Goal: Task Accomplishment & Management: Use online tool/utility

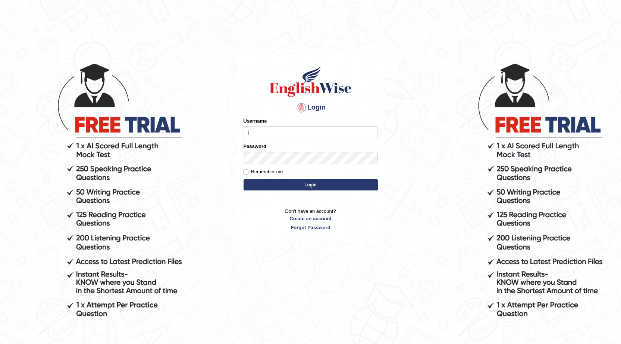
type input "issak"
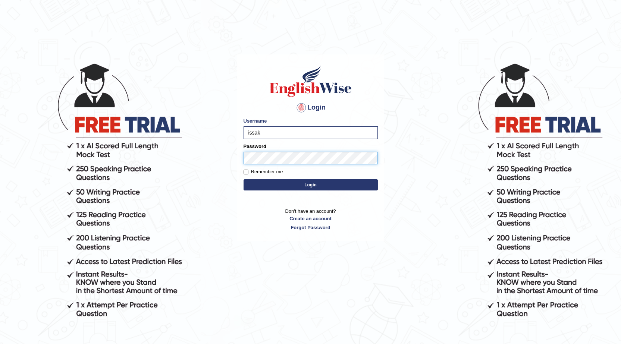
click at [244, 180] on button "Login" at bounding box center [311, 185] width 134 height 11
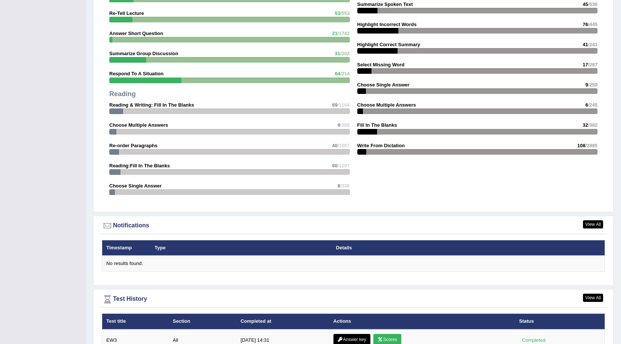
scroll to position [896, 0]
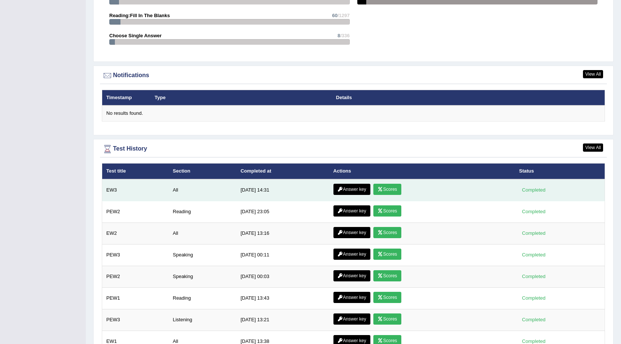
click at [388, 189] on link "Scores" at bounding box center [388, 189] width 28 height 11
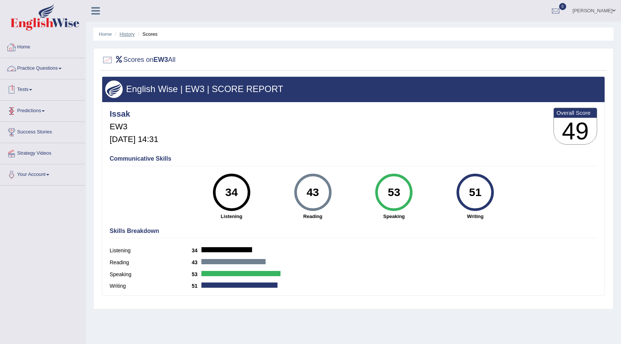
click at [123, 32] on link "History" at bounding box center [127, 34] width 15 height 6
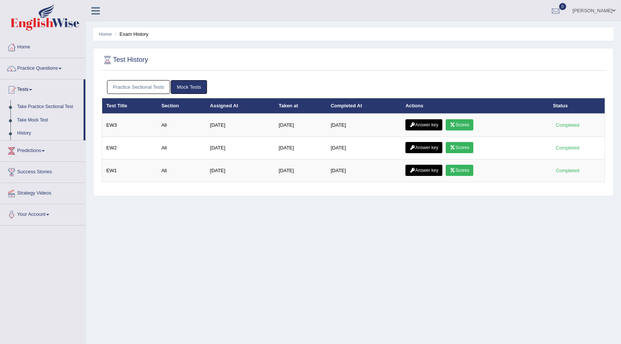
click at [422, 123] on link "Answer key" at bounding box center [424, 124] width 37 height 11
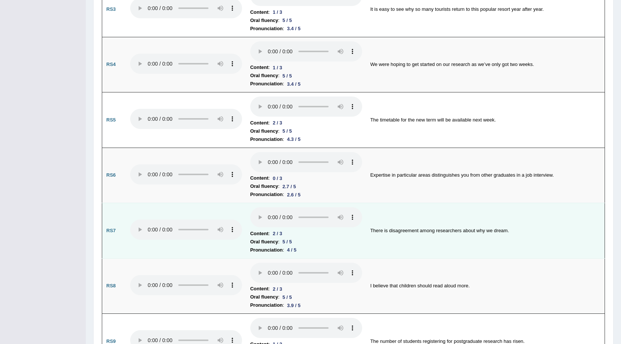
scroll to position [634, 0]
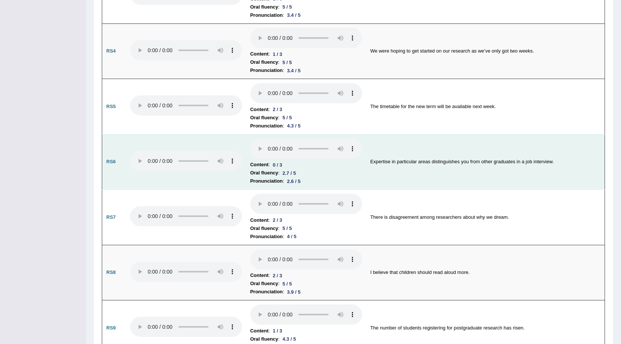
click at [280, 169] on div "0 / 3" at bounding box center [277, 165] width 15 height 8
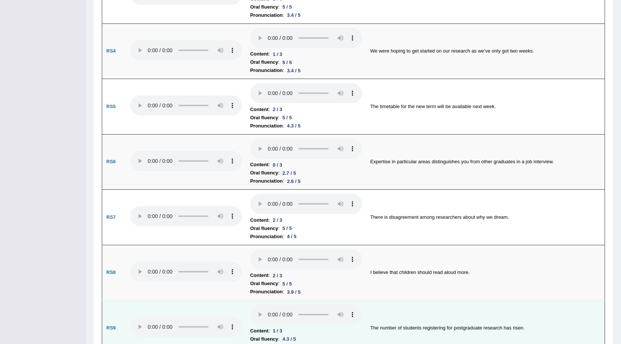
click at [279, 335] on div "1 / 3" at bounding box center [277, 331] width 15 height 8
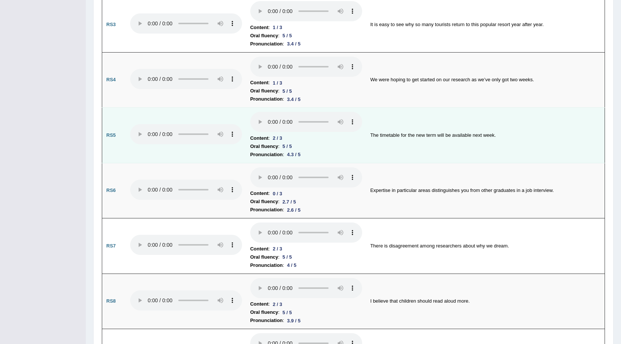
scroll to position [560, 0]
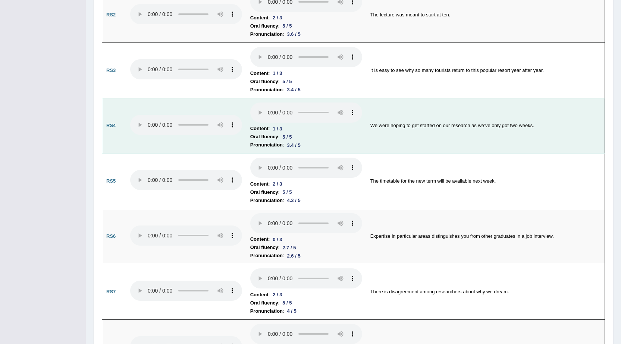
click at [285, 144] on li "Pronunciation : 3.4 / 5" at bounding box center [306, 145] width 112 height 8
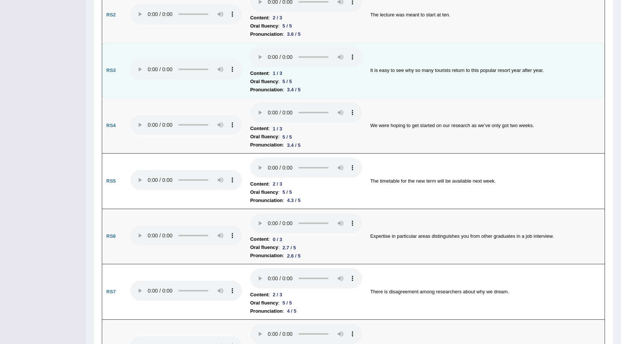
scroll to position [448, 0]
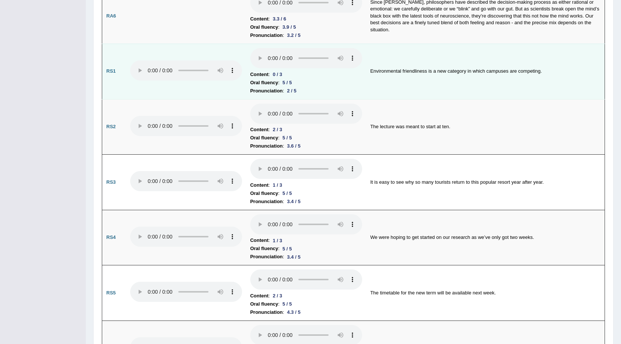
click at [286, 83] on div "5 / 5" at bounding box center [287, 83] width 15 height 8
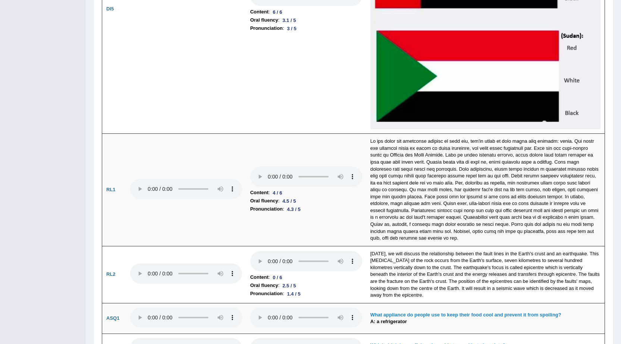
scroll to position [1941, 0]
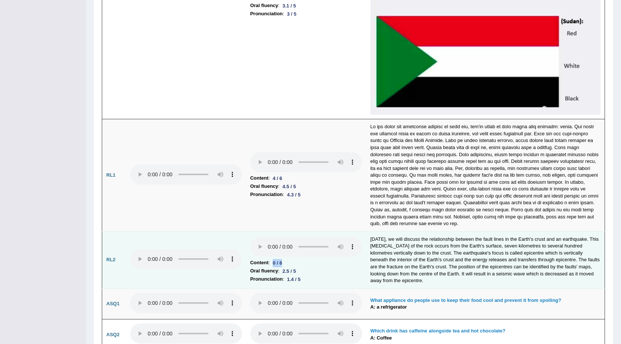
drag, startPoint x: 291, startPoint y: 260, endPoint x: 272, endPoint y: 263, distance: 19.6
click at [272, 263] on li "Content : 0 / 6" at bounding box center [306, 263] width 112 height 8
click at [502, 246] on td "Today, we will discuss the relationship between the fault lines in the Earth's …" at bounding box center [485, 260] width 239 height 57
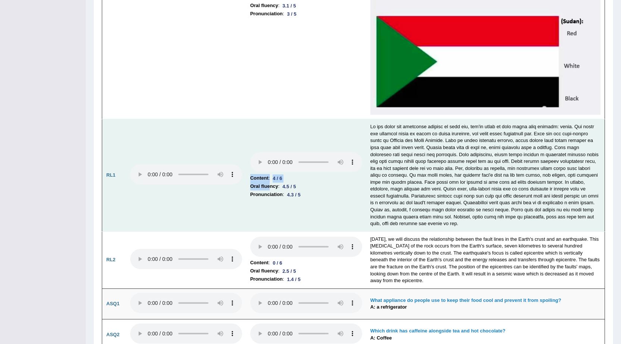
drag, startPoint x: 263, startPoint y: 172, endPoint x: 270, endPoint y: 189, distance: 18.0
click at [270, 189] on td "Content : 4 / 6 Oral fluency : 4.5 / 5 Pronunciation : 4.3 / 5" at bounding box center [306, 175] width 120 height 112
click at [303, 205] on td "Content : 4 / 6 Oral fluency : 4.5 / 5 Pronunciation : 4.3 / 5" at bounding box center [306, 175] width 120 height 112
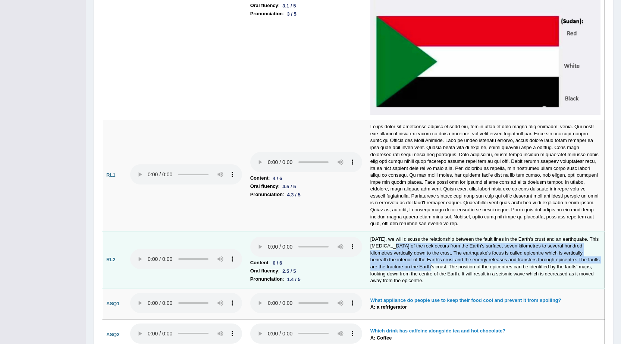
drag, startPoint x: 391, startPoint y: 248, endPoint x: 422, endPoint y: 270, distance: 38.2
click at [422, 270] on td "Today, we will discuss the relationship between the fault lines in the Earth's …" at bounding box center [485, 260] width 239 height 57
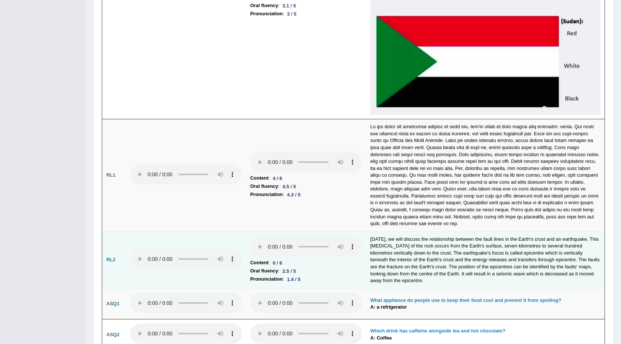
click at [471, 271] on td "Today, we will discuss the relationship between the fault lines in the Earth's …" at bounding box center [485, 260] width 239 height 57
drag, startPoint x: 562, startPoint y: 246, endPoint x: 584, endPoint y: 246, distance: 22.0
click at [585, 245] on td "Today, we will discuss the relationship between the fault lines in the Earth's …" at bounding box center [485, 260] width 239 height 57
click at [567, 251] on td "Today, we will discuss the relationship between the fault lines in the Earth's …" at bounding box center [485, 260] width 239 height 57
drag, startPoint x: 556, startPoint y: 247, endPoint x: 576, endPoint y: 247, distance: 20.2
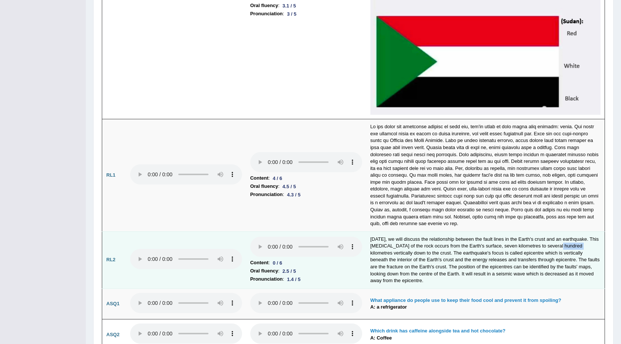
click at [576, 247] on td "Today, we will discuss the relationship between the fault lines in the Earth's …" at bounding box center [485, 260] width 239 height 57
click at [528, 274] on td "Today, we will discuss the relationship between the fault lines in the Earth's …" at bounding box center [485, 260] width 239 height 57
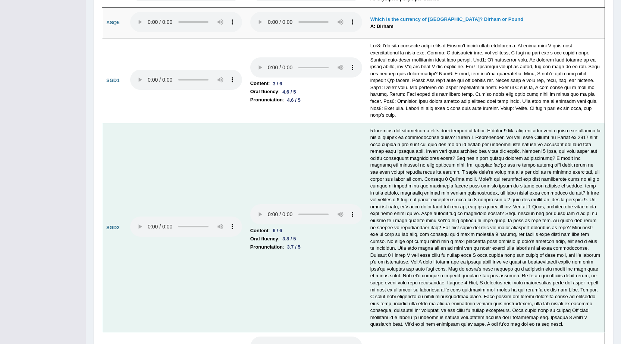
scroll to position [2296, 0]
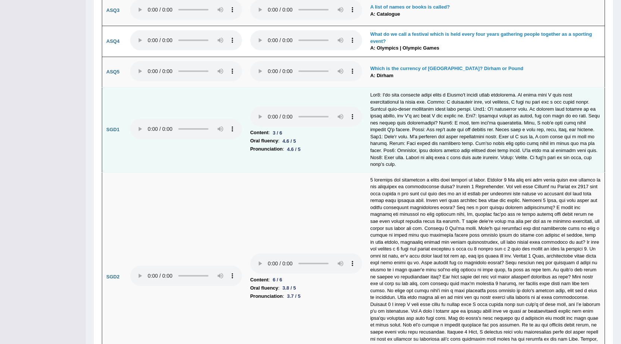
drag, startPoint x: 280, startPoint y: 138, endPoint x: 272, endPoint y: 138, distance: 7.8
click at [272, 138] on li "Oral fluency : 4.6 / 5" at bounding box center [306, 141] width 112 height 8
click at [474, 132] on td at bounding box center [485, 130] width 239 height 85
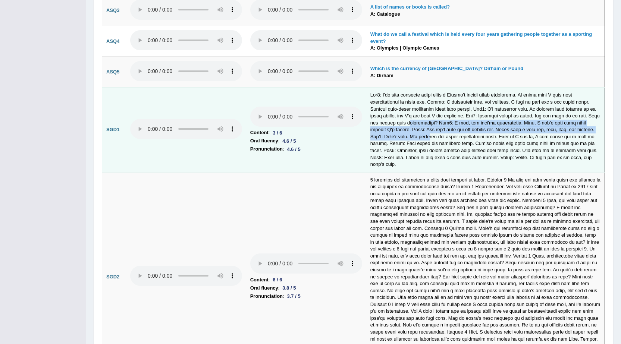
drag, startPoint x: 406, startPoint y: 120, endPoint x: 428, endPoint y: 140, distance: 29.3
click at [428, 140] on td at bounding box center [485, 130] width 239 height 85
click at [505, 130] on td at bounding box center [485, 130] width 239 height 85
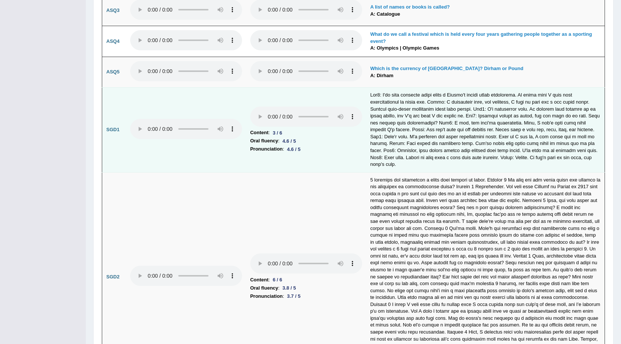
click at [121, 133] on td "SGD1" at bounding box center [114, 130] width 24 height 85
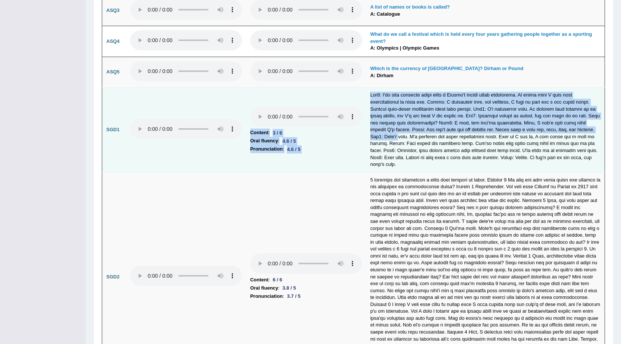
drag, startPoint x: 357, startPoint y: 104, endPoint x: 399, endPoint y: 135, distance: 51.6
click at [399, 135] on tr "SGD1 Content : 3 / 6 Oral fluency : 4.6 / 5 Pronunciation : 4.6 / 5" at bounding box center [353, 130] width 503 height 85
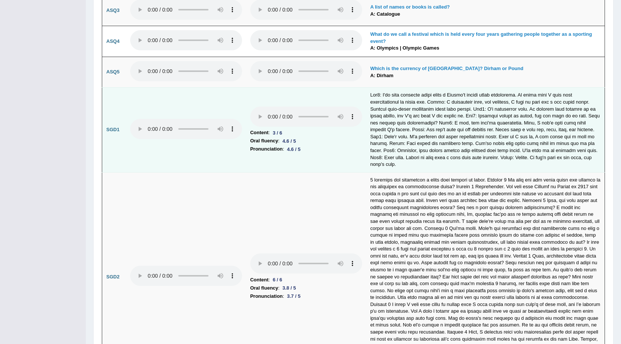
click at [425, 138] on td at bounding box center [485, 130] width 239 height 85
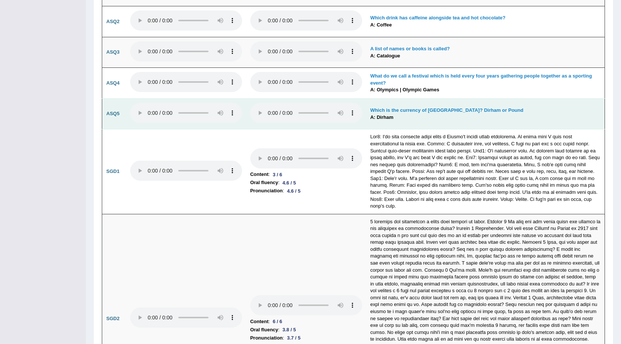
scroll to position [2259, 0]
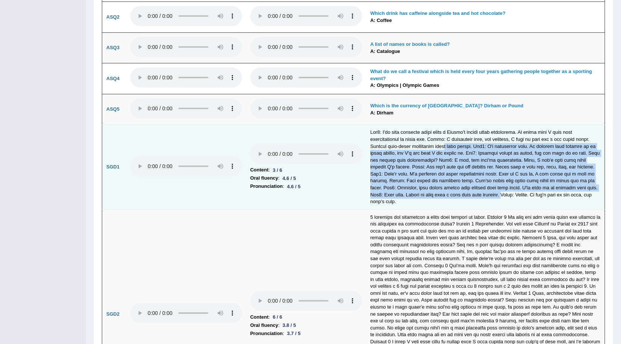
drag, startPoint x: 443, startPoint y: 144, endPoint x: 495, endPoint y: 196, distance: 74.2
click at [495, 196] on td at bounding box center [485, 167] width 239 height 85
click at [503, 152] on td at bounding box center [485, 167] width 239 height 85
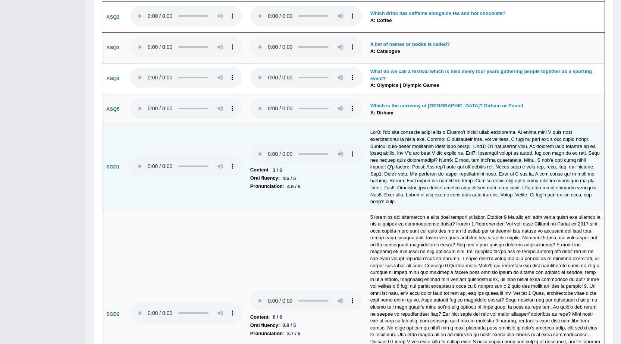
click at [460, 196] on td at bounding box center [485, 167] width 239 height 85
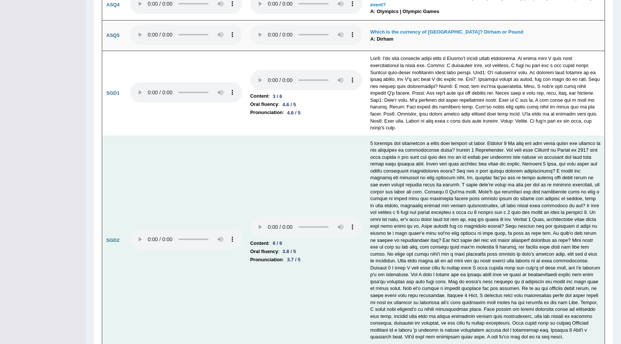
scroll to position [2333, 0]
drag, startPoint x: 265, startPoint y: 242, endPoint x: 323, endPoint y: 255, distance: 59.6
click at [324, 251] on td "Content : 6 / 6 Oral fluency : 3.8 / 5 Pronunciation : 3.7 / 5" at bounding box center [306, 239] width 120 height 209
click at [433, 254] on td at bounding box center [485, 239] width 239 height 209
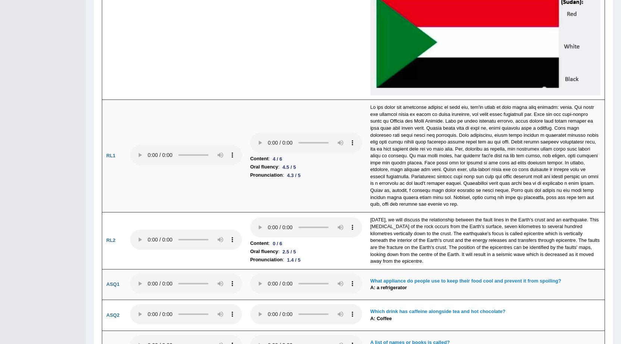
scroll to position [2035, 0]
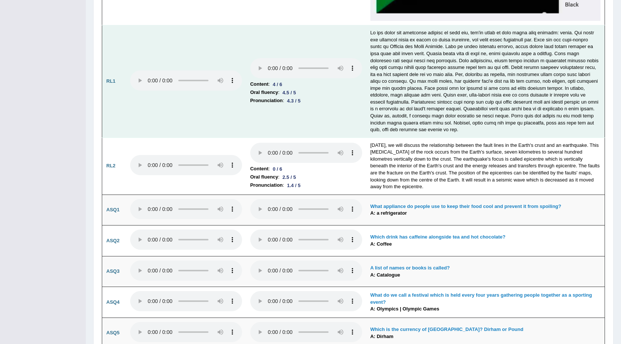
drag, startPoint x: 283, startPoint y: 89, endPoint x: 274, endPoint y: 85, distance: 9.5
click at [274, 85] on td "Content : 4 / 6 Oral fluency : 4.5 / 5 Pronunciation : 4.3 / 5" at bounding box center [306, 81] width 120 height 112
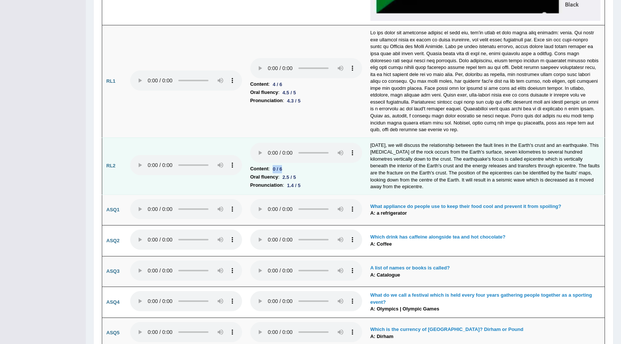
drag, startPoint x: 283, startPoint y: 168, endPoint x: 274, endPoint y: 169, distance: 8.7
click at [274, 169] on div "0 / 6" at bounding box center [277, 169] width 15 height 8
click at [312, 183] on li "Pronunciation : 1.4 / 5" at bounding box center [306, 185] width 112 height 8
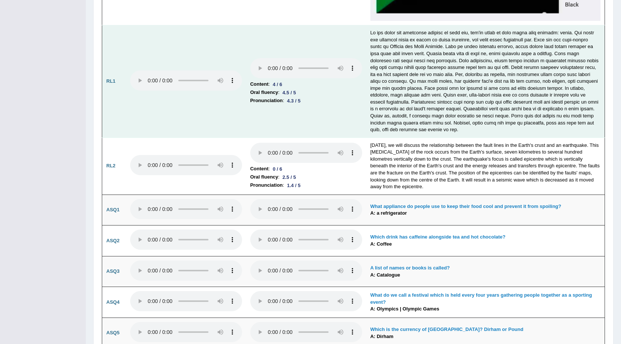
click at [490, 109] on td at bounding box center [485, 81] width 239 height 112
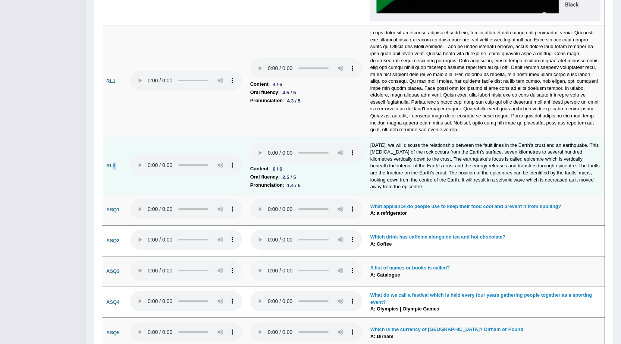
drag, startPoint x: 116, startPoint y: 170, endPoint x: 113, endPoint y: 168, distance: 4.2
click at [113, 168] on td "RL2" at bounding box center [114, 166] width 24 height 57
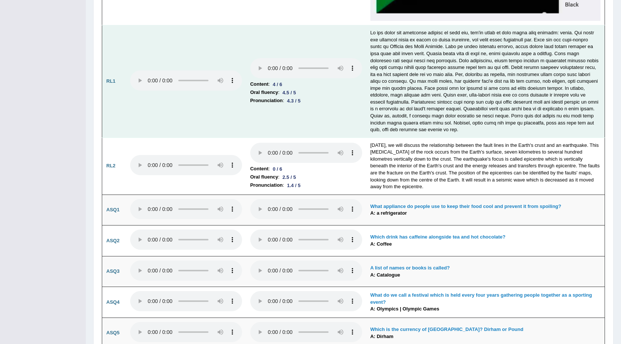
click at [266, 84] on b "Content" at bounding box center [259, 84] width 18 height 8
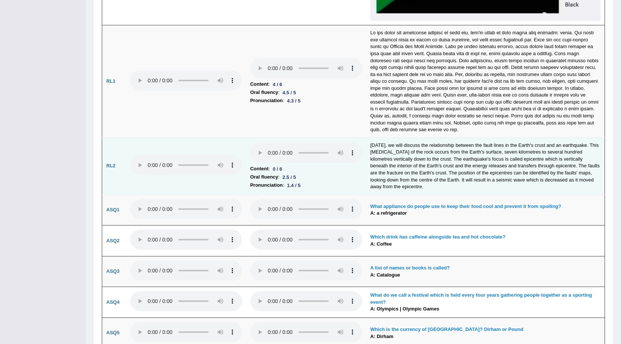
click at [260, 168] on b "Content" at bounding box center [259, 169] width 18 height 8
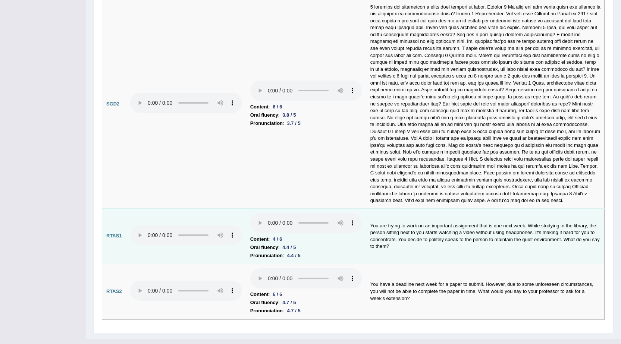
scroll to position [2483, 0]
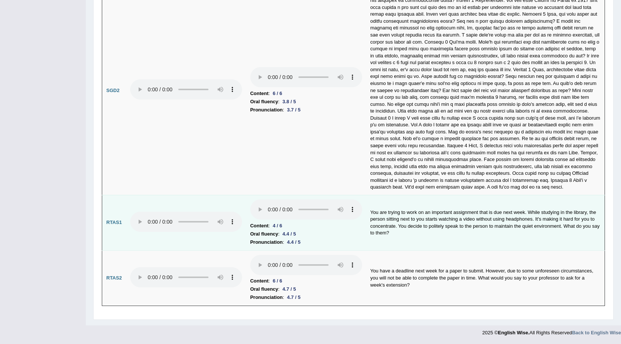
click at [292, 225] on li "Content : 4 / 6" at bounding box center [306, 226] width 112 height 8
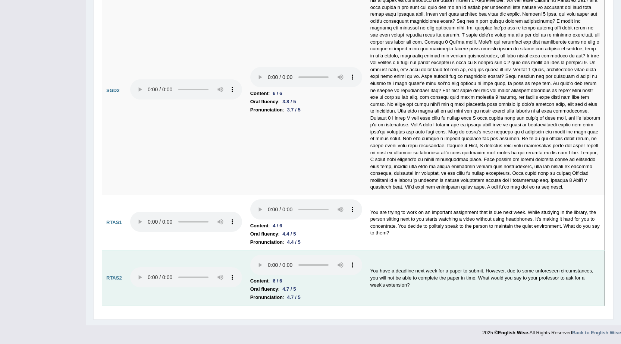
click at [282, 288] on div "4.7 / 5" at bounding box center [289, 290] width 19 height 8
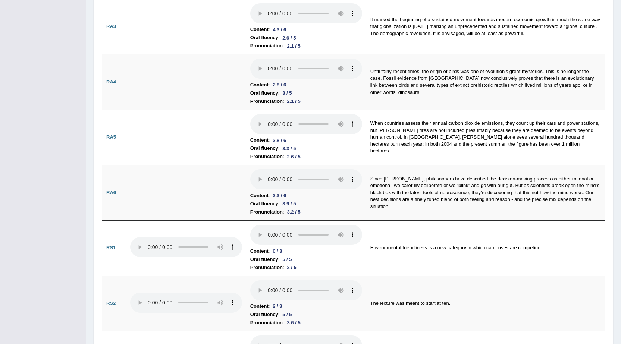
scroll to position [0, 0]
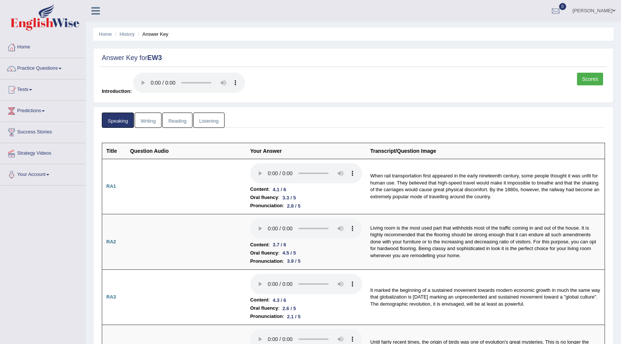
click at [146, 121] on link "Writing" at bounding box center [148, 120] width 27 height 15
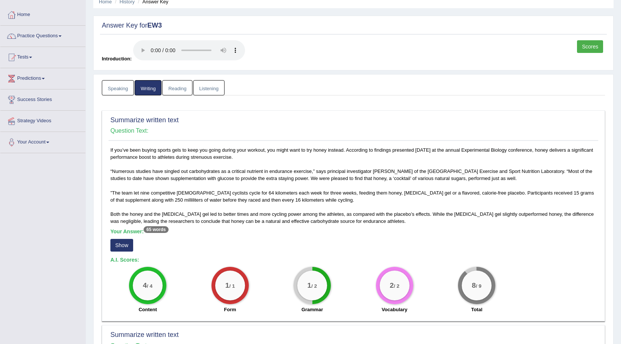
scroll to position [187, 0]
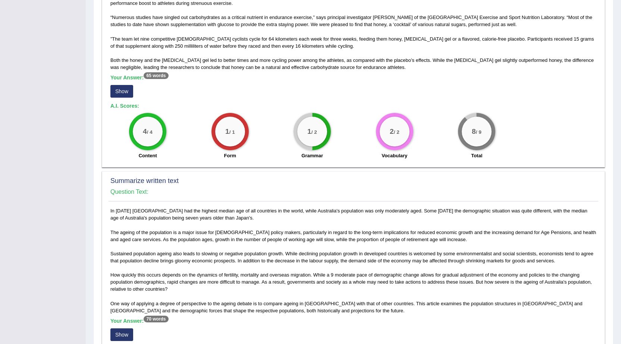
click at [125, 84] on div "Your Answer: 65 words Show" at bounding box center [353, 87] width 486 height 25
click at [125, 88] on button "Show" at bounding box center [121, 91] width 23 height 13
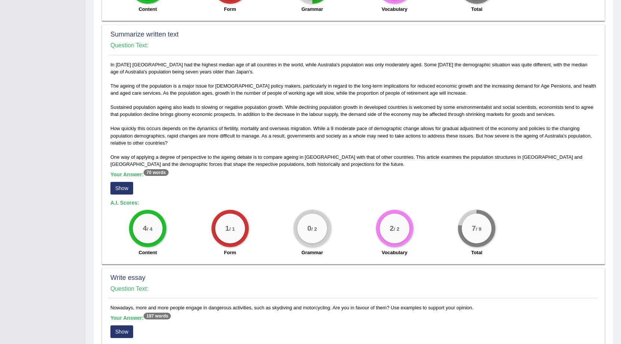
scroll to position [373, 0]
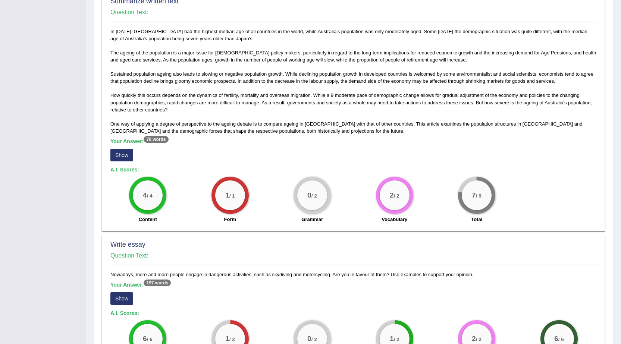
click at [124, 151] on button "Show" at bounding box center [121, 155] width 23 height 13
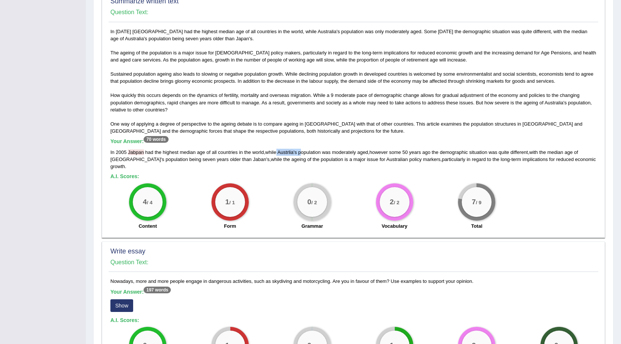
drag, startPoint x: 278, startPoint y: 144, endPoint x: 303, endPoint y: 147, distance: 25.9
click at [303, 149] on div "In 2005 Jabpan had the highest median age of all countries in the world , while…" at bounding box center [353, 159] width 486 height 21
click at [166, 157] on span "population" at bounding box center [177, 160] width 22 height 6
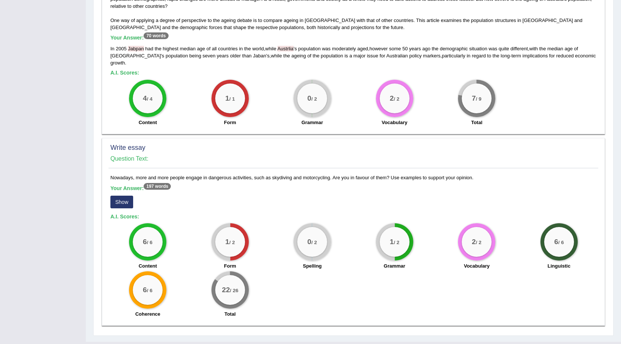
scroll to position [479, 0]
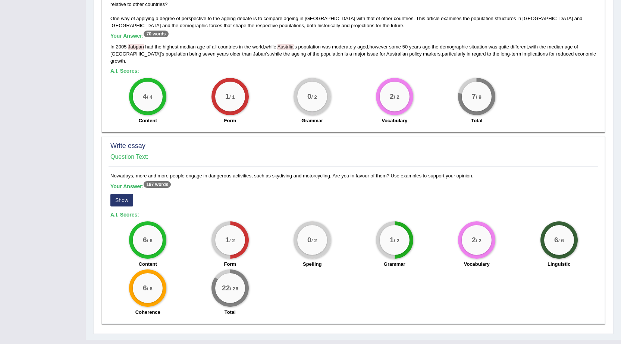
click at [119, 194] on button "Show" at bounding box center [121, 200] width 23 height 13
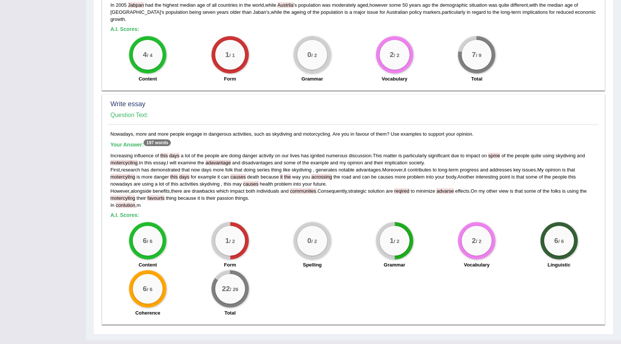
scroll to position [521, 0]
drag, startPoint x: 231, startPoint y: 270, endPoint x: 227, endPoint y: 273, distance: 5.9
click at [227, 274] on div "22 / 26" at bounding box center [230, 289] width 30 height 30
click at [288, 277] on div "6 / 6 Content 1 / 2 Form 0 / 2 Spelling 1 / 2 Grammar 2 / 2 Vocabulary 6 / 6 Li…" at bounding box center [354, 270] width 494 height 96
drag, startPoint x: 240, startPoint y: 235, endPoint x: 319, endPoint y: 232, distance: 79.9
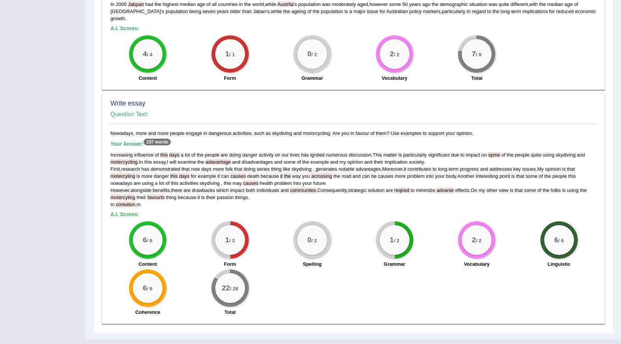
click at [319, 232] on div "6 / 6 Content 1 / 2 Form 0 / 2 Spelling 1 / 2 Grammar 2 / 2 Vocabulary 6 / 6 Li…" at bounding box center [354, 270] width 494 height 96
click at [154, 152] on div "Increasing influence of this days a lot of the people are doing danger activity…" at bounding box center [353, 180] width 486 height 57
drag, startPoint x: 149, startPoint y: 128, endPoint x: 156, endPoint y: 128, distance: 7.5
click at [156, 139] on sup "197 words" at bounding box center [157, 142] width 27 height 7
click at [235, 238] on small "/ 2" at bounding box center [233, 241] width 6 height 6
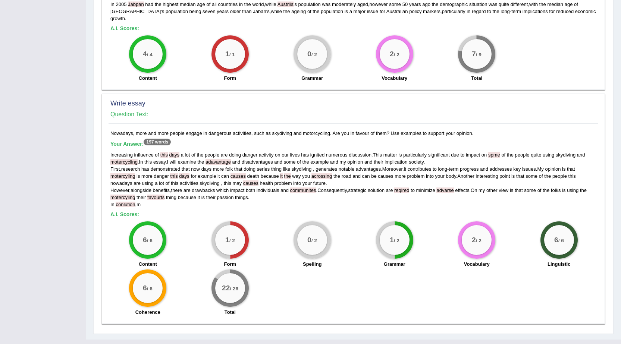
click at [263, 186] on div "Increasing influence of this days a lot of the people are doing danger activity…" at bounding box center [353, 180] width 486 height 57
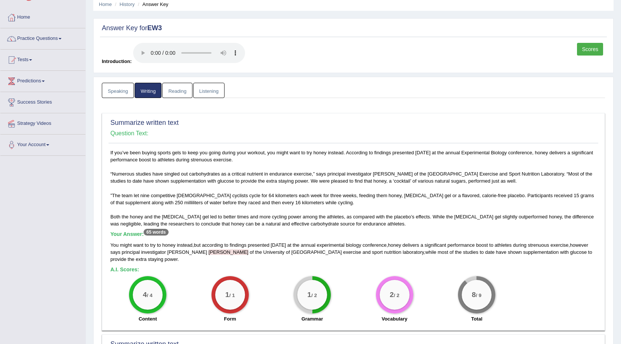
scroll to position [0, 0]
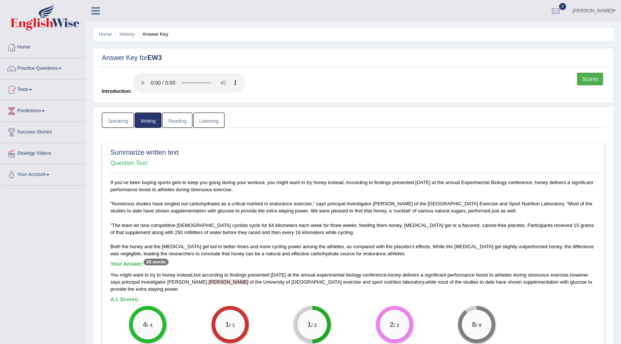
click at [181, 114] on link "Reading" at bounding box center [177, 120] width 30 height 15
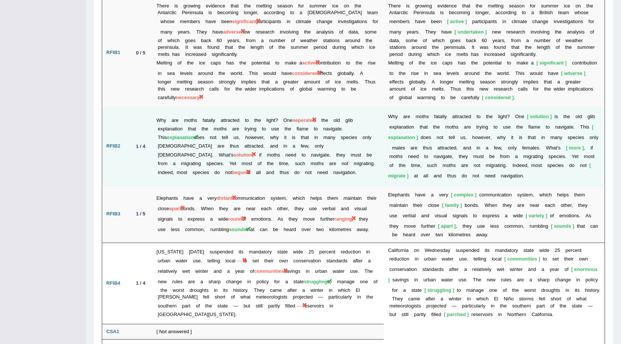
scroll to position [1110, 0]
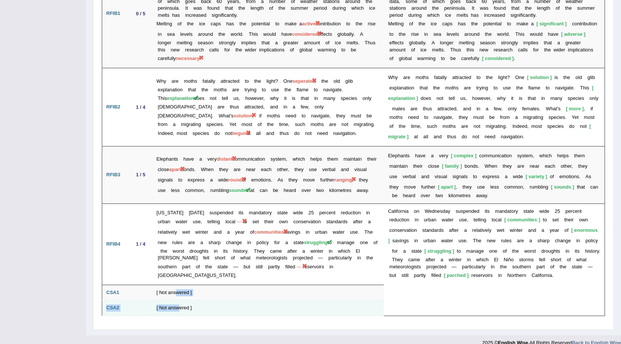
drag, startPoint x: 178, startPoint y: 280, endPoint x: 185, endPoint y: 291, distance: 13.4
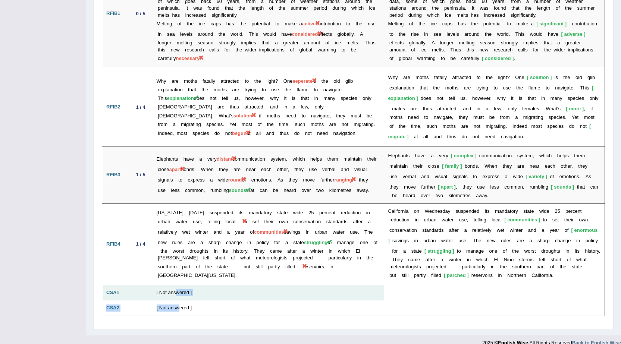
click at [195, 285] on td "[ Not answered ]" at bounding box center [269, 293] width 232 height 16
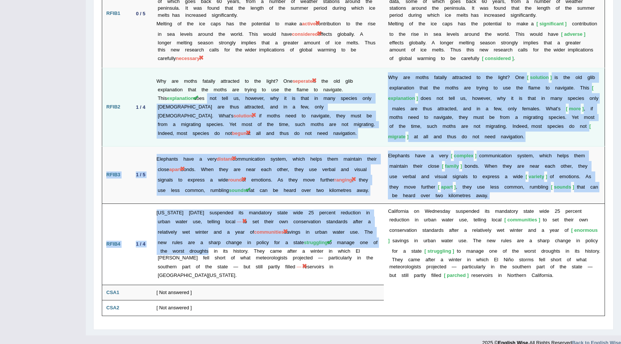
drag, startPoint x: 284, startPoint y: 241, endPoint x: 189, endPoint y: 81, distance: 186.6
click at [424, 124] on b at bounding box center [425, 127] width 3 height 6
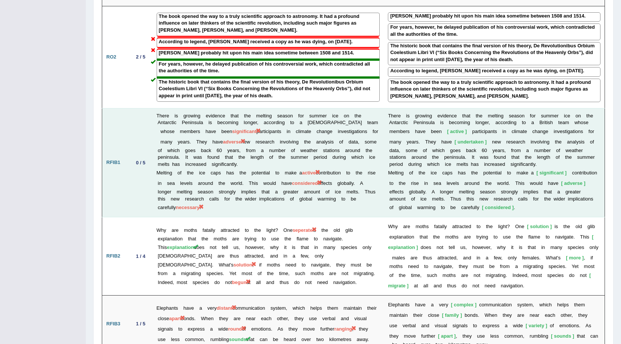
click at [366, 126] on td "There is growing evidence that the melting season for summer ice on the Antarct…" at bounding box center [269, 162] width 232 height 109
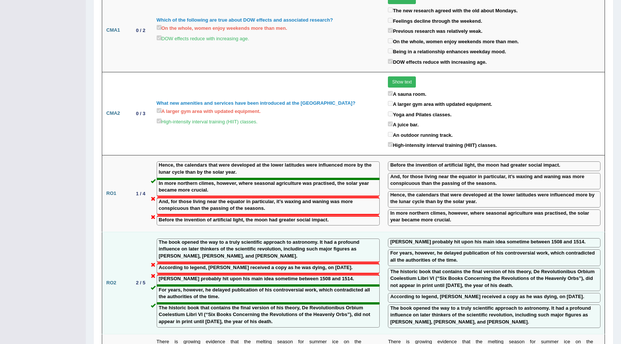
scroll to position [940, 0]
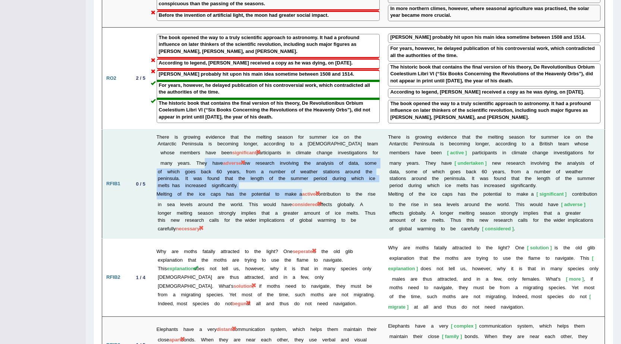
drag, startPoint x: 192, startPoint y: 156, endPoint x: 302, endPoint y: 187, distance: 114.3
click at [302, 187] on td "There is growing evidence that the melting season for summer ice on the Antarct…" at bounding box center [269, 184] width 232 height 109
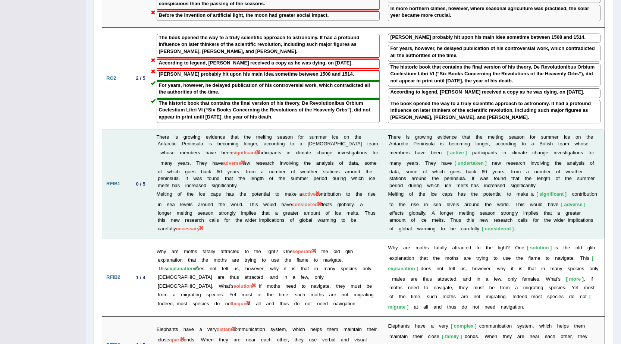
click at [358, 200] on td "There is growing evidence that the melting season for summer ice on the Antarct…" at bounding box center [269, 184] width 232 height 109
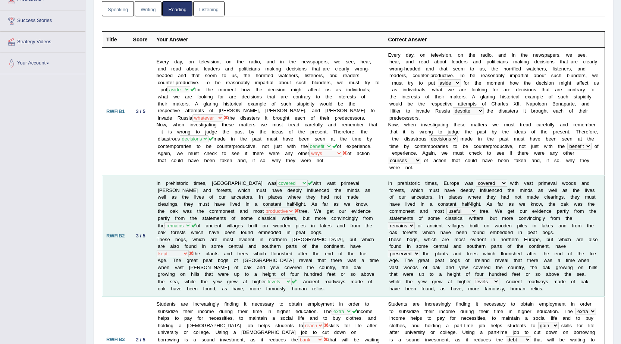
scroll to position [112, 0]
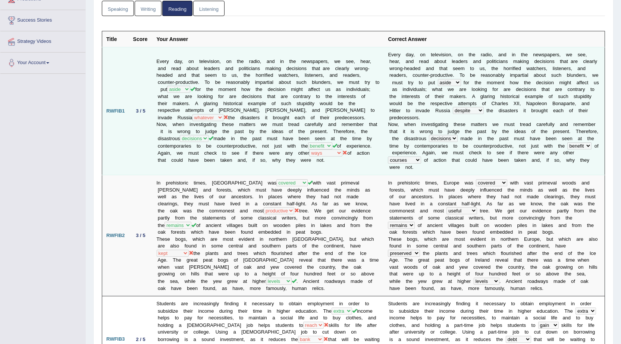
click at [266, 122] on td "Every day, on television, on the radio, and in the newspapers, we see, hear, an…" at bounding box center [269, 111] width 232 height 128
drag, startPoint x: 566, startPoint y: 106, endPoint x: 532, endPoint y: 111, distance: 34.7
click at [587, 105] on b "d" at bounding box center [588, 104] width 3 height 6
click at [549, 136] on b "e" at bounding box center [550, 139] width 3 height 6
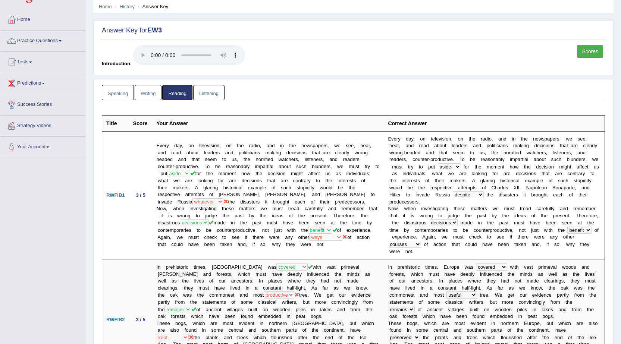
scroll to position [0, 0]
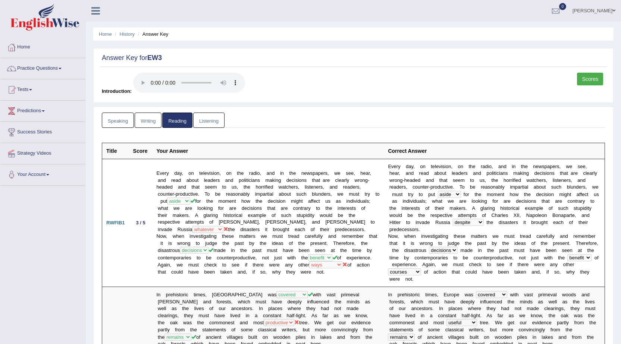
click at [202, 122] on link "Listening" at bounding box center [208, 120] width 31 height 15
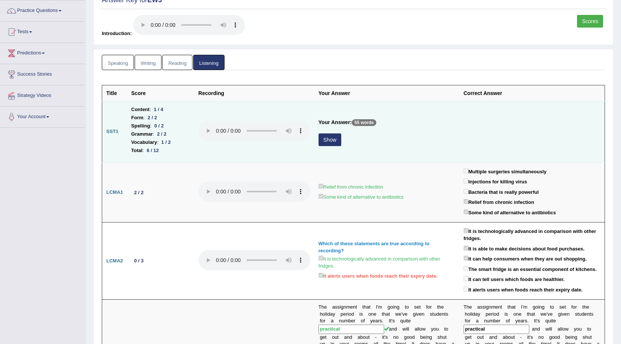
scroll to position [75, 0]
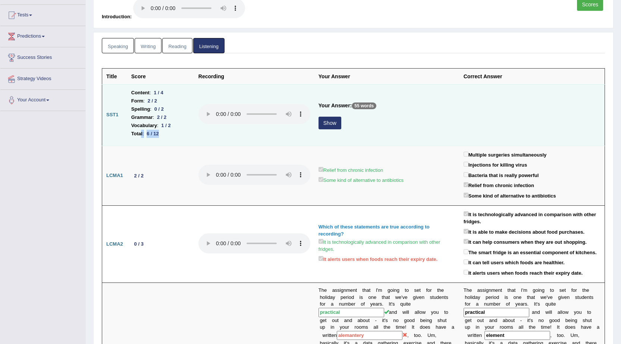
drag, startPoint x: 160, startPoint y: 132, endPoint x: 141, endPoint y: 135, distance: 19.3
click at [141, 135] on li "Total : 6 / 12" at bounding box center [160, 134] width 59 height 8
drag, startPoint x: 151, startPoint y: 94, endPoint x: 163, endPoint y: 94, distance: 11.9
click at [163, 94] on li "Content : 1 / 4" at bounding box center [160, 93] width 59 height 8
click at [330, 124] on button "Show" at bounding box center [330, 123] width 23 height 13
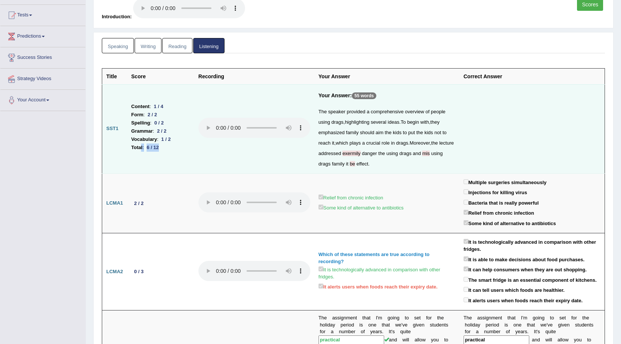
click at [160, 107] on div "1 / 4" at bounding box center [158, 107] width 15 height 8
drag, startPoint x: 151, startPoint y: 111, endPoint x: 166, endPoint y: 104, distance: 16.7
click at [166, 104] on ul "Content : 1 / 4 Form : 2 / 2 Spelling : 0 / 2 Grammar : 2 / 2 Vocabulary : 1 / …" at bounding box center [160, 127] width 59 height 49
click at [160, 103] on li "Content : 1 / 4" at bounding box center [160, 107] width 59 height 8
drag, startPoint x: 152, startPoint y: 132, endPoint x: 122, endPoint y: 132, distance: 30.2
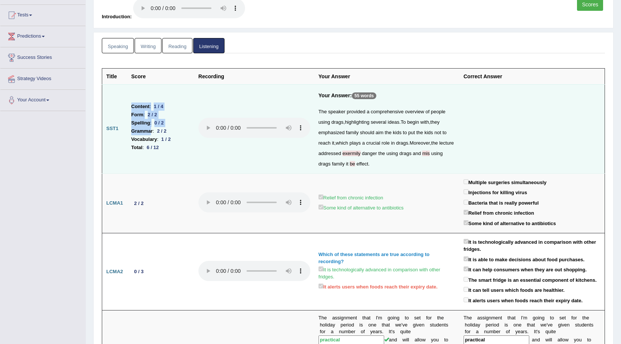
click at [122, 132] on tr "SST1 Content : 1 / 4 Form : 2 / 2 Spelling : 0 / 2 Grammar : 2 / 2 Vocabulary :…" at bounding box center [353, 128] width 503 height 89
click at [187, 165] on td "Content : 1 / 4 Form : 2 / 2 Spelling : 0 / 2 Grammar : 2 / 2 Vocabulary : 1 / …" at bounding box center [160, 128] width 67 height 89
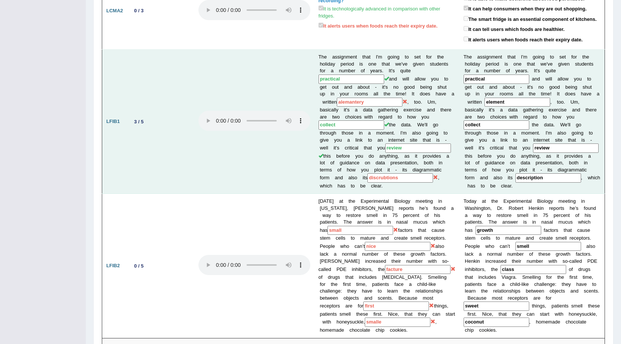
scroll to position [448, 0]
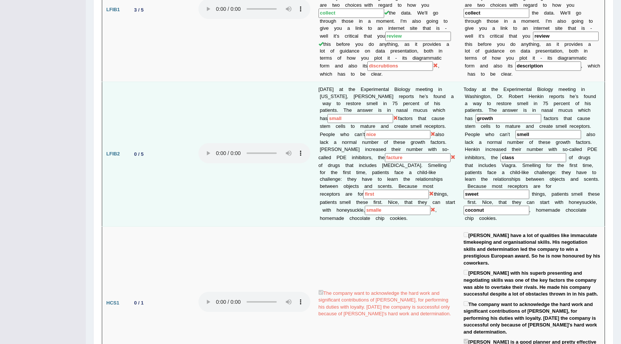
drag, startPoint x: 326, startPoint y: 123, endPoint x: 360, endPoint y: 160, distance: 50.5
click at [360, 160] on td "Today at the Experimental Biology meeting in Washington, Dr. Robert Henkin repo…" at bounding box center [387, 154] width 145 height 144
click at [402, 180] on td "Today at the Experimental Biology meeting in Washington, Dr. Robert Henkin repo…" at bounding box center [387, 154] width 145 height 144
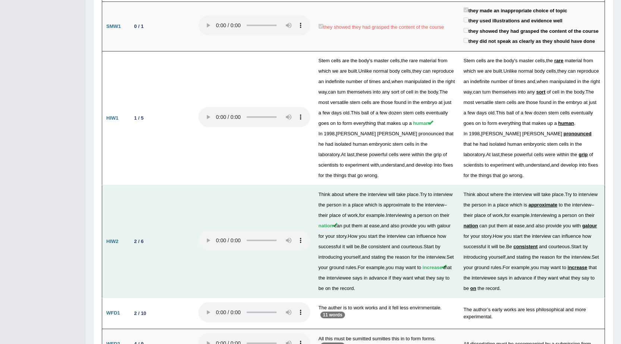
scroll to position [1121, 0]
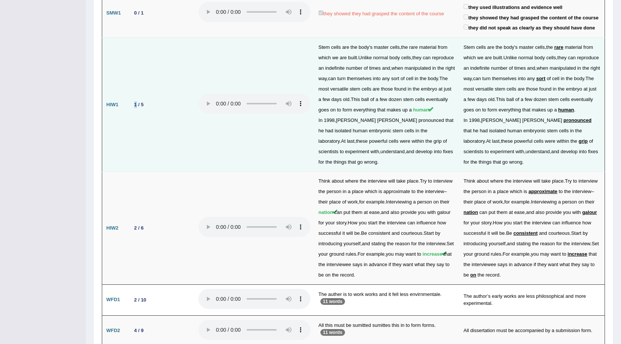
drag, startPoint x: 125, startPoint y: 100, endPoint x: 137, endPoint y: 101, distance: 11.6
click at [137, 101] on tr "HIW1 1 / 5 Stem cells are the body ' s master cells , the rare material from wh…" at bounding box center [353, 105] width 503 height 134
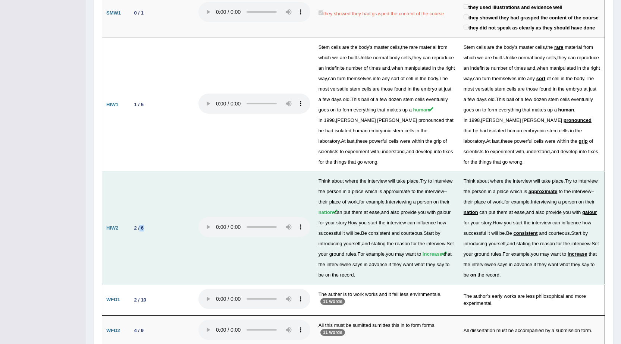
drag, startPoint x: 152, startPoint y: 227, endPoint x: 138, endPoint y: 225, distance: 14.7
click at [139, 230] on td "2 / 6" at bounding box center [160, 228] width 67 height 113
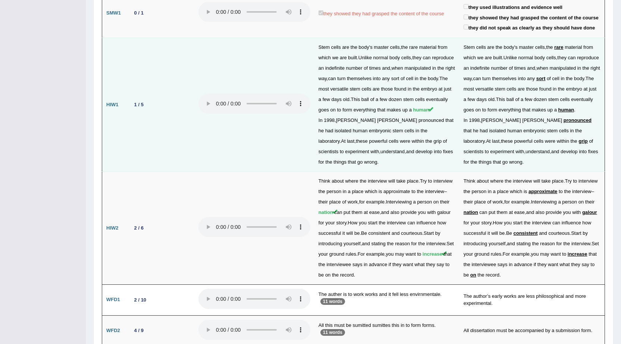
click at [136, 106] on div "1 / 5" at bounding box center [138, 105] width 15 height 8
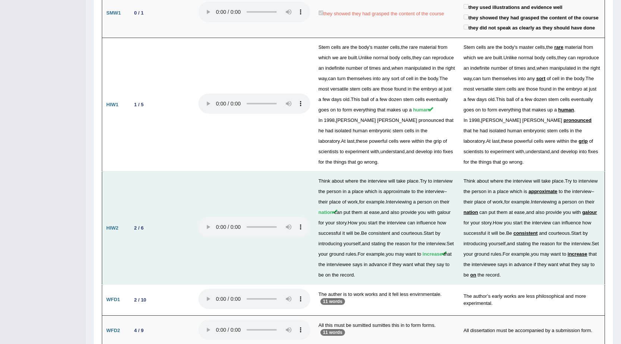
click at [153, 255] on td "2 / 6" at bounding box center [160, 228] width 67 height 113
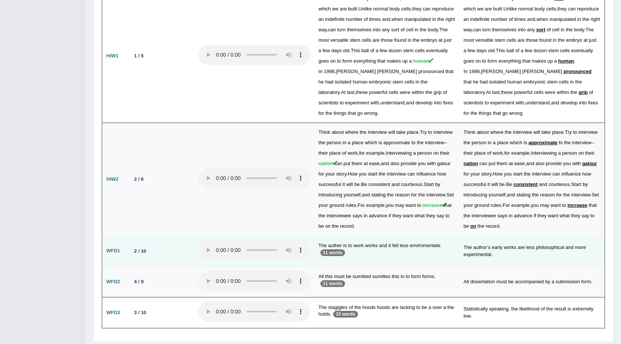
scroll to position [1195, 0]
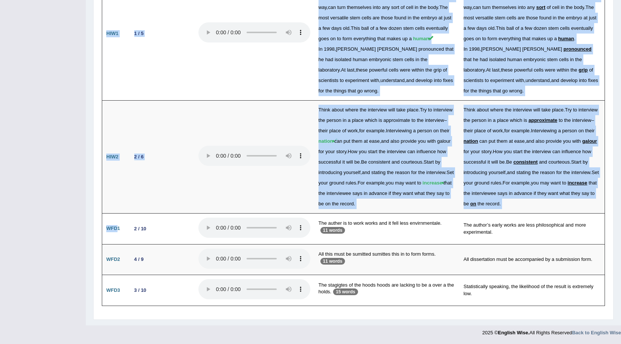
drag, startPoint x: 116, startPoint y: 233, endPoint x: 189, endPoint y: 316, distance: 110.8
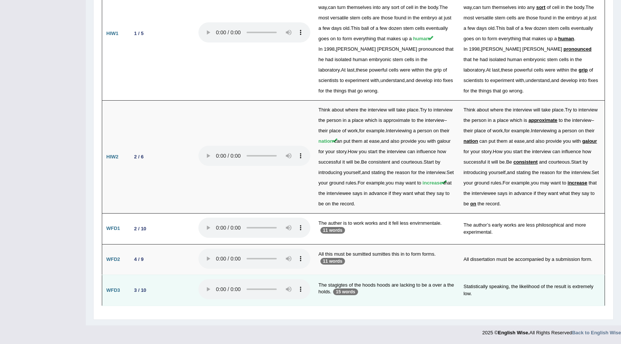
click at [165, 299] on td "3 / 10" at bounding box center [160, 290] width 67 height 31
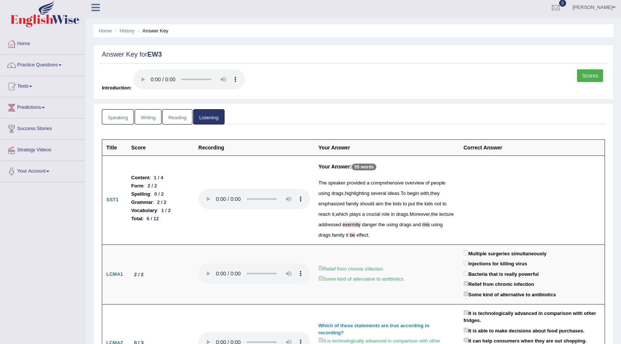
scroll to position [0, 0]
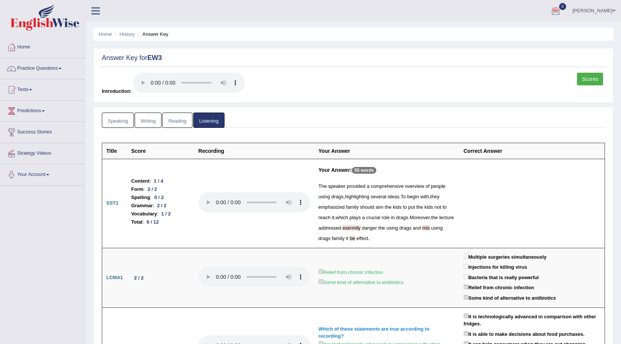
click at [125, 123] on link "Speaking" at bounding box center [118, 120] width 32 height 15
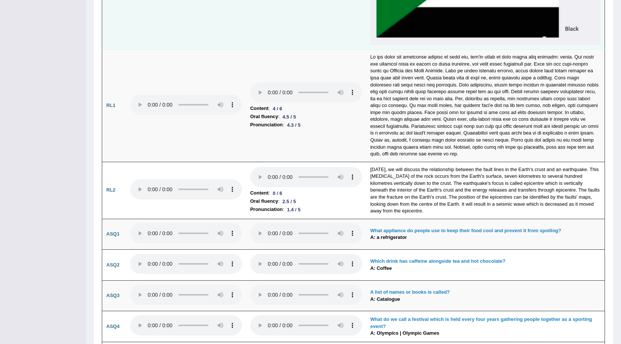
scroll to position [1978, 0]
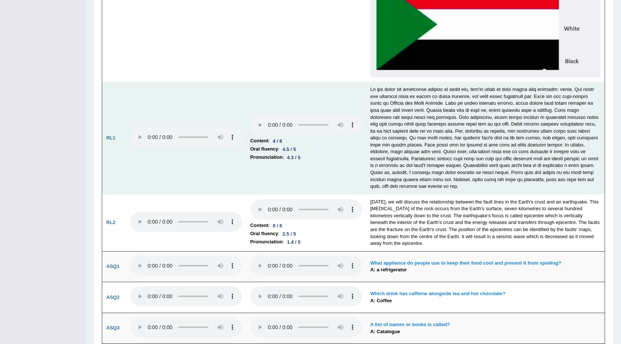
click at [126, 138] on td at bounding box center [186, 138] width 120 height 112
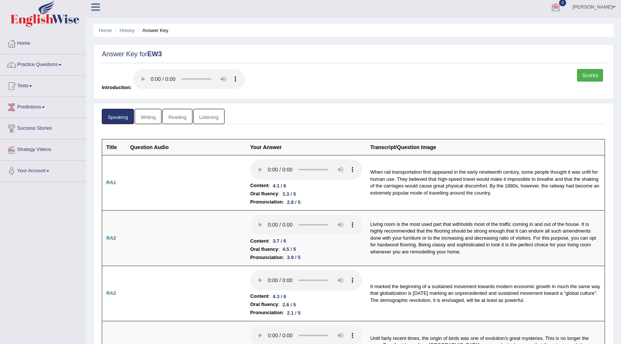
scroll to position [0, 0]
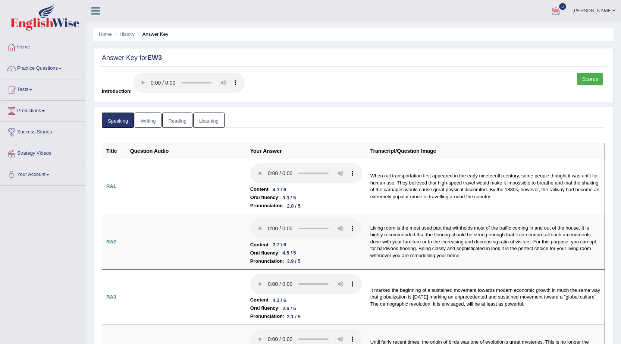
click at [174, 117] on link "Reading" at bounding box center [177, 120] width 30 height 15
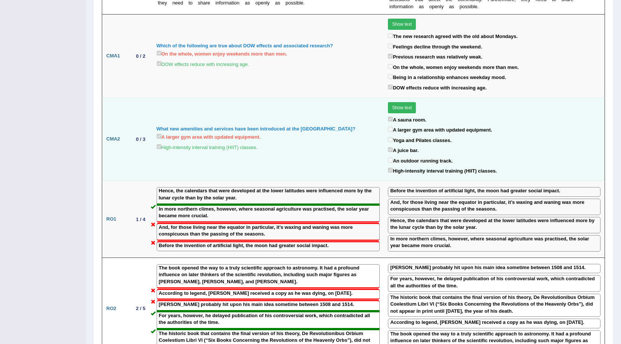
scroll to position [672, 0]
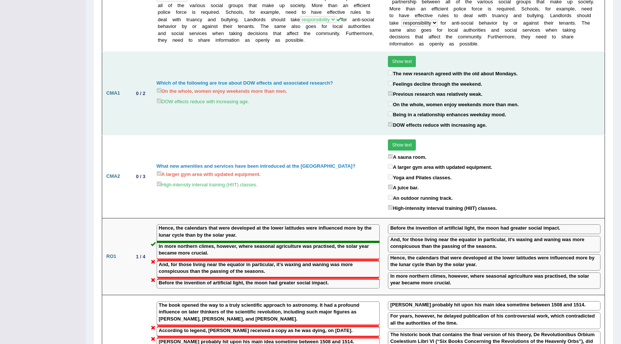
click at [392, 56] on button "Show text" at bounding box center [402, 61] width 28 height 11
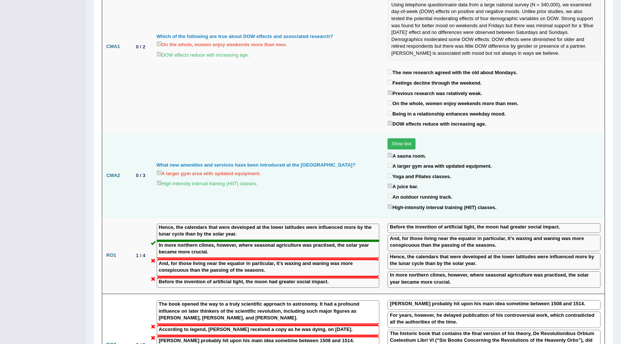
scroll to position [784, 0]
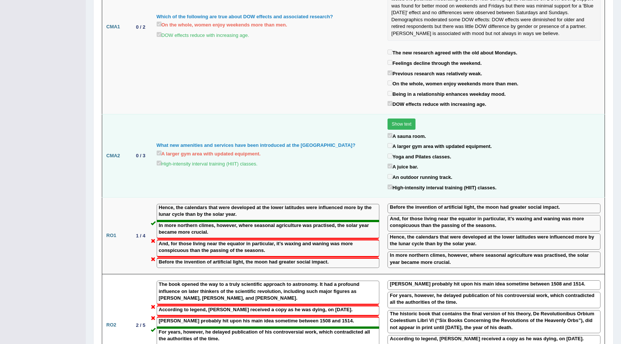
click at [394, 119] on button "Show text" at bounding box center [402, 124] width 28 height 11
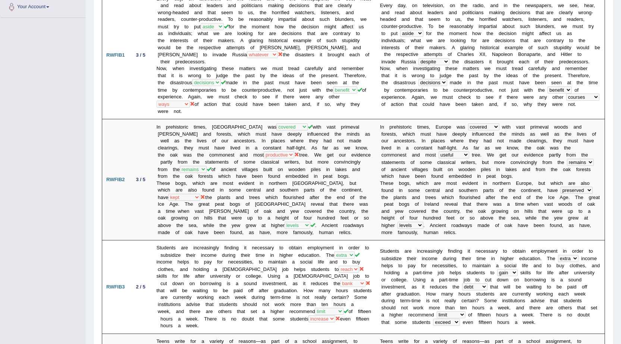
scroll to position [0, 0]
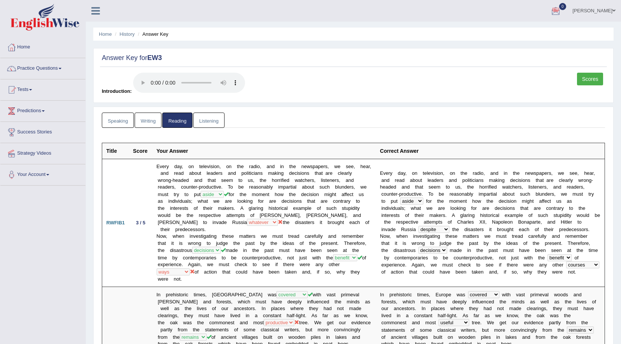
click at [210, 121] on link "Listening" at bounding box center [208, 120] width 31 height 15
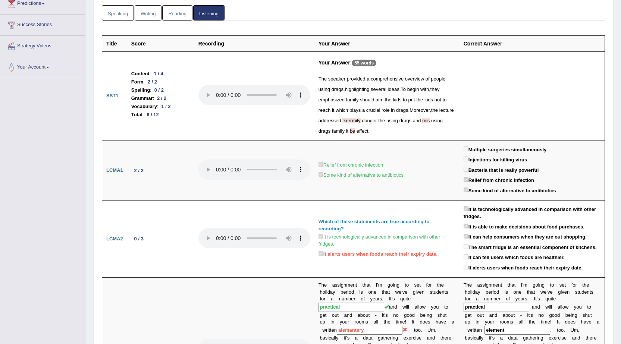
scroll to position [112, 0]
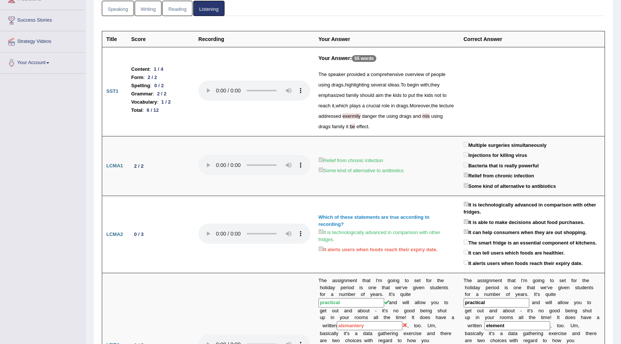
click at [361, 114] on span "exermily" at bounding box center [352, 116] width 18 height 6
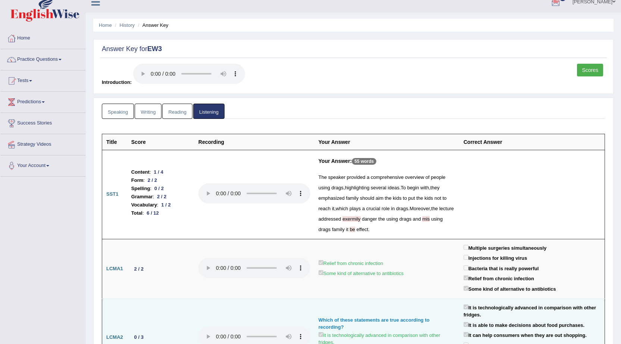
scroll to position [0, 0]
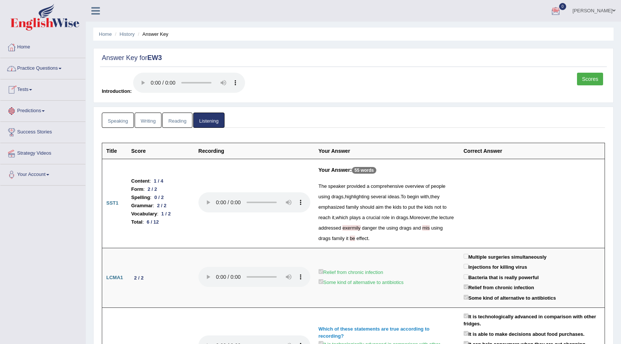
click at [124, 121] on link "Speaking" at bounding box center [118, 120] width 32 height 15
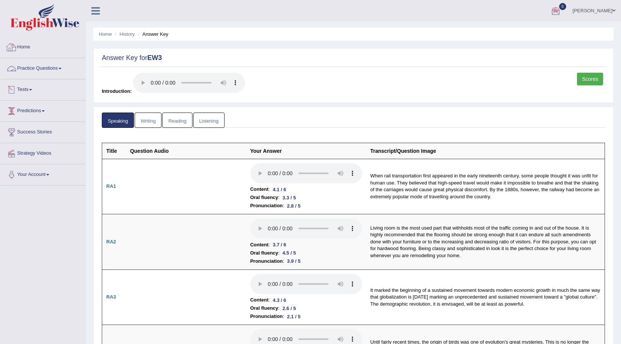
click at [45, 67] on link "Practice Questions" at bounding box center [42, 67] width 85 height 19
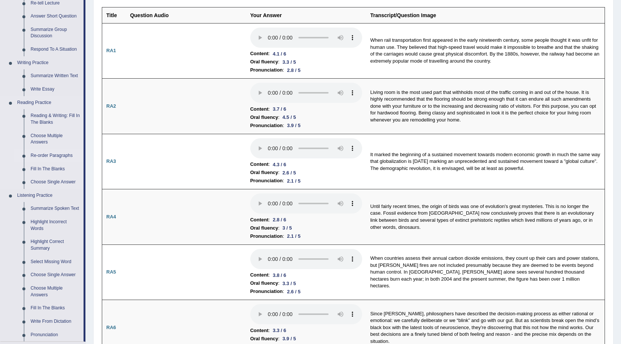
scroll to position [149, 0]
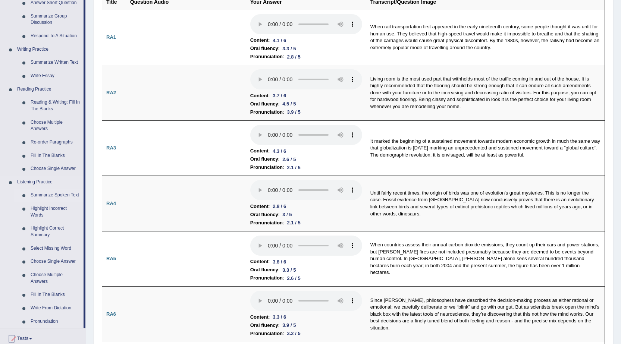
click at [60, 192] on link "Summarize Spoken Text" at bounding box center [55, 195] width 56 height 13
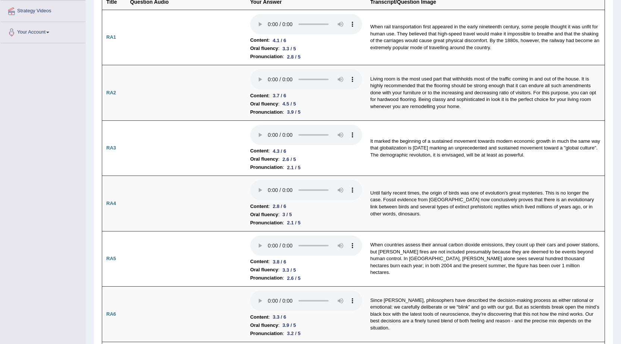
scroll to position [164, 0]
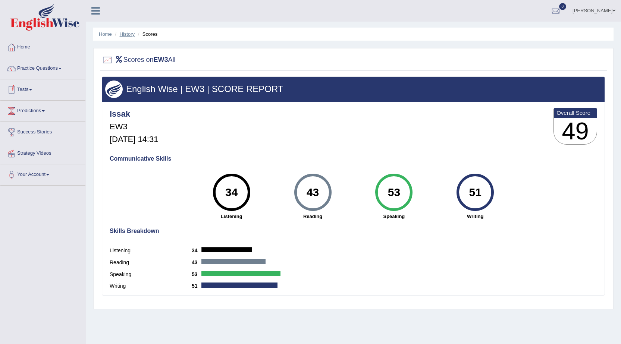
click at [130, 32] on link "History" at bounding box center [127, 34] width 15 height 6
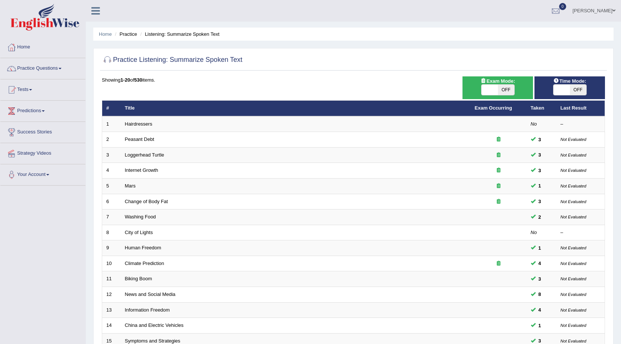
scroll to position [37, 0]
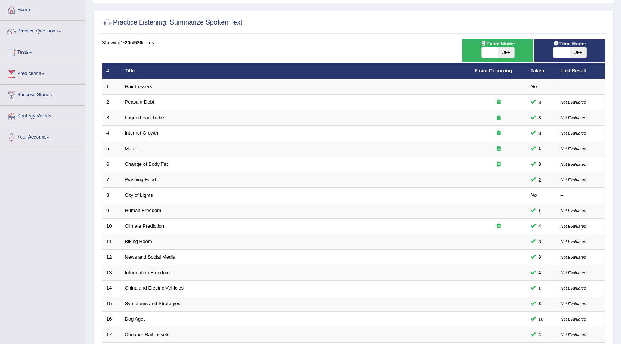
click at [565, 55] on span at bounding box center [562, 52] width 16 height 10
checkbox input "true"
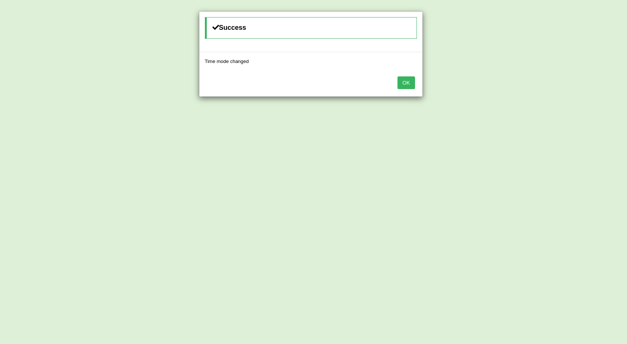
click at [400, 79] on button "OK" at bounding box center [405, 83] width 17 height 13
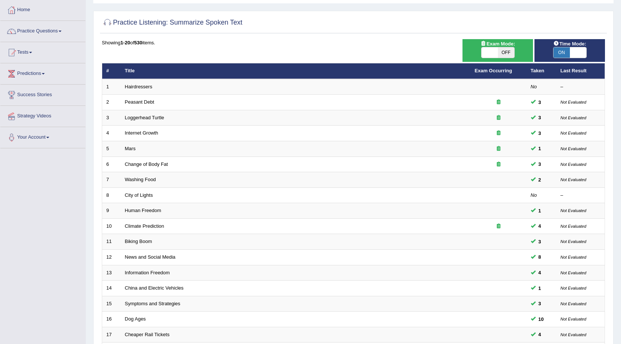
click at [487, 50] on span at bounding box center [490, 52] width 16 height 10
checkbox input "true"
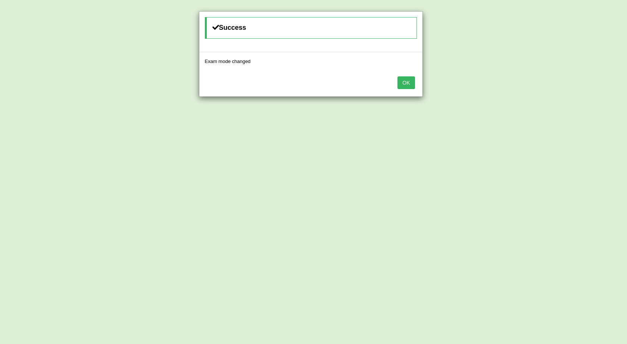
click at [400, 84] on button "OK" at bounding box center [405, 83] width 17 height 13
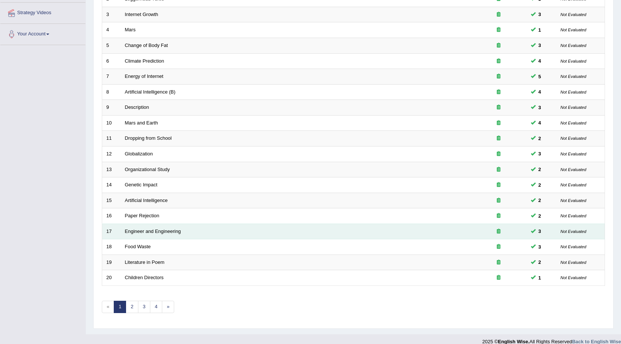
scroll to position [150, 0]
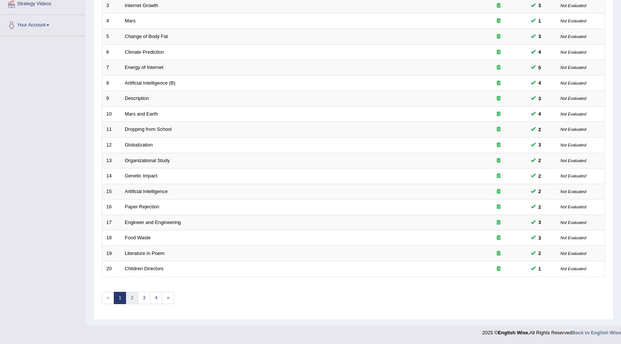
click at [131, 298] on link "2" at bounding box center [132, 298] width 12 height 12
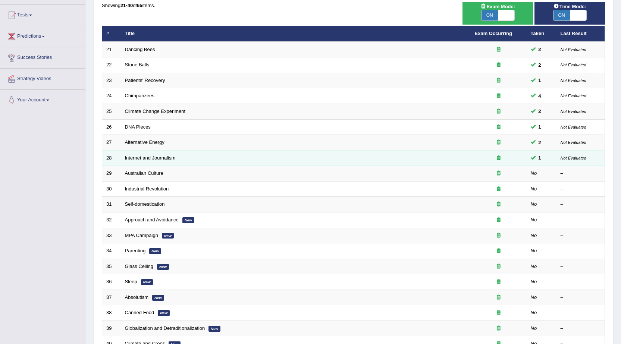
click at [144, 158] on link "Internet and Journalism" at bounding box center [150, 158] width 51 height 6
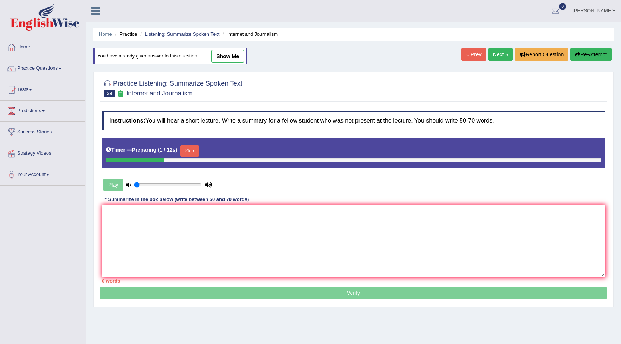
click at [497, 49] on link "Next »" at bounding box center [501, 54] width 25 height 13
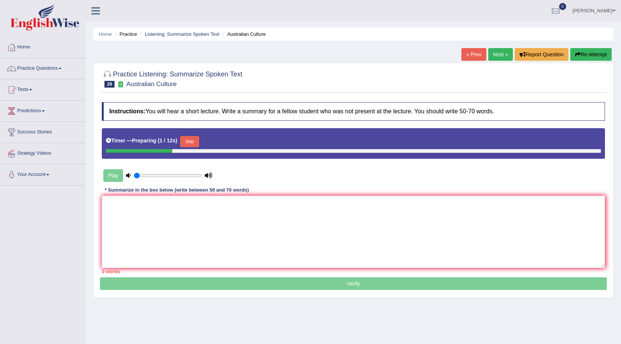
click at [187, 136] on button "Skip" at bounding box center [189, 141] width 19 height 11
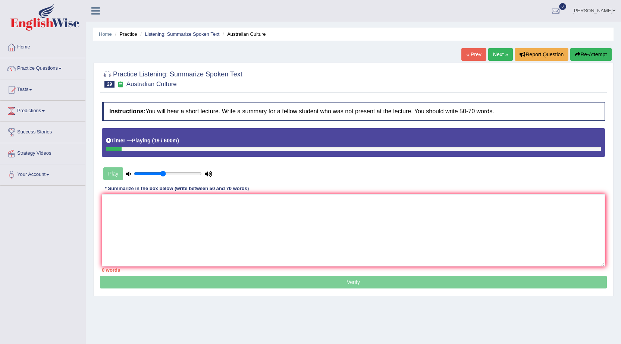
type input "0.45"
click at [164, 171] on input "range" at bounding box center [168, 174] width 68 height 6
click at [469, 54] on link "« Prev" at bounding box center [474, 54] width 25 height 13
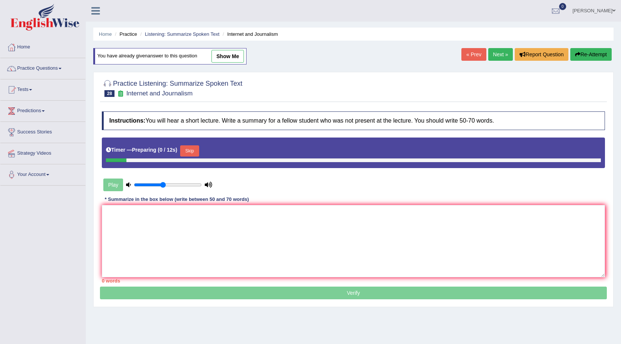
click at [497, 51] on link "Next »" at bounding box center [501, 54] width 25 height 13
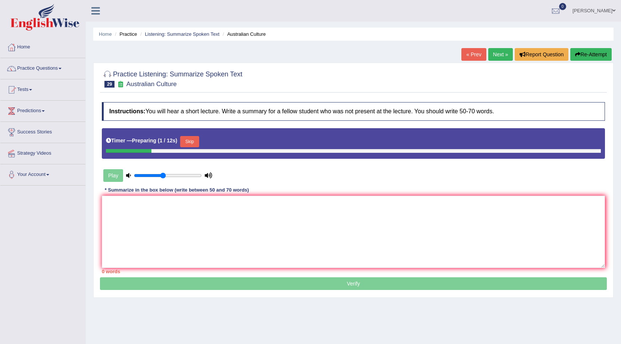
click at [193, 137] on button "Skip" at bounding box center [189, 141] width 19 height 11
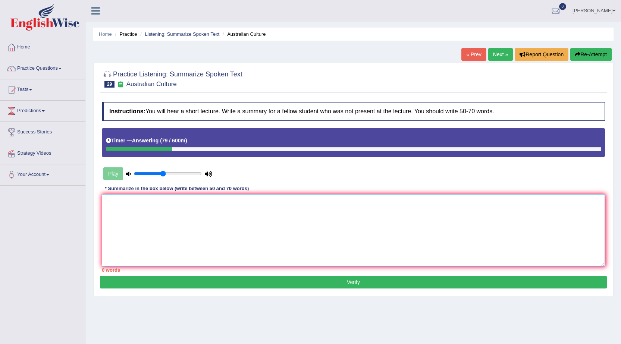
click at [228, 223] on textarea at bounding box center [353, 230] width 503 height 72
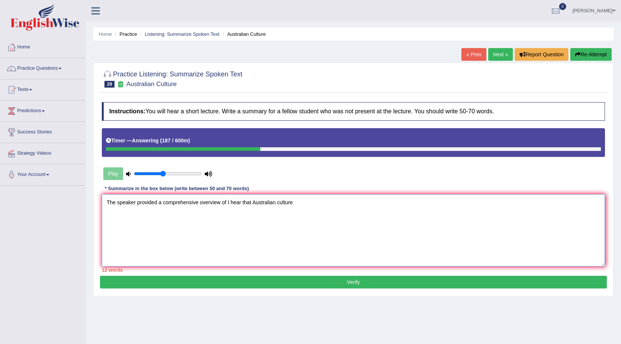
click at [312, 203] on textarea "The speaker provided a comprehensive overview of I hear that Australian culture" at bounding box center [353, 230] width 503 height 72
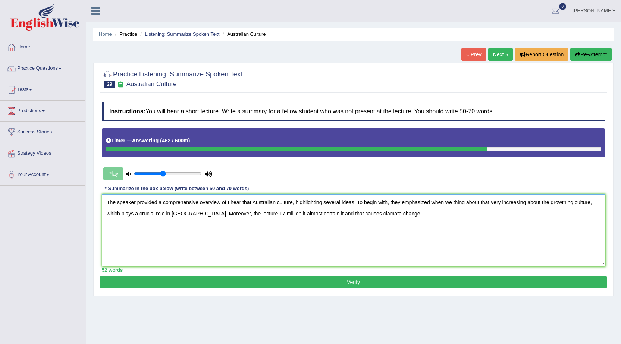
click at [354, 214] on textarea "The speaker provided a comprehensive overview of I hear that Australian culture…" at bounding box center [353, 230] width 503 height 72
click at [356, 212] on textarea "The speaker provided a comprehensive overview of I hear that Australian culture…" at bounding box center [353, 230] width 503 height 72
click at [389, 212] on textarea "The speaker provided a comprehensive overview of I hear that Australian culture…" at bounding box center [353, 230] width 503 height 72
type textarea "The speaker provided a comprehensive overview of I hear that Australian culture…"
click at [347, 283] on button "Verify" at bounding box center [353, 282] width 507 height 13
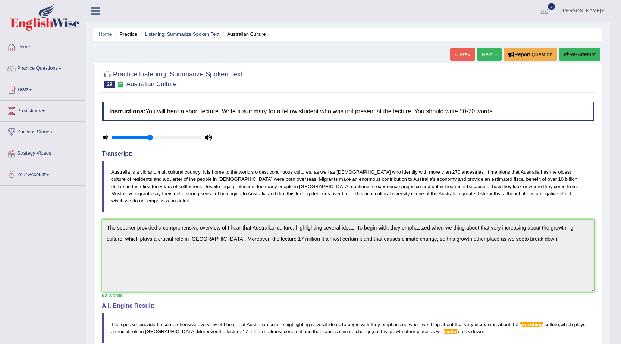
click at [586, 57] on button "Re-Attempt" at bounding box center [579, 54] width 41 height 13
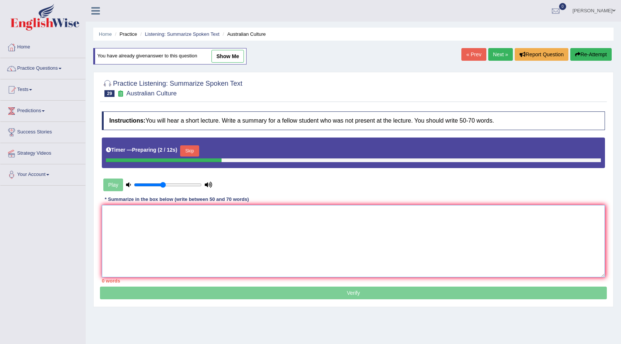
paste textarea "The speaker provided a comprehensive overview of I hear that Australian culture…"
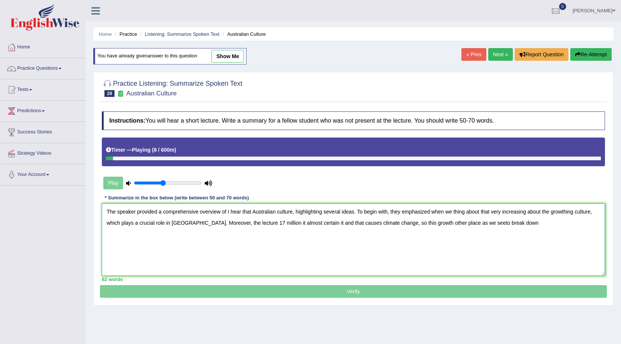
click at [599, 215] on textarea "The speaker provided a comprehensive overview of I hear that Australian culture…" at bounding box center [353, 240] width 503 height 72
click at [266, 222] on textarea "The speaker provided a comprehensive overview of I hear that Australian culture…" at bounding box center [353, 240] width 503 height 72
click at [275, 224] on textarea "The speaker provided a comprehensive overview of I hear that Australian culture…" at bounding box center [353, 240] width 503 height 72
click at [290, 221] on textarea "The speaker provided a comprehensive overview of I hear that Australian culture…" at bounding box center [353, 240] width 503 height 72
click at [467, 225] on textarea "The speaker provided a comprehensive overview of I hear that Australian culture…" at bounding box center [353, 240] width 503 height 72
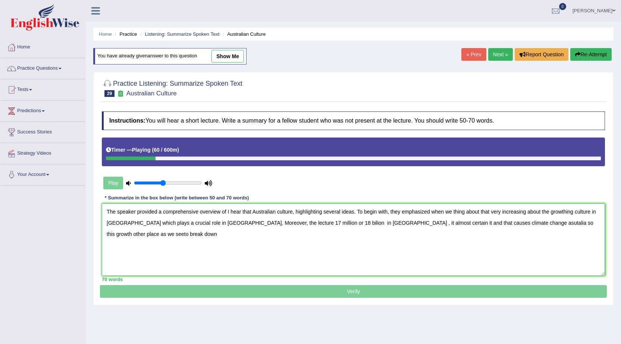
click at [467, 221] on textarea "The speaker provided a comprehensive overview of I hear that Australian culture…" at bounding box center [353, 240] width 503 height 72
click at [487, 222] on textarea "The speaker provided a comprehensive overview of I hear that Australian culture…" at bounding box center [353, 240] width 503 height 72
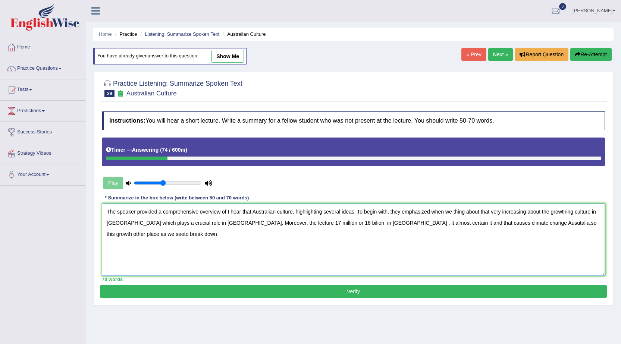
click at [571, 222] on textarea "The speaker provided a comprehensive overview of I hear that Australian culture…" at bounding box center [353, 240] width 503 height 72
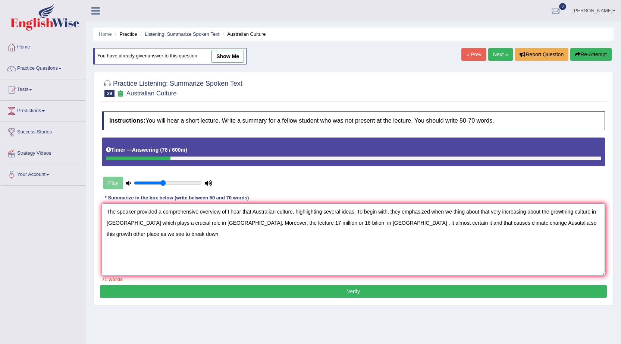
click at [580, 221] on textarea "The speaker provided a comprehensive overview of I hear that Australian culture…" at bounding box center [353, 240] width 503 height 72
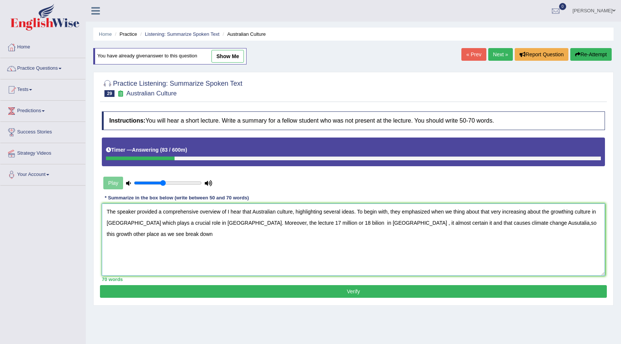
click at [562, 211] on textarea "The speaker provided a comprehensive overview of I hear that Australian culture…" at bounding box center [353, 240] width 503 height 72
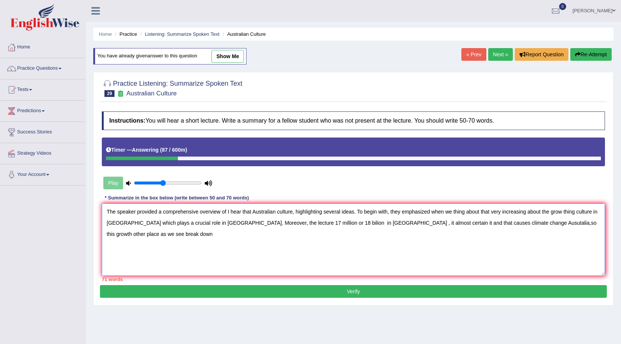
click at [577, 212] on textarea "The speaker provided a comprehensive overview of I hear that Australian culture…" at bounding box center [353, 240] width 503 height 72
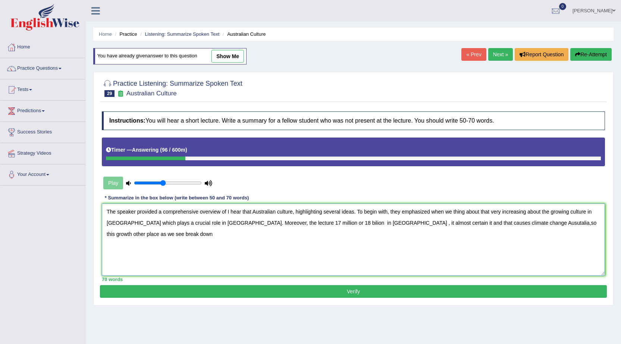
type textarea "The speaker provided a comprehensive overview of I hear that Australian culture…"
click at [318, 290] on button "Verify" at bounding box center [353, 292] width 507 height 13
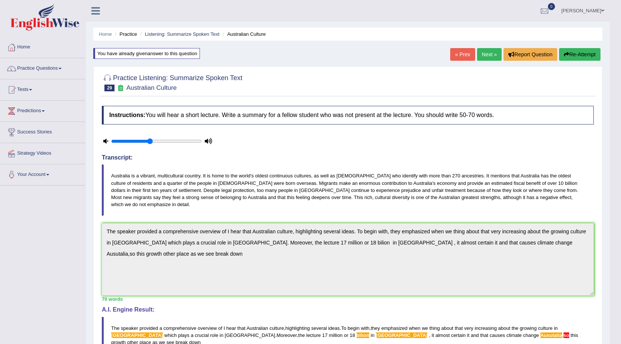
click at [489, 55] on link "Next »" at bounding box center [489, 54] width 25 height 13
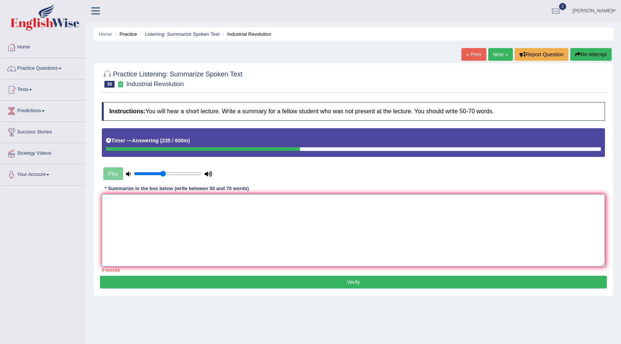
click at [153, 215] on textarea at bounding box center [353, 230] width 503 height 72
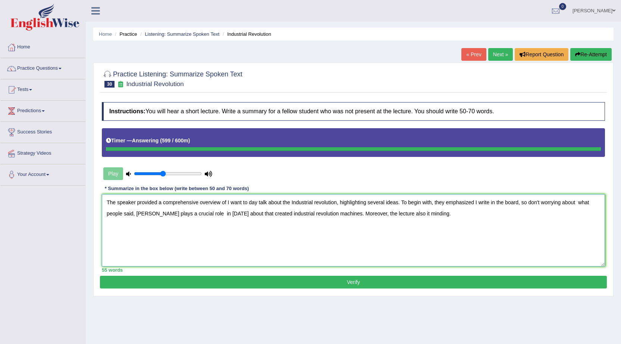
type textarea "The speaker provided a comprehensive overview of I want to day talk about the I…"
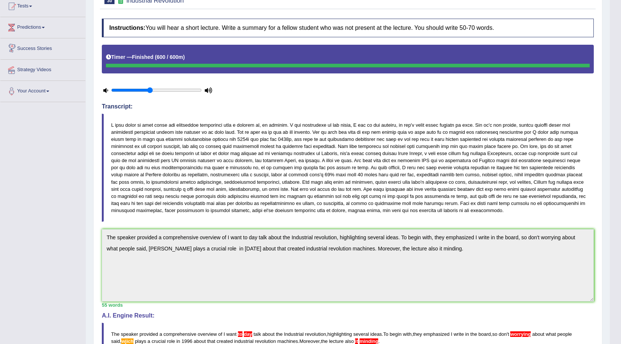
scroll to position [187, 0]
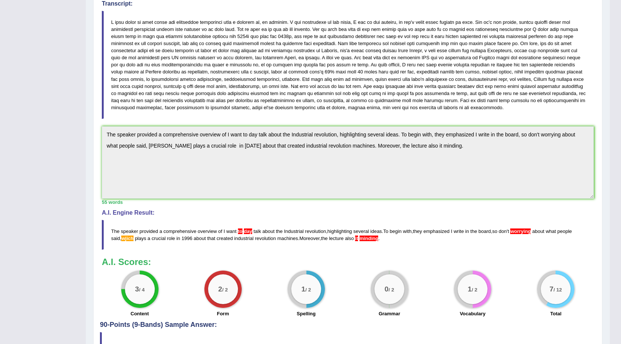
click at [349, 253] on div "Instructions: You will hear a short lecture. Write a summary for a fellow stude…" at bounding box center [348, 117] width 496 height 410
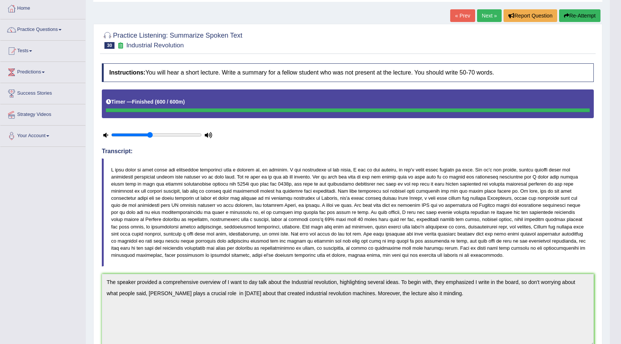
scroll to position [0, 0]
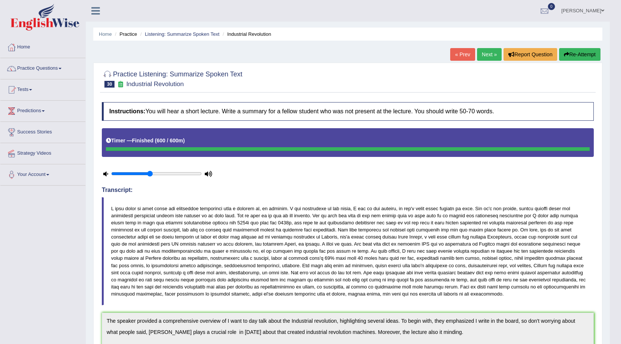
click at [575, 58] on button "Re-Attempt" at bounding box center [579, 54] width 41 height 13
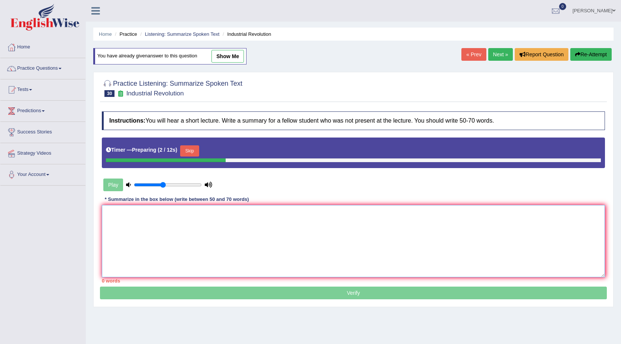
paste textarea "The speaker provided a comprehensive overview of I want to day talk about the I…"
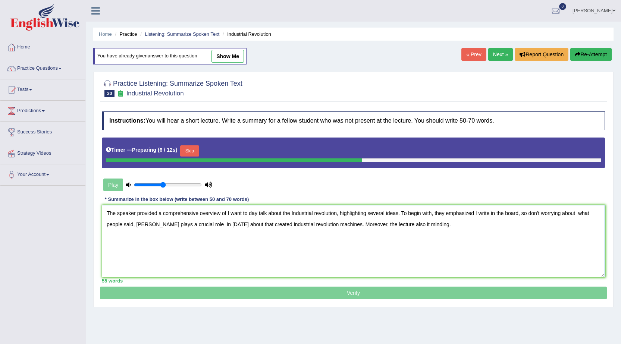
click at [393, 225] on textarea "The speaker provided a comprehensive overview of I want to day talk about the I…" at bounding box center [353, 241] width 503 height 72
click at [394, 223] on textarea "The speaker provided a comprehensive overview of I want to day talk about the I…" at bounding box center [353, 241] width 503 height 72
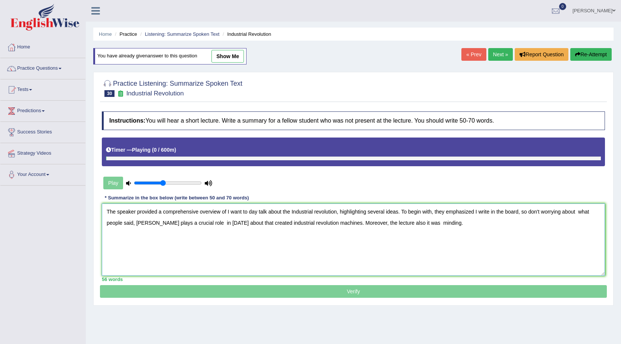
click at [563, 214] on textarea "The speaker provided a comprehensive overview of I want to day talk about the I…" at bounding box center [353, 240] width 503 height 72
click at [249, 210] on textarea "The speaker provided a comprehensive overview of I want to day talk about the I…" at bounding box center [353, 240] width 503 height 72
click at [132, 221] on textarea "The speaker provided a comprehensive overview of I want today talk about the In…" at bounding box center [353, 240] width 503 height 72
click at [418, 222] on textarea "The speaker provided a comprehensive overview of I want today talk about the In…" at bounding box center [353, 240] width 503 height 72
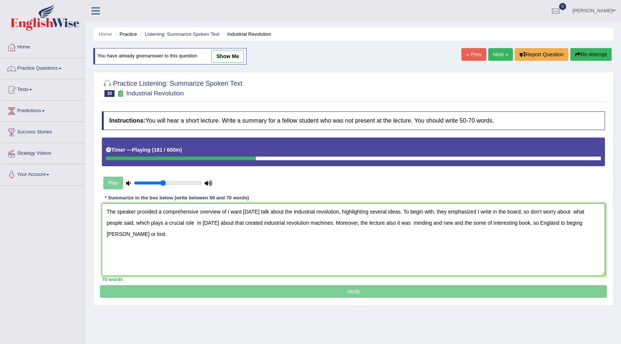
click at [520, 220] on textarea "The speaker provided a comprehensive overview of I want today talk about the In…" at bounding box center [353, 240] width 503 height 72
type textarea "The speaker provided a comprehensive overview of I want today talk about the In…"
type input "0.55"
click at [171, 182] on input "range" at bounding box center [168, 183] width 68 height 6
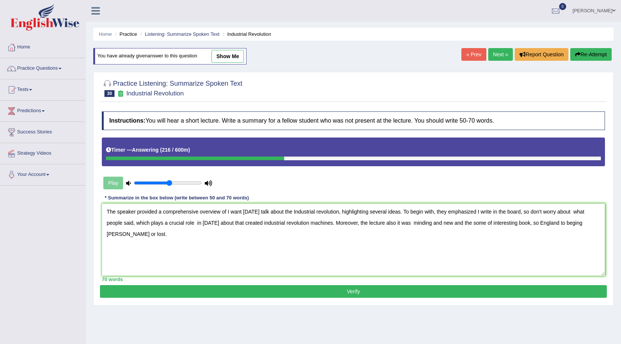
click at [349, 293] on button "Verify" at bounding box center [353, 292] width 507 height 13
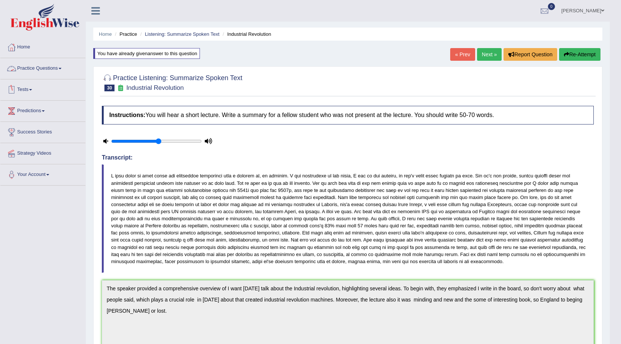
click at [50, 61] on link "Practice Questions" at bounding box center [42, 67] width 85 height 19
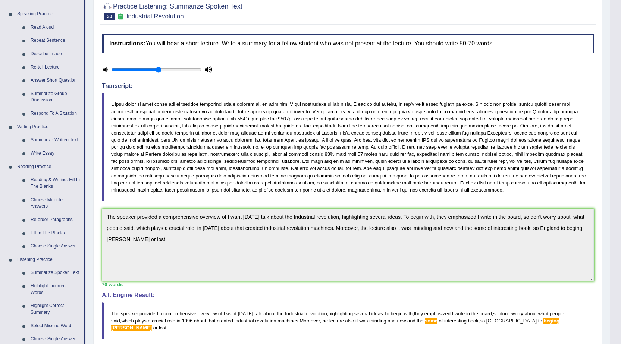
scroll to position [75, 0]
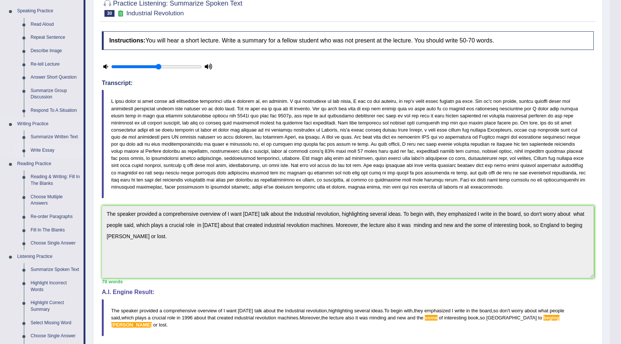
click at [49, 149] on link "Write Essay" at bounding box center [55, 150] width 56 height 13
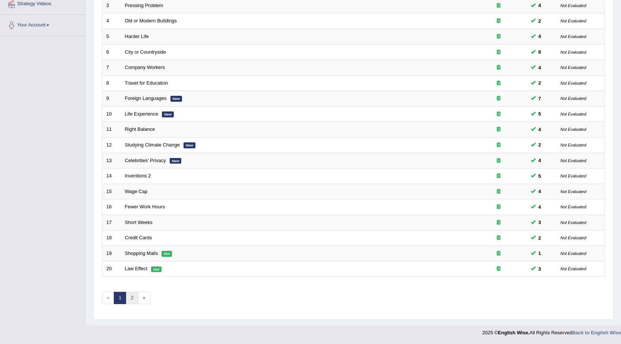
click at [129, 298] on link "2" at bounding box center [132, 298] width 12 height 12
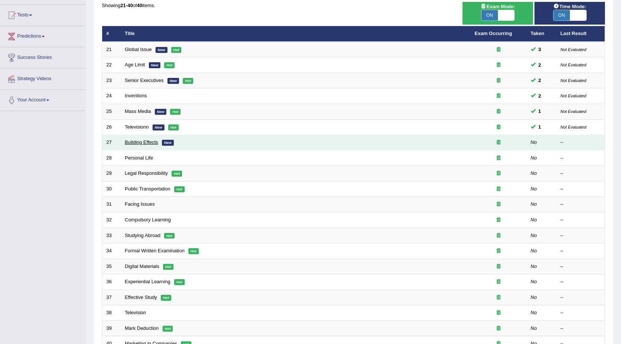
click at [134, 141] on link "Building Effects" at bounding box center [141, 143] width 33 height 6
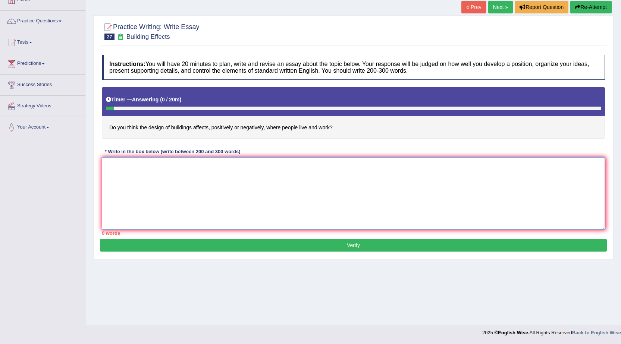
click at [254, 191] on textarea at bounding box center [353, 193] width 503 height 72
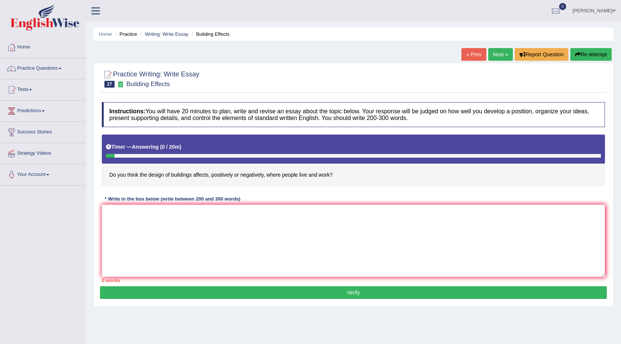
click at [476, 57] on link "« Prev" at bounding box center [474, 54] width 25 height 13
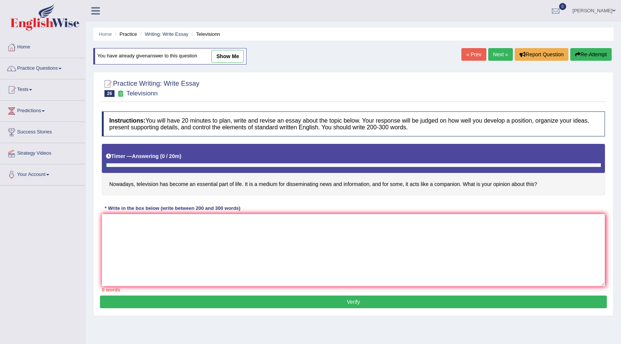
click at [497, 53] on link "Next »" at bounding box center [501, 54] width 25 height 13
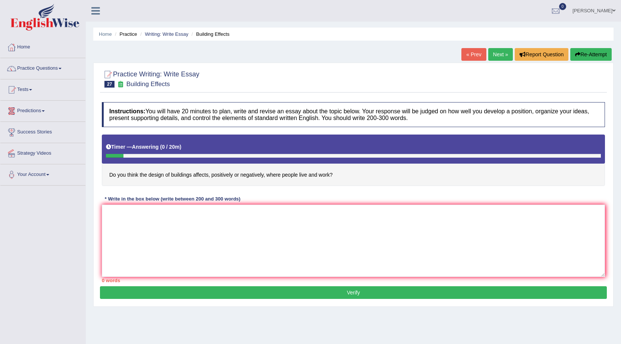
click at [479, 58] on link "« Prev" at bounding box center [474, 54] width 25 height 13
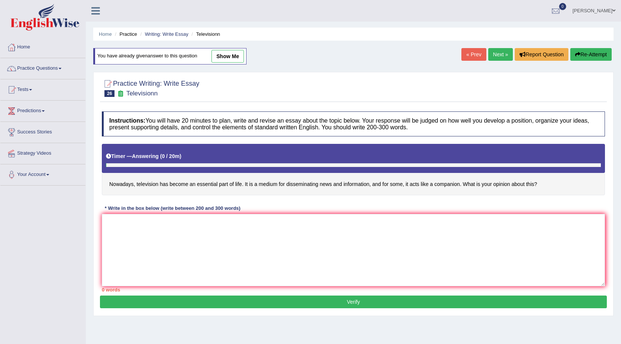
click at [503, 59] on link "Next »" at bounding box center [501, 54] width 25 height 13
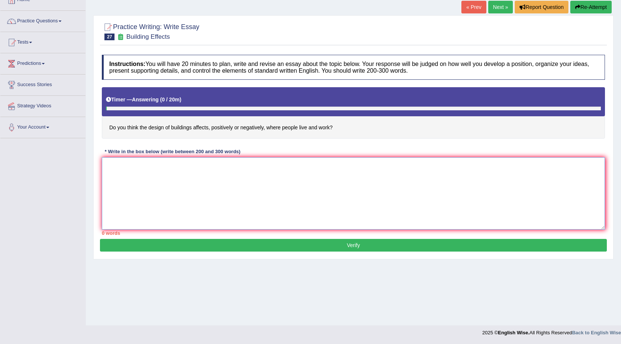
click at [216, 194] on textarea at bounding box center [353, 193] width 503 height 72
click at [218, 196] on textarea at bounding box center [353, 193] width 503 height 72
type textarea "T"
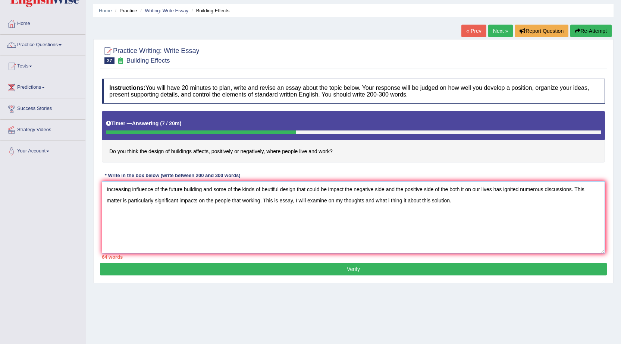
scroll to position [10, 0]
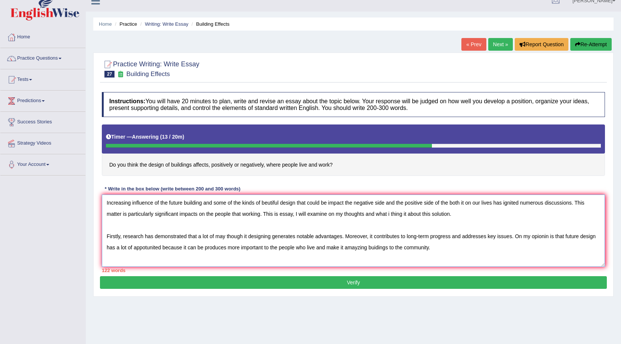
click at [369, 246] on textarea "Increasing influence of the future building and some of the kinds of beutiful d…" at bounding box center [353, 231] width 503 height 72
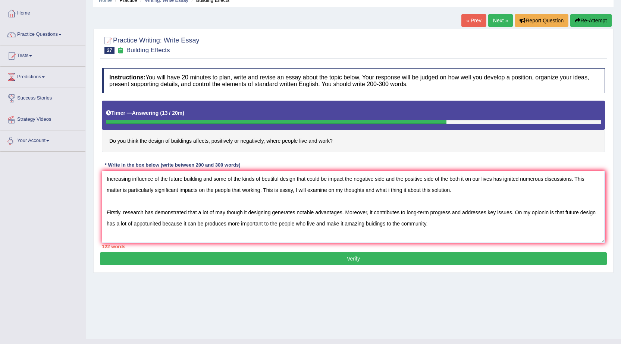
scroll to position [47, 0]
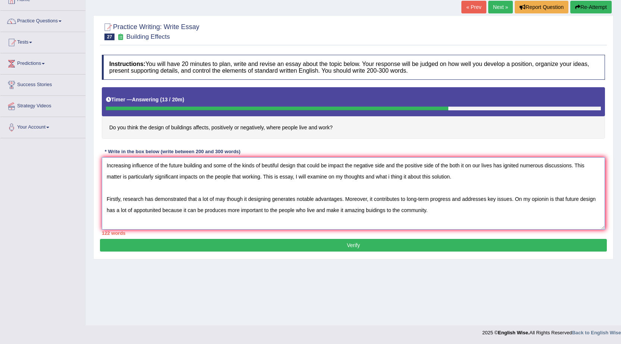
click at [436, 208] on textarea "Increasing influence of the future building and some of the kinds of beutiful d…" at bounding box center [353, 193] width 503 height 72
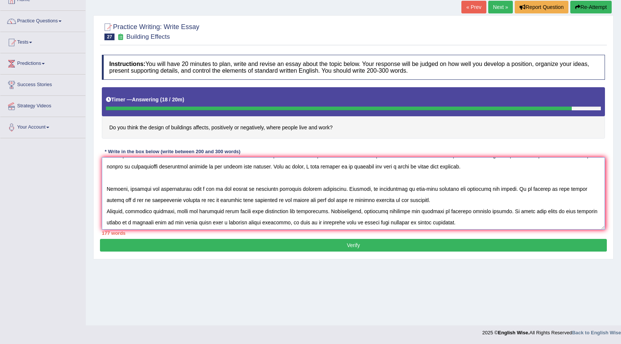
scroll to position [11, 0]
click at [456, 220] on textarea at bounding box center [353, 193] width 503 height 72
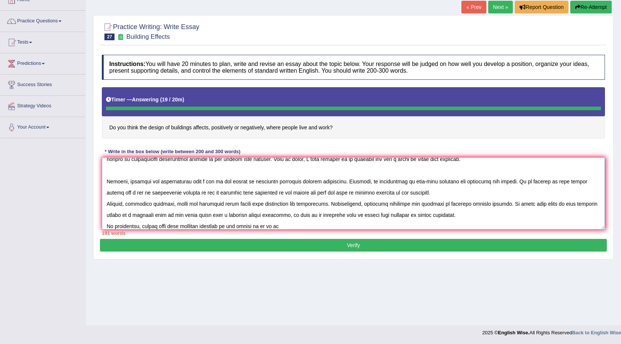
type textarea "Increasing influence of the future building and some of the kinds of beutiful d…"
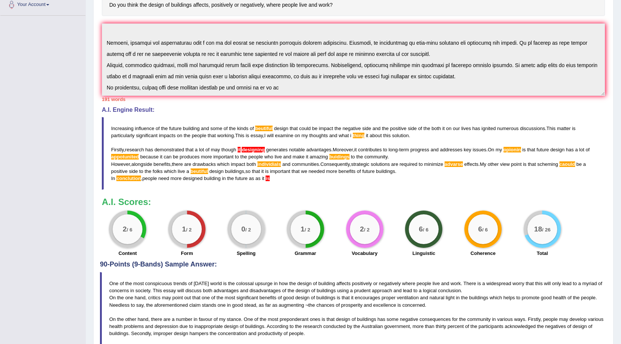
scroll to position [284, 0]
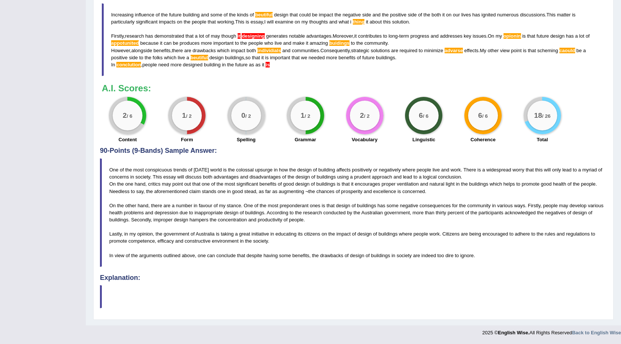
click at [133, 278] on h4 "Explanation:" at bounding box center [353, 278] width 507 height 7
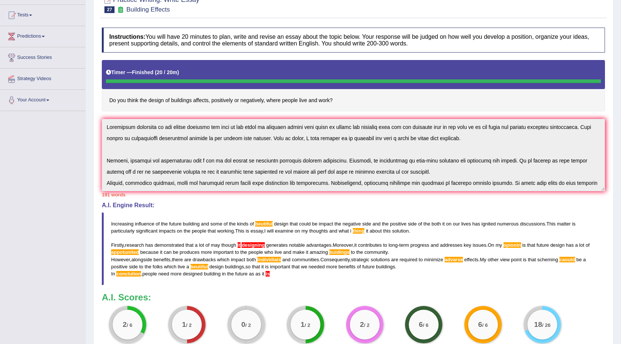
scroll to position [22, 0]
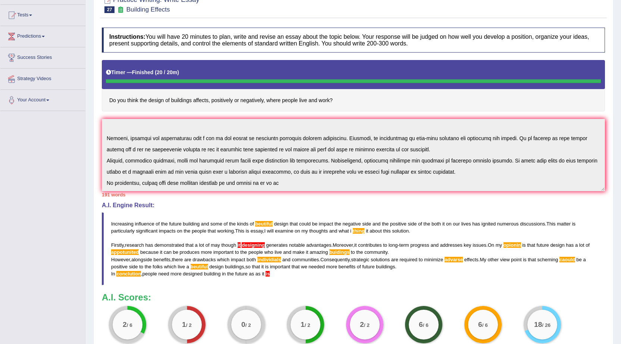
click at [392, 210] on div "Instructions: You will have 20 minutes to plan, write and revise an essay about…" at bounding box center [353, 190] width 507 height 333
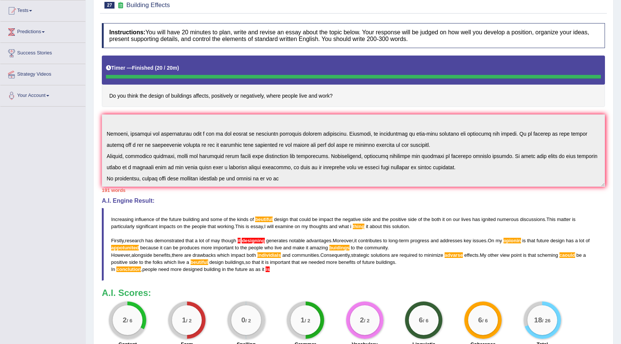
scroll to position [0, 0]
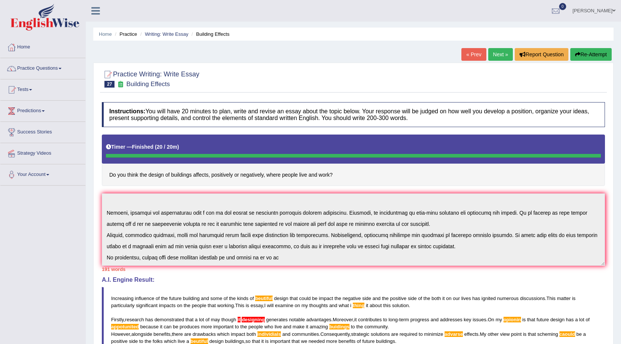
click at [598, 52] on button "Re-Attempt" at bounding box center [591, 54] width 41 height 13
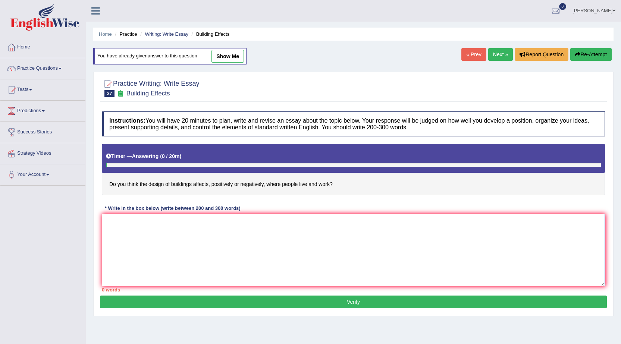
paste textarea "Increasing influence of the future building and some of the kinds of beutiful d…"
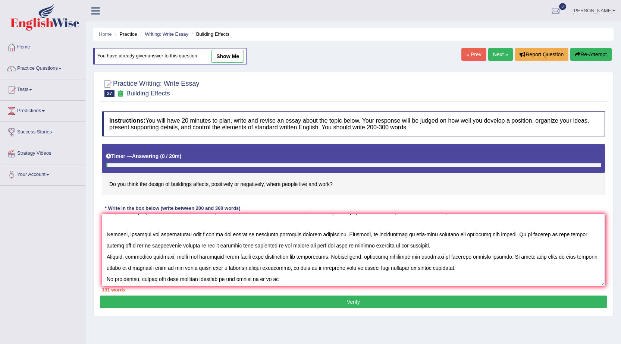
scroll to position [22, 0]
click at [106, 277] on textarea at bounding box center [353, 250] width 503 height 72
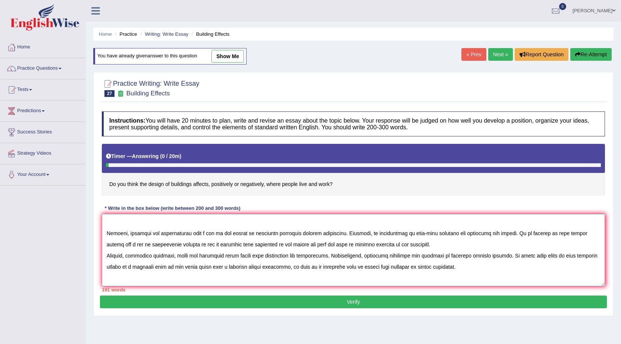
scroll to position [29, 0]
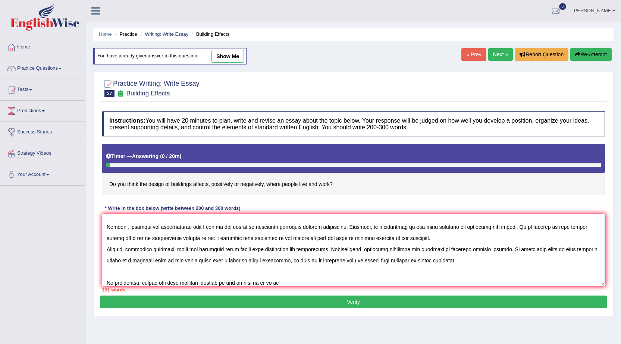
click at [107, 246] on textarea at bounding box center [353, 250] width 503 height 72
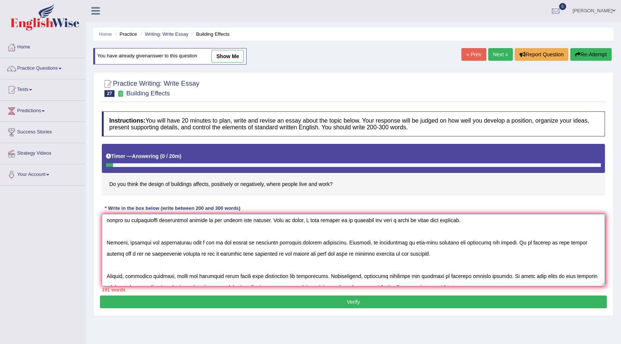
scroll to position [0, 0]
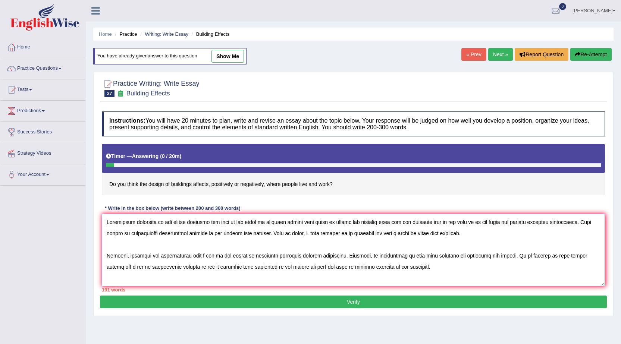
click at [280, 221] on textarea at bounding box center [353, 250] width 503 height 72
click at [300, 223] on textarea at bounding box center [353, 250] width 503 height 72
click at [443, 234] on textarea at bounding box center [353, 250] width 503 height 72
click at [382, 267] on textarea at bounding box center [353, 250] width 503 height 72
click at [549, 256] on textarea at bounding box center [353, 250] width 503 height 72
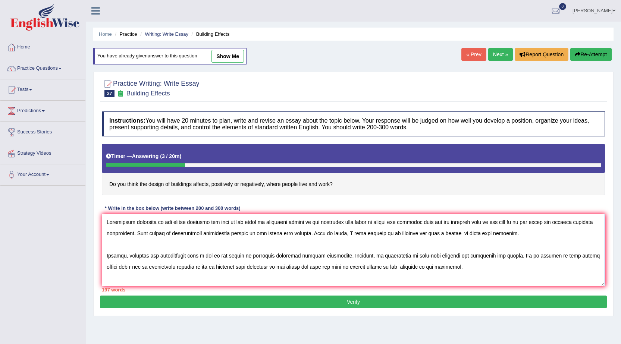
click at [521, 253] on textarea at bounding box center [353, 250] width 503 height 72
click at [523, 256] on textarea at bounding box center [353, 250] width 503 height 72
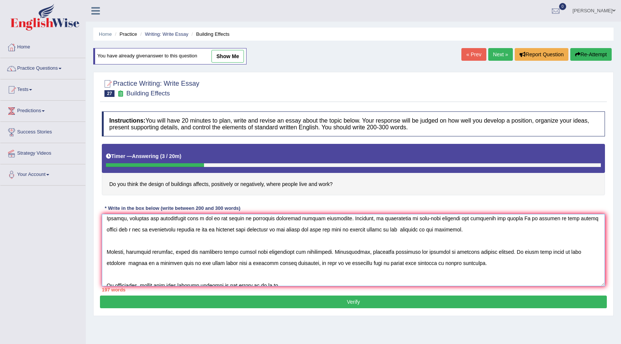
click at [161, 230] on textarea at bounding box center [353, 250] width 503 height 72
click at [424, 231] on textarea at bounding box center [353, 250] width 503 height 72
click at [273, 217] on textarea at bounding box center [353, 250] width 503 height 72
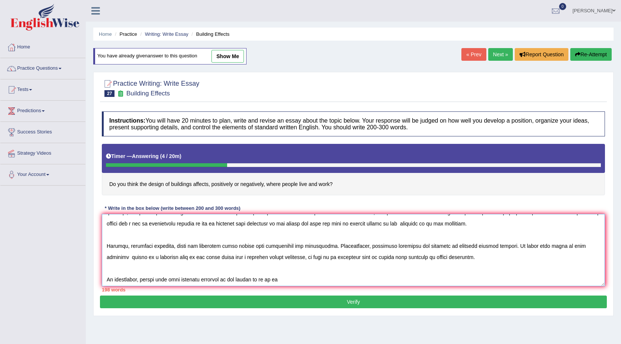
scroll to position [45, 0]
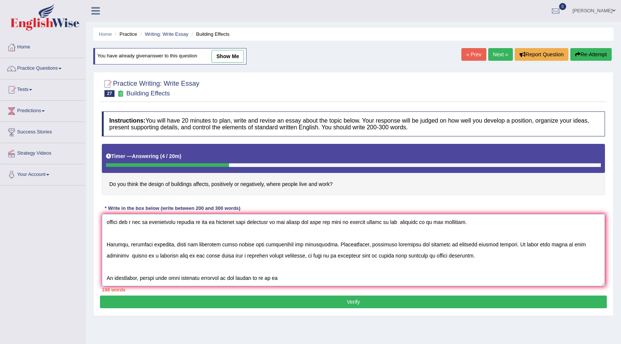
click at [542, 242] on textarea at bounding box center [353, 250] width 503 height 72
click at [562, 245] on textarea at bounding box center [353, 250] width 503 height 72
click at [592, 243] on textarea at bounding box center [353, 250] width 503 height 72
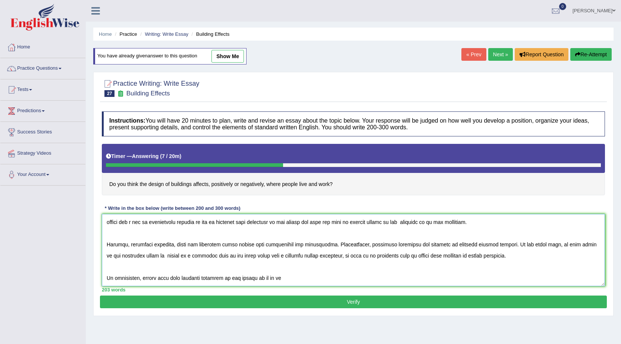
click at [183, 256] on textarea at bounding box center [353, 250] width 503 height 72
click at [179, 255] on textarea at bounding box center [353, 250] width 503 height 72
click at [184, 257] on textarea at bounding box center [353, 250] width 503 height 72
click at [182, 256] on textarea at bounding box center [353, 250] width 503 height 72
click at [196, 254] on textarea at bounding box center [353, 250] width 503 height 72
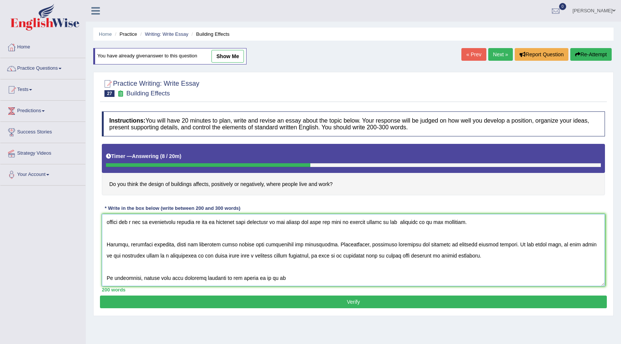
click at [488, 244] on textarea at bounding box center [353, 250] width 503 height 72
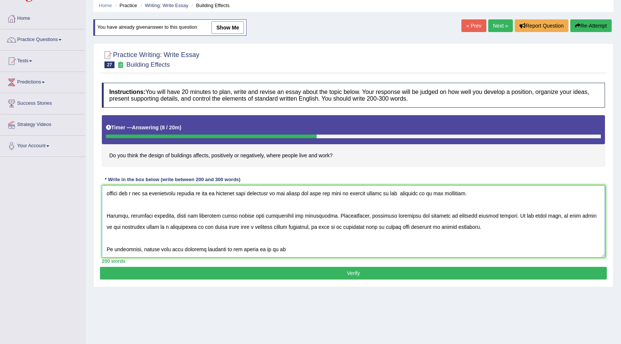
scroll to position [37, 0]
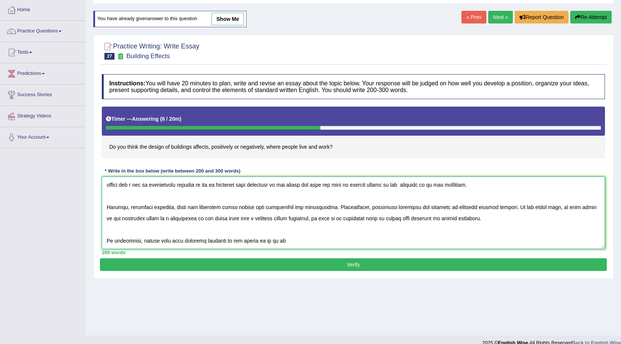
click at [286, 243] on textarea at bounding box center [353, 213] width 503 height 72
click at [300, 243] on textarea at bounding box center [353, 213] width 503 height 72
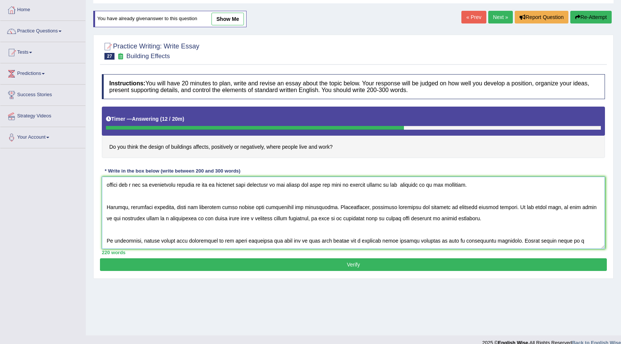
click at [520, 239] on textarea at bounding box center [353, 213] width 503 height 72
click at [593, 244] on textarea at bounding box center [353, 213] width 503 height 72
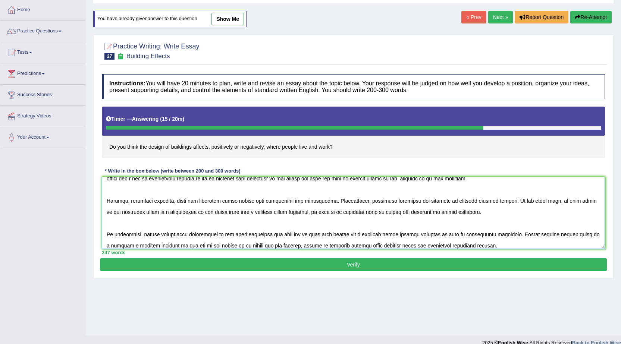
type textarea "Increasing influence of the future building and some of the kinds of beautiful …"
click at [294, 266] on button "Verify" at bounding box center [353, 265] width 507 height 13
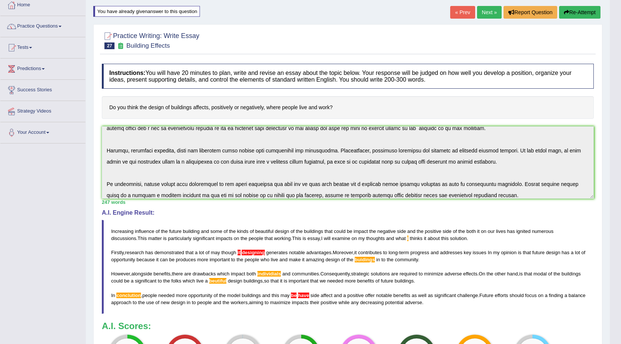
scroll to position [0, 0]
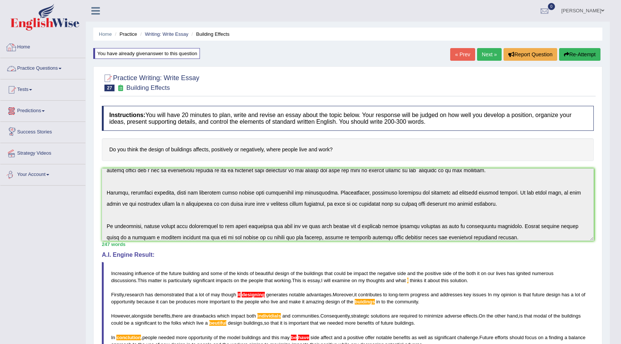
click at [56, 72] on link "Practice Questions" at bounding box center [42, 67] width 85 height 19
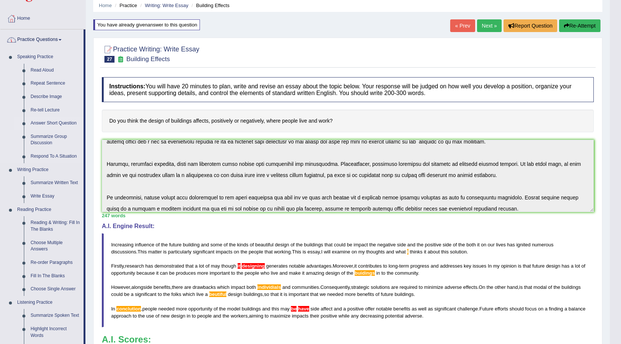
scroll to position [149, 0]
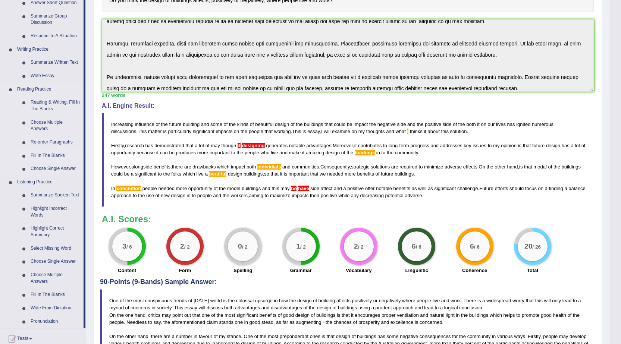
click at [46, 152] on link "Fill In The Blanks" at bounding box center [55, 155] width 56 height 13
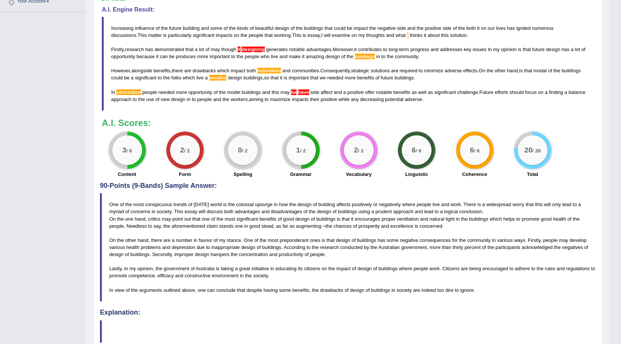
scroll to position [280, 0]
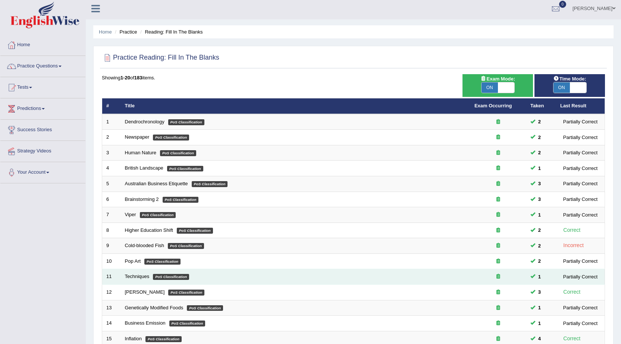
scroll to position [150, 0]
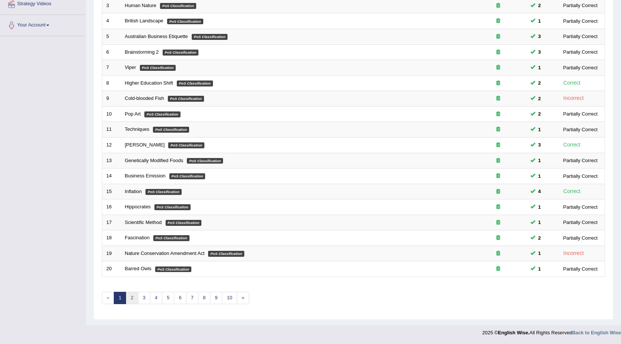
click at [134, 299] on link "2" at bounding box center [132, 298] width 12 height 12
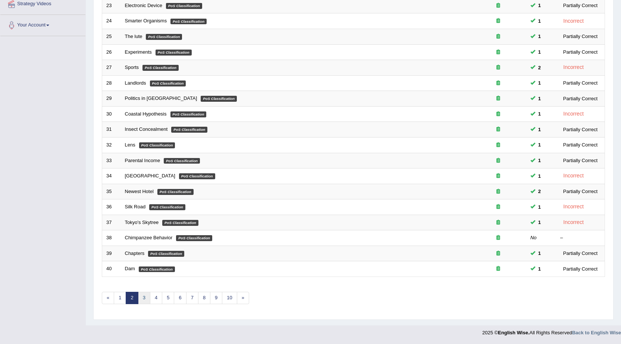
click at [146, 300] on link "3" at bounding box center [144, 298] width 12 height 12
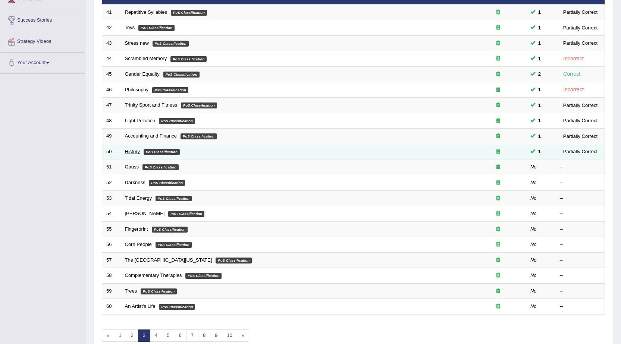
click at [129, 152] on link "History" at bounding box center [132, 152] width 15 height 6
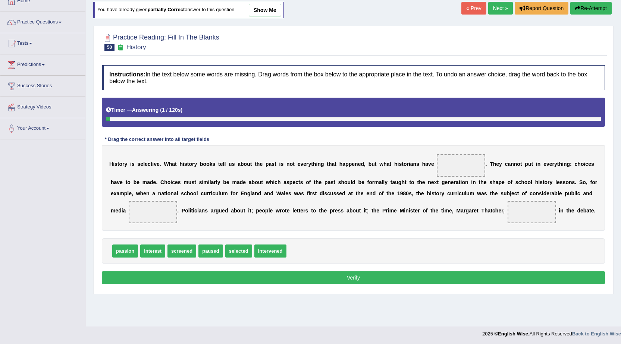
scroll to position [47, 0]
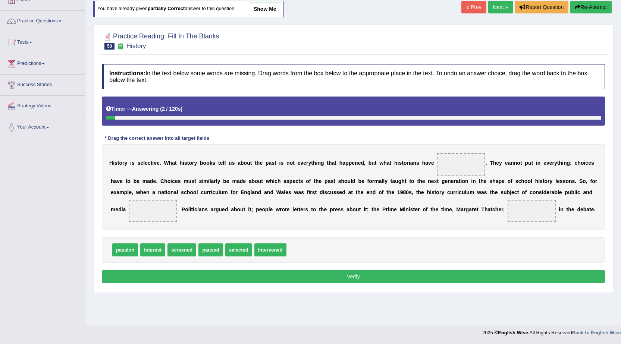
click at [491, 5] on link "Next »" at bounding box center [501, 7] width 25 height 13
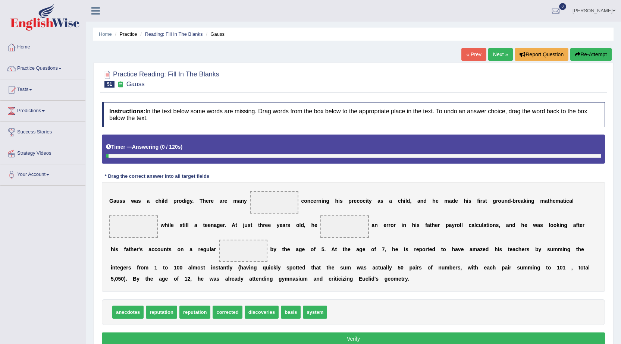
scroll to position [47, 0]
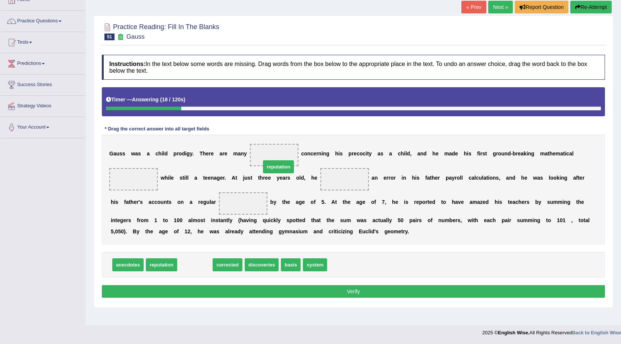
drag, startPoint x: 203, startPoint y: 265, endPoint x: 287, endPoint y: 166, distance: 128.9
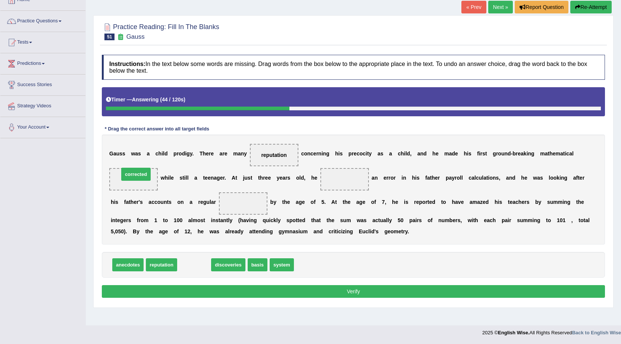
drag, startPoint x: 200, startPoint y: 266, endPoint x: 142, endPoint y: 175, distance: 107.8
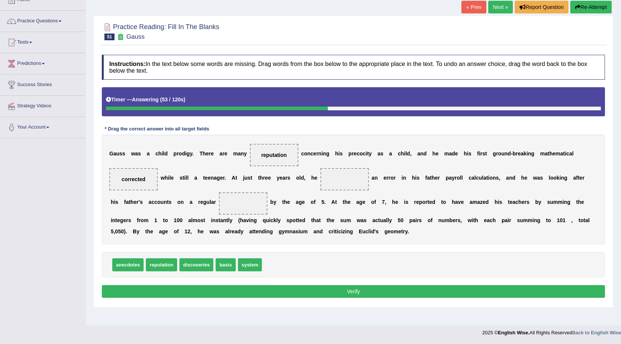
click at [248, 265] on span "system" at bounding box center [250, 265] width 24 height 13
drag, startPoint x: 196, startPoint y: 266, endPoint x: 282, endPoint y: 148, distance: 146.2
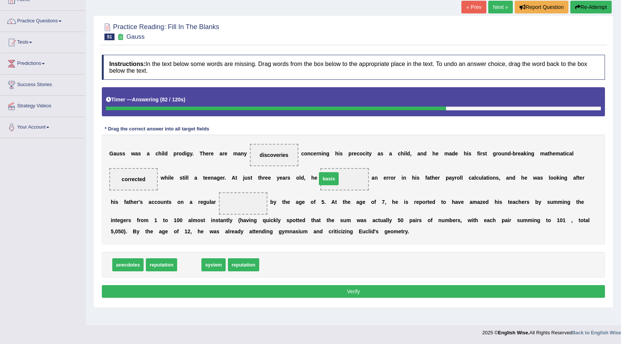
drag, startPoint x: 189, startPoint y: 266, endPoint x: 329, endPoint y: 180, distance: 164.1
drag, startPoint x: 197, startPoint y: 270, endPoint x: 250, endPoint y: 203, distance: 85.0
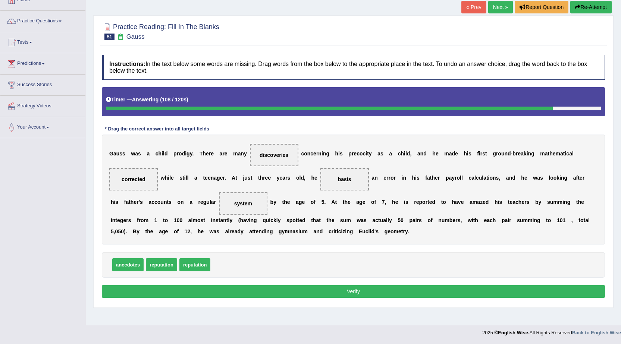
click at [222, 289] on button "Verify" at bounding box center [353, 292] width 503 height 13
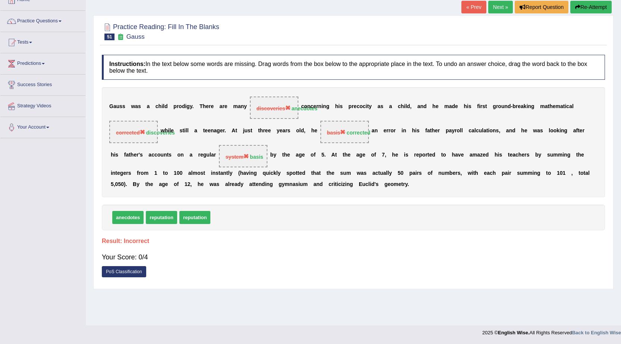
click at [492, 6] on link "Next »" at bounding box center [501, 7] width 25 height 13
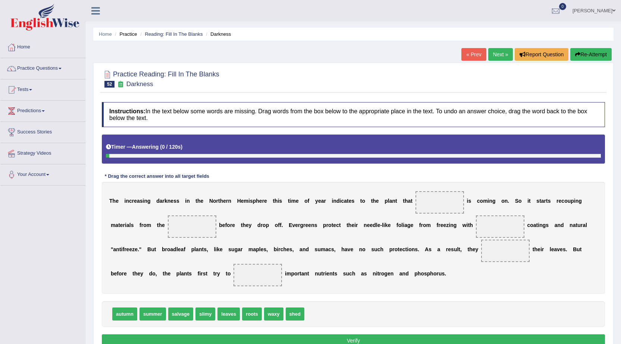
click at [465, 59] on link "« Prev" at bounding box center [474, 54] width 25 height 13
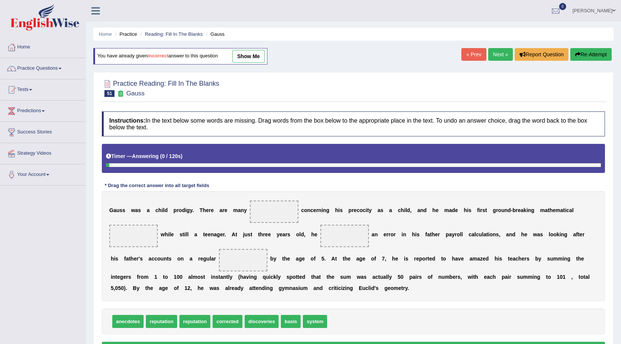
click at [251, 57] on link "show me" at bounding box center [249, 56] width 32 height 13
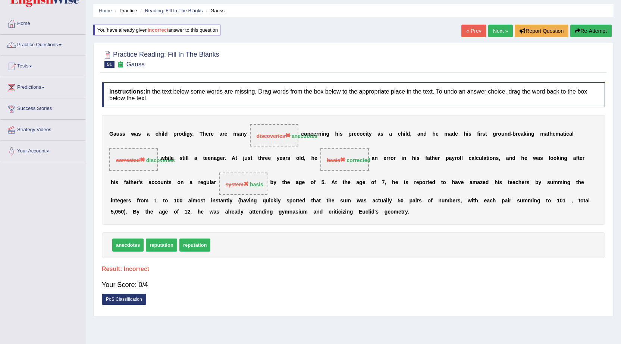
scroll to position [10, 0]
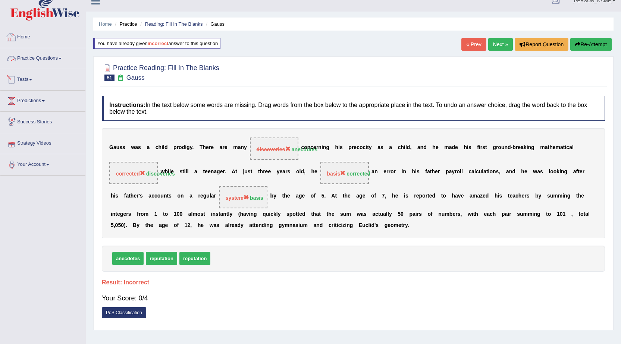
click at [45, 61] on link "Practice Questions" at bounding box center [42, 57] width 85 height 19
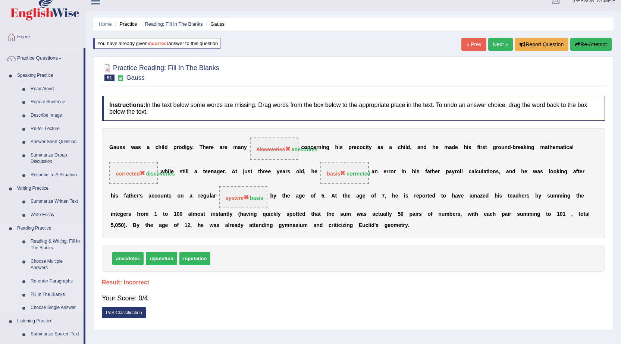
click at [51, 282] on link "Re-order Paragraphs" at bounding box center [55, 281] width 56 height 13
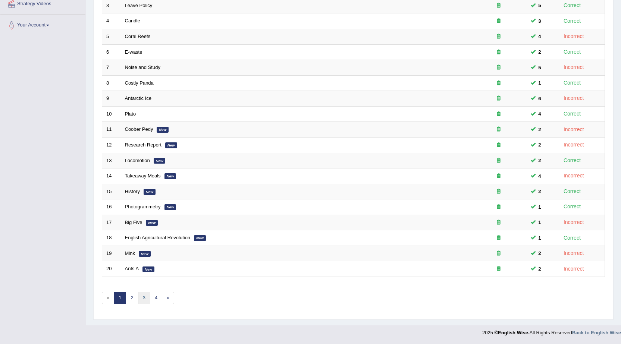
click at [148, 300] on link "3" at bounding box center [144, 298] width 12 height 12
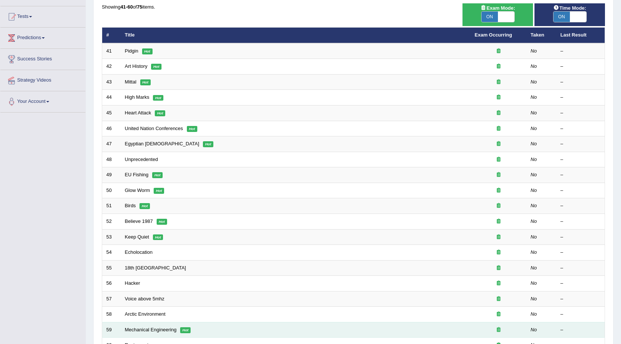
scroll to position [150, 0]
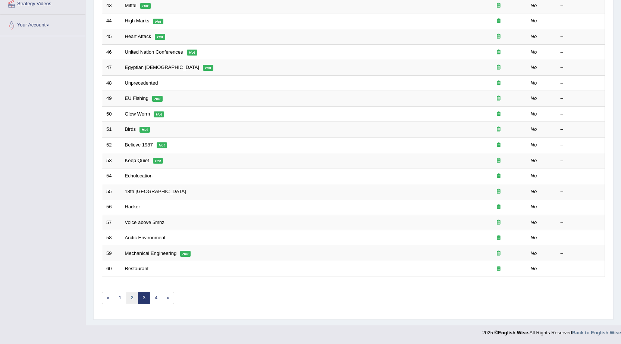
click at [135, 300] on link "2" at bounding box center [132, 298] width 12 height 12
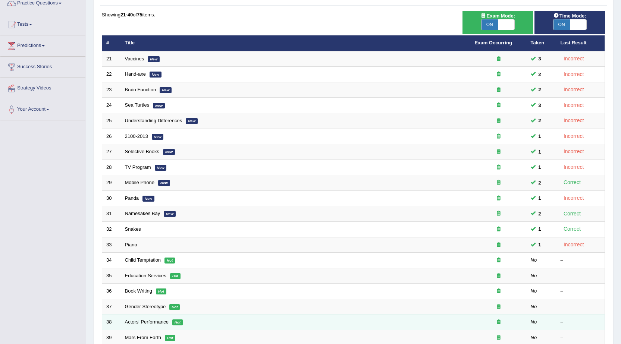
scroll to position [150, 0]
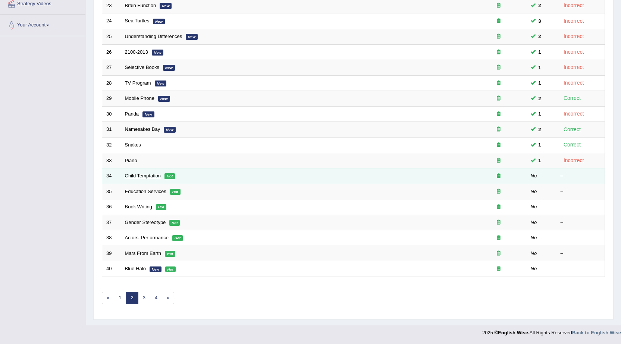
click at [143, 175] on link "Child Temptation" at bounding box center [143, 176] width 36 height 6
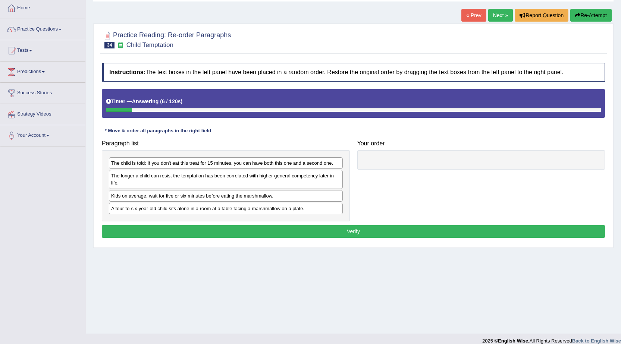
scroll to position [47, 0]
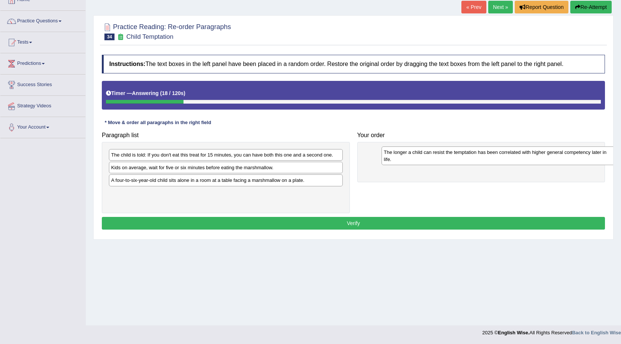
drag, startPoint x: 241, startPoint y: 172, endPoint x: 514, endPoint y: 160, distance: 272.7
click at [514, 160] on div "The longer a child can resist the temptation has been correlated with higher ge…" at bounding box center [499, 156] width 234 height 19
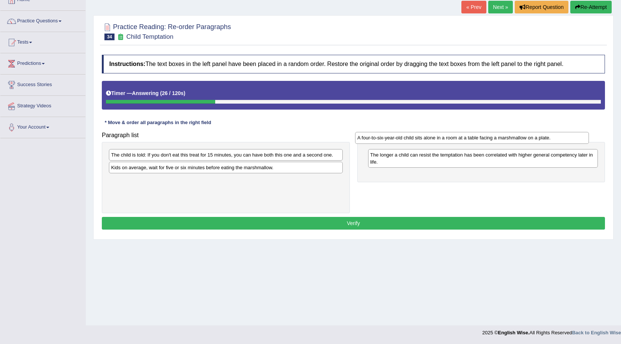
drag, startPoint x: 168, startPoint y: 181, endPoint x: 416, endPoint y: 143, distance: 251.1
click at [416, 143] on div "A four-to-six-year-old child sits alone in a room at a table facing a marshmall…" at bounding box center [472, 138] width 234 height 12
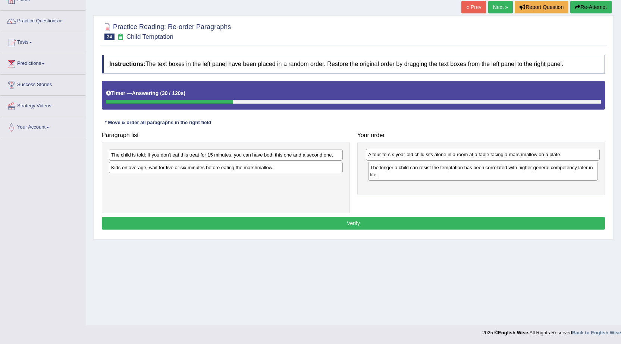
drag, startPoint x: 317, startPoint y: 179, endPoint x: 574, endPoint y: 153, distance: 258.4
click at [574, 153] on div "A four-to-six-year-old child sits alone in a room at a table facing a marshmall…" at bounding box center [483, 155] width 234 height 12
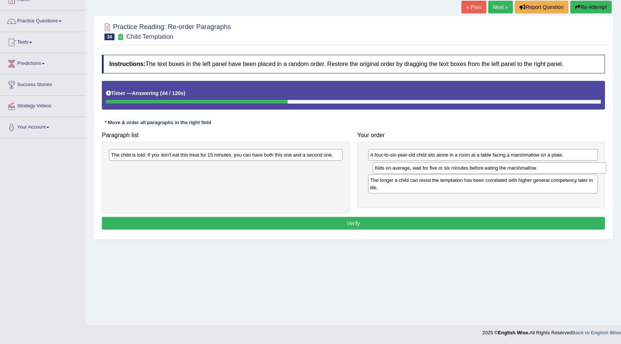
drag, startPoint x: 200, startPoint y: 169, endPoint x: 464, endPoint y: 169, distance: 263.9
click at [464, 169] on div "Kids on average, wait for five or six minutes before eating the marshmallow." at bounding box center [490, 168] width 234 height 12
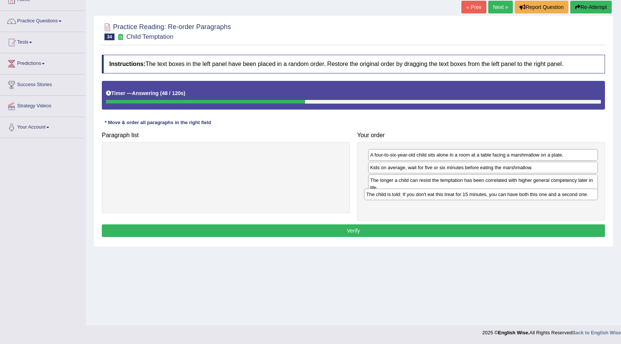
drag, startPoint x: 205, startPoint y: 159, endPoint x: 460, endPoint y: 197, distance: 258.5
click at [460, 197] on div "The child is told: If you don't eat this treat for 15 minutes, you can have bot…" at bounding box center [481, 195] width 234 height 12
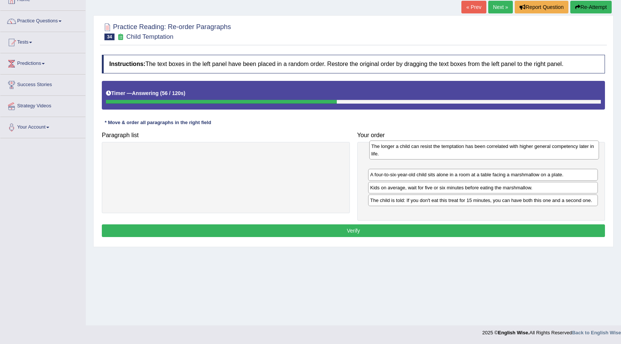
drag, startPoint x: 406, startPoint y: 188, endPoint x: 407, endPoint y: 154, distance: 34.0
click at [407, 154] on div "The longer a child can resist the temptation has been correlated with higher ge…" at bounding box center [484, 150] width 230 height 19
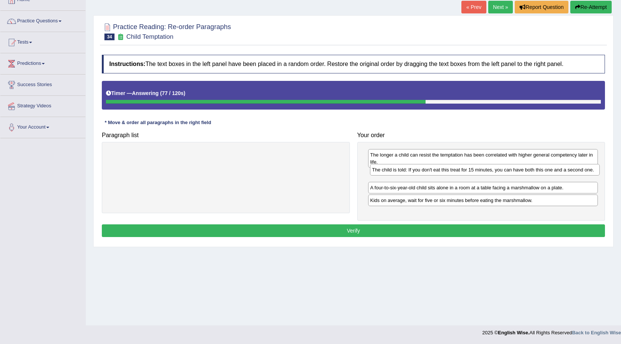
drag, startPoint x: 469, startPoint y: 196, endPoint x: 471, endPoint y: 166, distance: 30.7
click at [471, 166] on div "The child is told: If you don't eat this treat for 15 minutes, you can have bot…" at bounding box center [485, 170] width 230 height 12
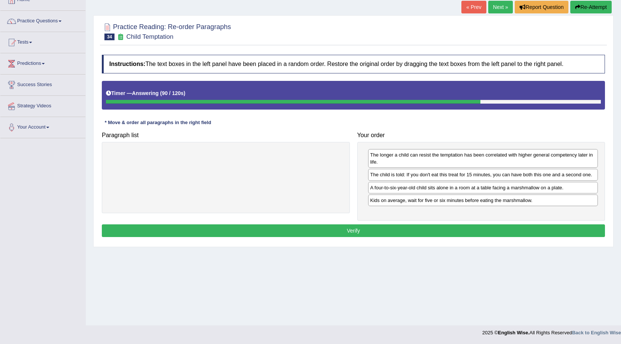
click at [377, 227] on button "Verify" at bounding box center [353, 231] width 503 height 13
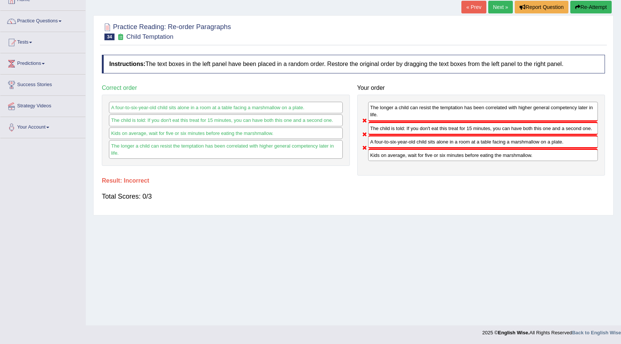
click at [497, 4] on link "Next »" at bounding box center [501, 7] width 25 height 13
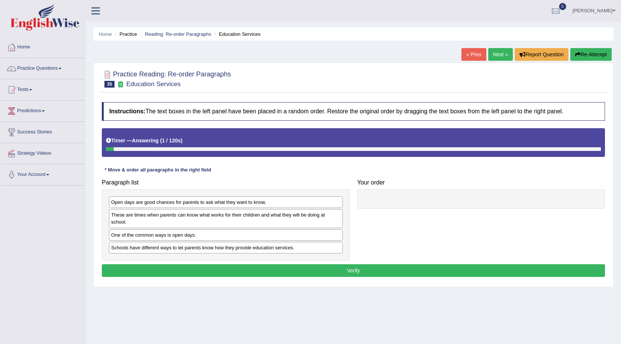
click at [474, 55] on link "« Prev" at bounding box center [474, 54] width 25 height 13
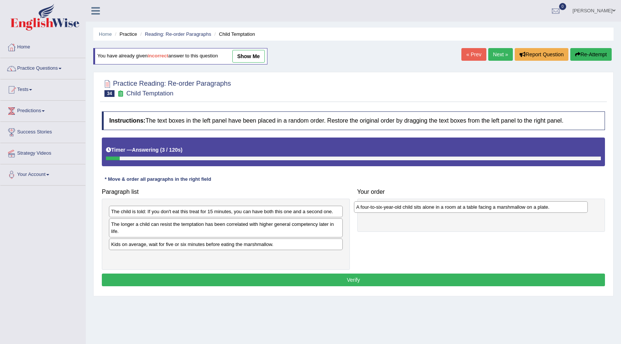
drag, startPoint x: 135, startPoint y: 260, endPoint x: 393, endPoint y: 207, distance: 263.3
click at [389, 208] on div "A four-to-six-year-old child sits alone in a room at a table facing a marshmall…" at bounding box center [471, 208] width 234 height 12
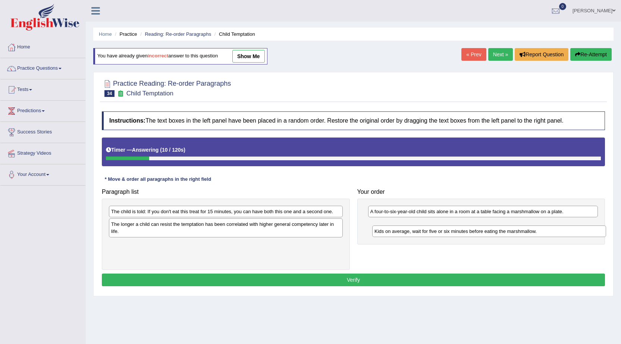
drag, startPoint x: 146, startPoint y: 247, endPoint x: 410, endPoint y: 234, distance: 264.9
click at [409, 234] on div "Kids on average, wait for five or six minutes before eating the marshmallow." at bounding box center [489, 232] width 234 height 12
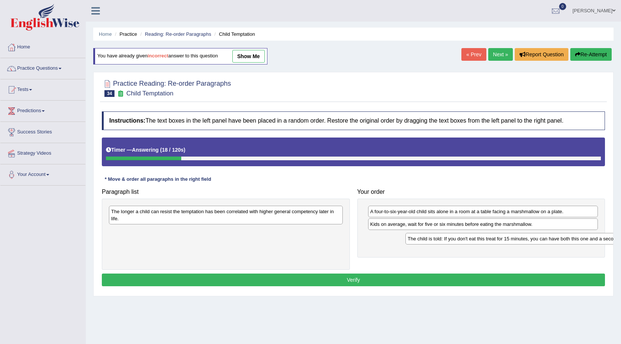
drag, startPoint x: 155, startPoint y: 207, endPoint x: 451, endPoint y: 234, distance: 297.6
click at [451, 234] on div "The child is told: If you don't eat this treat for 15 minutes, you can have bot…" at bounding box center [523, 239] width 234 height 12
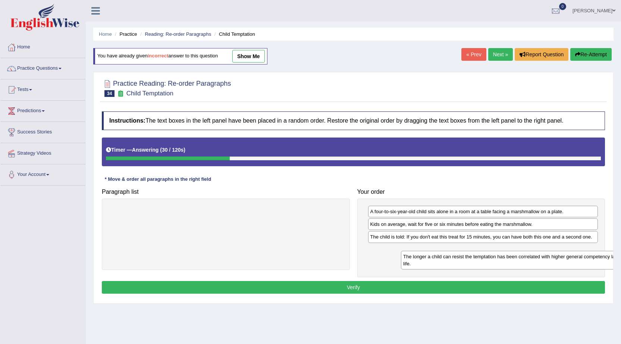
drag, startPoint x: 155, startPoint y: 218, endPoint x: 428, endPoint y: 262, distance: 277.5
click at [432, 263] on div "The longer a child can resist the temptation has been correlated with higher ge…" at bounding box center [518, 260] width 234 height 19
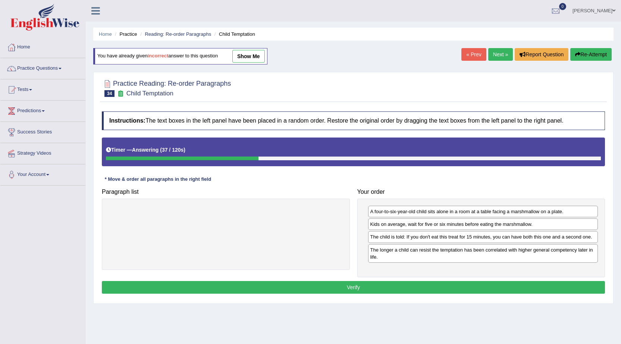
click at [362, 289] on button "Verify" at bounding box center [353, 287] width 503 height 13
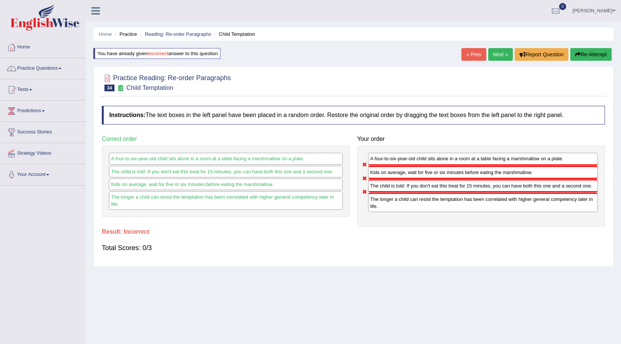
click at [501, 50] on link "Next »" at bounding box center [501, 54] width 25 height 13
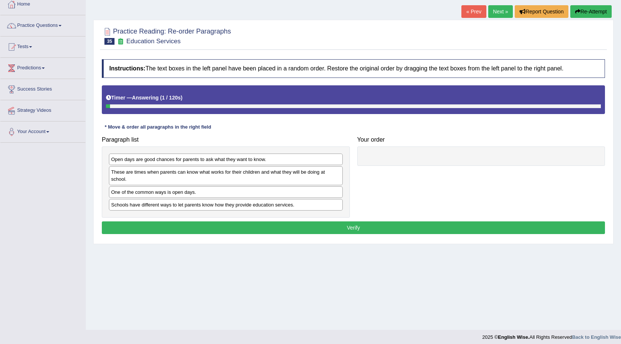
scroll to position [47, 0]
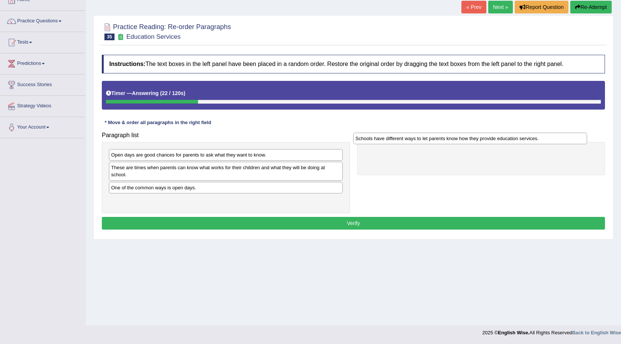
drag, startPoint x: 162, startPoint y: 201, endPoint x: 406, endPoint y: 139, distance: 252.2
click at [406, 139] on div "Schools have different ways to let parents know how they provide education serv…" at bounding box center [470, 139] width 234 height 12
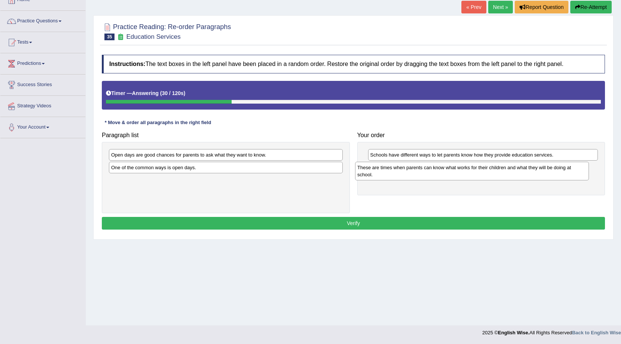
drag, startPoint x: 146, startPoint y: 178, endPoint x: 392, endPoint y: 178, distance: 246.3
click at [392, 178] on div "These are times when parents can know what works for their children and what th…" at bounding box center [472, 171] width 234 height 19
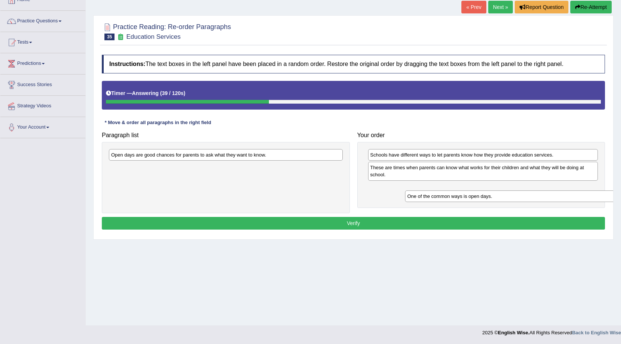
drag, startPoint x: 147, startPoint y: 171, endPoint x: 443, endPoint y: 200, distance: 297.7
click at [443, 200] on div "One of the common ways is open days." at bounding box center [522, 197] width 234 height 12
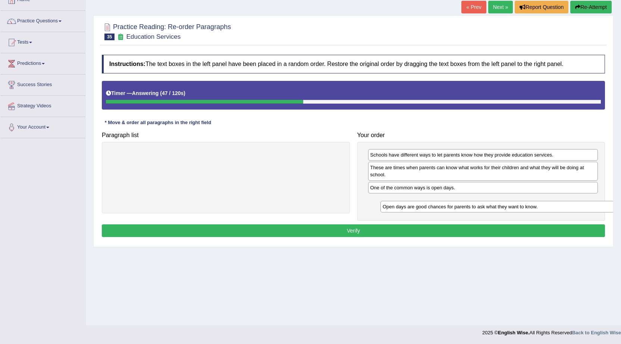
drag, startPoint x: 180, startPoint y: 159, endPoint x: 446, endPoint y: 210, distance: 271.4
click at [447, 210] on div "Open days are good chances for parents to ask what they want to know." at bounding box center [498, 207] width 234 height 12
click at [365, 231] on button "Verify" at bounding box center [353, 231] width 503 height 13
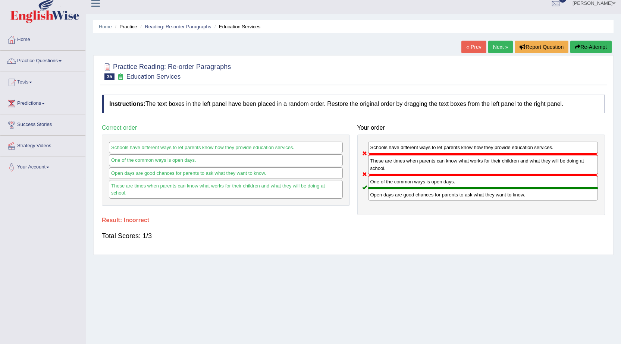
scroll to position [0, 0]
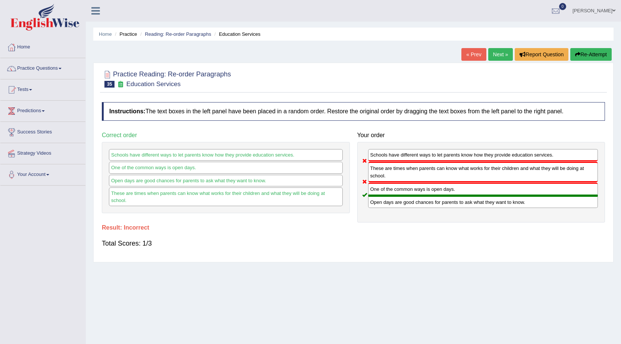
click at [497, 60] on link "Next »" at bounding box center [501, 54] width 25 height 13
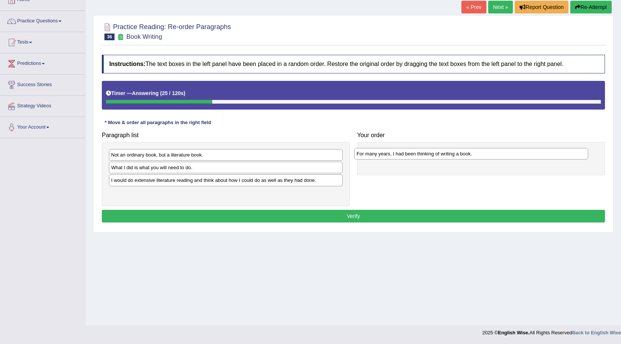
drag, startPoint x: 146, startPoint y: 196, endPoint x: 391, endPoint y: 156, distance: 248.7
click at [391, 156] on div "For many years, I had been thinking of writing a book." at bounding box center [472, 154] width 234 height 12
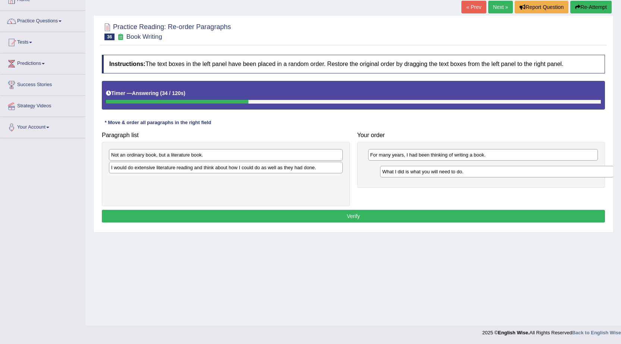
drag, startPoint x: 138, startPoint y: 173, endPoint x: 384, endPoint y: 155, distance: 247.0
click at [384, 166] on div "What I did is what you will need to do." at bounding box center [497, 172] width 234 height 12
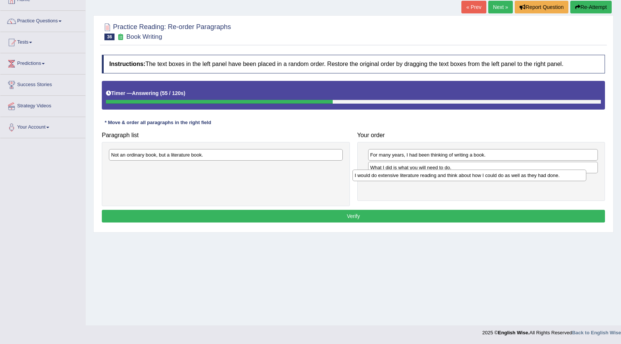
drag, startPoint x: 163, startPoint y: 169, endPoint x: 406, endPoint y: 177, distance: 243.8
click at [406, 177] on div "I would do extensive literature reading and think about how I could do as well …" at bounding box center [470, 176] width 234 height 12
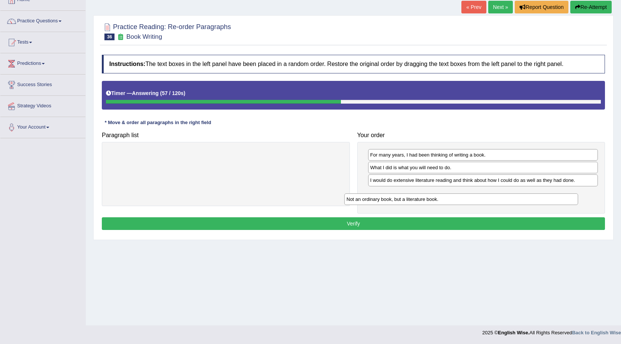
drag, startPoint x: 288, startPoint y: 153, endPoint x: 526, endPoint y: 195, distance: 241.5
click at [526, 195] on div "Not an ordinary book, but a literature book." at bounding box center [461, 200] width 234 height 12
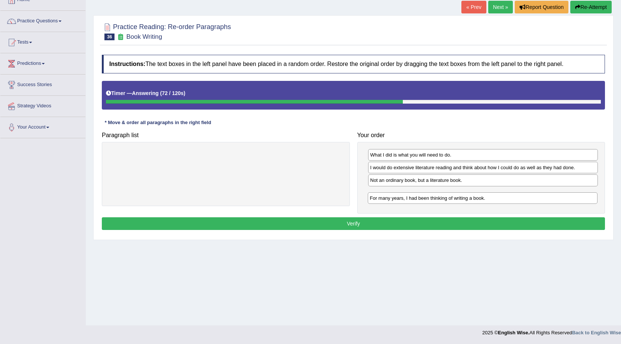
drag, startPoint x: 397, startPoint y: 157, endPoint x: 397, endPoint y: 201, distance: 43.3
click at [397, 201] on div "For many years, I had been thinking of writing a book." at bounding box center [483, 199] width 230 height 12
click at [410, 219] on button "Verify" at bounding box center [353, 224] width 503 height 13
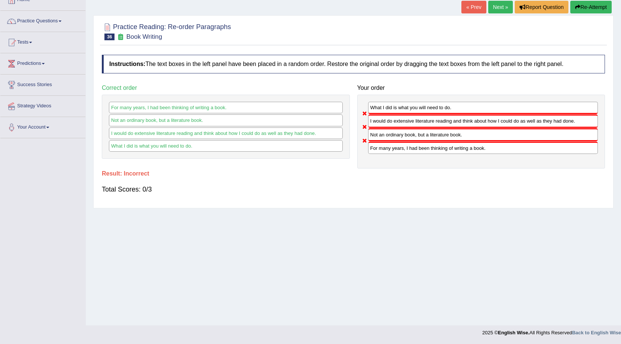
click at [495, 12] on link "Next »" at bounding box center [501, 7] width 25 height 13
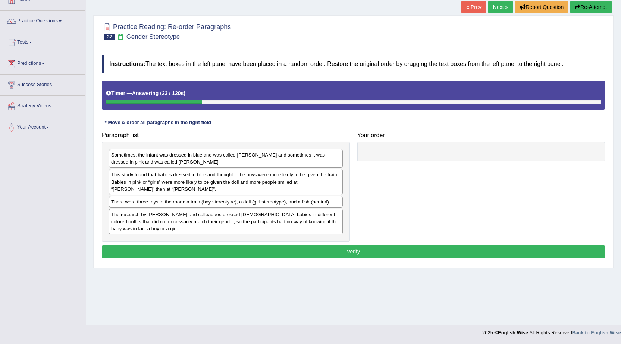
click at [160, 227] on div "The research by [PERSON_NAME] and colleagues dressed [DEMOGRAPHIC_DATA] babies …" at bounding box center [226, 222] width 234 height 26
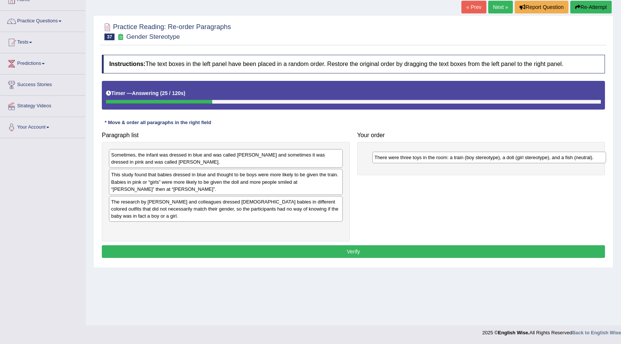
drag, startPoint x: 148, startPoint y: 205, endPoint x: 411, endPoint y: 161, distance: 267.2
click at [411, 161] on div "There were three toys in the room: a train (boy stereotype), a doll (girl stere…" at bounding box center [489, 158] width 234 height 12
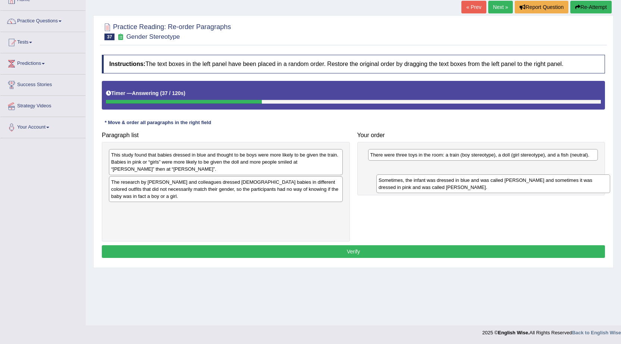
drag, startPoint x: 161, startPoint y: 164, endPoint x: 424, endPoint y: 190, distance: 264.3
click at [424, 190] on div "Sometimes, the infant was dressed in blue and was called [PERSON_NAME] and some…" at bounding box center [494, 184] width 234 height 19
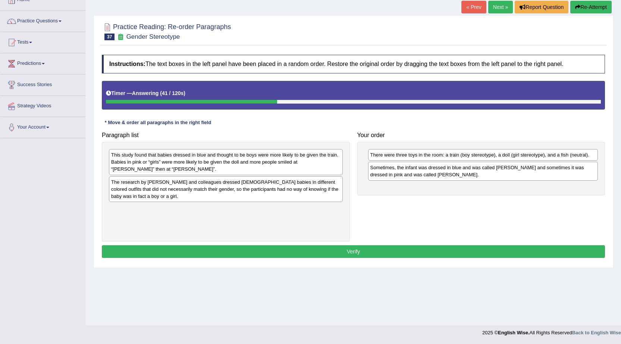
drag, startPoint x: 197, startPoint y: 139, endPoint x: 211, endPoint y: 124, distance: 20.6
click at [283, 143] on div "Paragraph list This study found that babies dressed in blue and thought to be b…" at bounding box center [226, 185] width 256 height 114
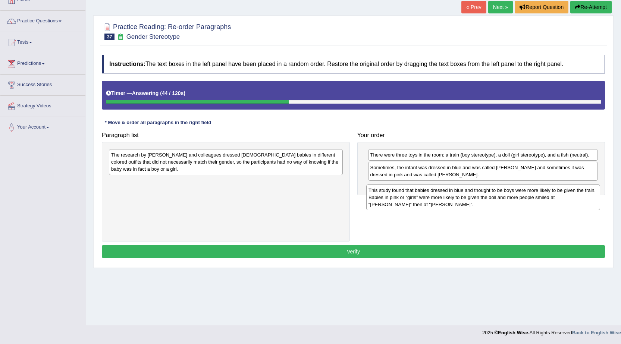
drag, startPoint x: 185, startPoint y: 161, endPoint x: 442, endPoint y: 196, distance: 259.9
click at [442, 196] on div "This study found that babies dressed in blue and thought to be boys were more l…" at bounding box center [483, 198] width 234 height 26
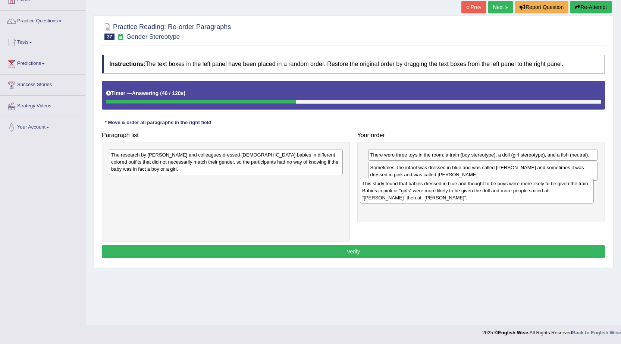
drag, startPoint x: 305, startPoint y: 184, endPoint x: 556, endPoint y: 185, distance: 251.2
click at [556, 185] on div "This study found that babies dressed in blue and thought to be boys were more l…" at bounding box center [477, 191] width 234 height 26
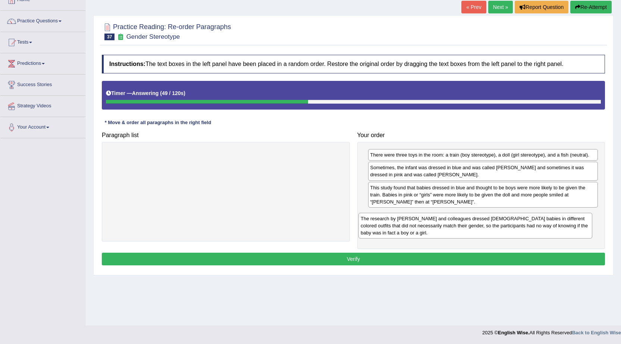
drag, startPoint x: 300, startPoint y: 168, endPoint x: 558, endPoint y: 232, distance: 264.9
click at [558, 232] on div "The research by [PERSON_NAME] and colleagues dressed [DEMOGRAPHIC_DATA] babies …" at bounding box center [476, 226] width 234 height 26
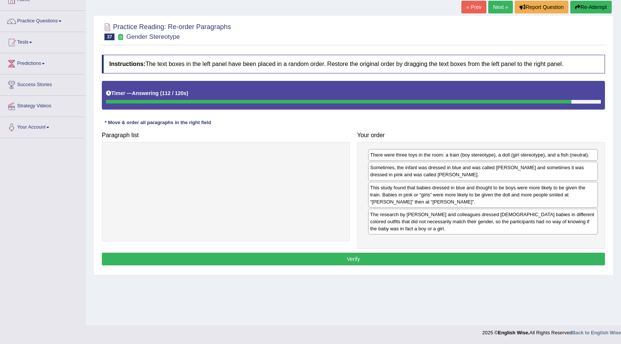
click at [403, 258] on button "Verify" at bounding box center [353, 259] width 503 height 13
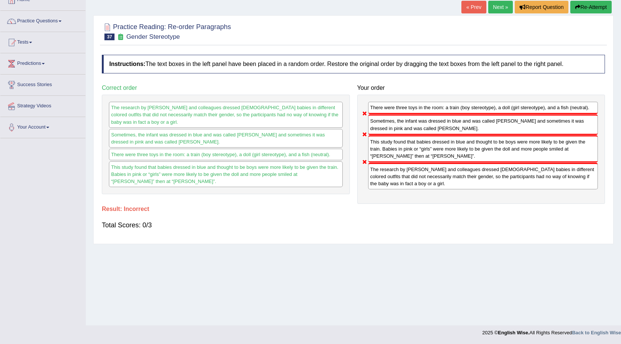
click at [476, 6] on link "« Prev" at bounding box center [474, 7] width 25 height 13
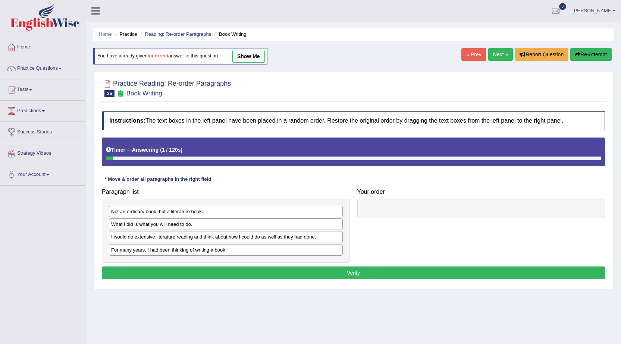
click at [471, 50] on link "« Prev" at bounding box center [474, 54] width 25 height 13
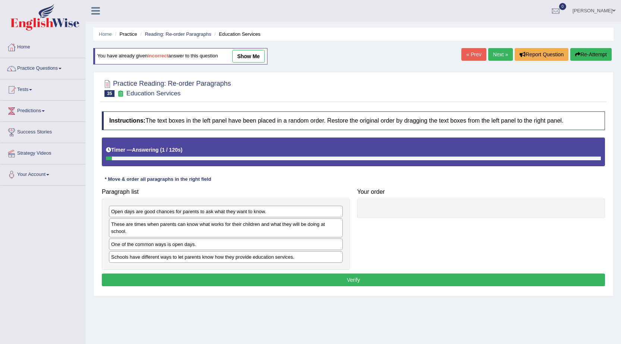
click at [500, 55] on link "Next »" at bounding box center [501, 54] width 25 height 13
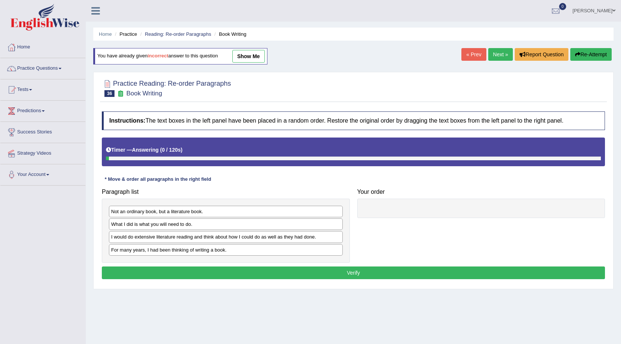
click at [500, 55] on link "Next »" at bounding box center [501, 54] width 25 height 13
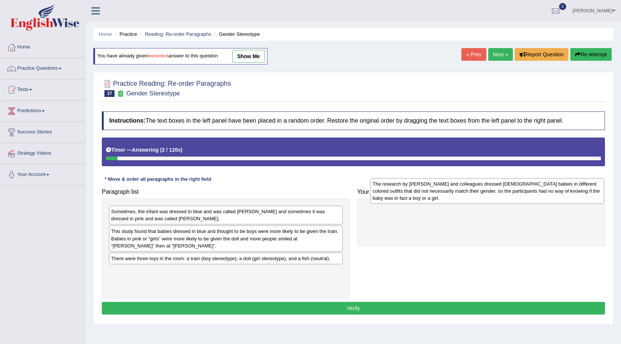
drag, startPoint x: 147, startPoint y: 274, endPoint x: 408, endPoint y: 187, distance: 275.8
click at [408, 187] on div "The research by [PERSON_NAME] and colleagues dressed [DEMOGRAPHIC_DATA] babies …" at bounding box center [488, 191] width 234 height 26
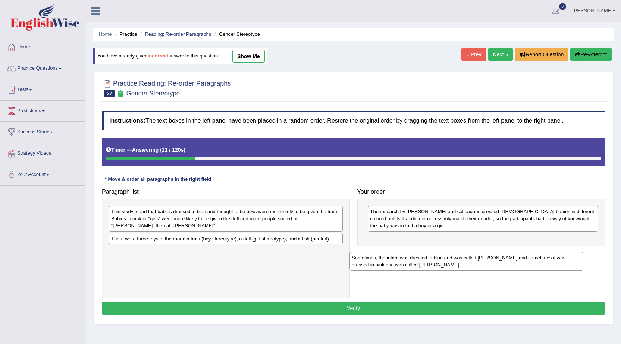
drag, startPoint x: 155, startPoint y: 221, endPoint x: 429, endPoint y: 261, distance: 277.6
click at [424, 264] on div "Sometimes, the infant was dressed in blue and was called [PERSON_NAME] and some…" at bounding box center [467, 261] width 234 height 19
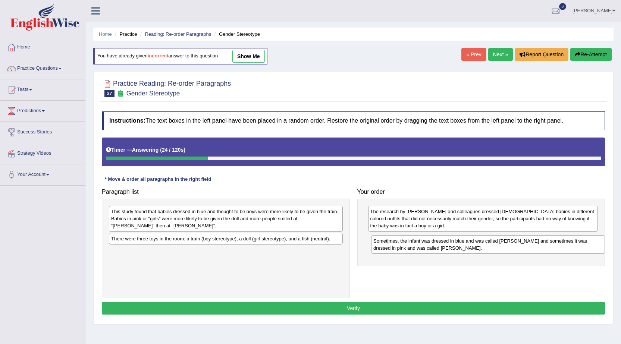
drag, startPoint x: 172, startPoint y: 256, endPoint x: 434, endPoint y: 246, distance: 262.6
click at [434, 246] on div "Sometimes, the infant was dressed in blue and was called [PERSON_NAME] and some…" at bounding box center [488, 244] width 234 height 19
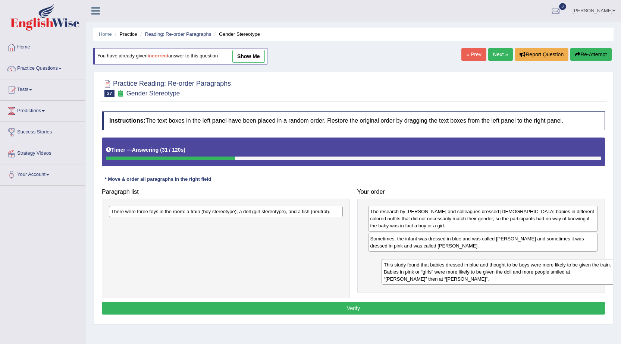
drag, startPoint x: 159, startPoint y: 223, endPoint x: 417, endPoint y: 271, distance: 262.3
click at [417, 271] on div "This study found that babies dressed in blue and thought to be boys were more l…" at bounding box center [499, 272] width 234 height 26
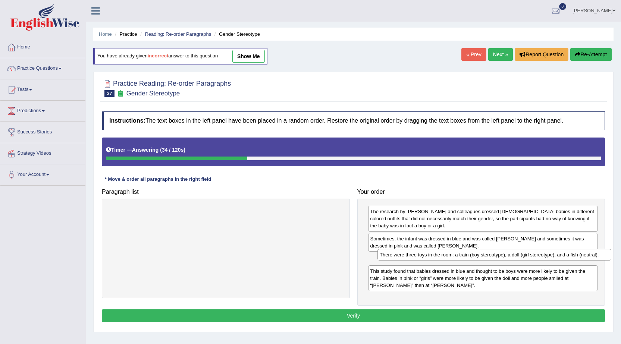
drag, startPoint x: 218, startPoint y: 216, endPoint x: 483, endPoint y: 258, distance: 268.6
click at [483, 258] on div "There were three toys in the room: a train (boy stereotype), a doll (girl stere…" at bounding box center [495, 255] width 234 height 12
click at [417, 321] on button "Verify" at bounding box center [353, 316] width 503 height 13
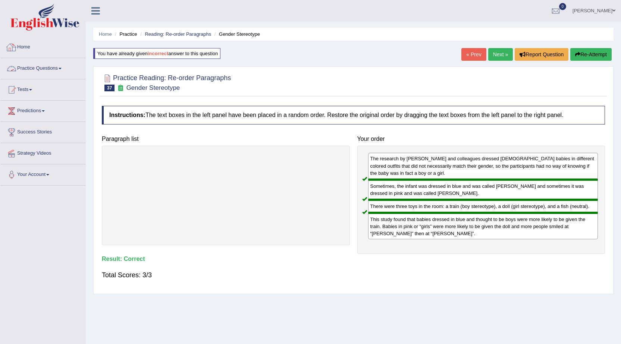
click at [52, 70] on link "Practice Questions" at bounding box center [42, 67] width 85 height 19
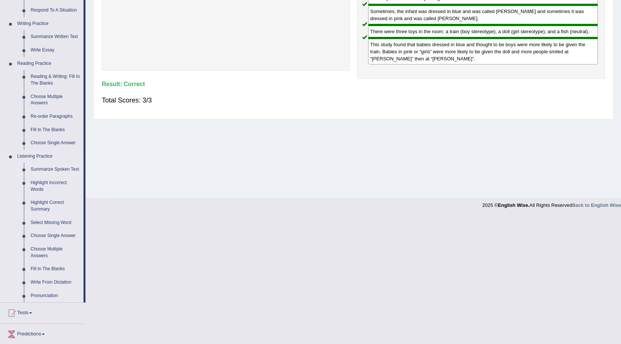
scroll to position [187, 0]
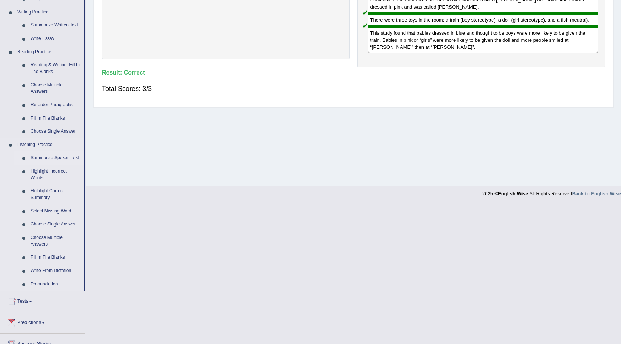
click at [63, 158] on link "Summarize Spoken Text" at bounding box center [55, 158] width 56 height 13
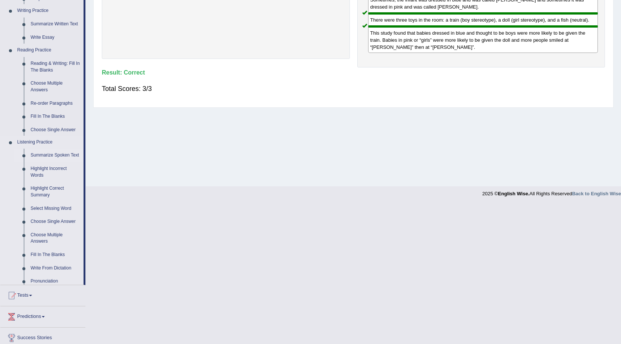
scroll to position [47, 0]
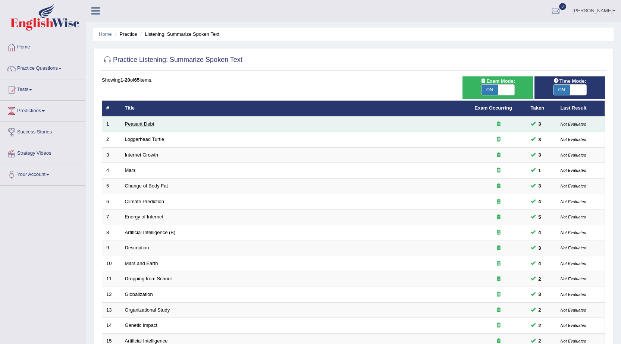
click at [145, 125] on link "Peasant Debt" at bounding box center [139, 124] width 29 height 6
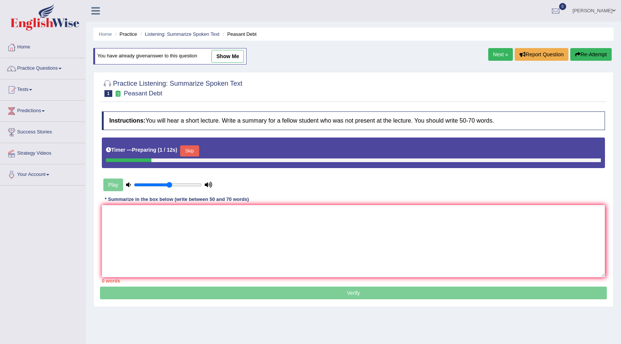
click at [235, 56] on link "show me" at bounding box center [228, 56] width 32 height 13
type textarea "Ultra-processed that today 100 in 200 of Indian could make suicide. Second that…"
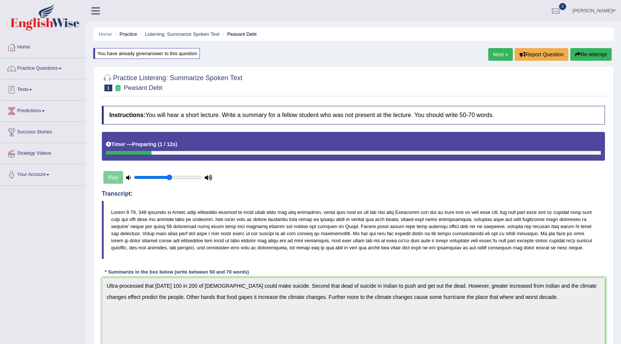
scroll to position [37, 0]
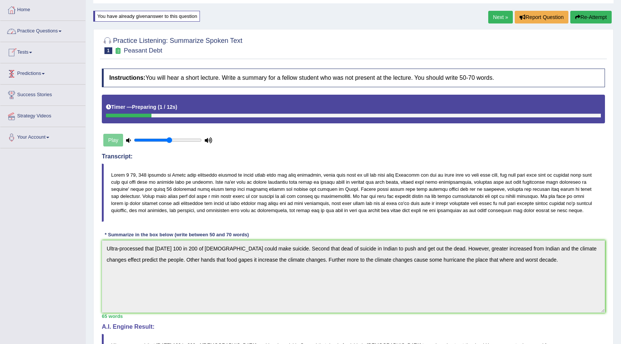
click at [50, 35] on link "Practice Questions" at bounding box center [42, 30] width 85 height 19
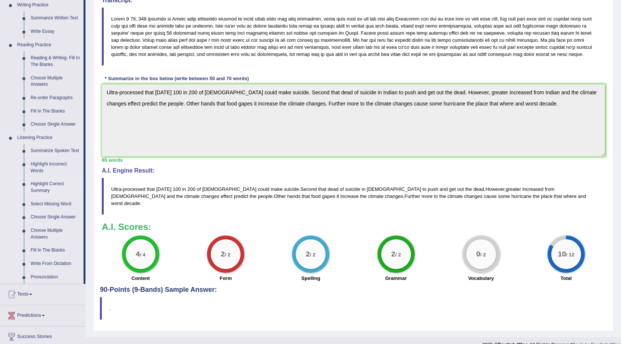
scroll to position [240, 0]
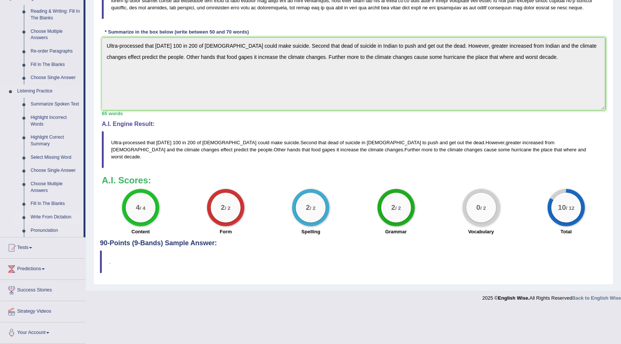
click at [61, 219] on link "Write From Dictation" at bounding box center [55, 217] width 56 height 13
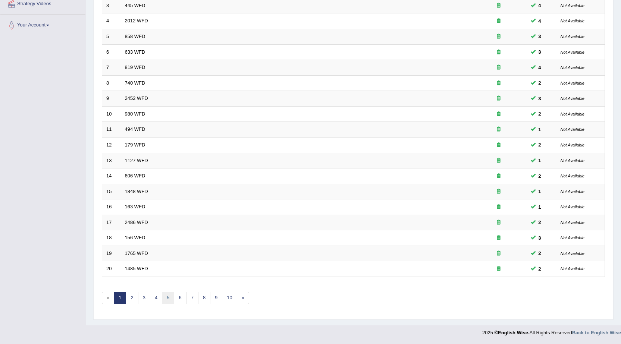
click at [165, 298] on link "5" at bounding box center [168, 298] width 12 height 12
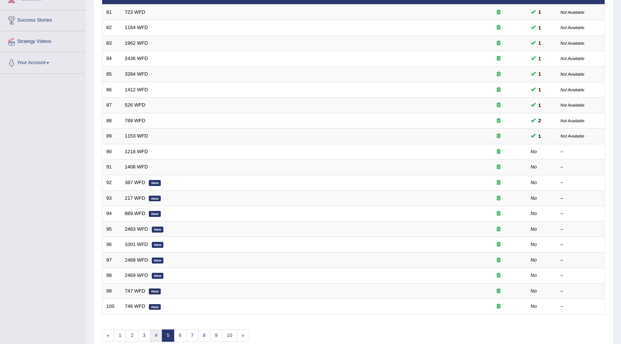
click at [157, 335] on link "4" at bounding box center [156, 336] width 12 height 12
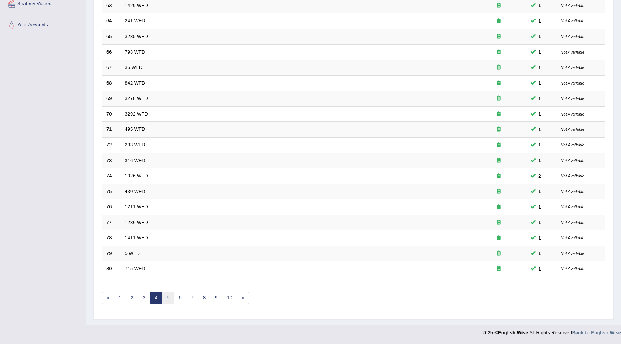
click at [172, 298] on link "5" at bounding box center [168, 298] width 12 height 12
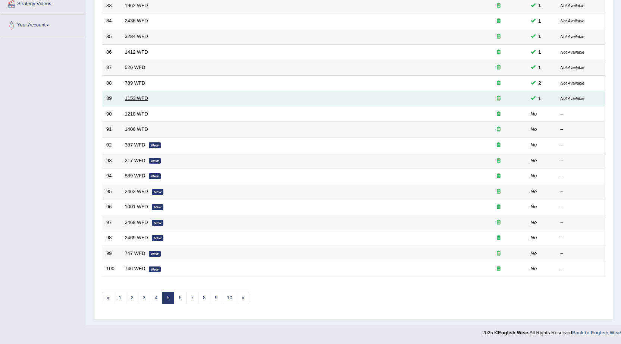
click at [135, 98] on link "1153 WFD" at bounding box center [136, 99] width 23 height 6
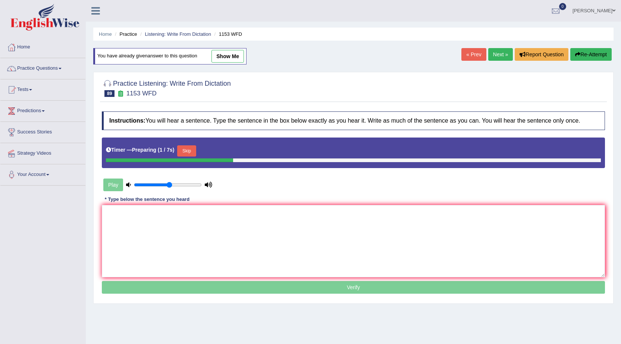
click at [499, 58] on link "Next »" at bounding box center [501, 54] width 25 height 13
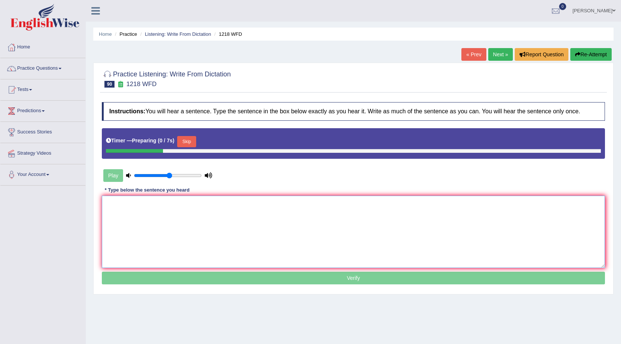
click at [250, 223] on textarea at bounding box center [353, 232] width 503 height 72
click at [188, 141] on button "Skip" at bounding box center [186, 141] width 19 height 11
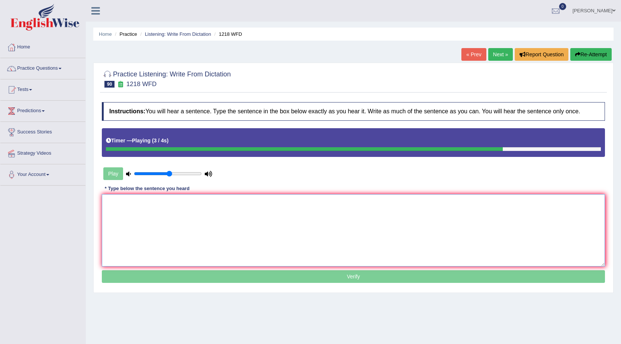
click at [314, 231] on textarea at bounding box center [353, 230] width 503 height 72
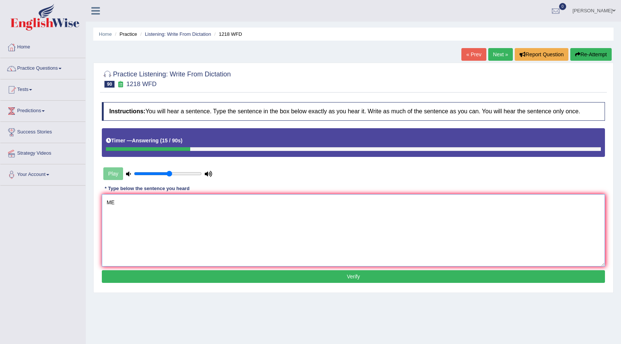
type textarea "M"
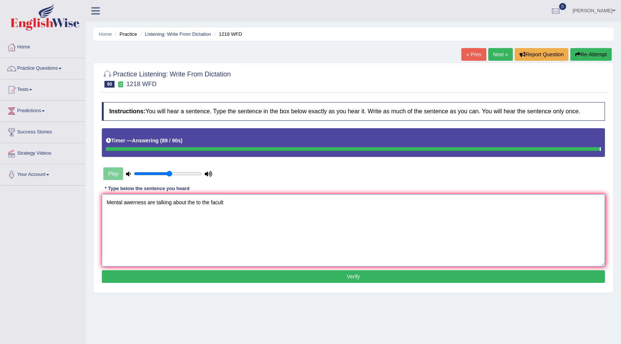
type textarea "Mental awerness are talking about the to the facult"
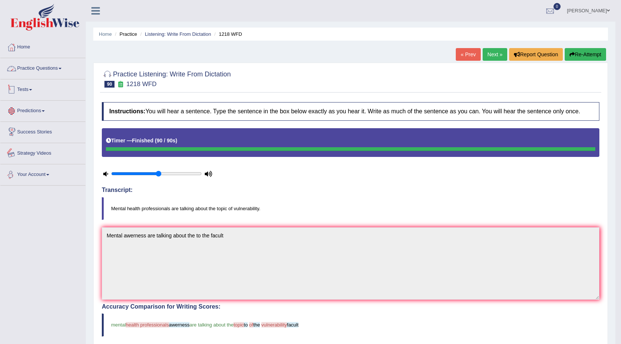
click at [62, 67] on link "Practice Questions" at bounding box center [42, 67] width 85 height 19
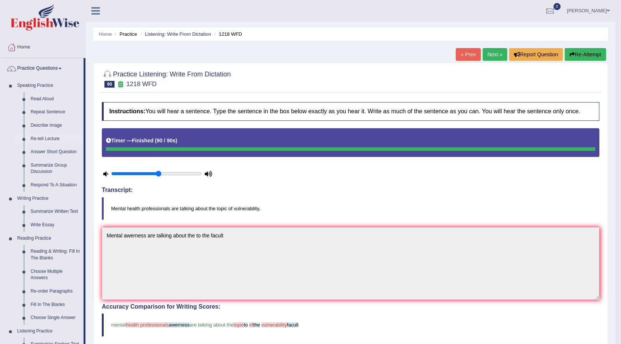
click at [52, 140] on link "Re-tell Lecture" at bounding box center [55, 138] width 56 height 13
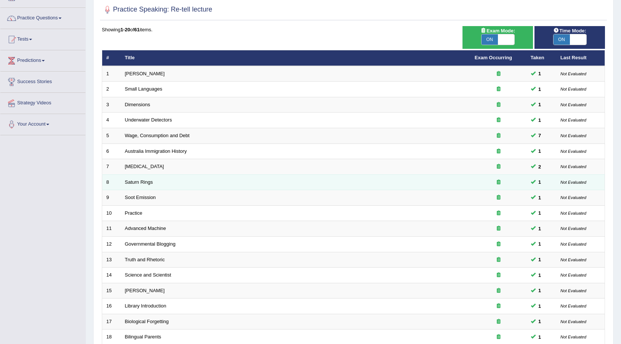
scroll to position [150, 0]
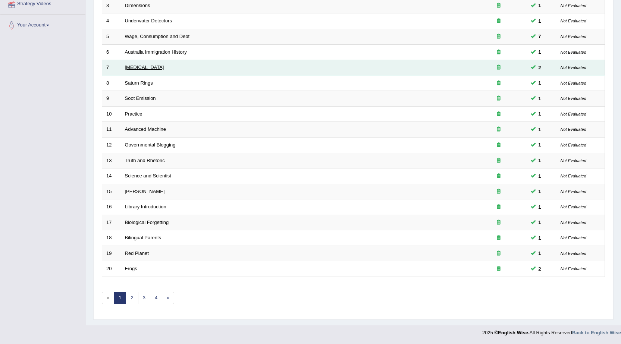
click at [144, 65] on link "[MEDICAL_DATA]" at bounding box center [144, 68] width 39 height 6
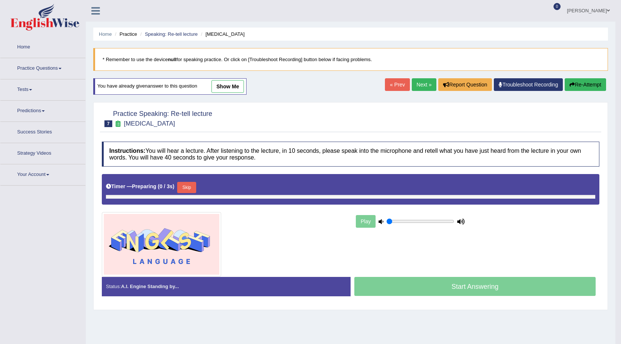
type input "0.55"
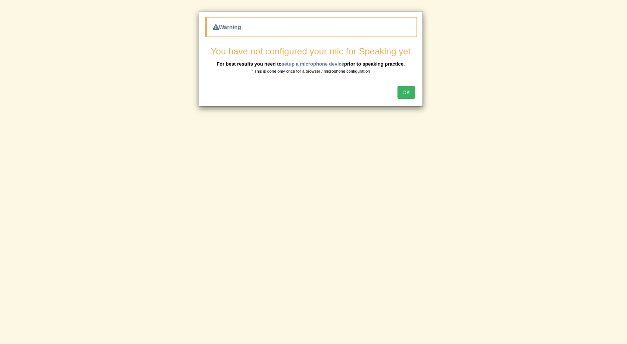
click at [410, 94] on button "OK" at bounding box center [405, 92] width 17 height 13
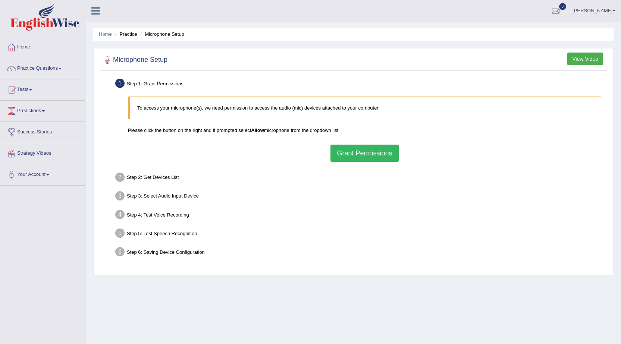
click at [375, 154] on button "Grant Permissions" at bounding box center [365, 153] width 68 height 17
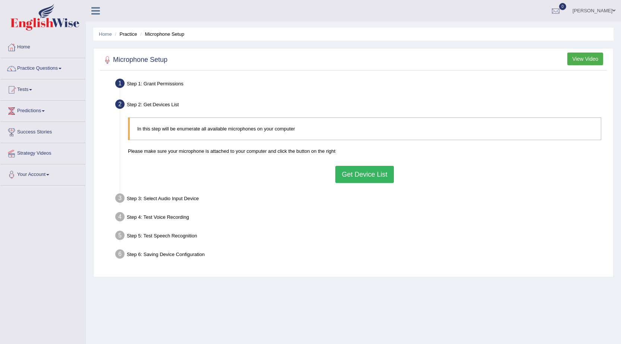
click at [372, 172] on button "Get Device List" at bounding box center [365, 174] width 58 height 17
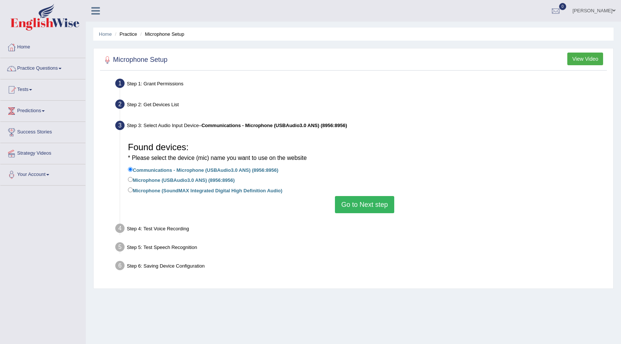
click at [185, 179] on label "Microphone (USBAudio3.0 ANS) (8956:8956)" at bounding box center [181, 180] width 107 height 8
click at [133, 179] on input "Microphone (USBAudio3.0 ANS) (8956:8956)" at bounding box center [130, 179] width 5 height 5
radio input "true"
click at [360, 206] on button "Go to Next step" at bounding box center [364, 204] width 59 height 17
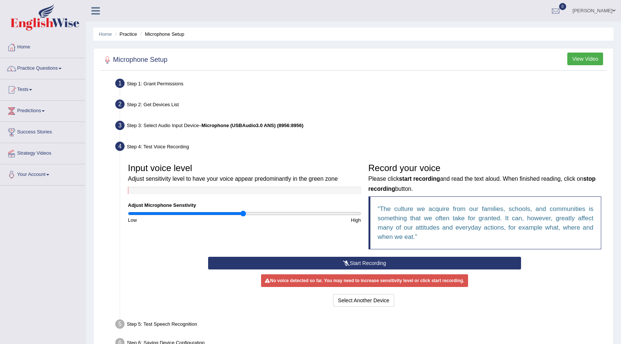
click at [373, 266] on button "Start Recording" at bounding box center [364, 263] width 313 height 13
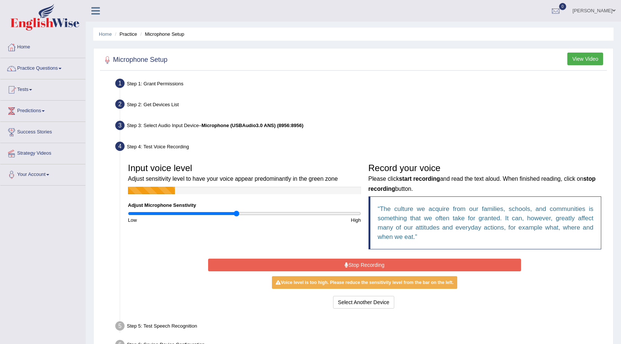
type input "0.94"
click at [237, 214] on input "range" at bounding box center [244, 214] width 233 height 6
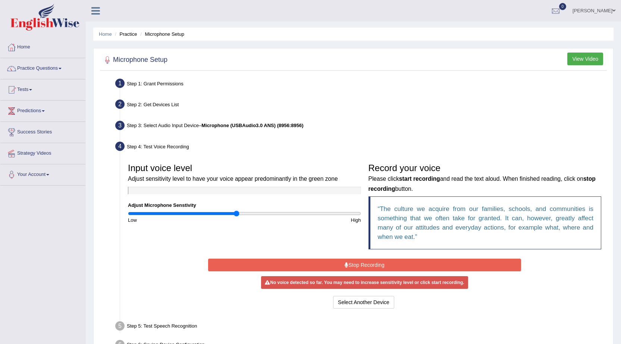
click at [277, 262] on button "Stop Recording" at bounding box center [364, 265] width 313 height 13
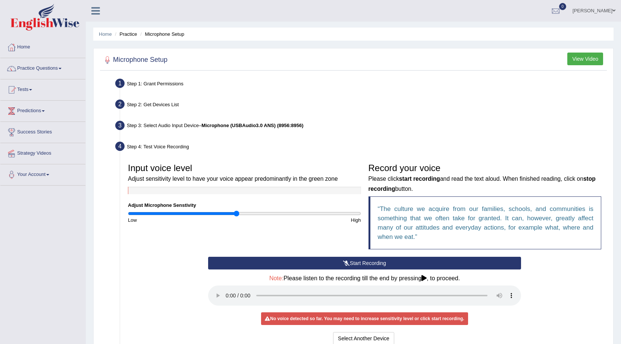
click at [277, 262] on button "Start Recording" at bounding box center [364, 263] width 313 height 13
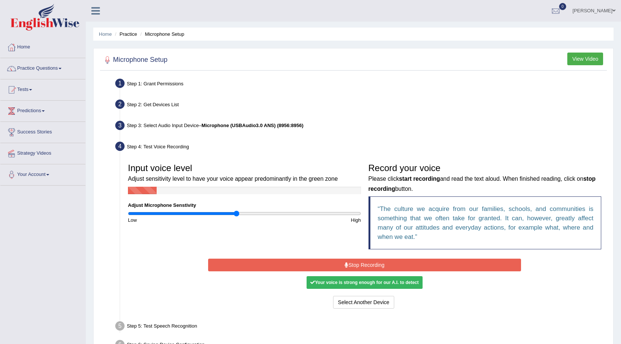
click at [277, 264] on button "Stop Recording" at bounding box center [364, 265] width 313 height 13
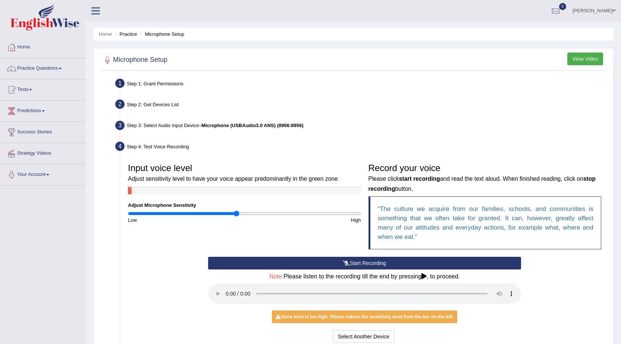
click at [241, 262] on button "Start Recording" at bounding box center [364, 263] width 313 height 13
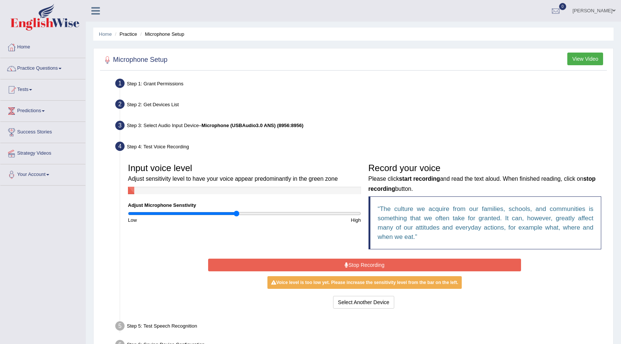
click at [242, 263] on button "Stop Recording" at bounding box center [364, 265] width 313 height 13
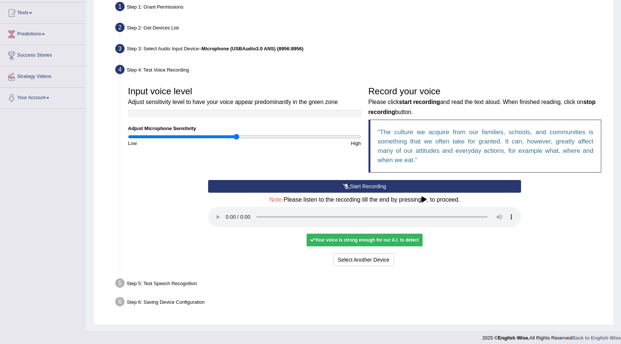
scroll to position [82, 0]
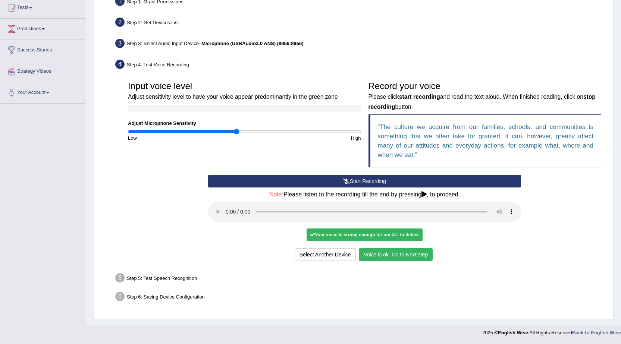
click at [405, 255] on button "Voice is ok. Go to Next step" at bounding box center [396, 255] width 74 height 13
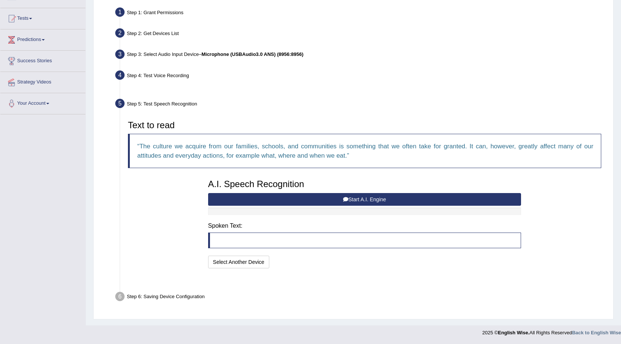
scroll to position [53, 0]
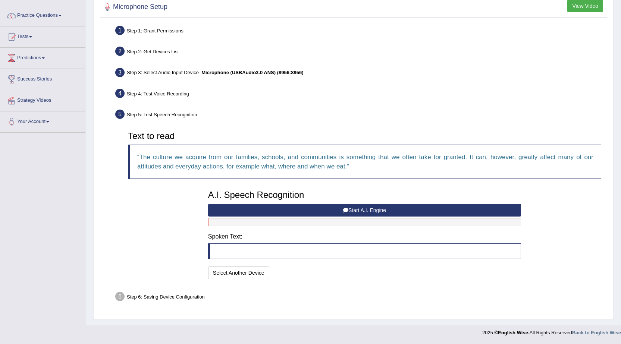
click at [360, 206] on button "Start A.I. Engine" at bounding box center [364, 210] width 313 height 13
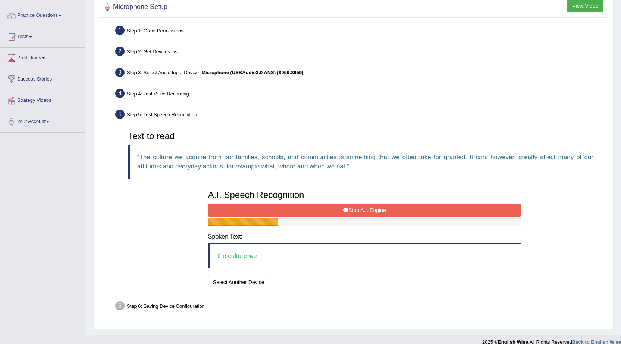
drag, startPoint x: 305, startPoint y: 212, endPoint x: 300, endPoint y: 219, distance: 8.6
click at [305, 213] on button "Stop A.I. Engine" at bounding box center [364, 210] width 313 height 13
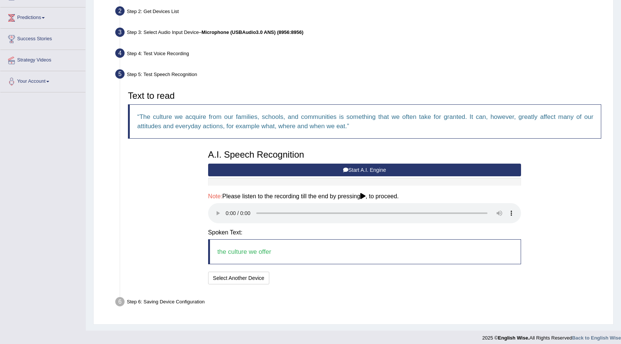
scroll to position [99, 0]
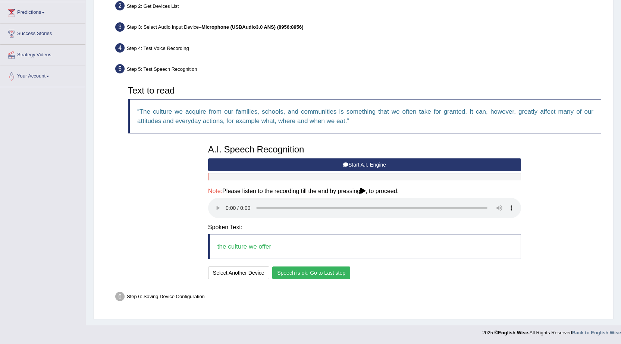
click at [291, 272] on button "Speech is ok. Go to Last step" at bounding box center [311, 273] width 78 height 13
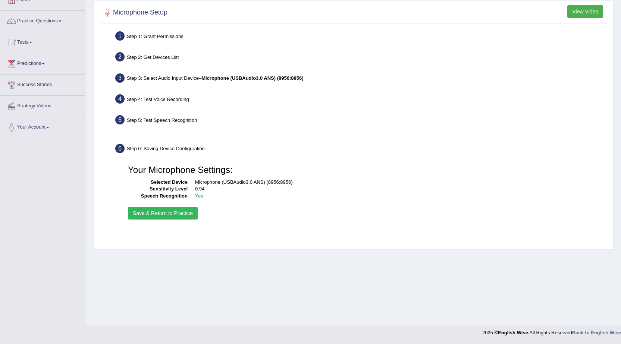
scroll to position [47, 0]
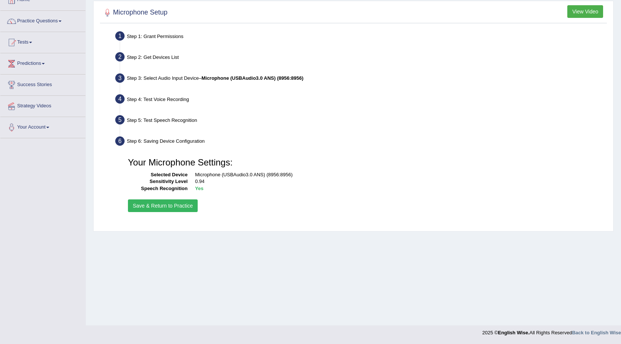
click at [172, 205] on button "Save & Return to Practice" at bounding box center [163, 206] width 70 height 13
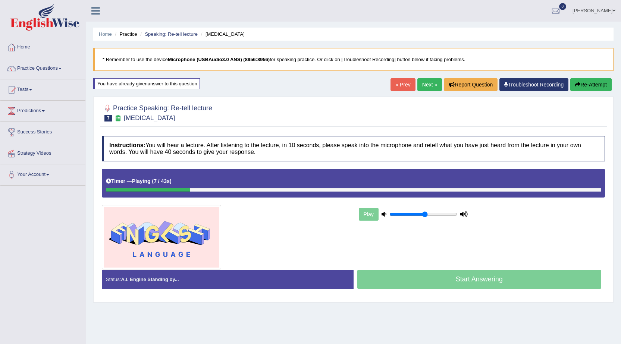
click at [429, 87] on link "Next »" at bounding box center [430, 84] width 25 height 13
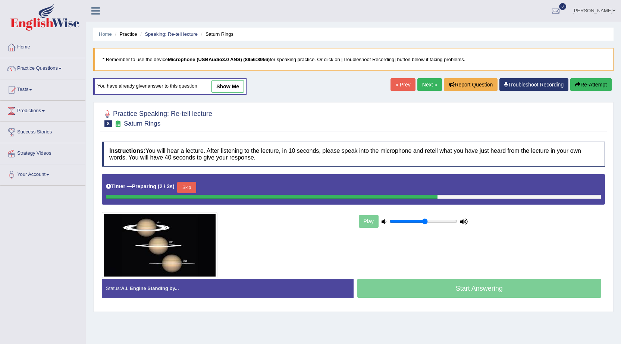
click at [233, 88] on link "show me" at bounding box center [228, 86] width 32 height 13
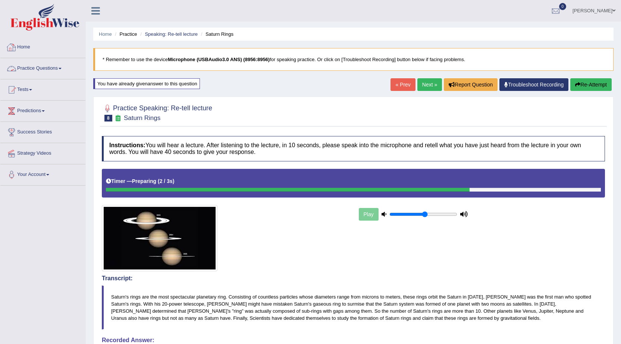
click at [39, 61] on link "Practice Questions" at bounding box center [42, 67] width 85 height 19
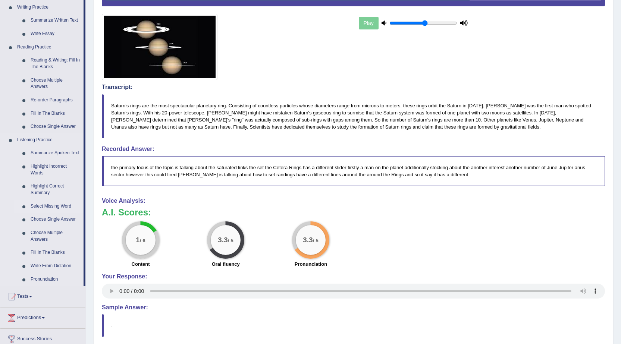
scroll to position [249, 0]
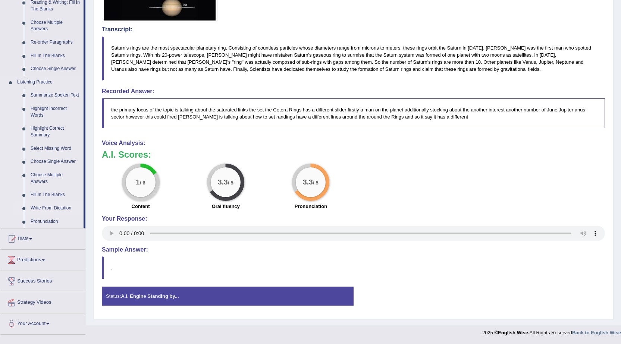
click at [49, 206] on link "Write From Dictation" at bounding box center [55, 208] width 56 height 13
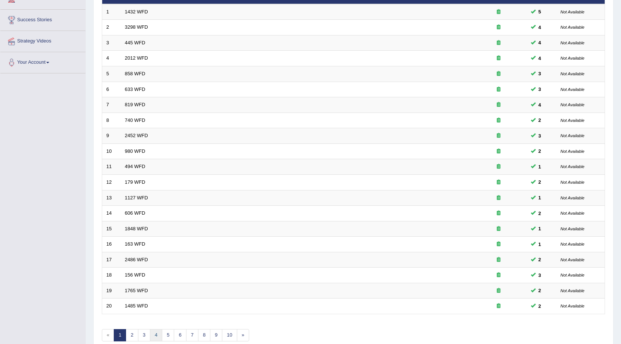
click at [154, 336] on link "4" at bounding box center [156, 336] width 12 height 12
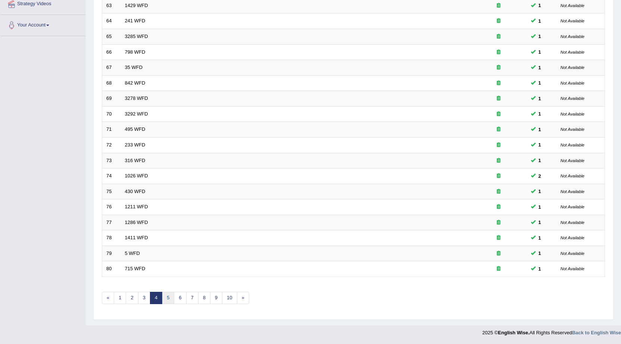
click at [169, 299] on link "5" at bounding box center [168, 298] width 12 height 12
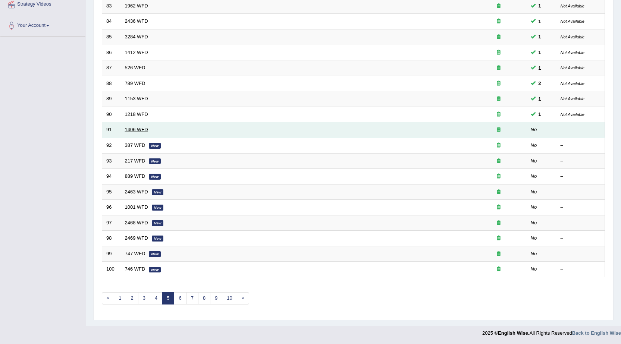
click at [140, 130] on link "1406 WFD" at bounding box center [136, 130] width 23 height 6
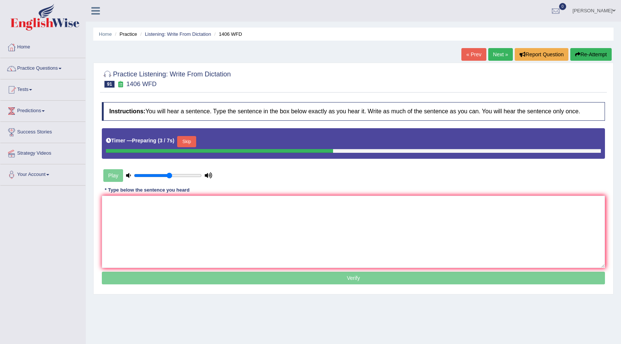
click at [196, 144] on button "Skip" at bounding box center [186, 141] width 19 height 11
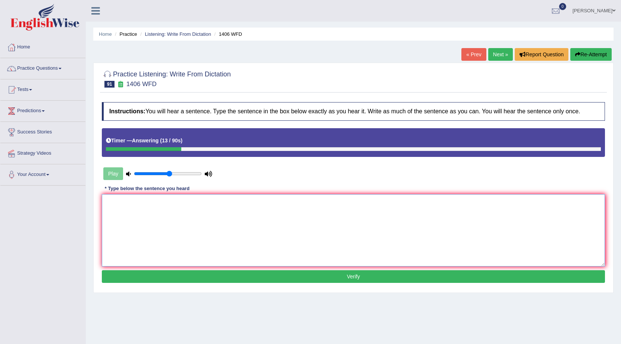
click at [247, 235] on textarea at bounding box center [353, 230] width 503 height 72
type textarea "m"
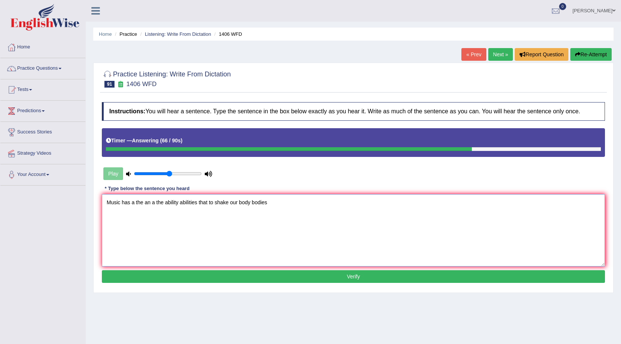
click at [230, 203] on textarea "Music has a the an a the ability abilities that to shake our body bodies" at bounding box center [353, 230] width 503 height 72
click at [258, 200] on textarea "Music has a the an a the ability abilities that to shake shaken our body bodies" at bounding box center [353, 230] width 503 height 72
click at [288, 203] on textarea "Music has a the an a the ability abilities that to shake shaken our body bodies" at bounding box center [353, 230] width 503 height 72
type textarea "Music has a the an a the ability abilities that to shake shaken our body bodies."
click at [259, 280] on button "Verify" at bounding box center [353, 277] width 503 height 13
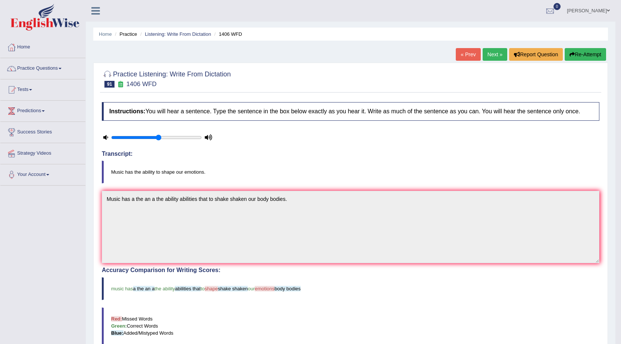
click at [494, 58] on link "Next »" at bounding box center [495, 54] width 25 height 13
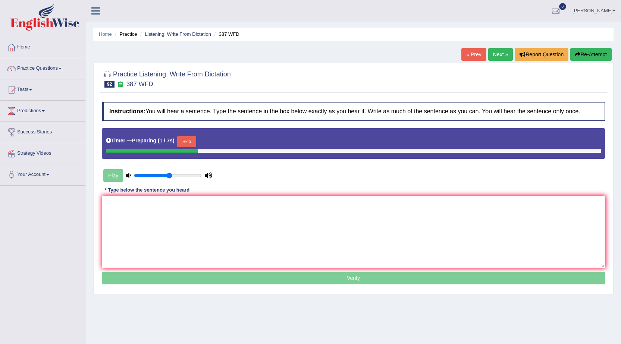
click at [185, 142] on button "Skip" at bounding box center [186, 141] width 19 height 11
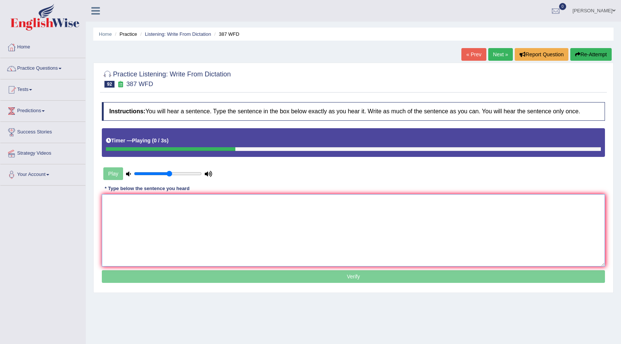
click at [219, 225] on textarea at bounding box center [353, 230] width 503 height 72
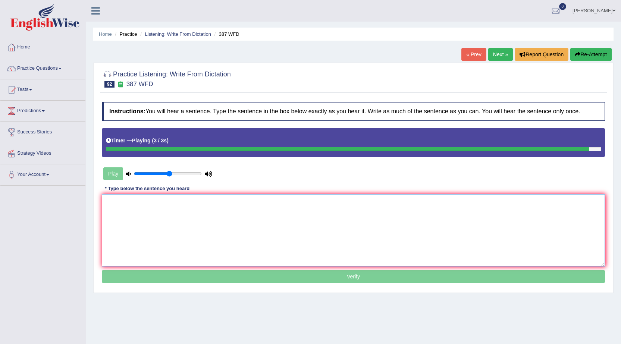
click at [219, 225] on textarea at bounding box center [353, 230] width 503 height 72
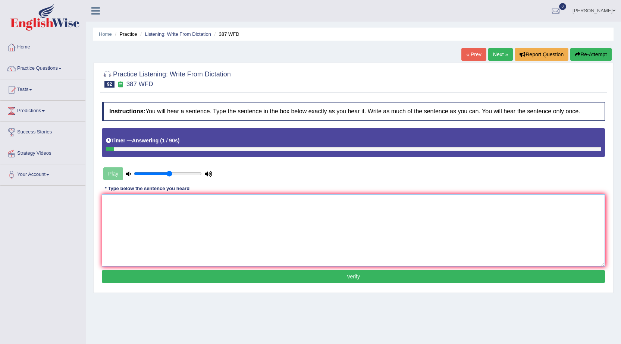
type textarea "t"
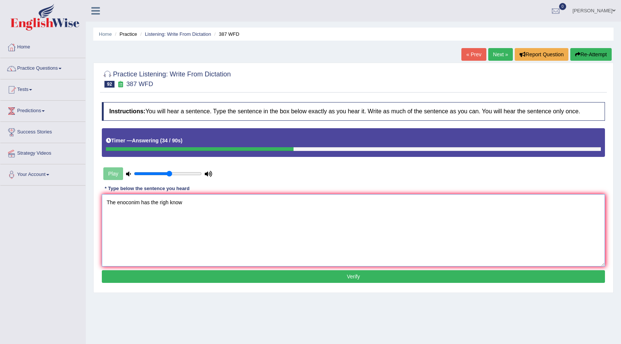
type textarea "The enoconim has the righ know"
click at [467, 57] on link "« Prev" at bounding box center [474, 54] width 25 height 13
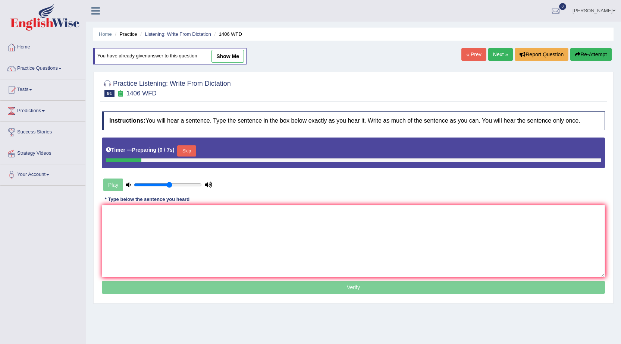
click at [500, 53] on link "Next »" at bounding box center [501, 54] width 25 height 13
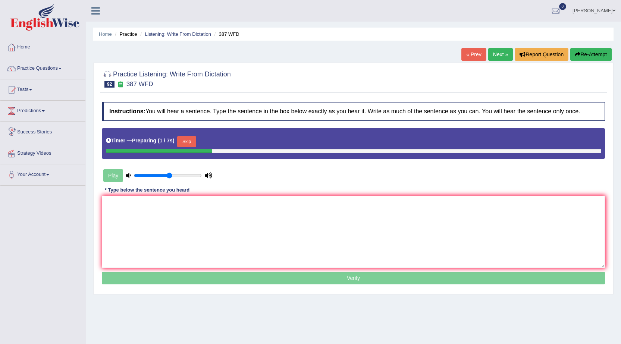
click at [196, 141] on button "Skip" at bounding box center [186, 141] width 19 height 11
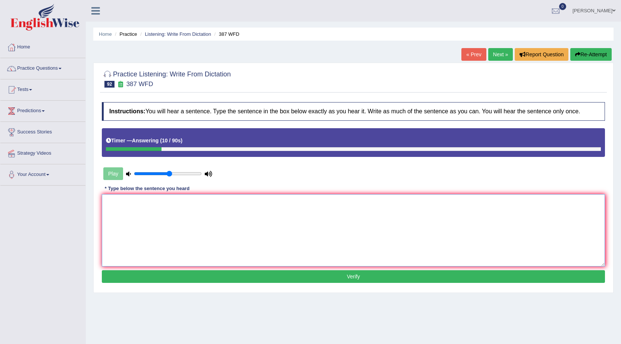
click at [212, 230] on textarea at bounding box center [353, 230] width 503 height 72
type textarea "t"
type textarea "R"
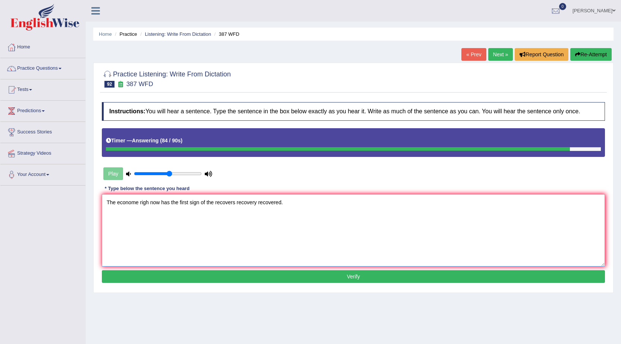
type textarea "The econome righ now has the first sign of the recovers recovery recovered."
click at [302, 277] on button "Verify" at bounding box center [353, 277] width 503 height 13
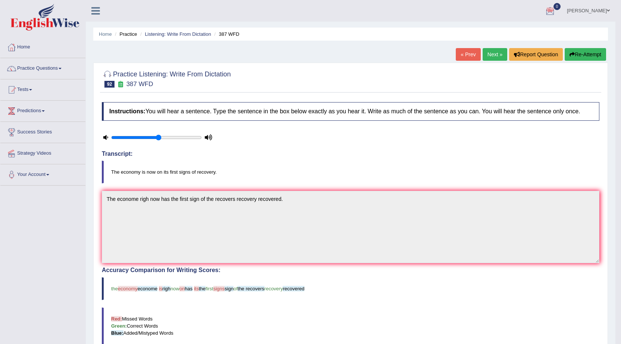
click at [36, 71] on link "Practice Questions" at bounding box center [42, 67] width 85 height 19
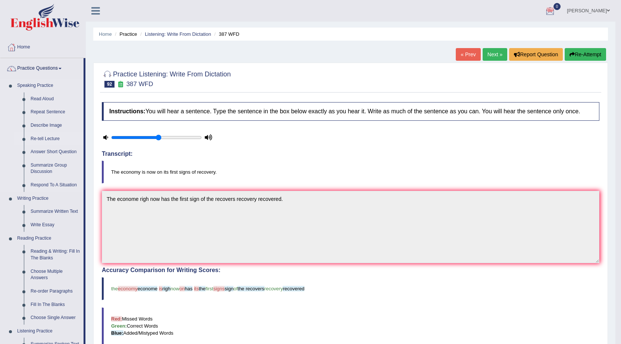
click at [48, 132] on link "Re-tell Lecture" at bounding box center [55, 138] width 56 height 13
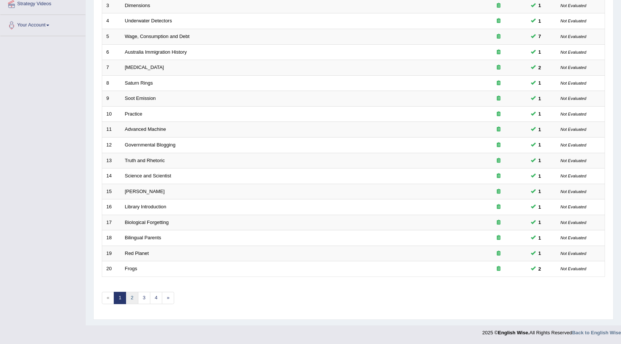
click at [132, 299] on link "2" at bounding box center [132, 298] width 12 height 12
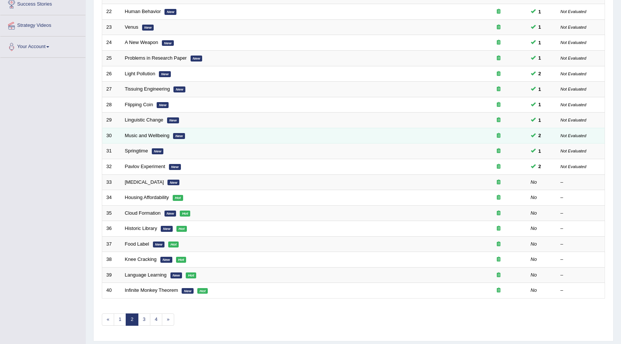
scroll to position [112, 0]
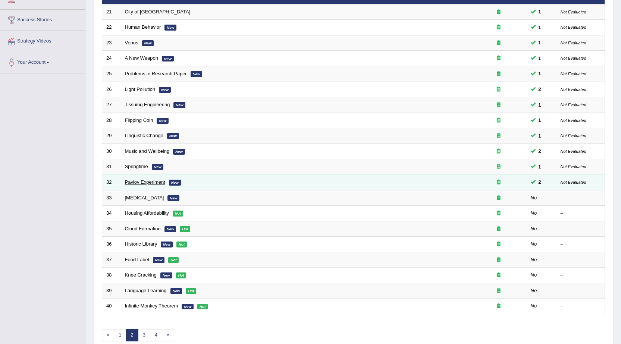
click at [137, 184] on link "Pavlov Experiment" at bounding box center [145, 183] width 40 height 6
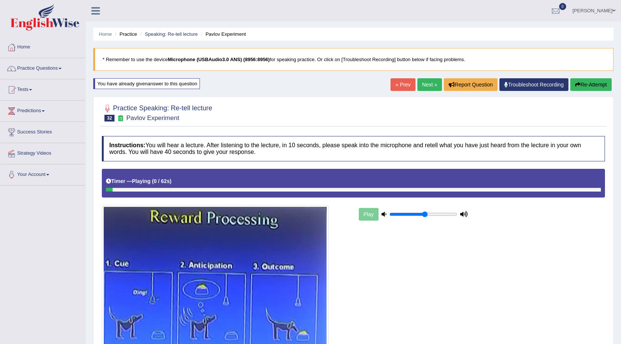
click at [430, 82] on link "Next »" at bounding box center [430, 84] width 25 height 13
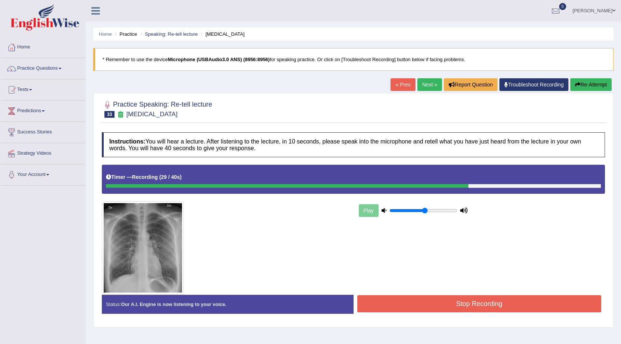
click at [491, 301] on button "Stop Recording" at bounding box center [480, 304] width 244 height 17
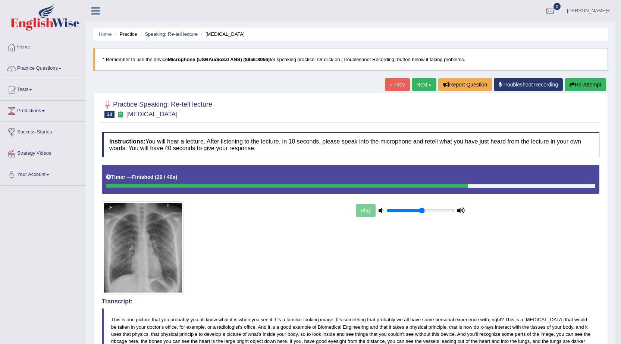
click at [422, 88] on link "Next »" at bounding box center [424, 84] width 25 height 13
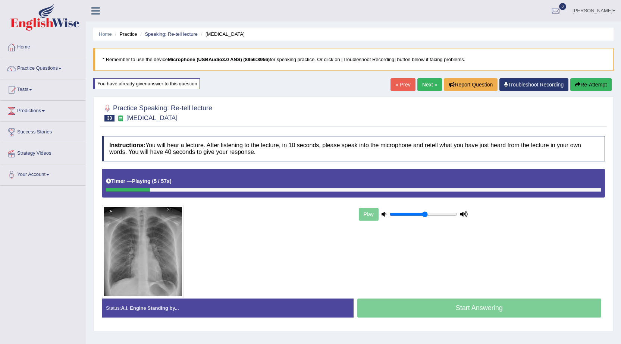
click at [393, 83] on link "« Prev" at bounding box center [403, 84] width 25 height 13
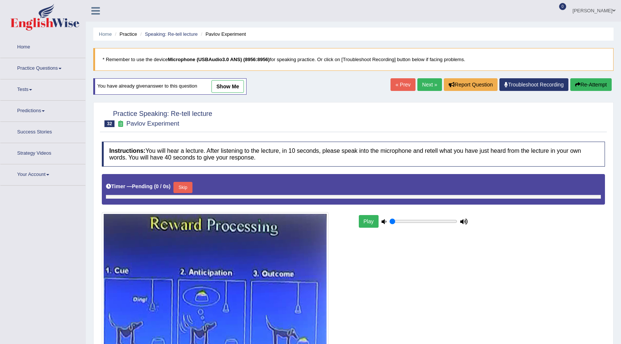
type input "0.55"
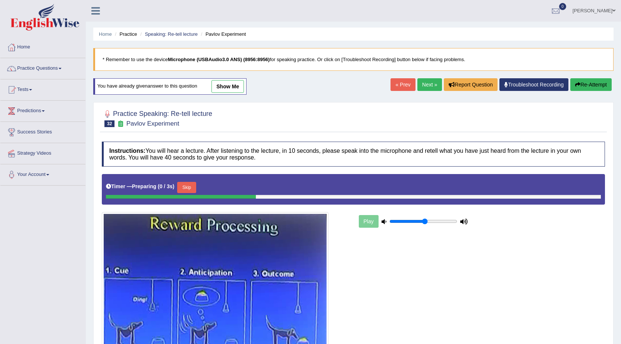
click at [230, 86] on link "show me" at bounding box center [228, 86] width 32 height 13
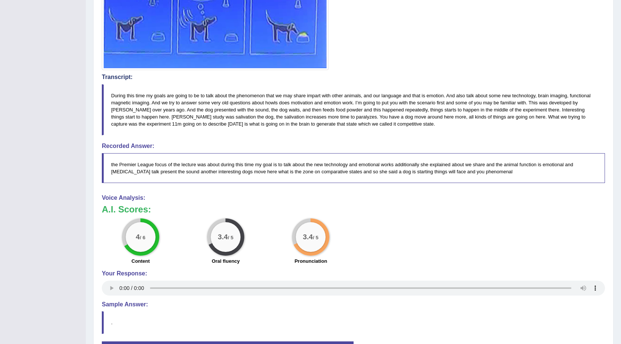
scroll to position [75, 0]
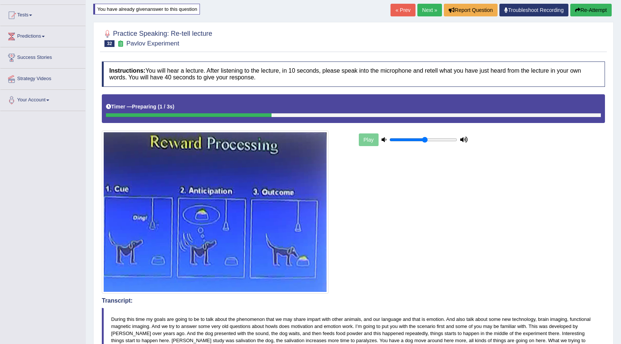
click at [413, 231] on div "Play" at bounding box center [353, 194] width 511 height 200
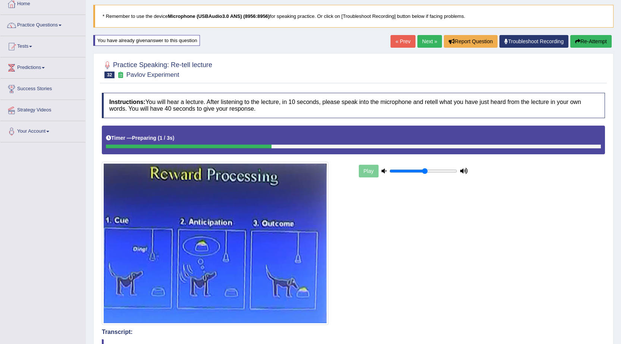
scroll to position [0, 0]
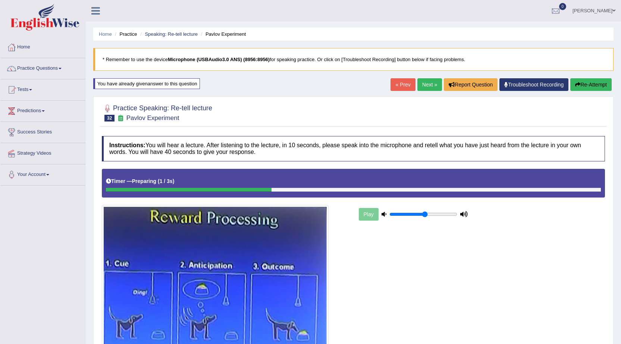
click at [608, 9] on link "anisa" at bounding box center [594, 9] width 54 height 19
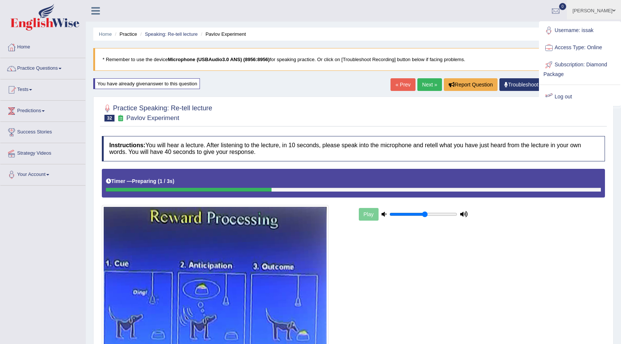
click at [560, 96] on link "Log out" at bounding box center [580, 96] width 81 height 17
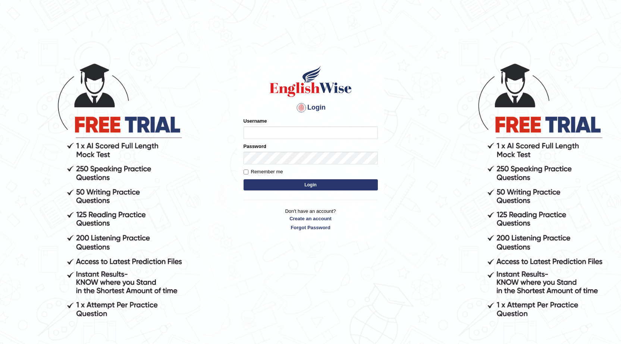
type input "q"
click at [298, 135] on input "Username" at bounding box center [311, 133] width 134 height 13
type input "surbhi1315"
click at [332, 188] on button "Login" at bounding box center [311, 185] width 134 height 11
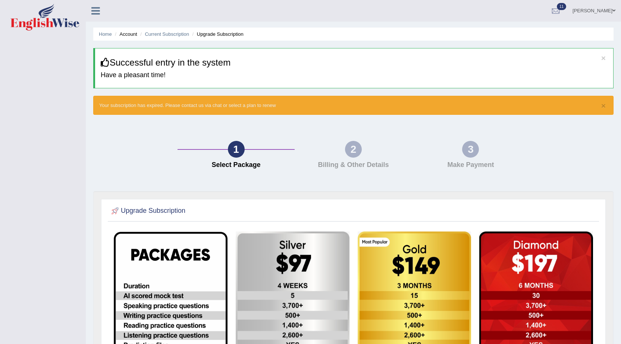
click at [95, 9] on icon at bounding box center [95, 11] width 9 height 10
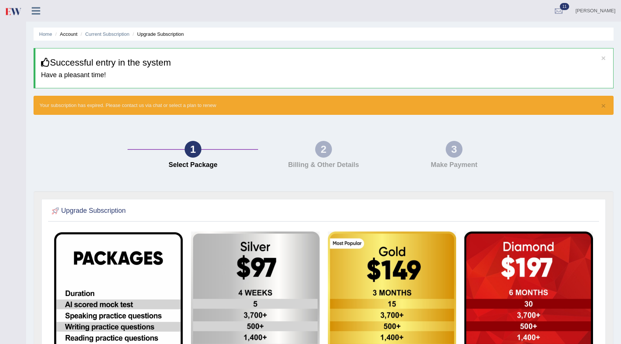
click at [29, 13] on link at bounding box center [36, 9] width 20 height 11
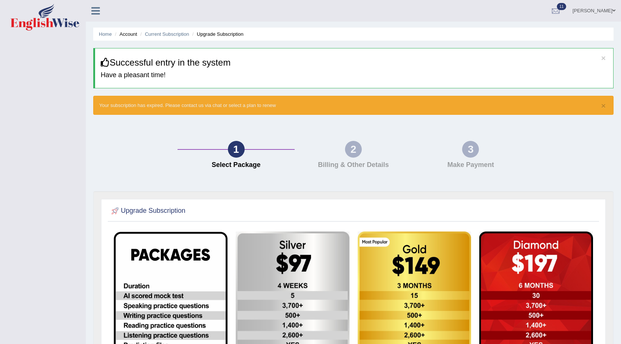
click at [602, 10] on link "Surbhi" at bounding box center [594, 9] width 54 height 19
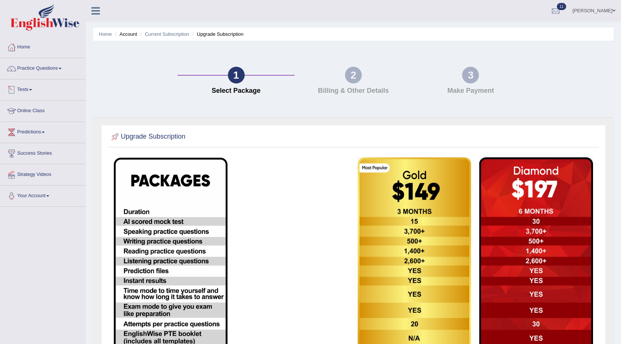
click at [30, 88] on link "Tests" at bounding box center [42, 88] width 85 height 19
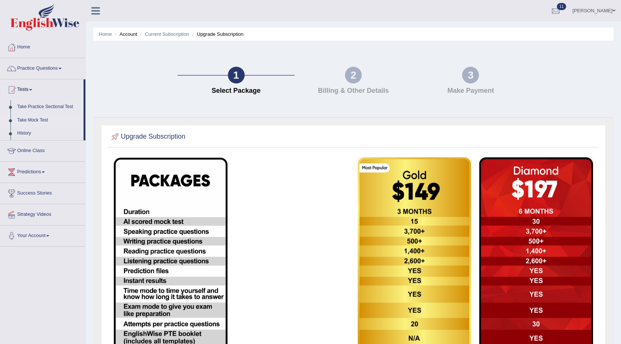
click at [34, 120] on link "Take Mock Test" at bounding box center [49, 120] width 70 height 13
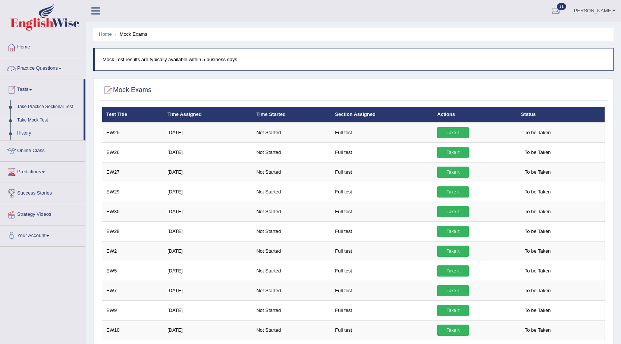
click at [32, 65] on link "Practice Questions" at bounding box center [42, 67] width 85 height 19
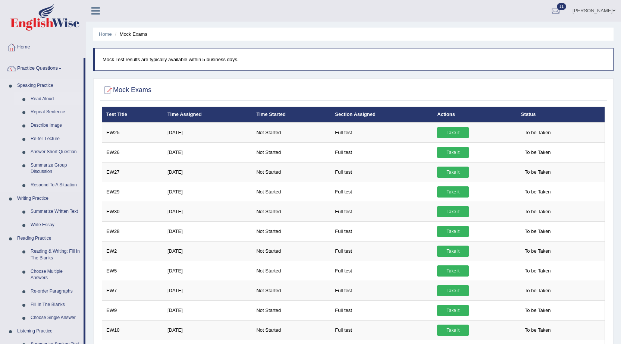
click at [52, 99] on link "Read Aloud" at bounding box center [55, 99] width 56 height 13
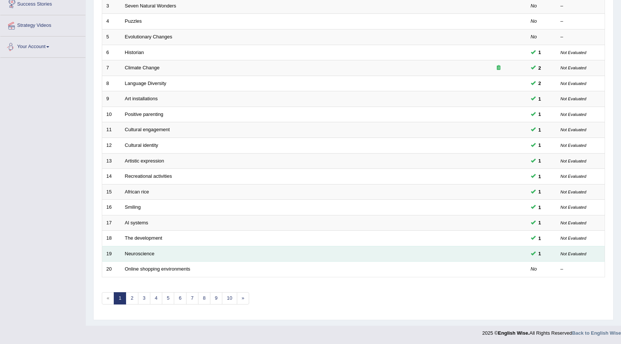
scroll to position [150, 0]
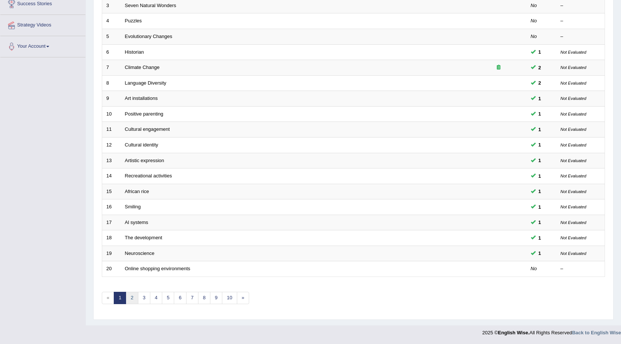
click at [131, 299] on link "2" at bounding box center [132, 298] width 12 height 12
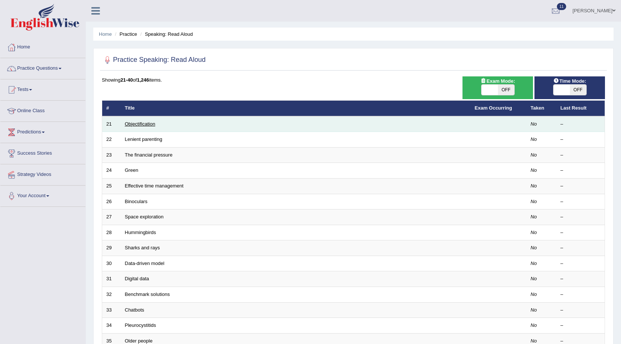
click at [145, 124] on link "Objectification" at bounding box center [140, 124] width 31 height 6
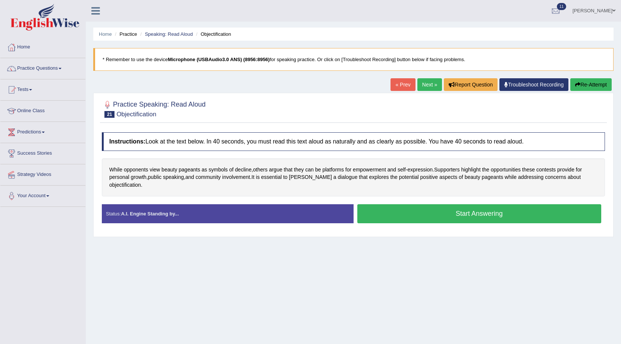
click at [479, 205] on button "Start Answering" at bounding box center [480, 214] width 244 height 19
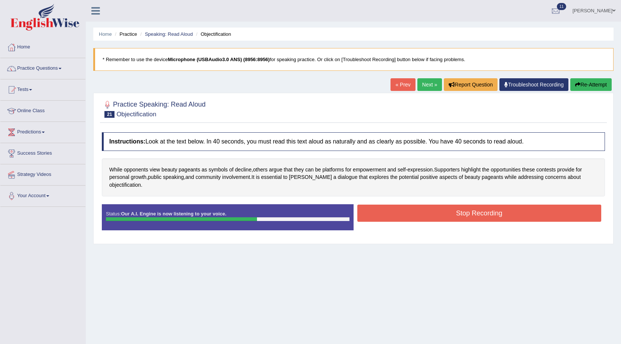
click at [483, 210] on button "Stop Recording" at bounding box center [480, 213] width 244 height 17
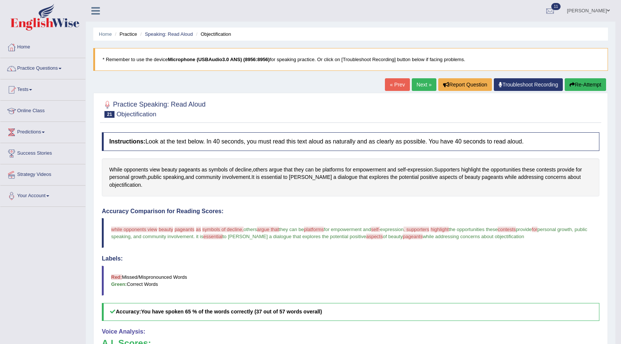
click at [594, 86] on button "Re-Attempt" at bounding box center [585, 84] width 41 height 13
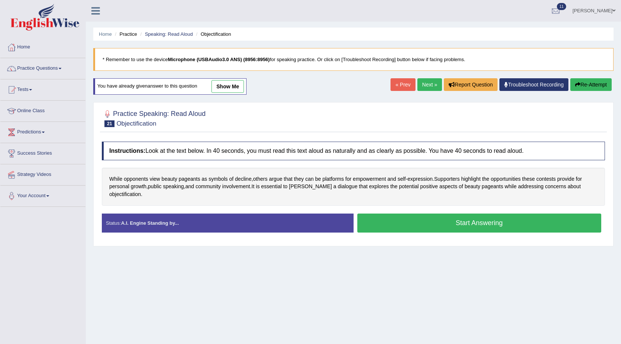
click at [428, 86] on link "Next »" at bounding box center [430, 84] width 25 height 13
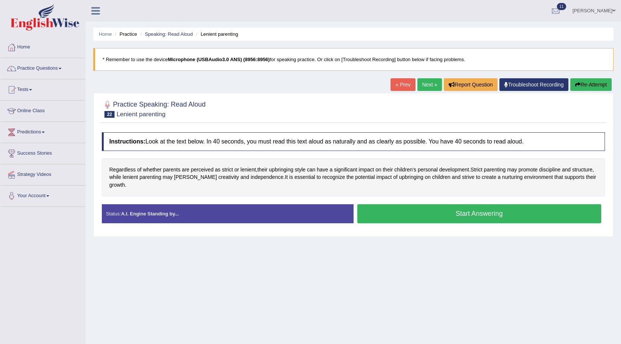
click at [478, 208] on button "Start Answering" at bounding box center [480, 214] width 244 height 19
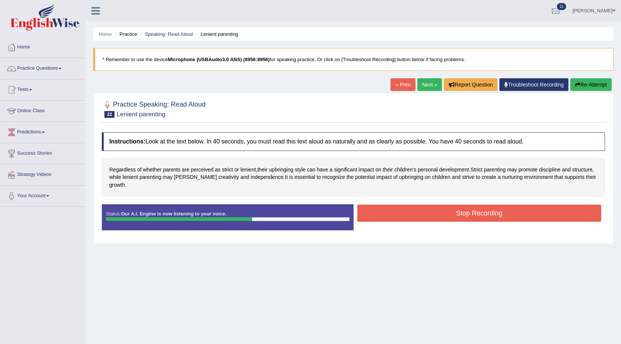
click at [477, 206] on button "Stop Recording" at bounding box center [480, 213] width 244 height 17
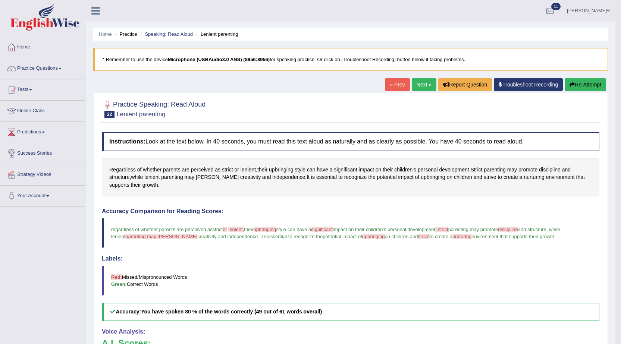
click at [412, 86] on link "Next »" at bounding box center [424, 84] width 25 height 13
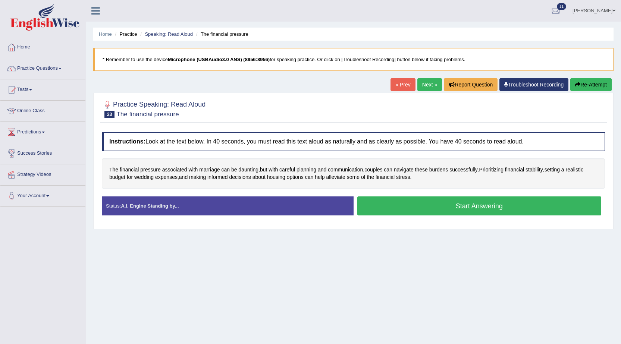
click at [453, 209] on button "Start Answering" at bounding box center [480, 206] width 244 height 19
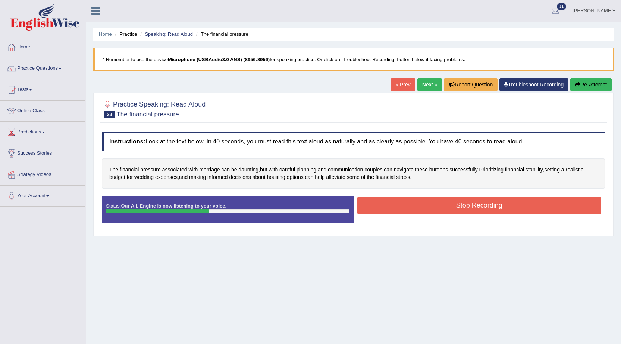
click at [453, 209] on button "Stop Recording" at bounding box center [480, 205] width 244 height 17
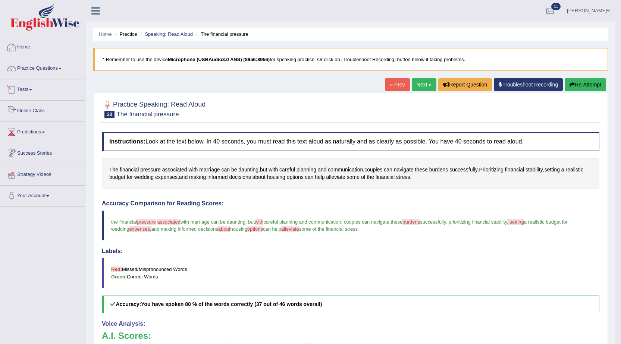
click at [29, 87] on link "Tests" at bounding box center [42, 88] width 85 height 19
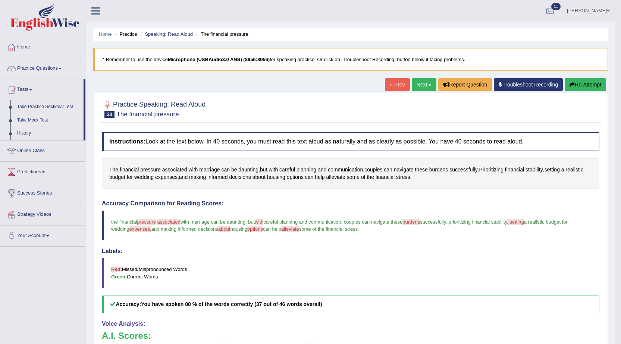
click at [30, 121] on link "Take Mock Test" at bounding box center [49, 120] width 70 height 13
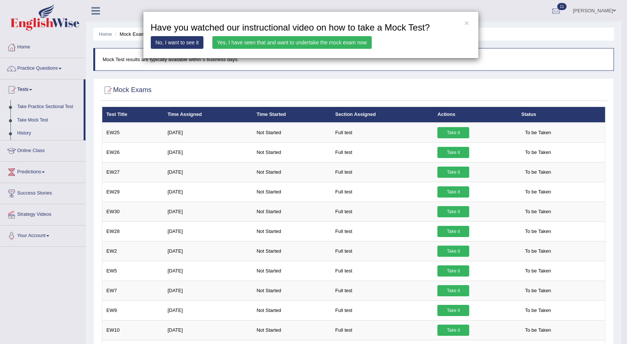
click at [328, 41] on link "Yes, I have seen that and want to undertake the mock exam now" at bounding box center [291, 42] width 159 height 13
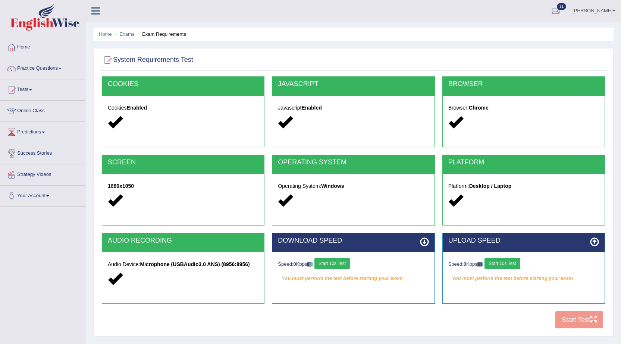
click at [337, 265] on button "Start 10s Test" at bounding box center [332, 263] width 35 height 11
click at [501, 266] on button "Start 10s Test" at bounding box center [502, 263] width 35 height 11
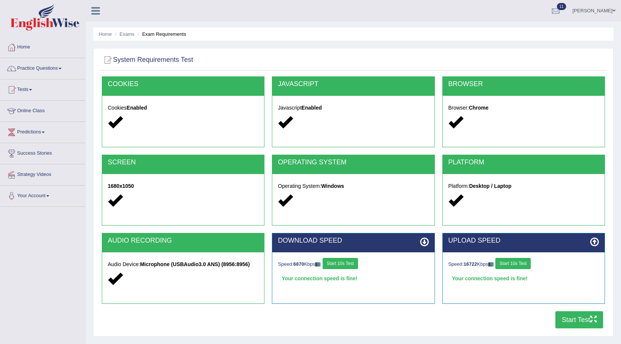
click at [578, 324] on button "Start Test" at bounding box center [580, 320] width 48 height 17
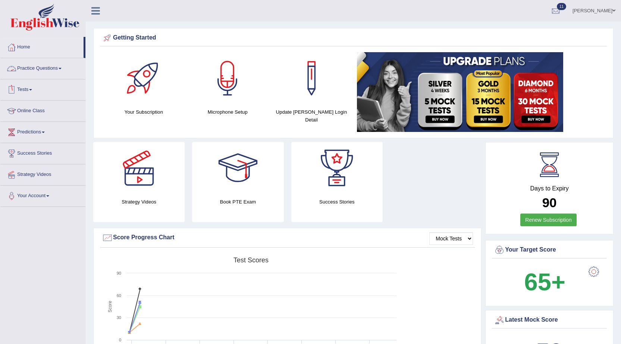
click at [60, 70] on link "Practice Questions" at bounding box center [42, 67] width 85 height 19
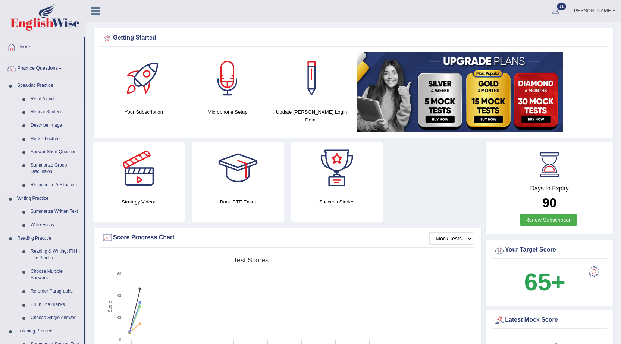
click at [52, 113] on link "Repeat Sentence" at bounding box center [55, 112] width 56 height 13
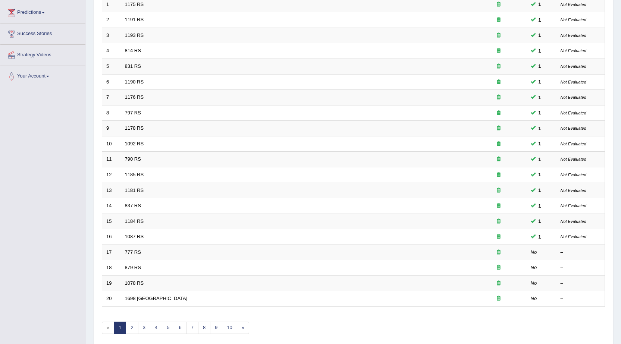
scroll to position [149, 0]
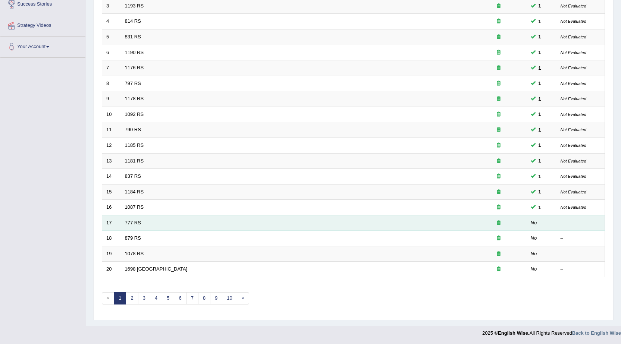
click at [131, 223] on link "777 RS" at bounding box center [133, 223] width 16 height 6
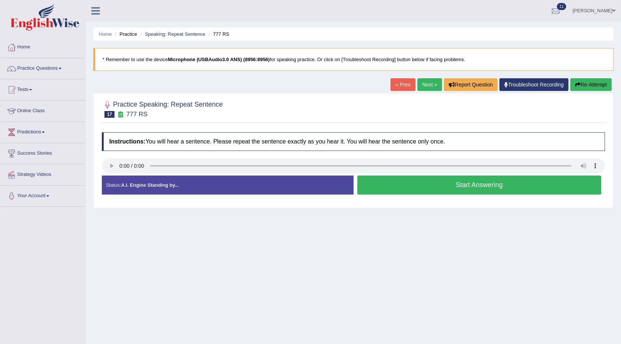
click at [456, 188] on button "Start Answering" at bounding box center [480, 185] width 244 height 19
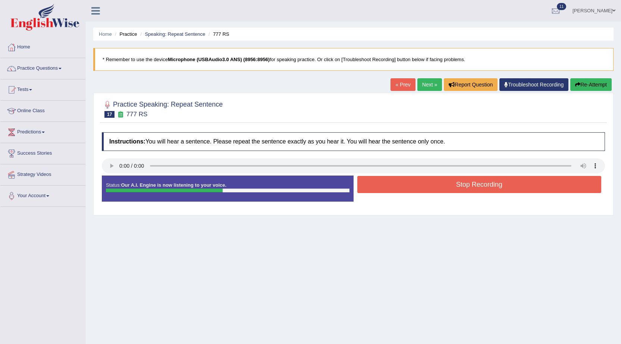
click at [456, 188] on button "Stop Recording" at bounding box center [480, 184] width 244 height 17
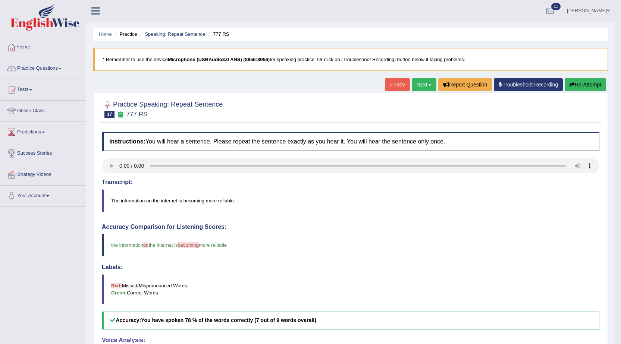
click at [418, 85] on link "Next »" at bounding box center [424, 84] width 25 height 13
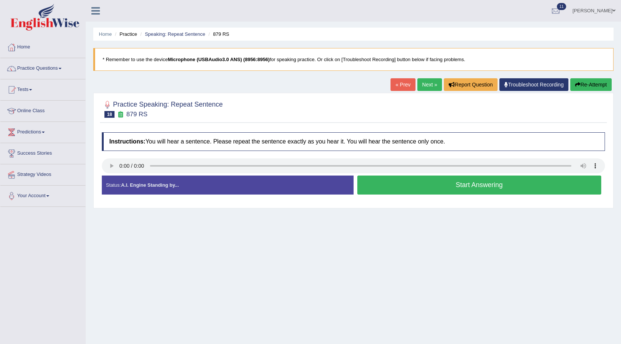
click at [458, 191] on button "Start Answering" at bounding box center [480, 185] width 244 height 19
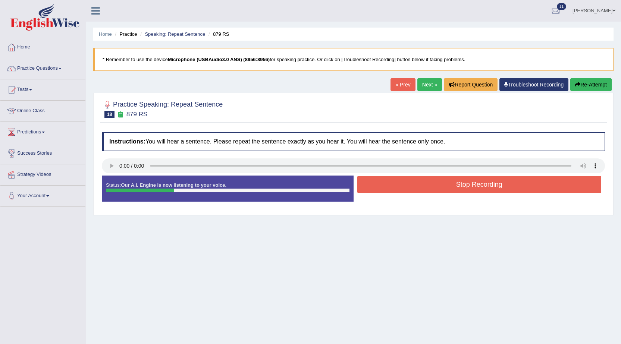
click at [456, 191] on button "Stop Recording" at bounding box center [480, 184] width 244 height 17
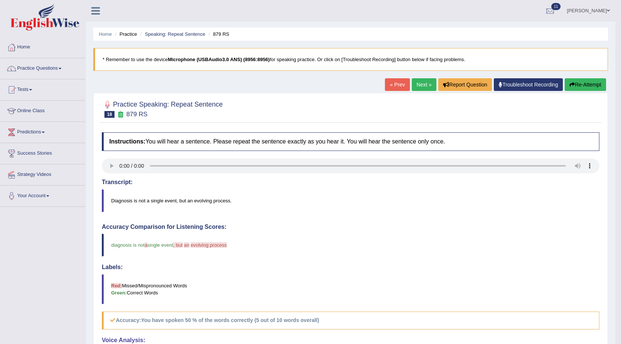
click at [417, 84] on link "Next »" at bounding box center [424, 84] width 25 height 13
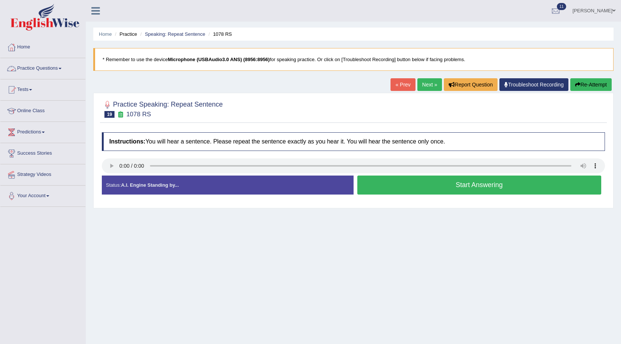
click at [48, 68] on link "Practice Questions" at bounding box center [42, 67] width 85 height 19
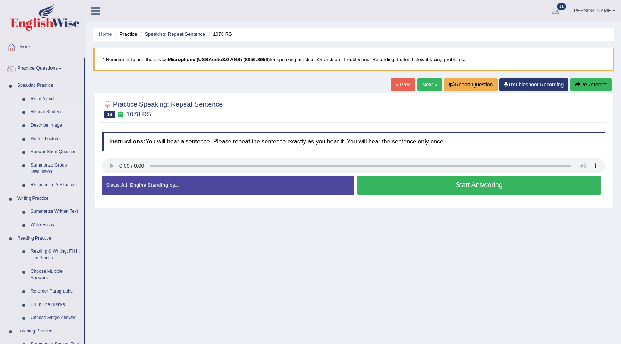
click at [41, 112] on link "Repeat Sentence" at bounding box center [55, 112] width 56 height 13
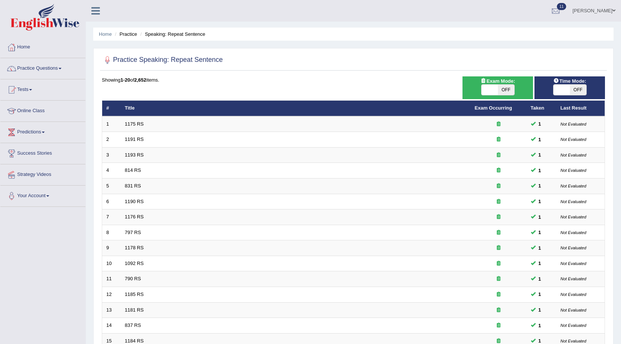
click at [484, 88] on span at bounding box center [490, 90] width 16 height 10
checkbox input "true"
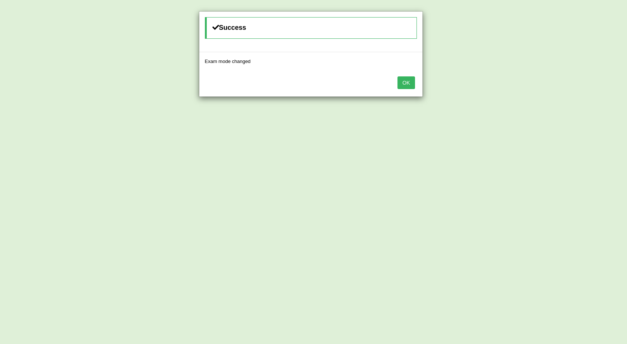
click at [404, 85] on button "OK" at bounding box center [405, 83] width 17 height 13
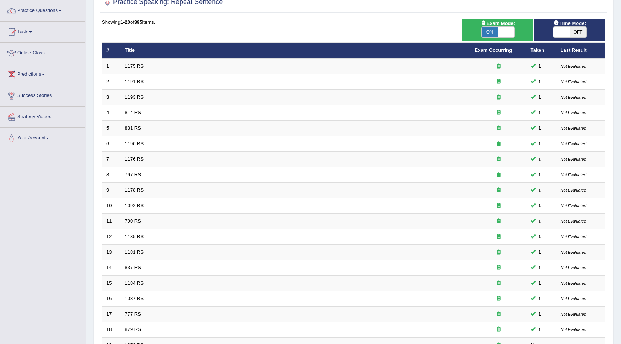
scroll to position [150, 0]
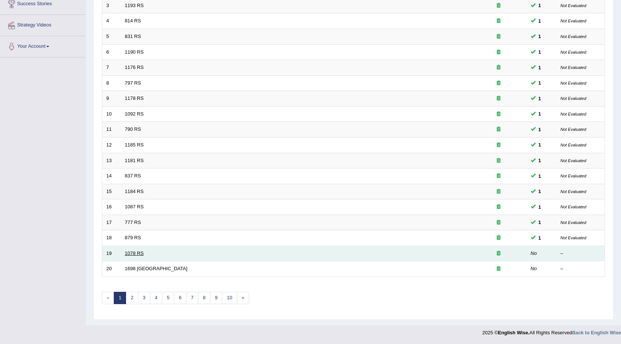
click at [132, 253] on link "1078 RS" at bounding box center [134, 254] width 19 height 6
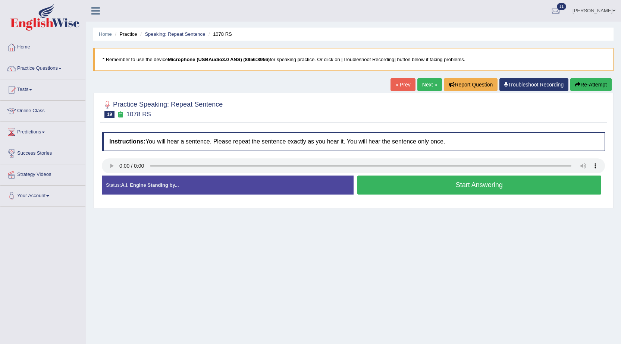
click at [427, 190] on button "Start Answering" at bounding box center [480, 185] width 244 height 19
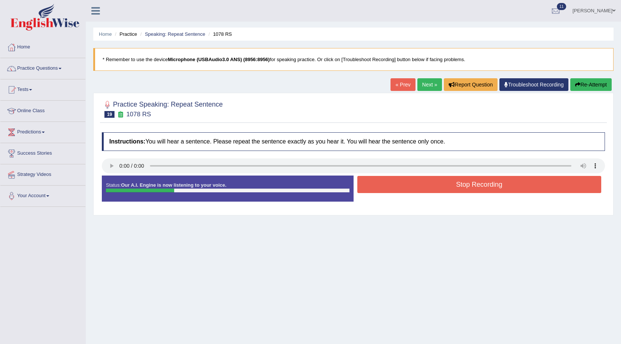
click at [427, 193] on button "Stop Recording" at bounding box center [480, 184] width 244 height 17
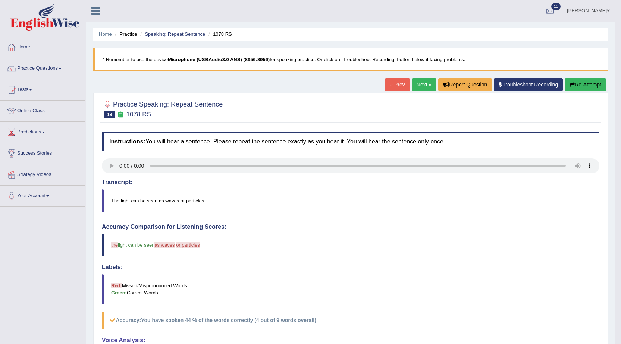
click at [418, 81] on link "Next »" at bounding box center [424, 84] width 25 height 13
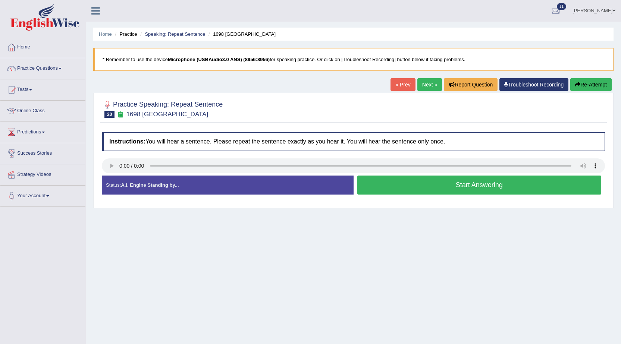
click at [391, 189] on button "Start Answering" at bounding box center [480, 185] width 244 height 19
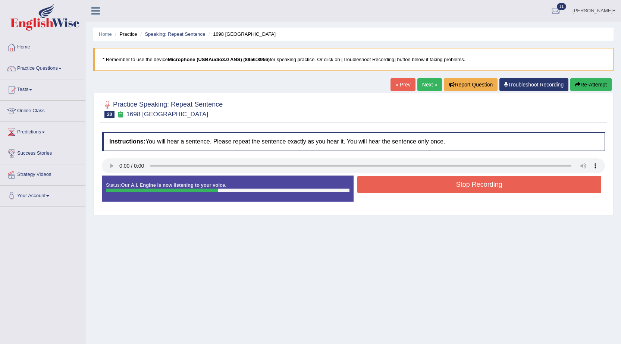
click at [434, 181] on button "Stop Recording" at bounding box center [480, 184] width 244 height 17
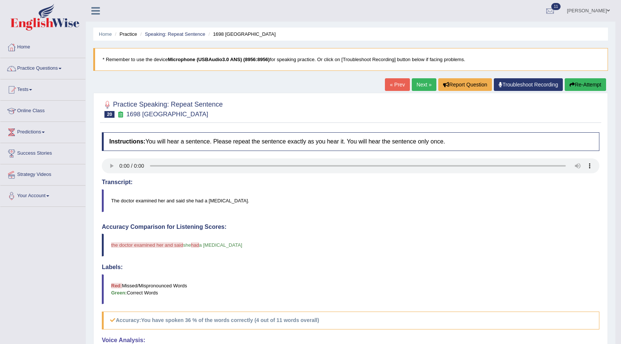
click at [412, 82] on link "Next »" at bounding box center [424, 84] width 25 height 13
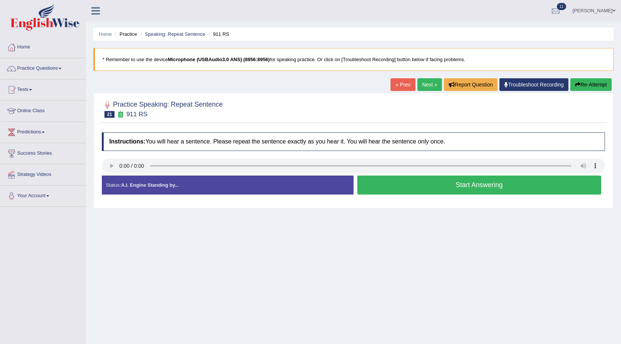
click at [405, 191] on button "Start Answering" at bounding box center [480, 185] width 244 height 19
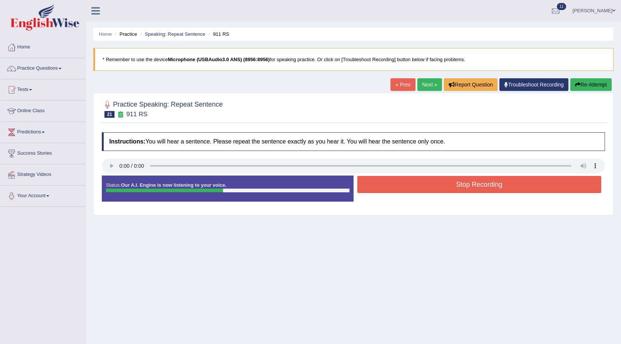
click at [437, 188] on button "Stop Recording" at bounding box center [480, 184] width 244 height 17
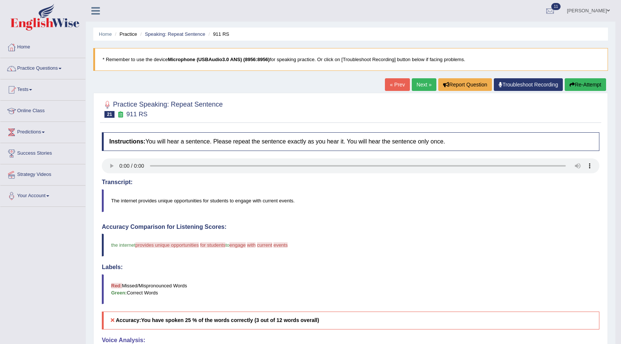
click at [414, 84] on link "Next »" at bounding box center [424, 84] width 25 height 13
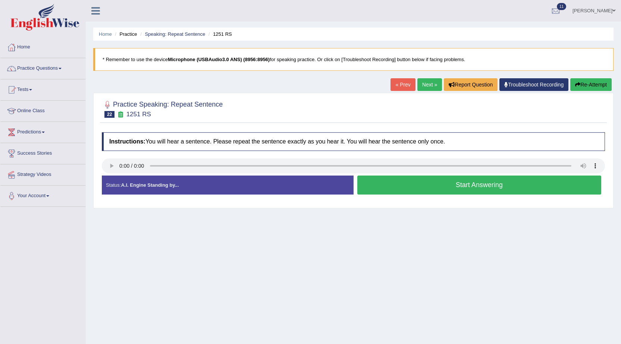
click at [418, 184] on button "Start Answering" at bounding box center [480, 185] width 244 height 19
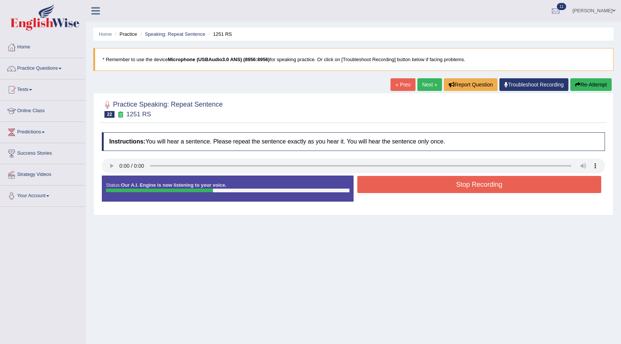
click at [421, 191] on button "Stop Recording" at bounding box center [480, 184] width 244 height 17
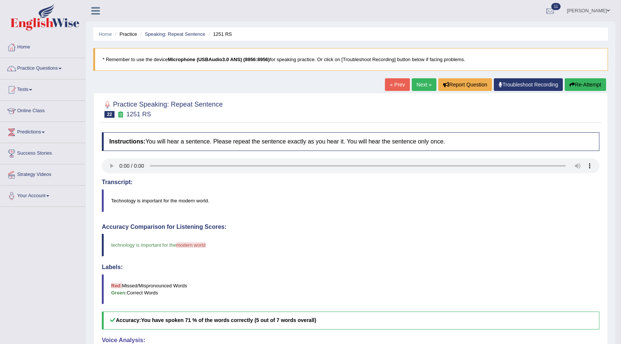
click at [424, 83] on link "Next »" at bounding box center [424, 84] width 25 height 13
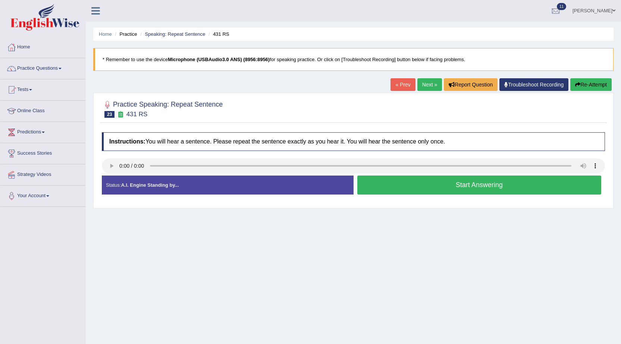
click at [414, 187] on button "Start Answering" at bounding box center [480, 185] width 244 height 19
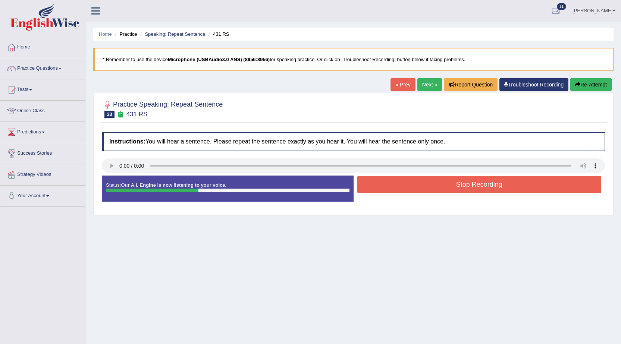
click at [440, 191] on button "Stop Recording" at bounding box center [480, 184] width 244 height 17
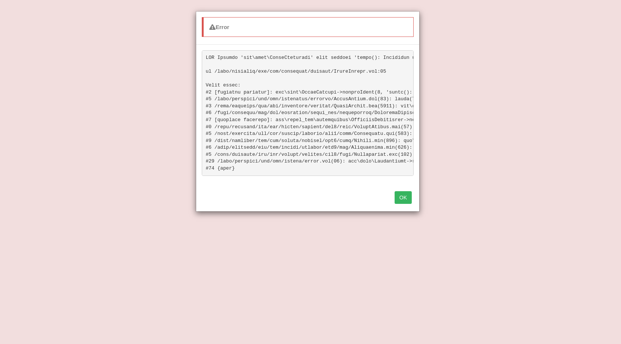
click at [405, 202] on button "OK" at bounding box center [403, 197] width 17 height 13
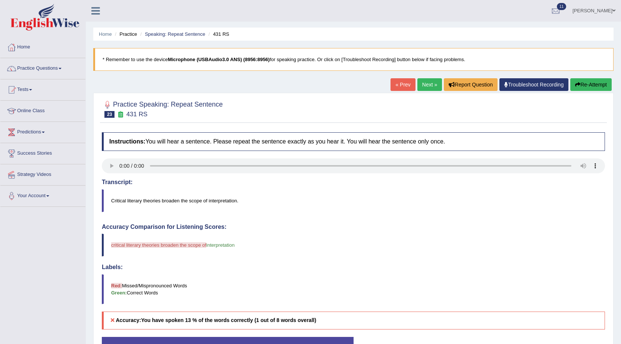
click at [425, 81] on link "Next »" at bounding box center [430, 84] width 25 height 13
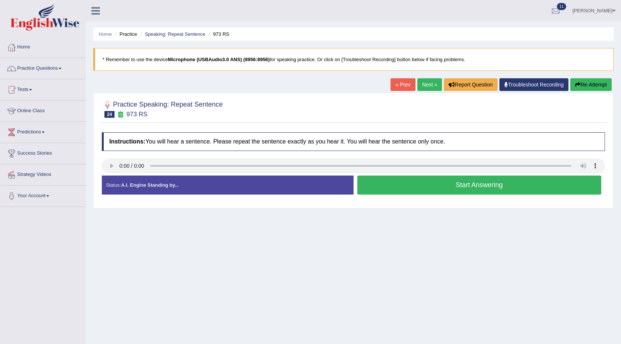
click at [449, 189] on button "Start Answering" at bounding box center [480, 185] width 244 height 19
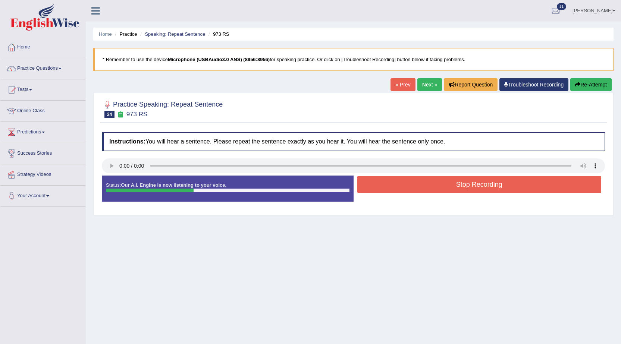
click at [387, 183] on button "Stop Recording" at bounding box center [480, 184] width 244 height 17
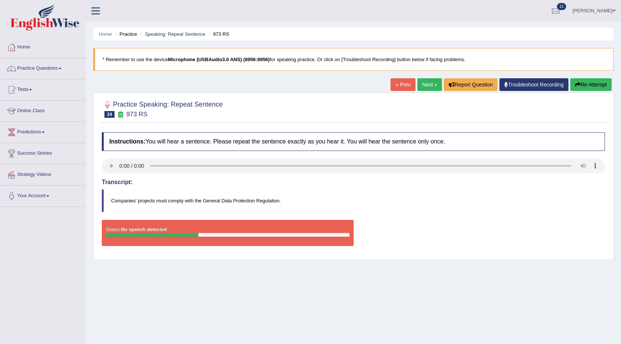
click at [421, 84] on link "Next »" at bounding box center [430, 84] width 25 height 13
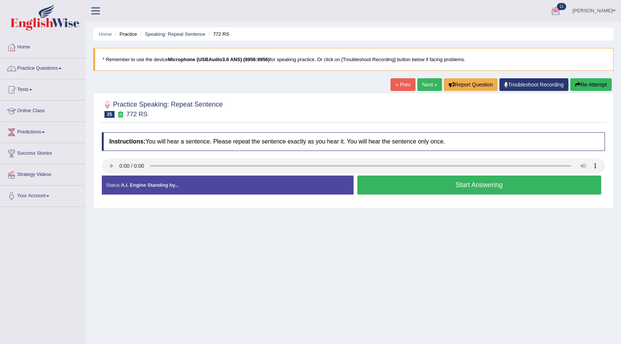
click at [57, 69] on link "Practice Questions" at bounding box center [42, 67] width 85 height 19
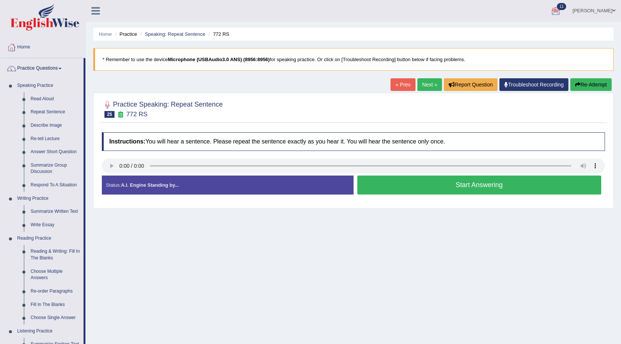
click at [59, 69] on link "Practice Questions" at bounding box center [41, 67] width 83 height 19
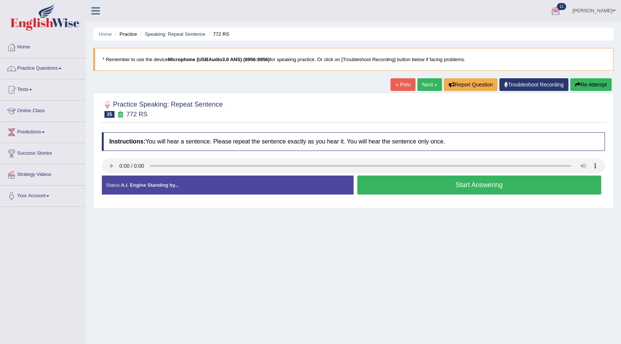
click at [60, 69] on link "Practice Questions" at bounding box center [42, 67] width 85 height 19
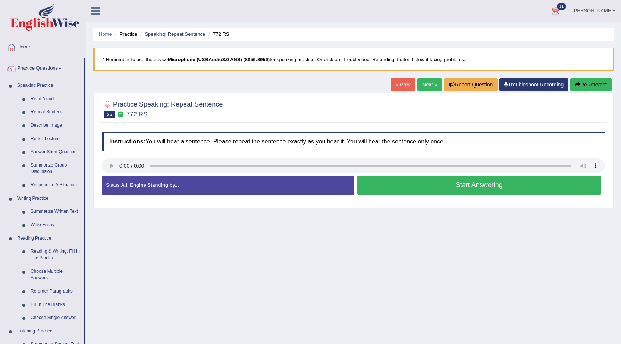
click at [57, 65] on link "Practice Questions" at bounding box center [41, 67] width 83 height 19
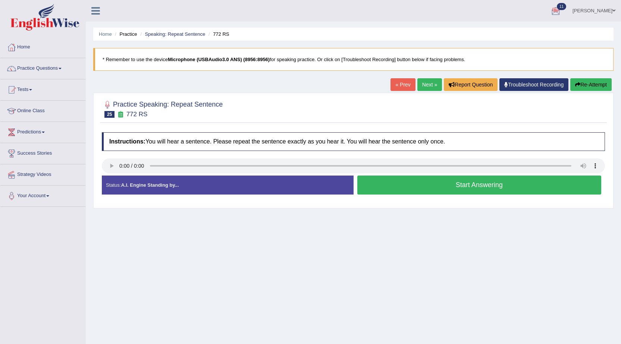
click at [29, 89] on link "Tests" at bounding box center [42, 88] width 85 height 19
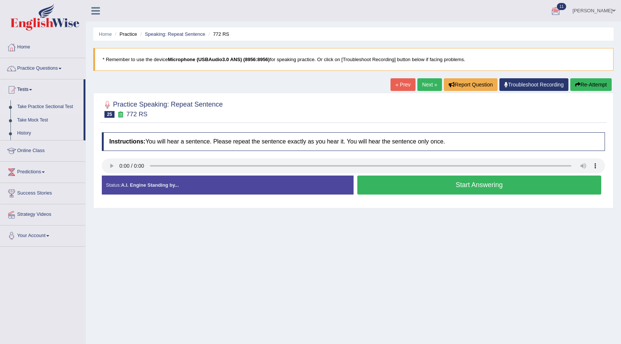
click at [28, 108] on link "Take Practice Sectional Test" at bounding box center [49, 106] width 70 height 13
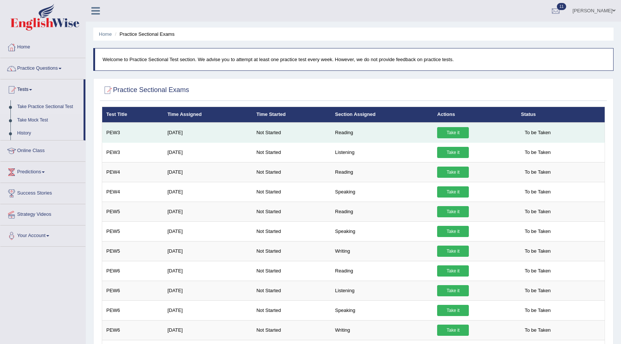
click at [456, 132] on link "Take it" at bounding box center [453, 132] width 32 height 11
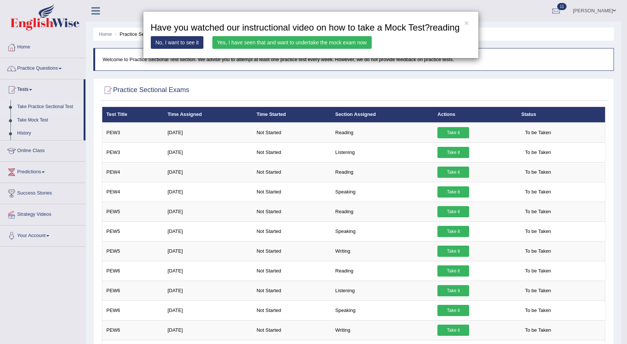
click at [281, 45] on link "Yes, I have seen that and want to undertake the mock exam now" at bounding box center [291, 42] width 159 height 13
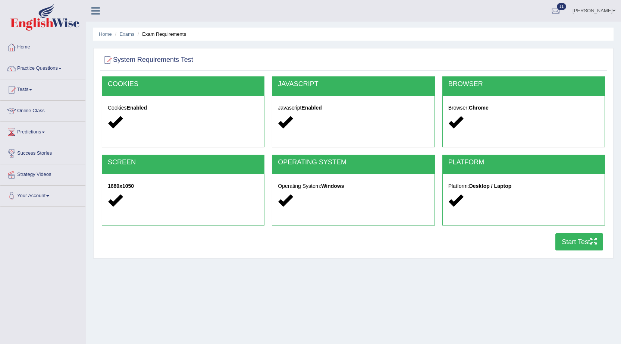
click at [562, 246] on button "Start Test" at bounding box center [580, 242] width 48 height 17
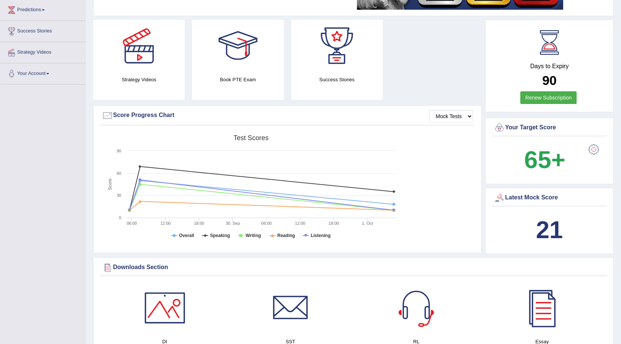
scroll to position [149, 0]
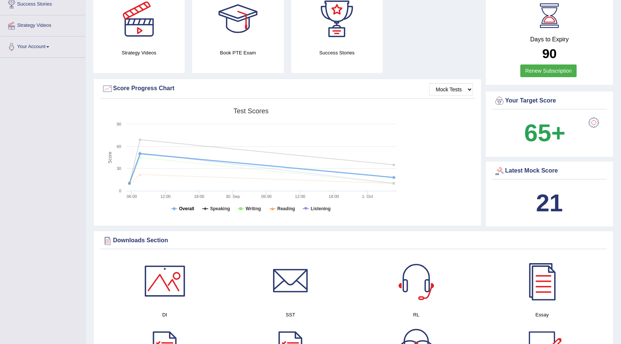
click at [192, 210] on tspan "Overall" at bounding box center [186, 208] width 15 height 5
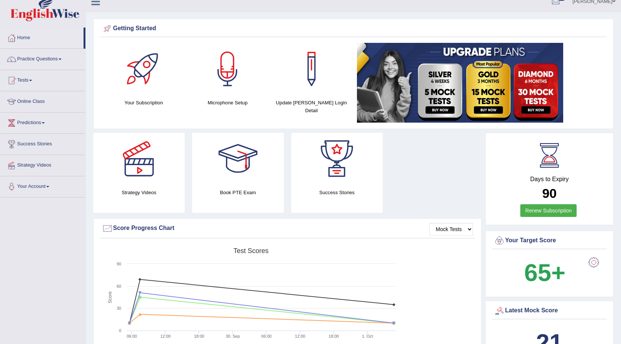
scroll to position [0, 0]
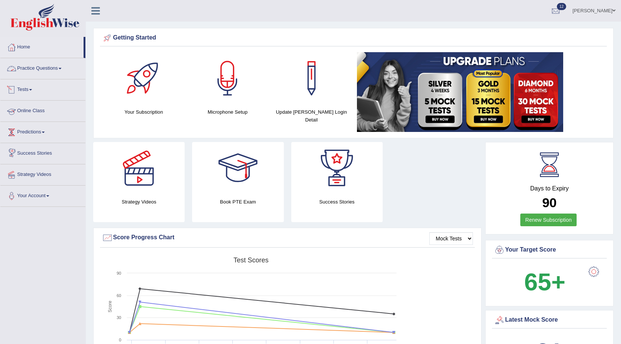
click at [56, 66] on link "Practice Questions" at bounding box center [42, 67] width 85 height 19
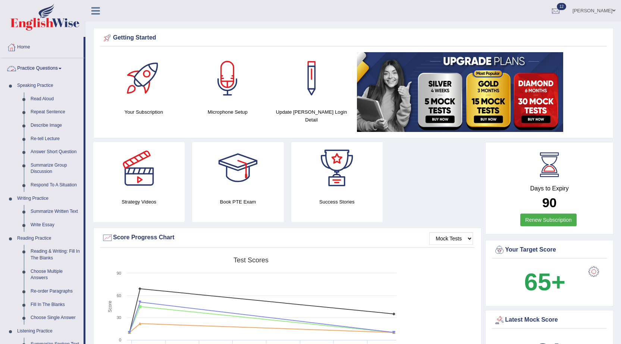
click at [48, 68] on link "Practice Questions" at bounding box center [41, 67] width 83 height 19
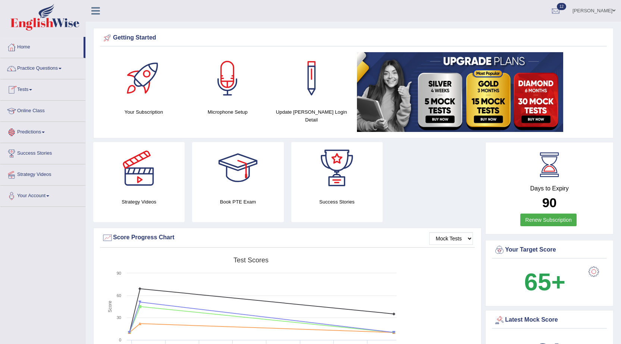
click at [22, 89] on link "Tests" at bounding box center [42, 88] width 85 height 19
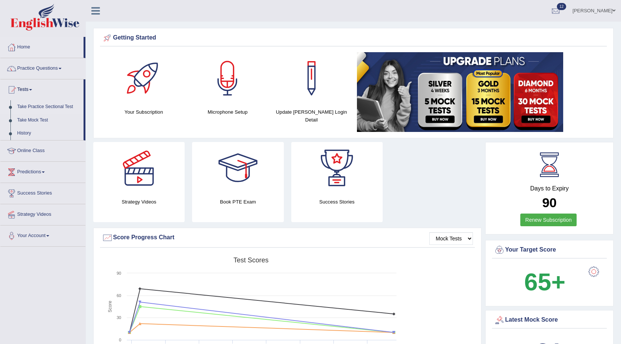
click at [25, 108] on link "Take Practice Sectional Test" at bounding box center [49, 106] width 70 height 13
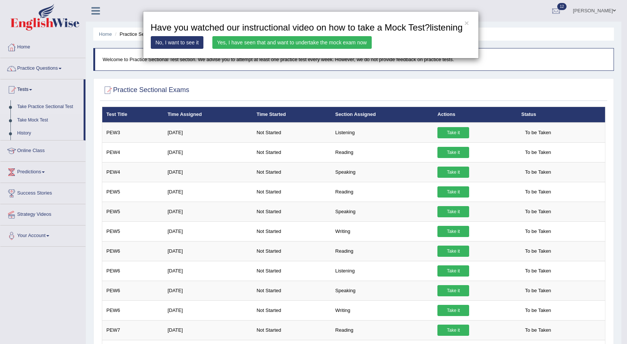
click at [365, 43] on link "Yes, I have seen that and want to undertake the mock exam now" at bounding box center [291, 42] width 159 height 13
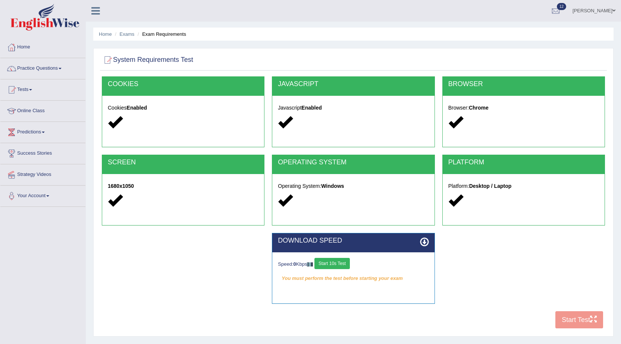
click at [334, 266] on button "Start 10s Test" at bounding box center [332, 263] width 35 height 11
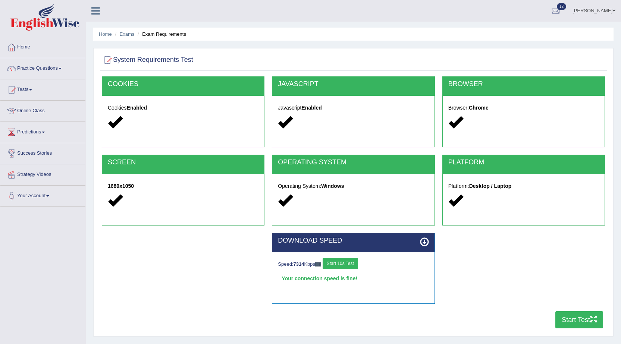
click at [575, 315] on button "Start Test" at bounding box center [580, 320] width 48 height 17
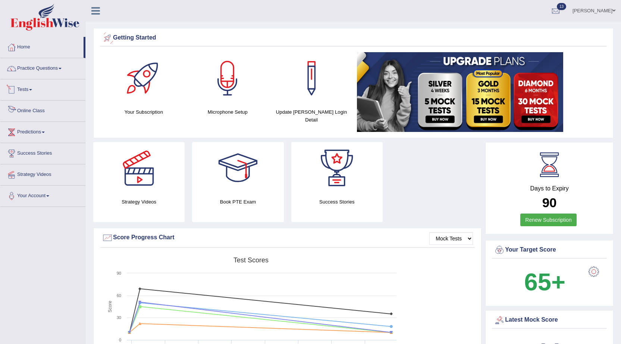
click at [28, 89] on link "Tests" at bounding box center [42, 88] width 85 height 19
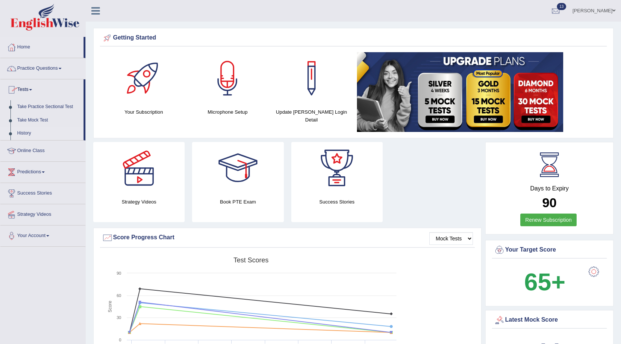
click at [25, 134] on link "History" at bounding box center [49, 133] width 70 height 13
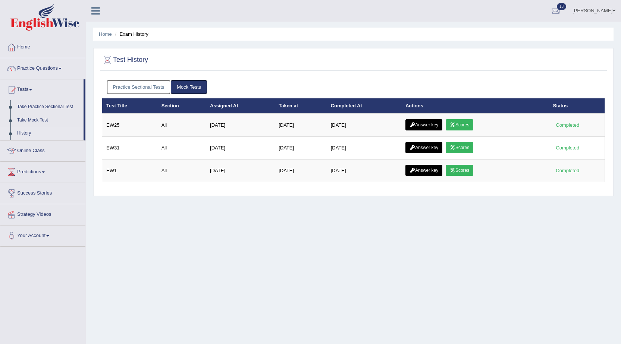
click at [152, 84] on link "Practice Sectional Tests" at bounding box center [138, 87] width 63 height 14
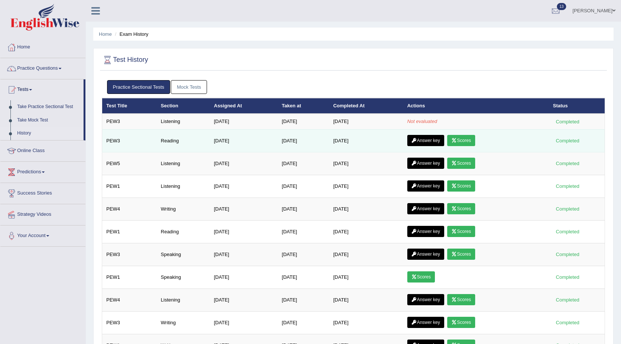
click at [470, 141] on link "Scores" at bounding box center [461, 140] width 28 height 11
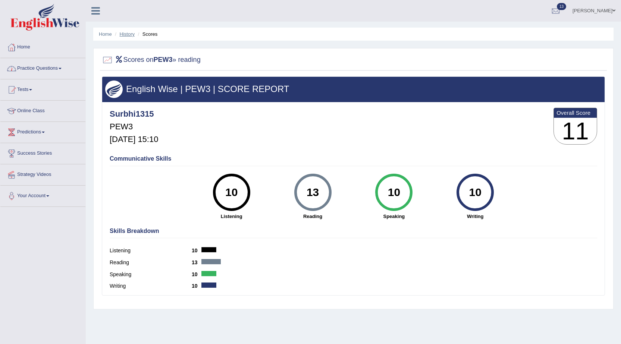
click at [127, 35] on link "History" at bounding box center [127, 34] width 15 height 6
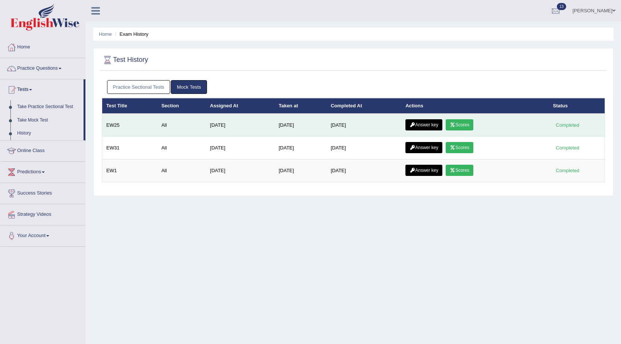
click at [433, 124] on link "Answer key" at bounding box center [424, 124] width 37 height 11
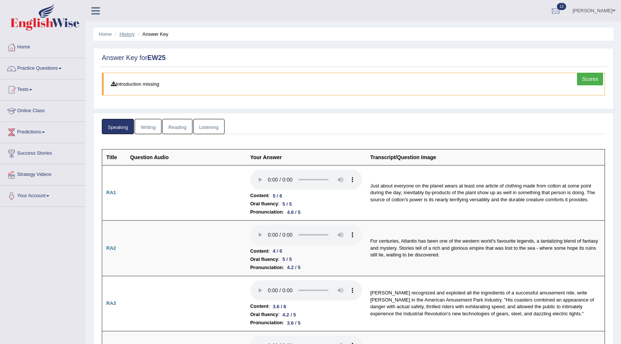
click at [124, 37] on link "History" at bounding box center [127, 34] width 15 height 6
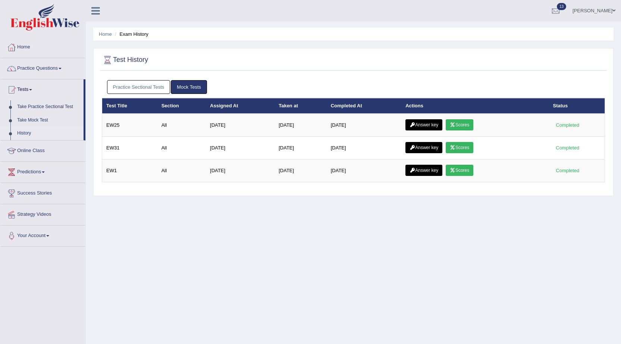
click at [147, 84] on link "Practice Sectional Tests" at bounding box center [138, 87] width 63 height 14
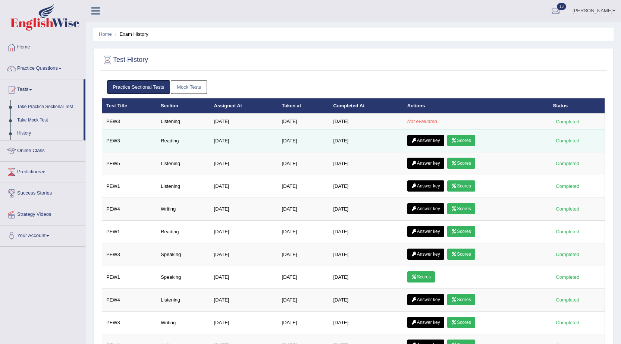
click at [427, 143] on link "Answer key" at bounding box center [426, 140] width 37 height 11
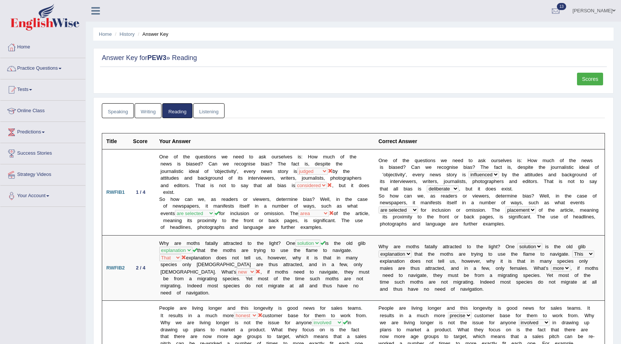
click at [205, 107] on link "Listening" at bounding box center [208, 110] width 31 height 15
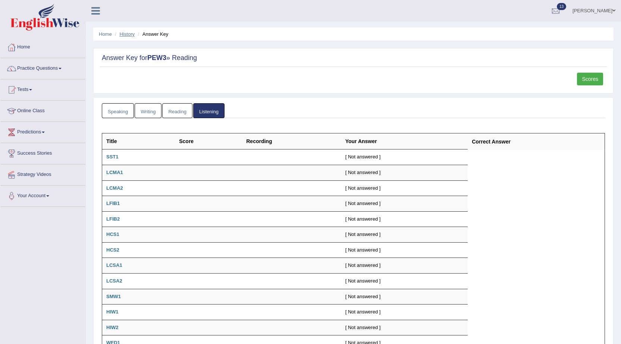
click at [128, 34] on link "History" at bounding box center [127, 34] width 15 height 6
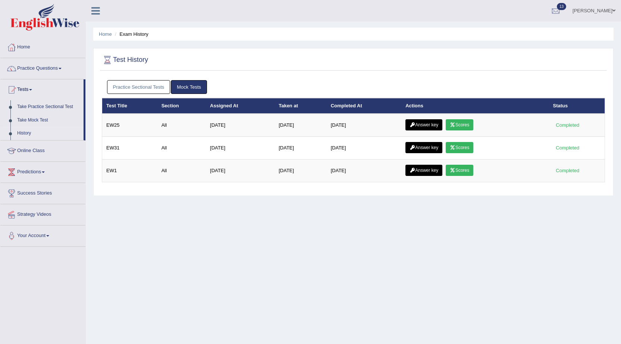
click at [151, 85] on link "Practice Sectional Tests" at bounding box center [138, 87] width 63 height 14
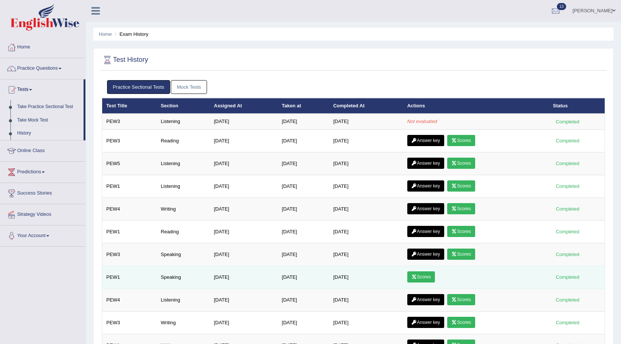
click at [427, 280] on link "Scores" at bounding box center [422, 277] width 28 height 11
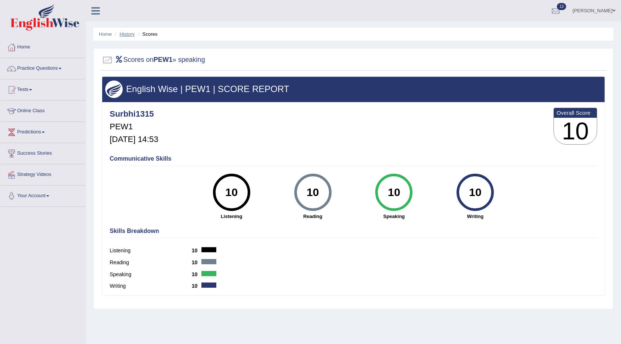
click at [131, 32] on link "History" at bounding box center [127, 34] width 15 height 6
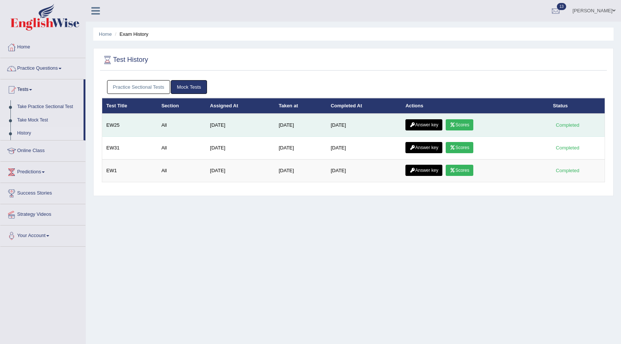
click at [432, 124] on link "Answer key" at bounding box center [424, 124] width 37 height 11
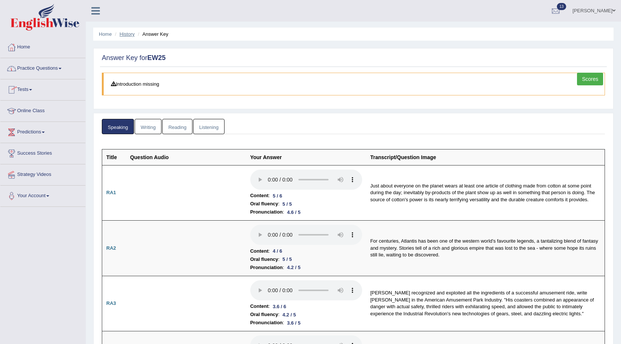
click at [124, 34] on link "History" at bounding box center [127, 34] width 15 height 6
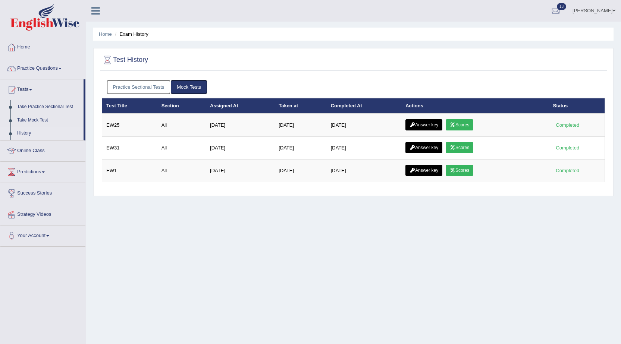
click at [145, 86] on link "Practice Sectional Tests" at bounding box center [138, 87] width 63 height 14
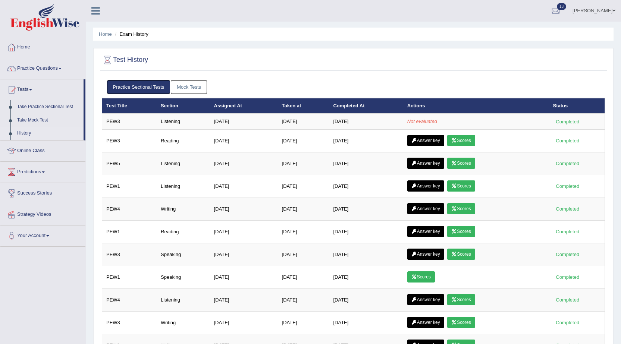
click at [34, 169] on link "Predictions" at bounding box center [42, 171] width 85 height 19
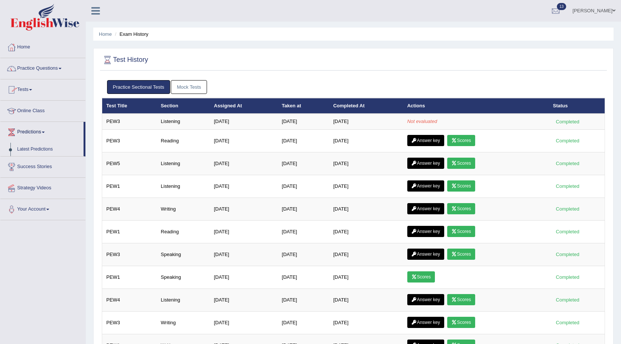
click at [29, 89] on link "Tests" at bounding box center [42, 88] width 85 height 19
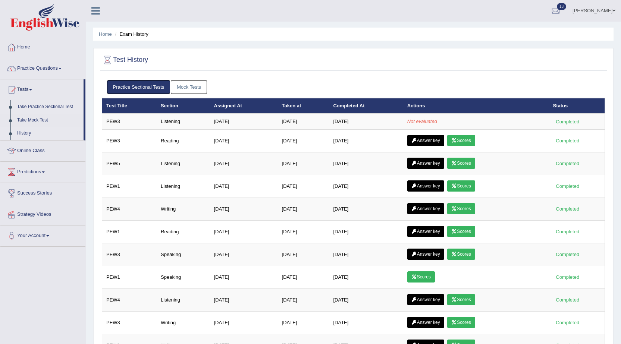
click at [28, 105] on link "Take Practice Sectional Test" at bounding box center [49, 106] width 70 height 13
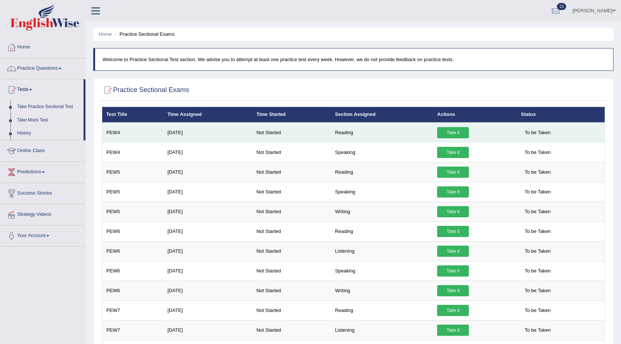
click at [444, 131] on link "Take it" at bounding box center [453, 132] width 32 height 11
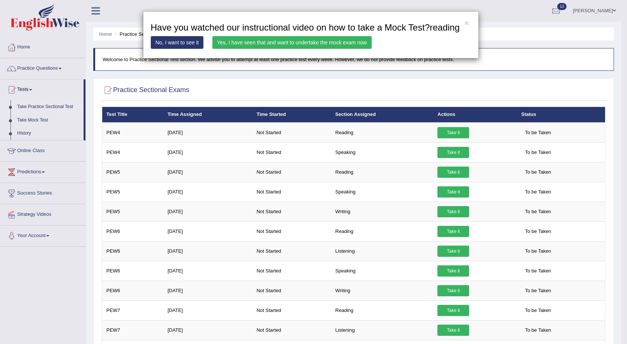
click at [361, 41] on link "Yes, I have seen that and want to undertake the mock exam now" at bounding box center [291, 42] width 159 height 13
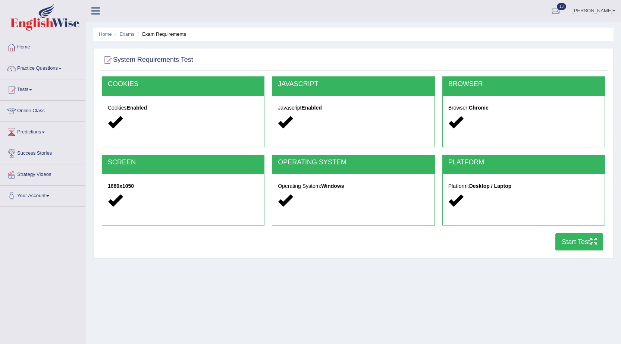
click at [569, 244] on button "Start Test" at bounding box center [580, 242] width 48 height 17
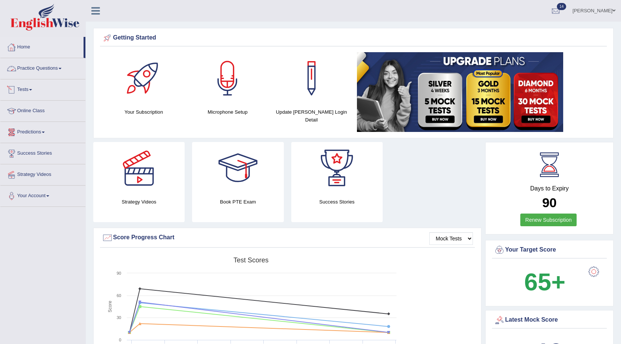
click at [30, 89] on link "Tests" at bounding box center [42, 88] width 85 height 19
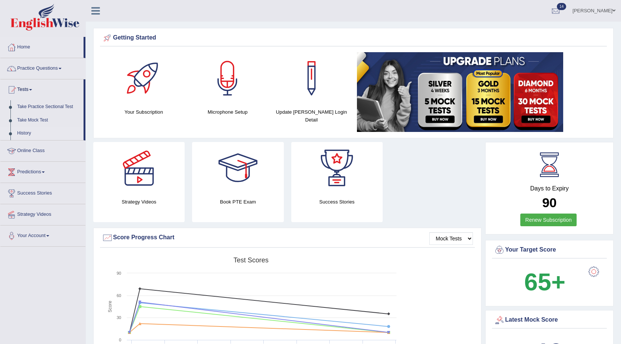
click at [26, 132] on link "History" at bounding box center [49, 133] width 70 height 13
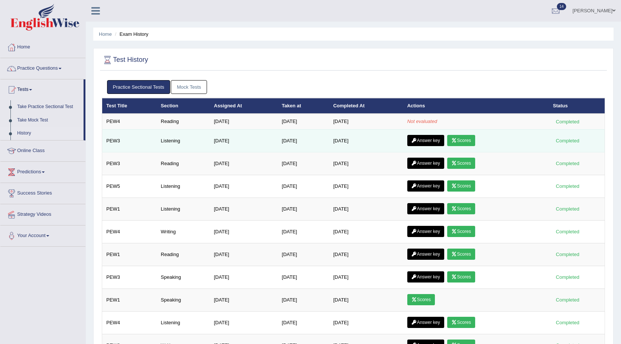
click at [465, 140] on link "Scores" at bounding box center [461, 140] width 28 height 11
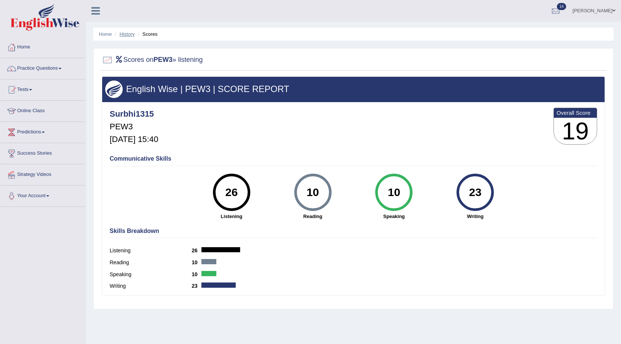
click at [131, 32] on link "History" at bounding box center [127, 34] width 15 height 6
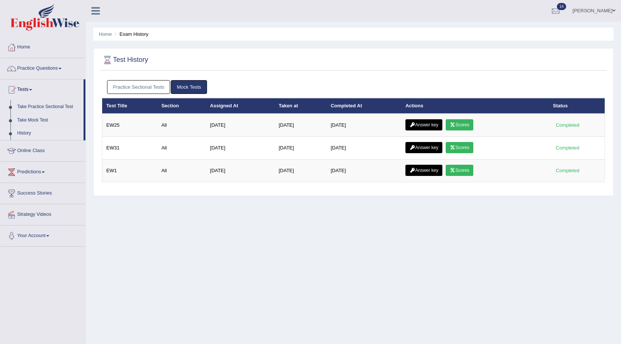
click at [147, 86] on link "Practice Sectional Tests" at bounding box center [138, 87] width 63 height 14
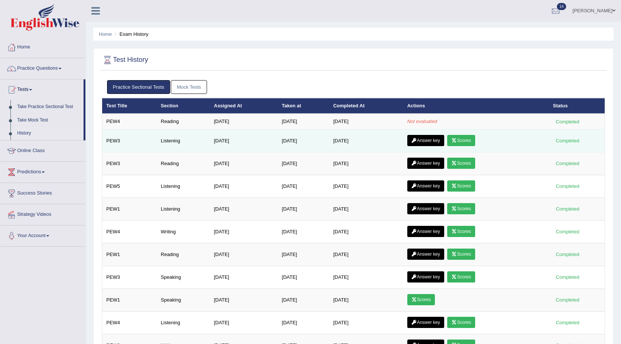
click at [436, 141] on link "Answer key" at bounding box center [426, 140] width 37 height 11
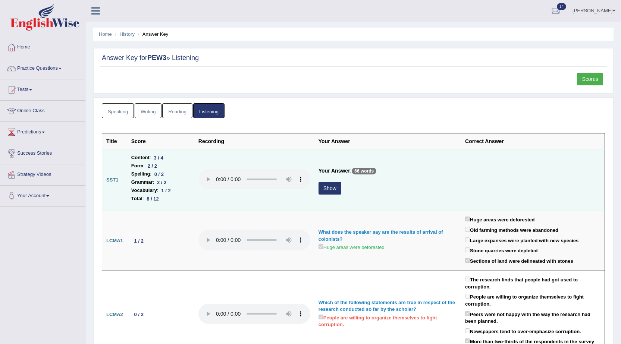
click at [331, 191] on button "Show" at bounding box center [330, 188] width 23 height 13
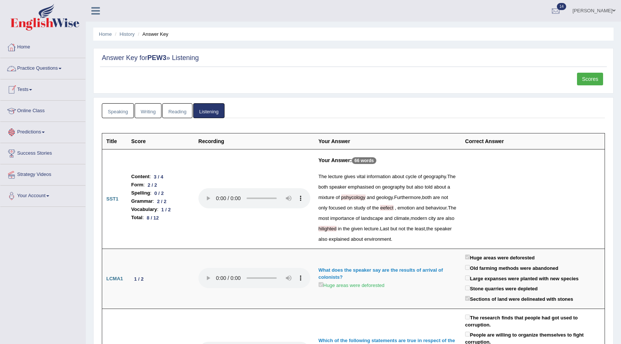
click at [112, 107] on link "Speaking" at bounding box center [118, 110] width 32 height 15
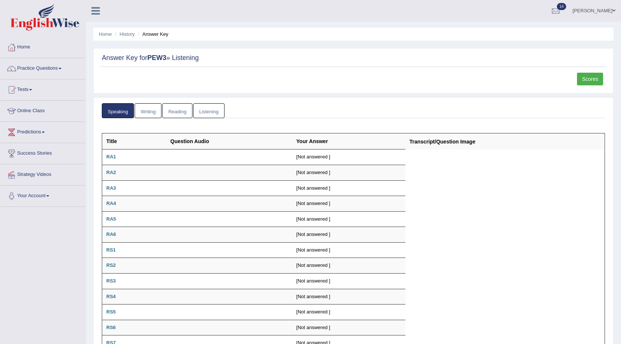
click at [116, 107] on link "Speaking" at bounding box center [118, 110] width 32 height 15
click at [125, 33] on link "History" at bounding box center [127, 34] width 15 height 6
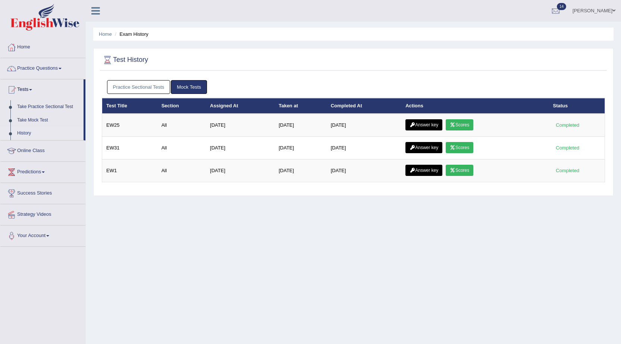
click at [124, 84] on link "Practice Sectional Tests" at bounding box center [138, 87] width 63 height 14
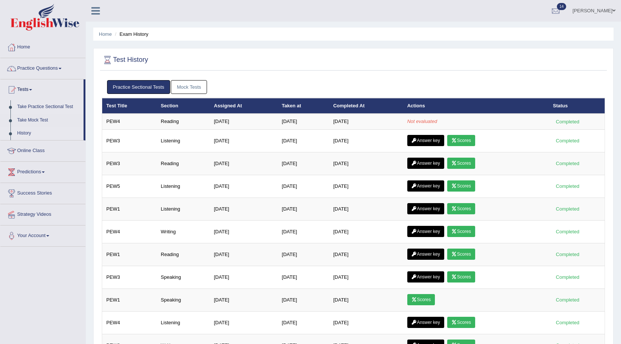
click at [44, 108] on link "Take Practice Sectional Test" at bounding box center [49, 106] width 70 height 13
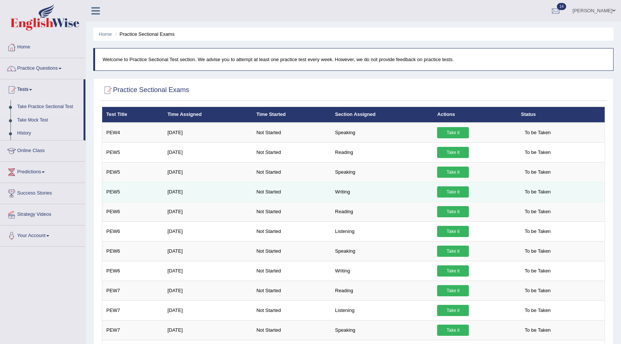
click at [462, 193] on link "Take it" at bounding box center [453, 192] width 32 height 11
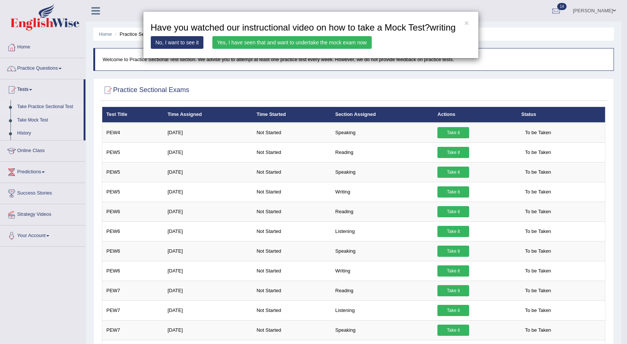
click at [269, 42] on link "Yes, I have seen that and want to undertake the mock exam now" at bounding box center [291, 42] width 159 height 13
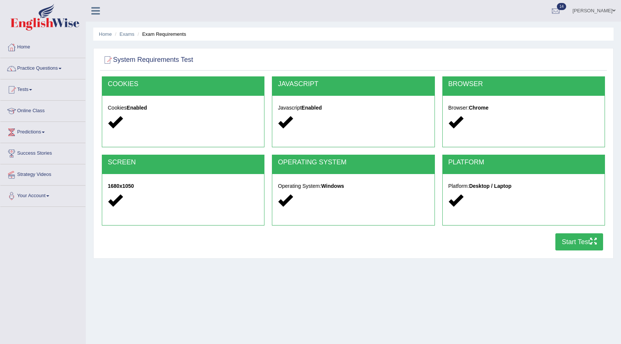
click at [562, 242] on button "Start Test" at bounding box center [580, 242] width 48 height 17
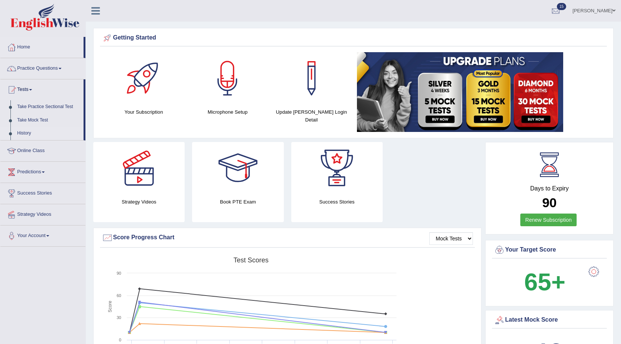
click at [27, 133] on link "History" at bounding box center [49, 133] width 70 height 13
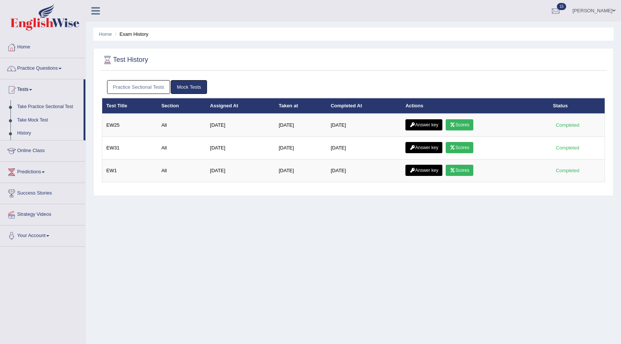
click at [153, 85] on link "Practice Sectional Tests" at bounding box center [138, 87] width 63 height 14
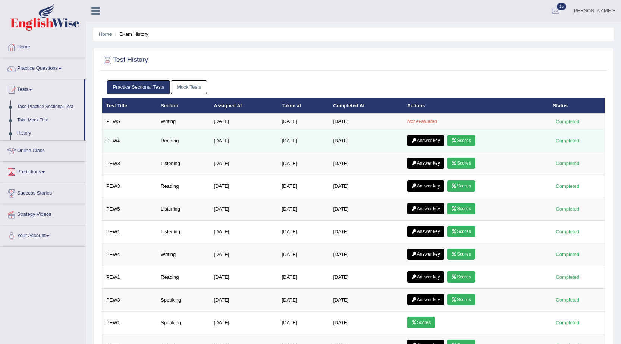
click at [464, 141] on link "Scores" at bounding box center [461, 140] width 28 height 11
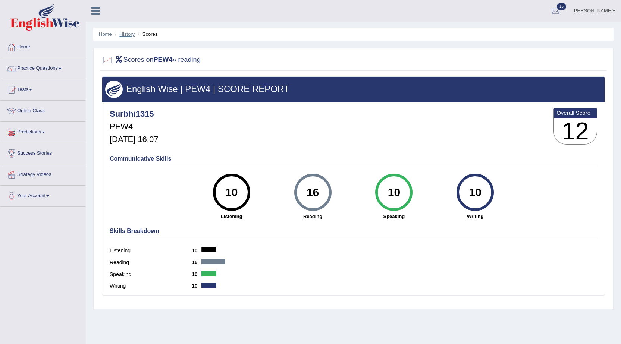
click at [126, 32] on link "History" at bounding box center [127, 34] width 15 height 6
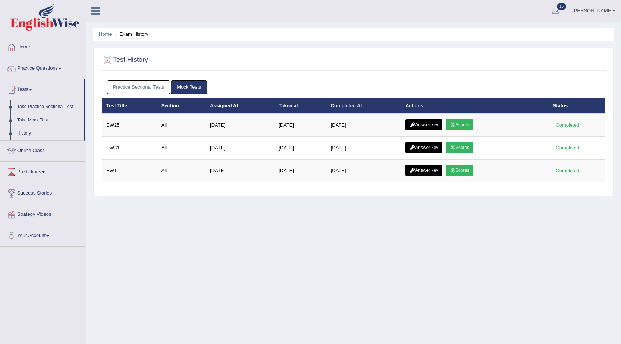
click at [145, 90] on link "Practice Sectional Tests" at bounding box center [138, 87] width 63 height 14
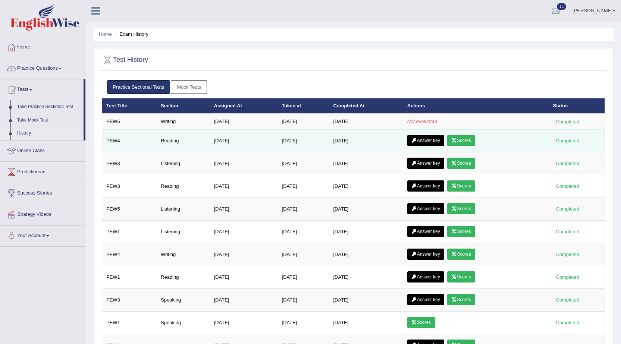
click at [436, 143] on link "Answer key" at bounding box center [426, 140] width 37 height 11
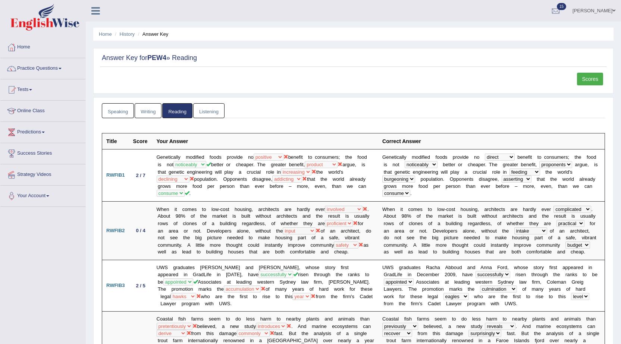
click at [148, 113] on link "Writing" at bounding box center [148, 110] width 27 height 15
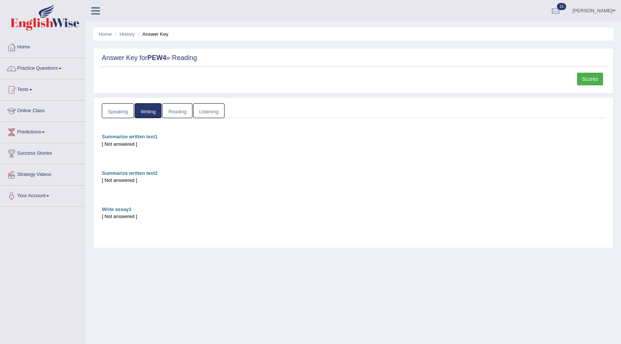
click at [210, 109] on link "Listening" at bounding box center [208, 110] width 31 height 15
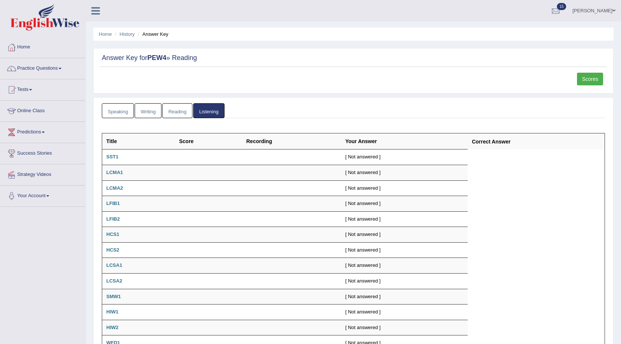
click at [124, 112] on link "Speaking" at bounding box center [118, 110] width 32 height 15
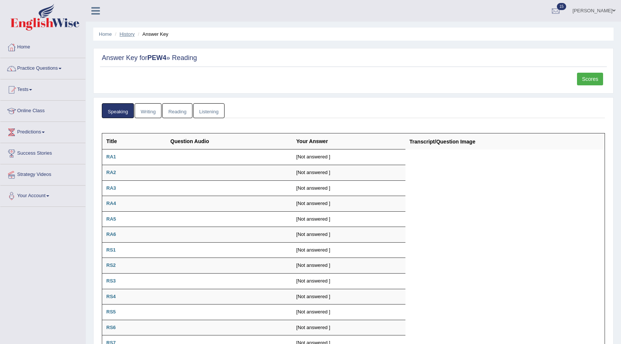
click at [127, 33] on link "History" at bounding box center [127, 34] width 15 height 6
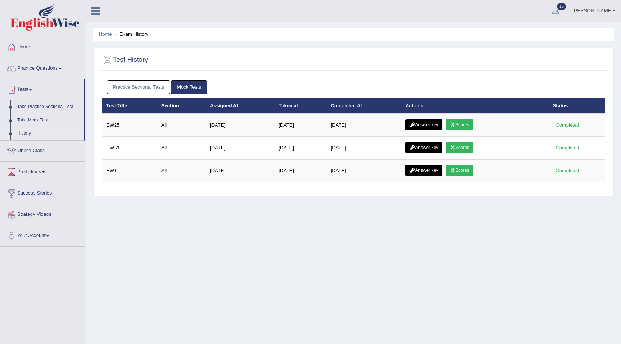
click at [145, 87] on link "Practice Sectional Tests" at bounding box center [138, 87] width 63 height 14
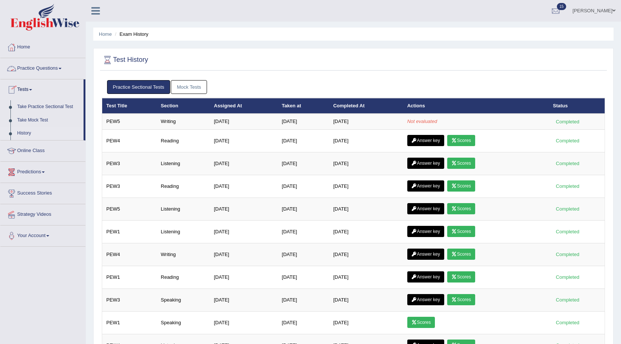
click at [43, 68] on link "Practice Questions" at bounding box center [42, 67] width 85 height 19
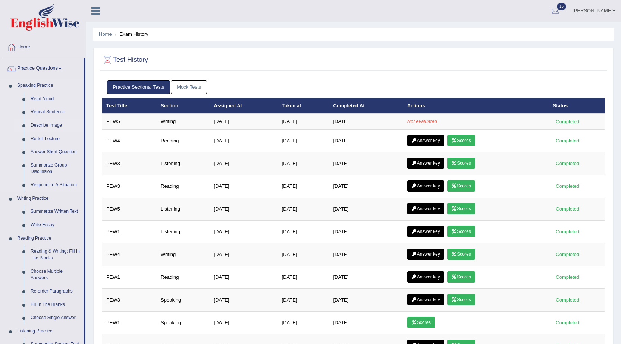
click at [47, 125] on link "Describe Image" at bounding box center [55, 125] width 56 height 13
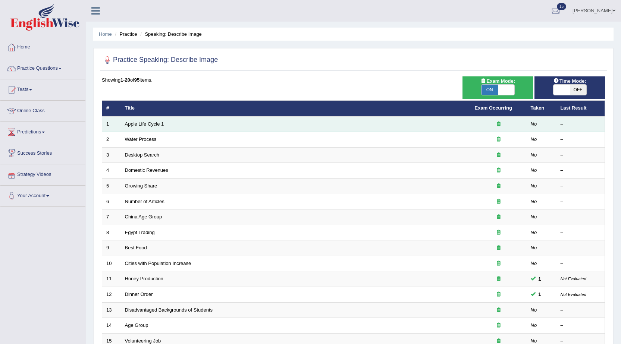
click at [224, 121] on td "Apple Life Cycle 1" at bounding box center [296, 124] width 350 height 16
click at [150, 126] on link "Apple Life Cycle 1" at bounding box center [144, 124] width 39 height 6
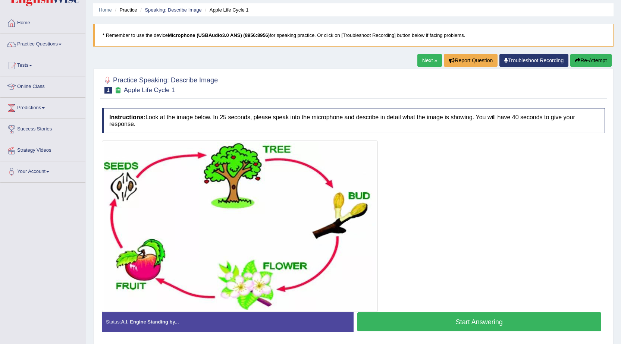
scroll to position [50, 0]
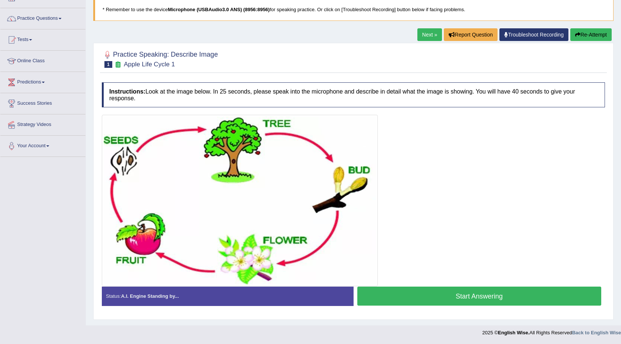
click at [484, 296] on button "Start Answering" at bounding box center [480, 296] width 244 height 19
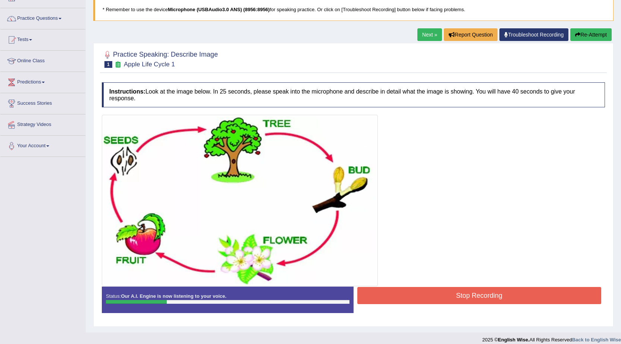
click at [515, 300] on button "Stop Recording" at bounding box center [480, 295] width 244 height 17
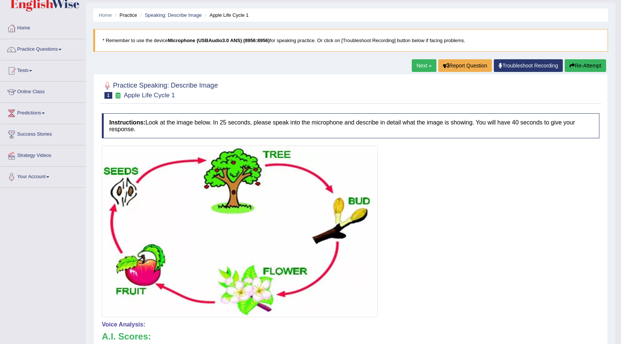
scroll to position [13, 0]
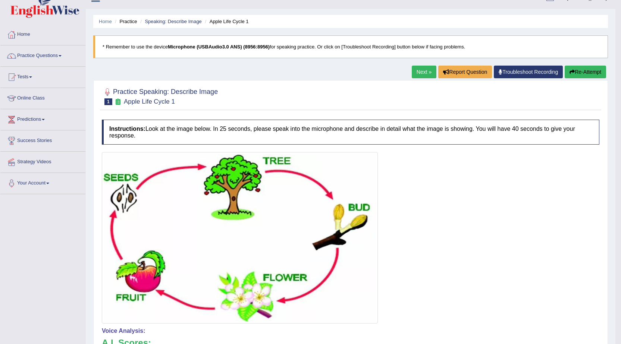
click at [581, 74] on button "Re-Attempt" at bounding box center [585, 72] width 41 height 13
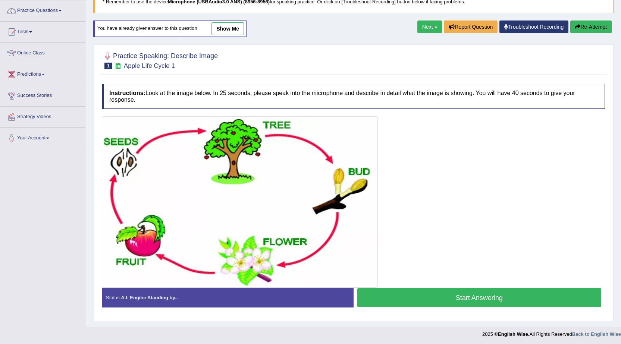
scroll to position [59, 0]
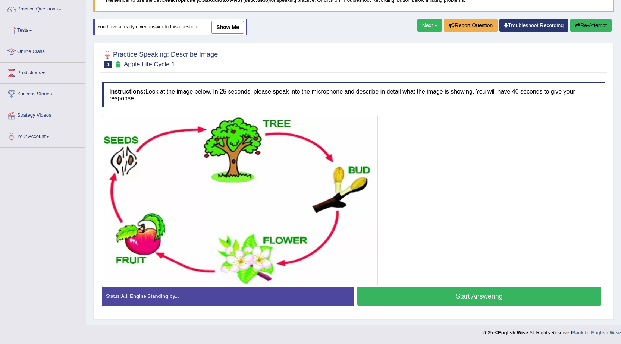
click at [514, 298] on button "Start Answering" at bounding box center [480, 296] width 244 height 19
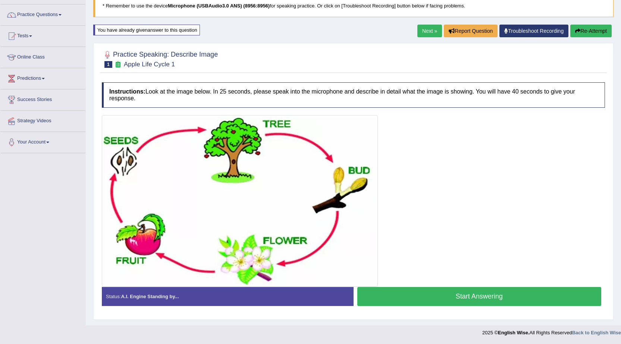
scroll to position [54, 0]
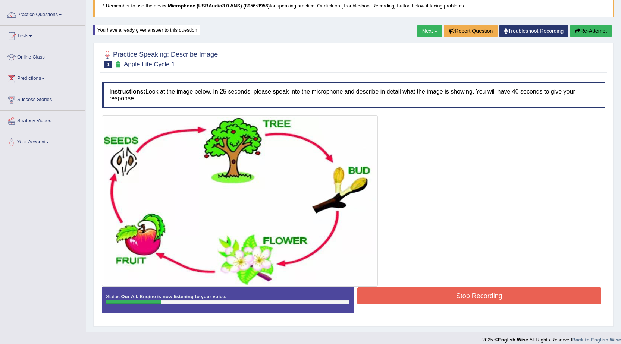
click at [587, 31] on button "Re-Attempt" at bounding box center [591, 31] width 41 height 13
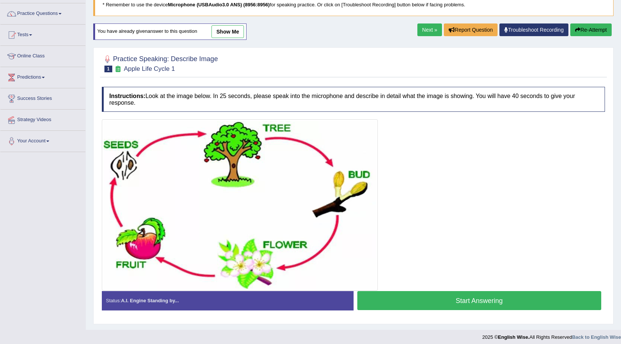
scroll to position [59, 0]
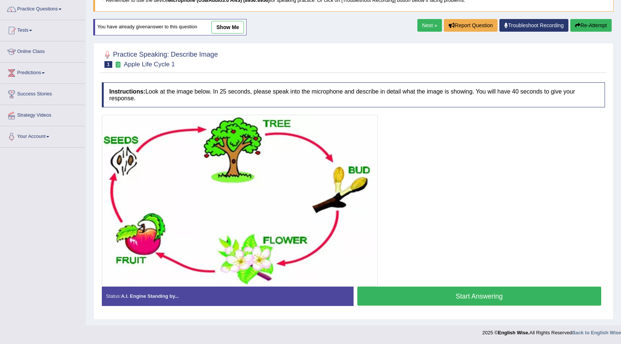
click at [502, 293] on button "Start Answering" at bounding box center [480, 296] width 244 height 19
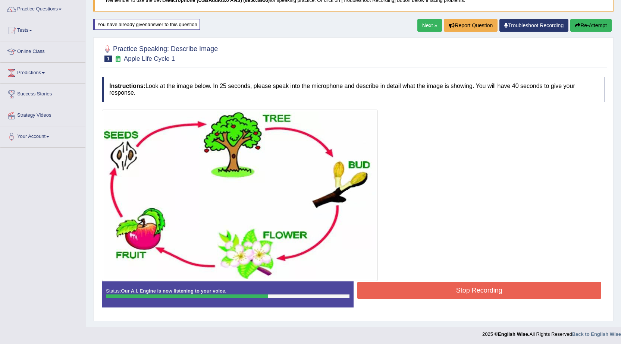
click at [510, 295] on button "Stop Recording" at bounding box center [480, 290] width 244 height 17
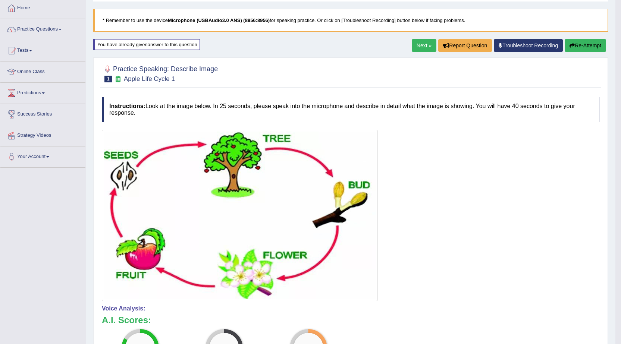
scroll to position [0, 0]
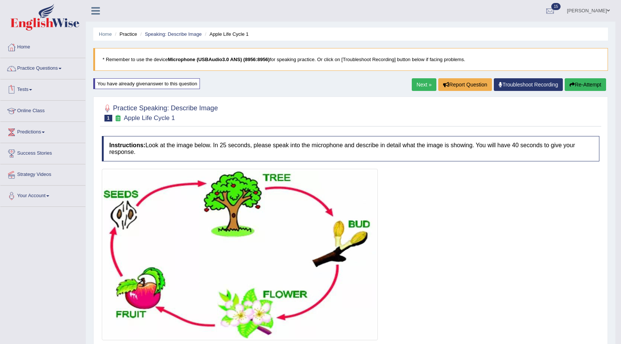
click at [26, 89] on link "Tests" at bounding box center [42, 88] width 85 height 19
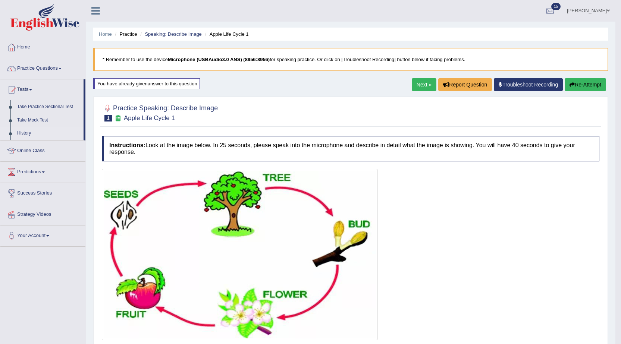
click at [20, 134] on link "History" at bounding box center [49, 133] width 70 height 13
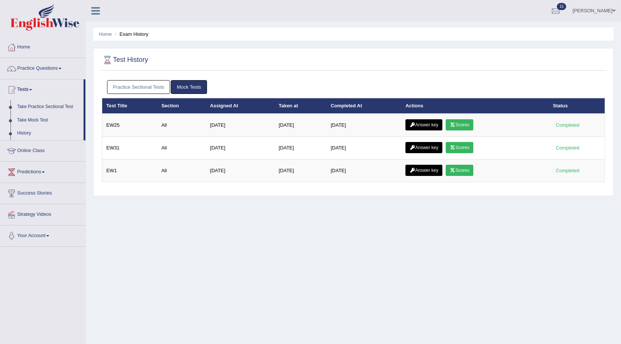
click at [154, 83] on link "Practice Sectional Tests" at bounding box center [138, 87] width 63 height 14
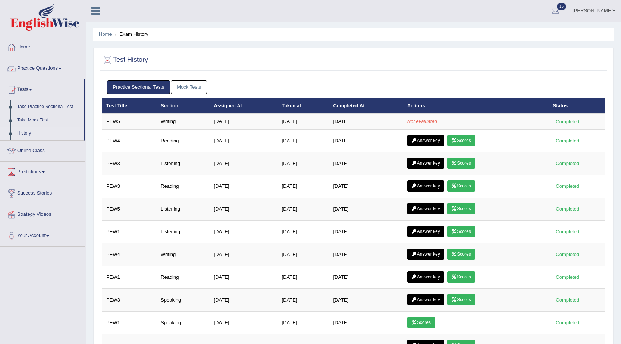
click at [30, 65] on link "Practice Questions" at bounding box center [42, 67] width 85 height 19
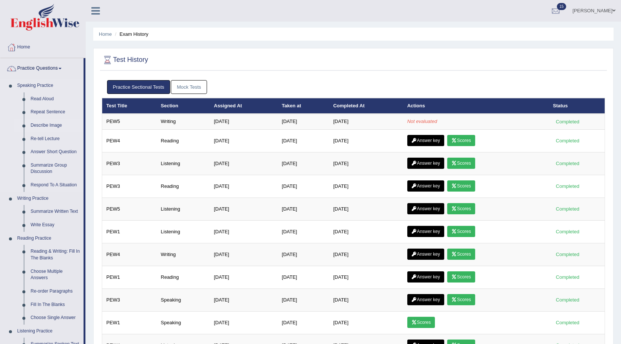
click at [56, 124] on link "Describe Image" at bounding box center [55, 125] width 56 height 13
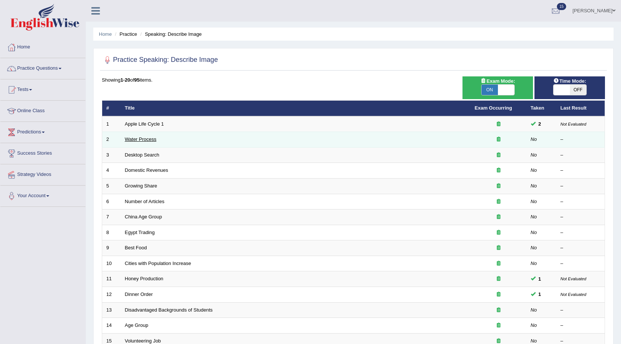
click at [147, 140] on link "Water Process" at bounding box center [141, 140] width 32 height 6
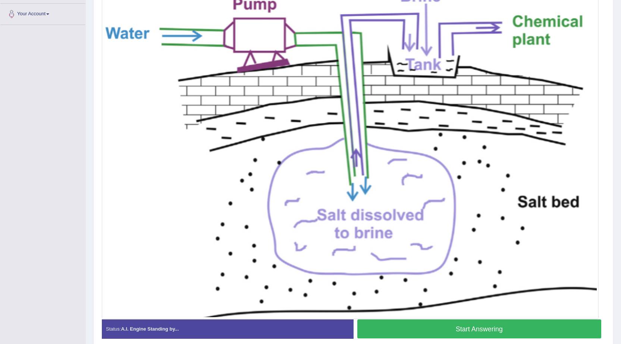
scroll to position [215, 0]
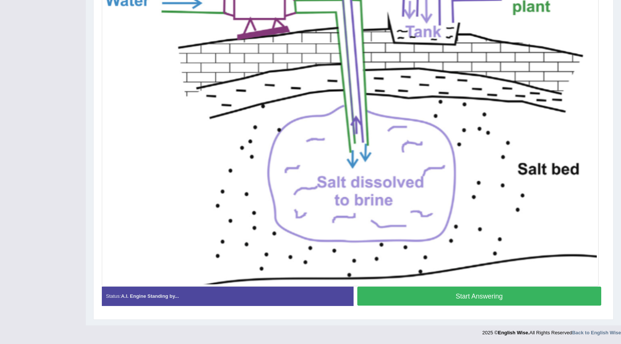
click at [488, 301] on button "Start Answering" at bounding box center [480, 296] width 244 height 19
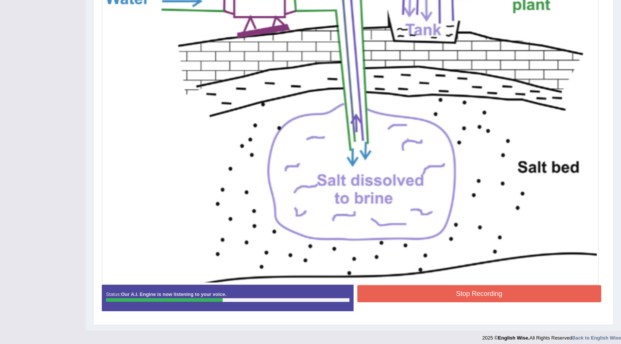
scroll to position [222, 0]
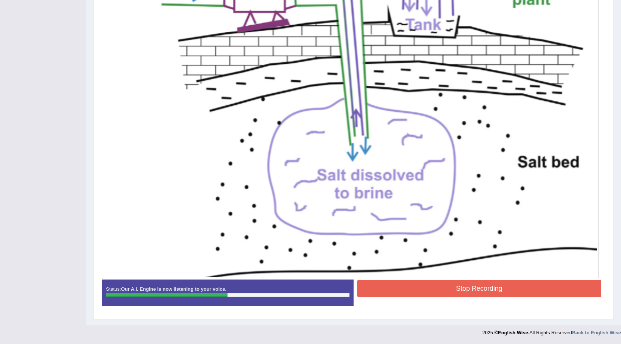
click at [512, 287] on button "Stop Recording" at bounding box center [480, 288] width 244 height 17
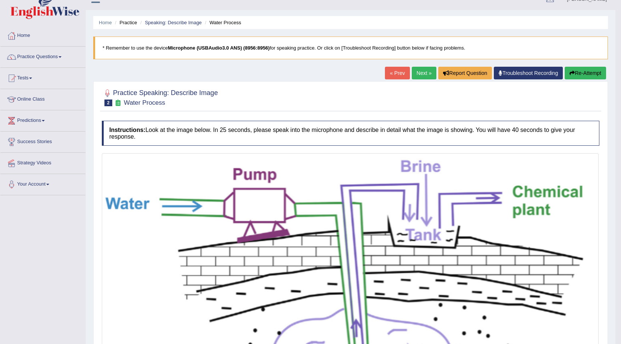
scroll to position [5, 0]
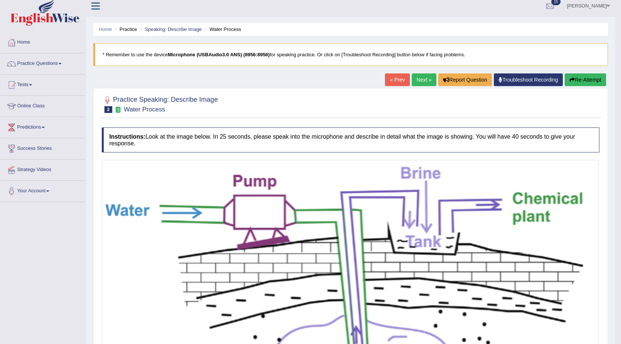
click at [424, 81] on link "Next »" at bounding box center [424, 80] width 25 height 13
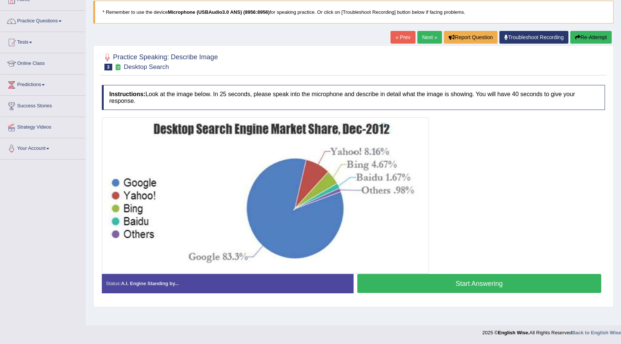
click at [478, 280] on button "Start Answering" at bounding box center [480, 283] width 244 height 19
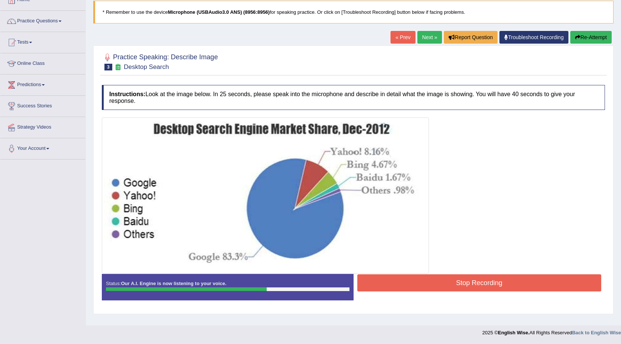
click at [440, 280] on button "Stop Recording" at bounding box center [480, 283] width 244 height 17
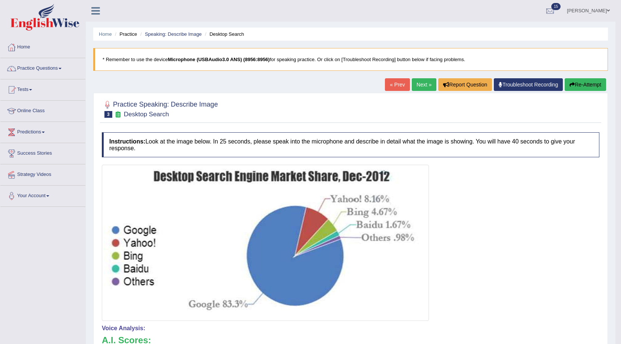
click at [418, 82] on link "Next »" at bounding box center [424, 84] width 25 height 13
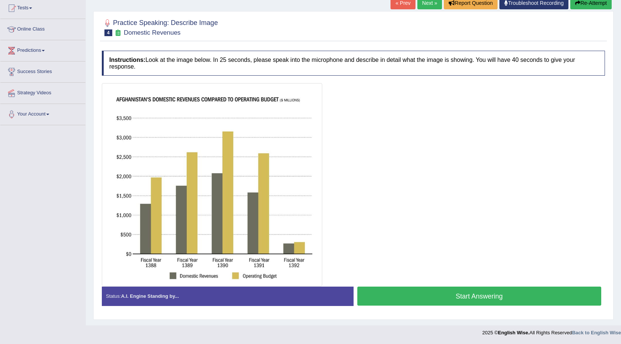
click at [473, 297] on button "Start Answering" at bounding box center [480, 296] width 244 height 19
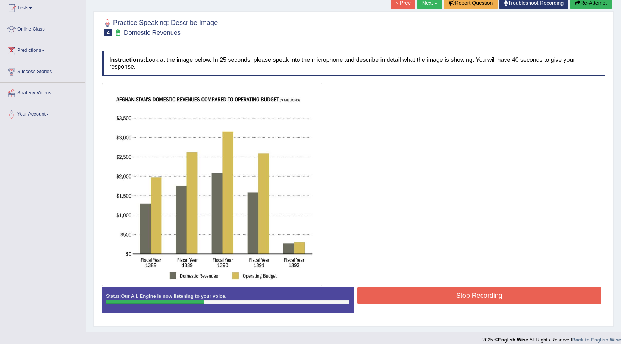
click at [597, 4] on button "Re-Attempt" at bounding box center [591, 3] width 41 height 13
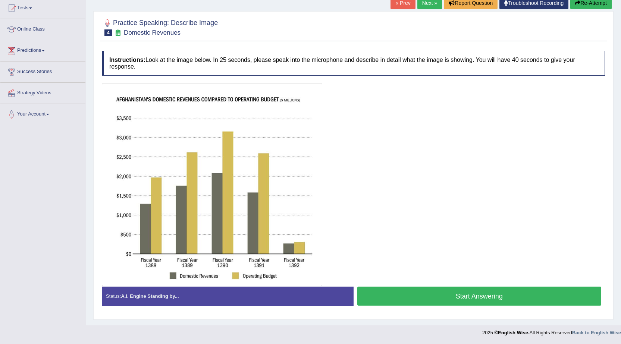
click at [422, 298] on button "Start Answering" at bounding box center [480, 296] width 244 height 19
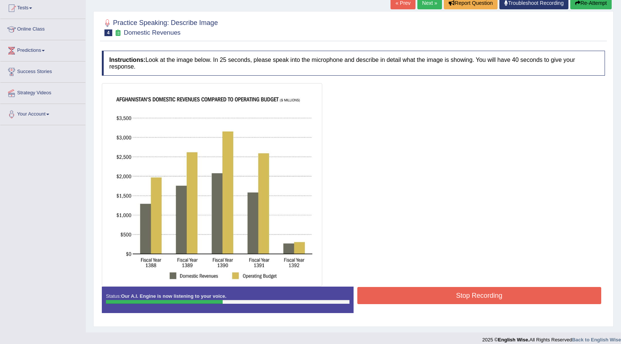
click at [596, 2] on button "Re-Attempt" at bounding box center [591, 3] width 41 height 13
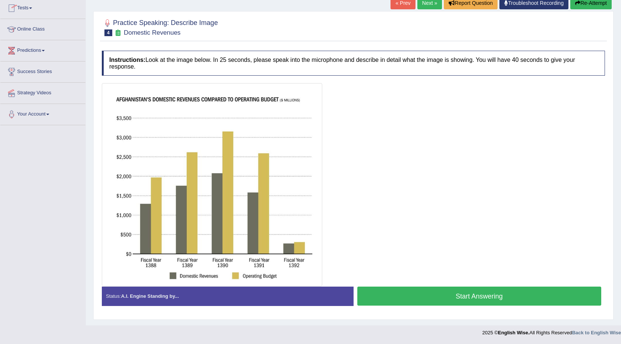
click at [30, 7] on link "Tests" at bounding box center [42, 7] width 85 height 19
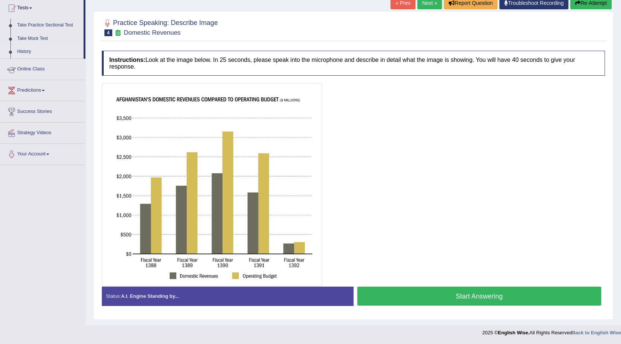
click at [22, 50] on link "History" at bounding box center [49, 51] width 70 height 13
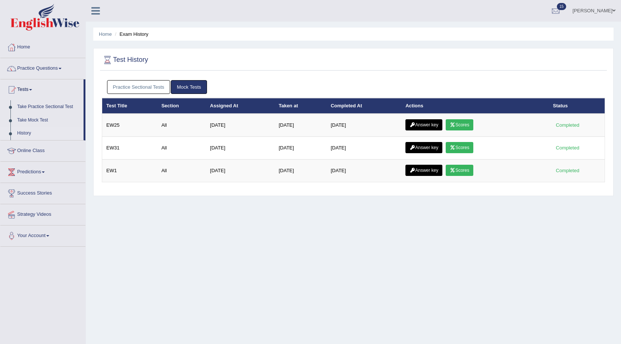
click at [166, 83] on link "Practice Sectional Tests" at bounding box center [138, 87] width 63 height 14
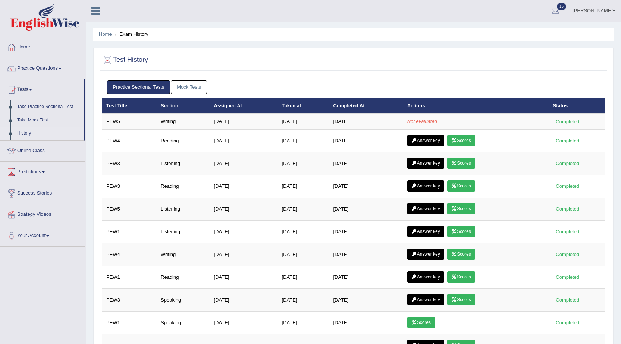
click at [184, 90] on link "Mock Tests" at bounding box center [189, 87] width 36 height 14
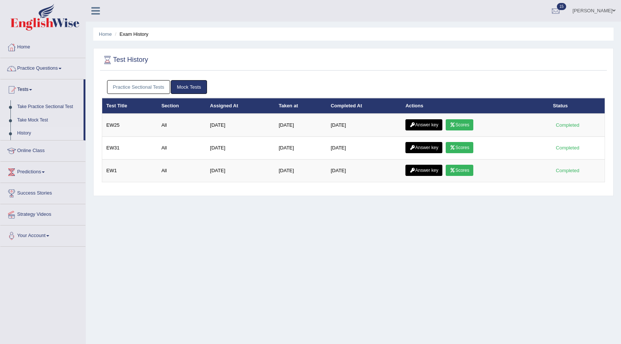
click at [150, 89] on link "Practice Sectional Tests" at bounding box center [138, 87] width 63 height 14
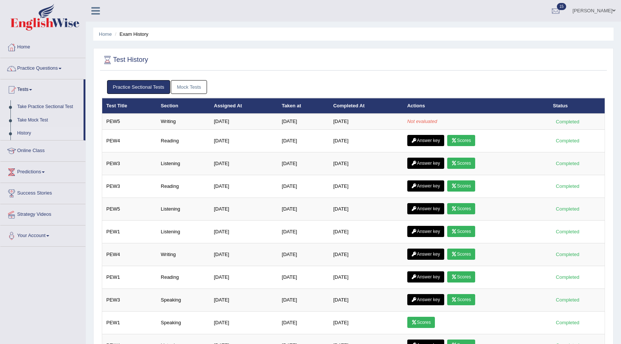
click at [185, 88] on link "Mock Tests" at bounding box center [189, 87] width 36 height 14
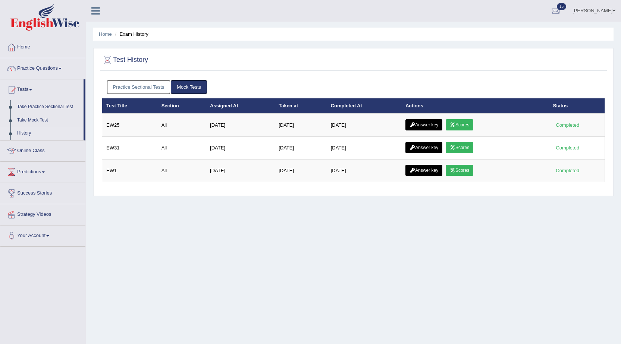
click at [157, 90] on link "Practice Sectional Tests" at bounding box center [138, 87] width 63 height 14
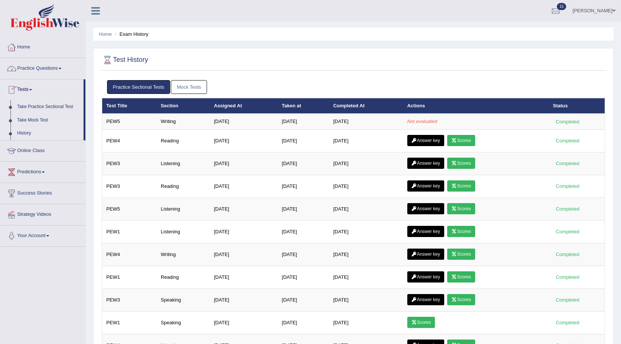
click at [21, 71] on link "Practice Questions" at bounding box center [42, 67] width 85 height 19
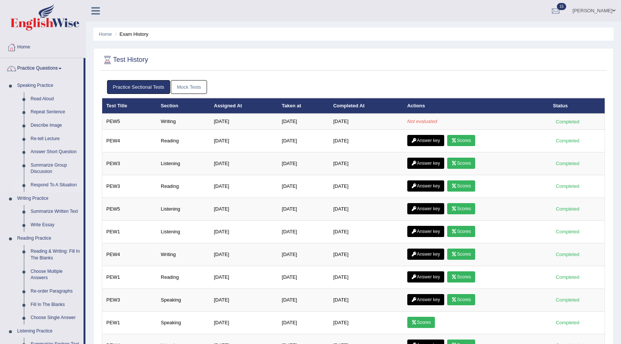
click at [55, 185] on link "Respond To A Situation" at bounding box center [55, 185] width 56 height 13
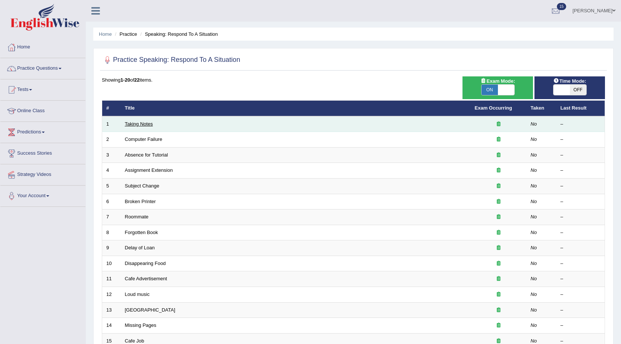
click at [143, 124] on link "Taking Notes" at bounding box center [139, 124] width 28 height 6
click at [133, 125] on link "Taking Notes" at bounding box center [139, 124] width 28 height 6
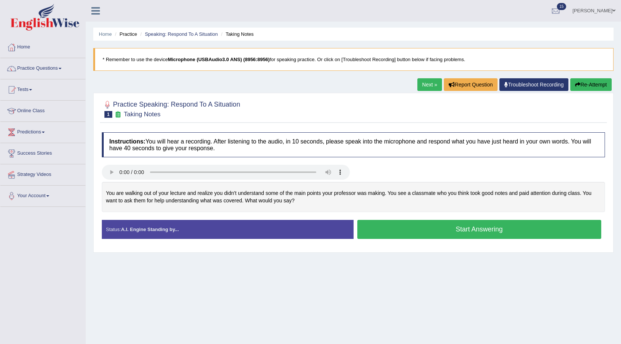
click at [463, 235] on button "Start Answering" at bounding box center [480, 229] width 244 height 19
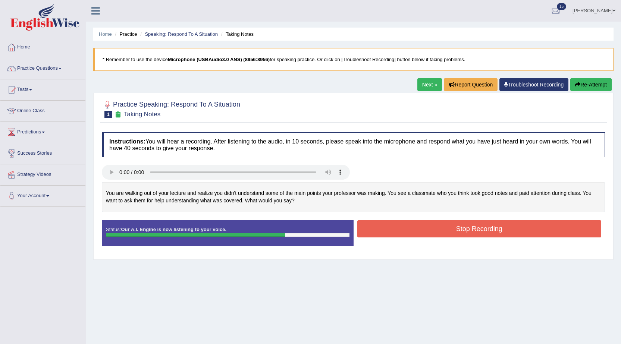
click at [497, 233] on button "Stop Recording" at bounding box center [480, 229] width 244 height 17
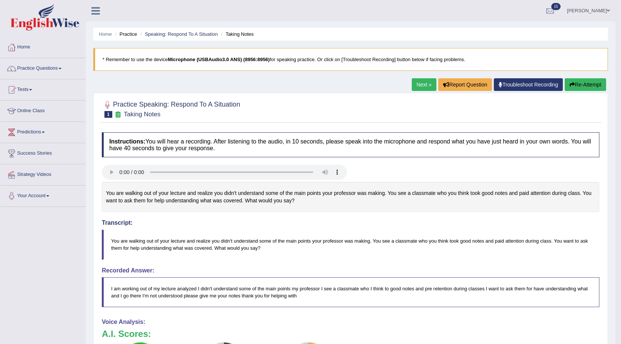
click at [417, 81] on link "Next »" at bounding box center [424, 84] width 25 height 13
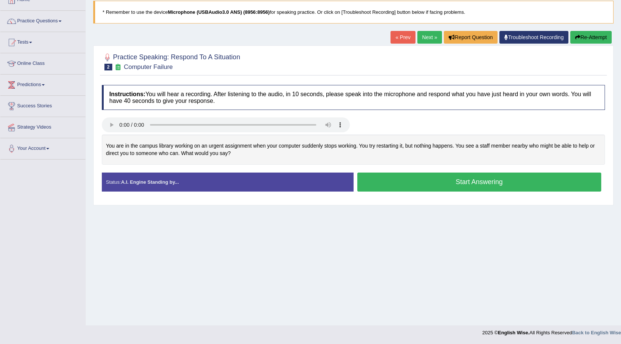
click at [411, 188] on button "Start Answering" at bounding box center [480, 182] width 244 height 19
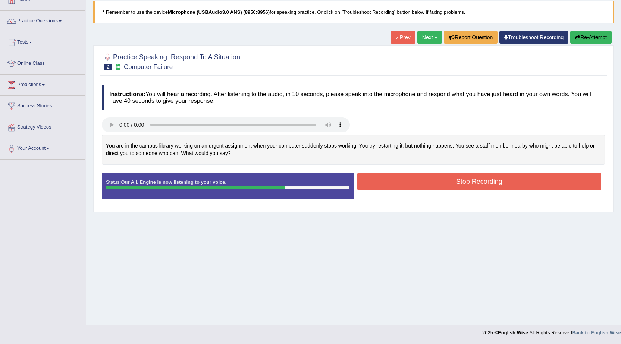
click at [468, 185] on button "Stop Recording" at bounding box center [480, 181] width 244 height 17
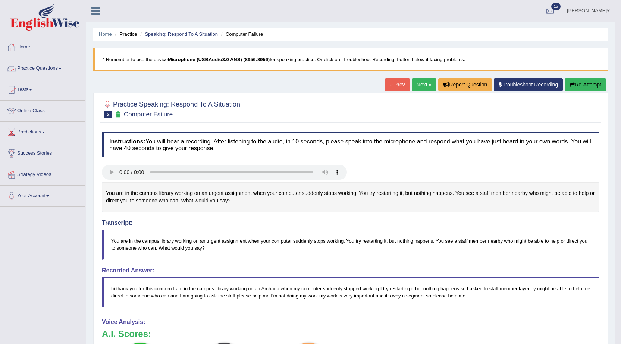
click at [36, 67] on link "Practice Questions" at bounding box center [42, 67] width 85 height 19
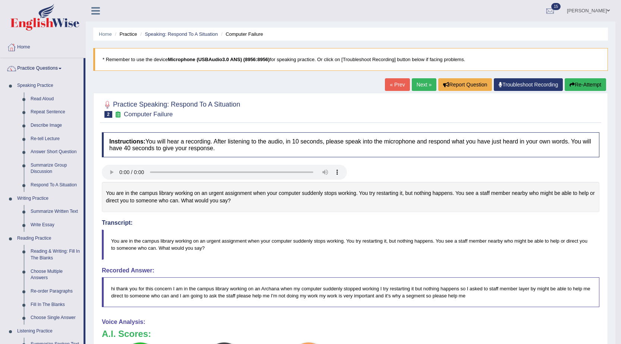
click at [49, 70] on link "Practice Questions" at bounding box center [41, 67] width 83 height 19
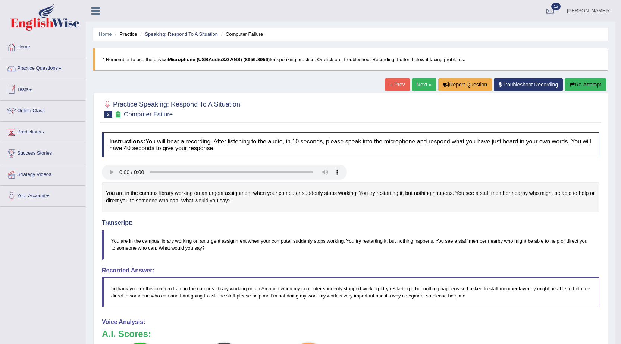
click at [32, 92] on link "Tests" at bounding box center [42, 88] width 85 height 19
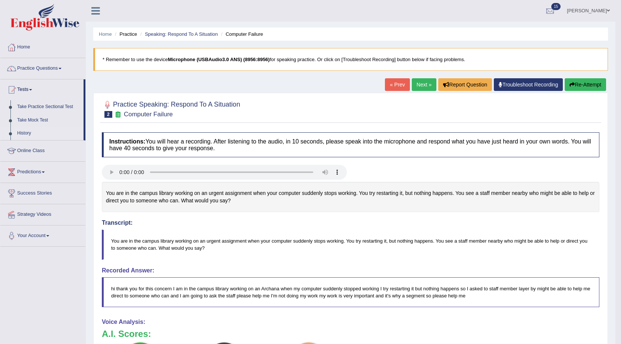
click at [26, 135] on link "History" at bounding box center [49, 133] width 70 height 13
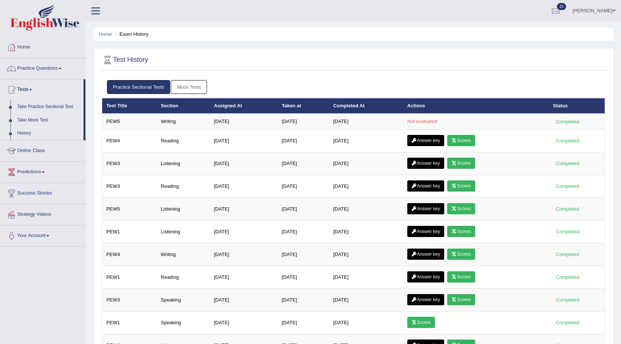
click at [178, 84] on link "Mock Tests" at bounding box center [189, 87] width 36 height 14
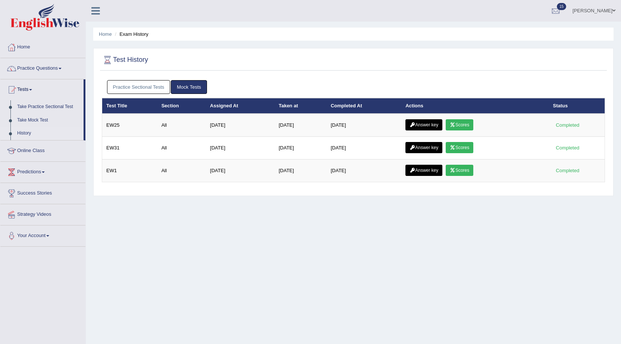
click at [138, 87] on link "Practice Sectional Tests" at bounding box center [138, 87] width 63 height 14
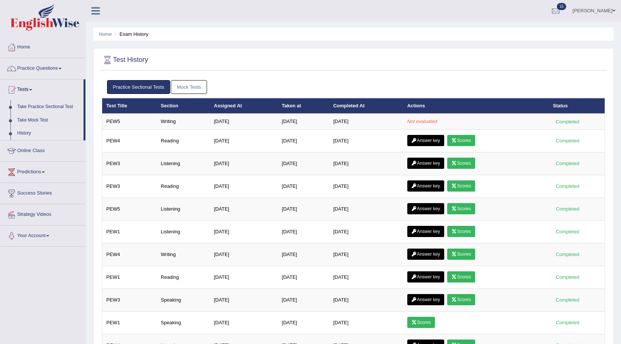
click at [62, 68] on span at bounding box center [60, 68] width 3 height 1
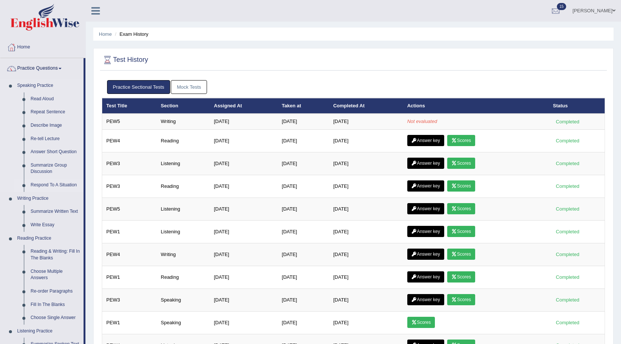
click at [49, 184] on link "Respond To A Situation" at bounding box center [55, 185] width 56 height 13
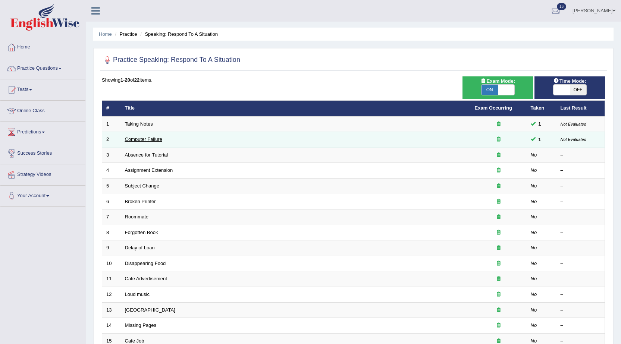
click at [150, 139] on link "Computer Failure" at bounding box center [143, 140] width 37 height 6
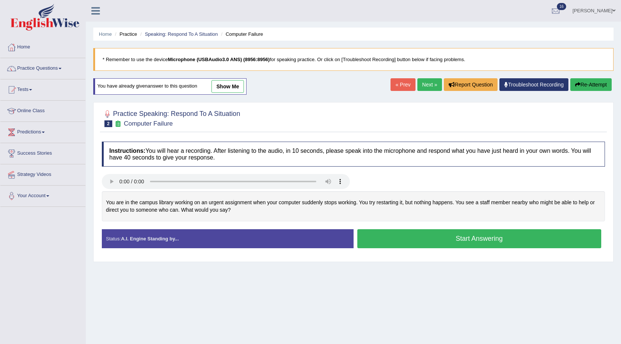
click at [223, 86] on link "show me" at bounding box center [228, 86] width 32 height 13
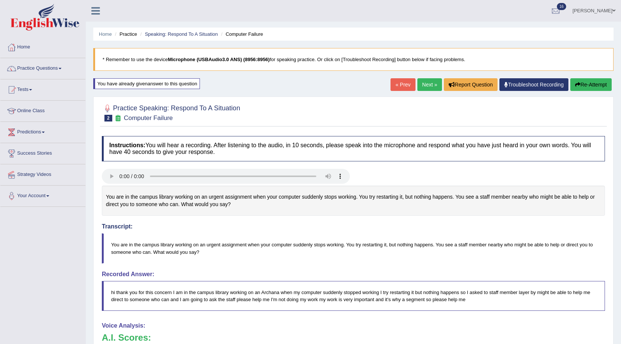
click at [430, 87] on link "Next »" at bounding box center [430, 84] width 25 height 13
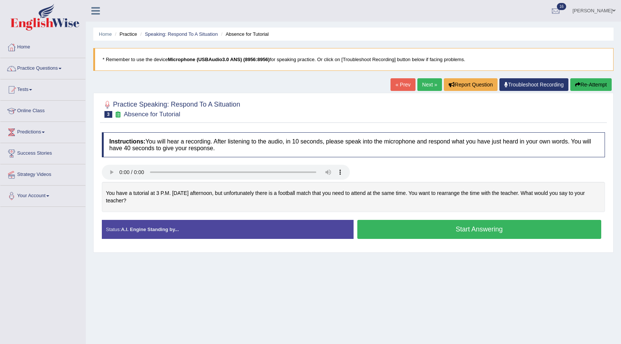
click at [428, 233] on button "Start Answering" at bounding box center [480, 229] width 244 height 19
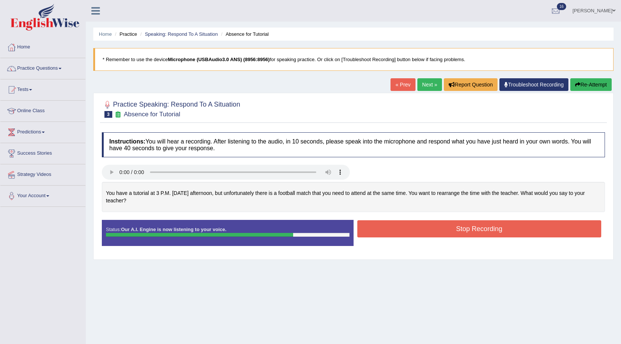
click at [498, 230] on button "Stop Recording" at bounding box center [480, 229] width 244 height 17
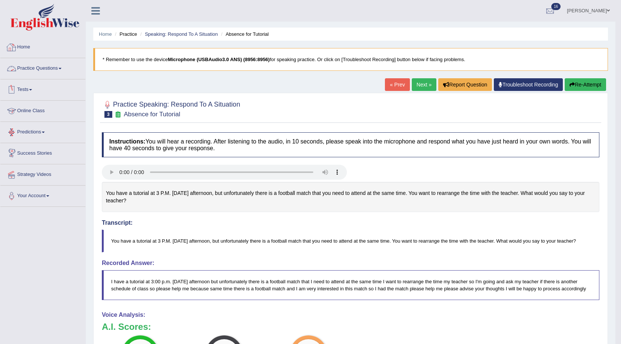
click at [41, 67] on link "Practice Questions" at bounding box center [42, 67] width 85 height 19
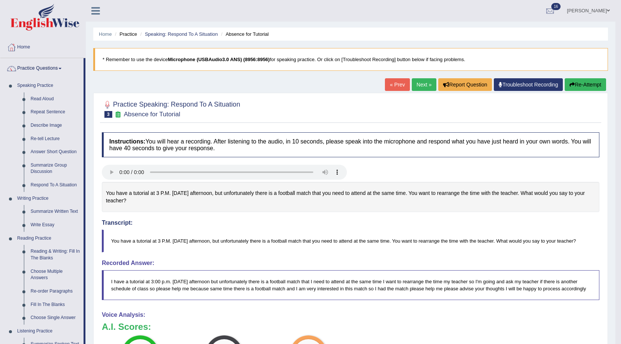
click at [47, 66] on link "Practice Questions" at bounding box center [41, 67] width 83 height 19
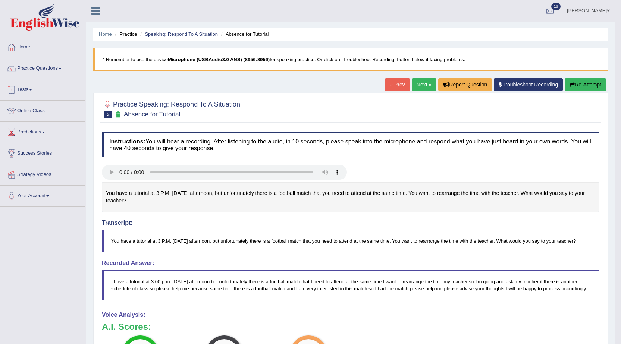
click at [34, 91] on link "Tests" at bounding box center [42, 88] width 85 height 19
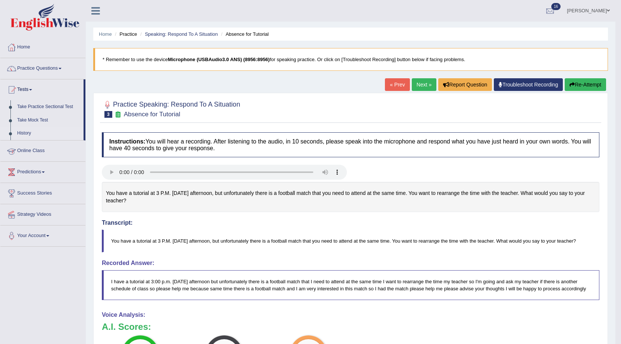
click at [28, 133] on link "History" at bounding box center [49, 133] width 70 height 13
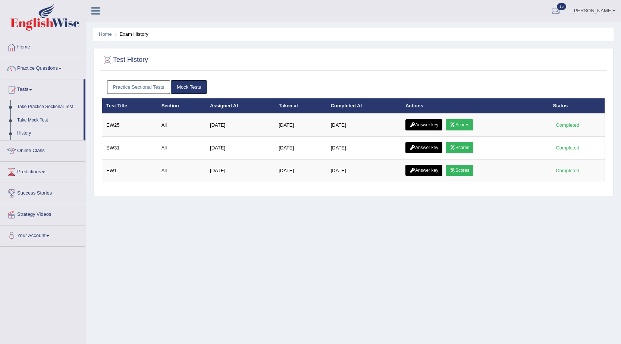
click at [141, 91] on link "Practice Sectional Tests" at bounding box center [138, 87] width 63 height 14
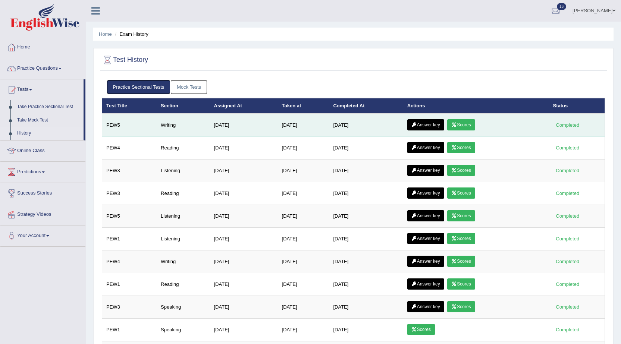
click at [439, 123] on link "Answer key" at bounding box center [426, 124] width 37 height 11
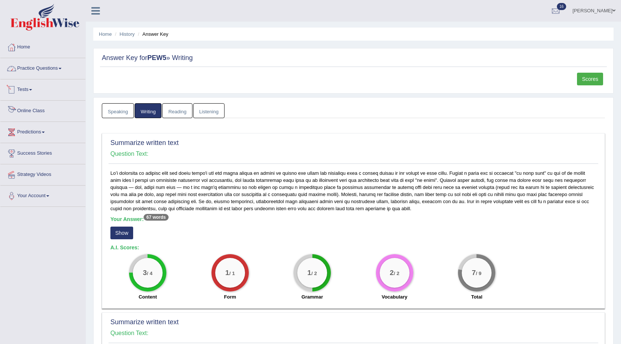
click at [50, 67] on link "Practice Questions" at bounding box center [42, 67] width 85 height 19
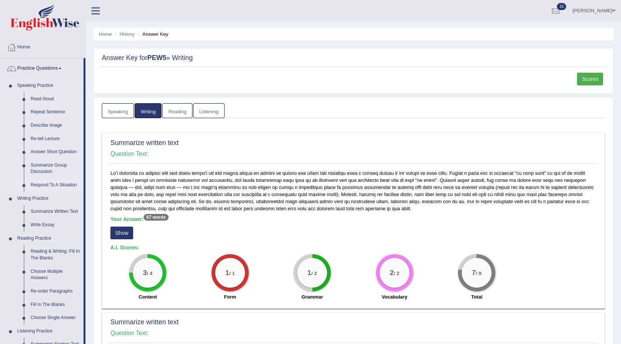
click at [50, 185] on link "Respond To A Situation" at bounding box center [55, 185] width 56 height 13
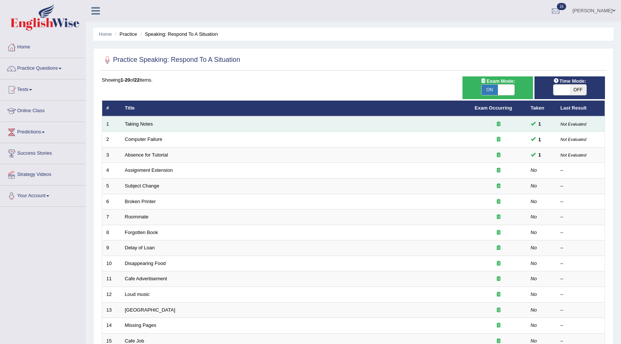
click at [474, 124] on td at bounding box center [499, 124] width 56 height 16
click at [152, 125] on link "Taking Notes" at bounding box center [139, 124] width 28 height 6
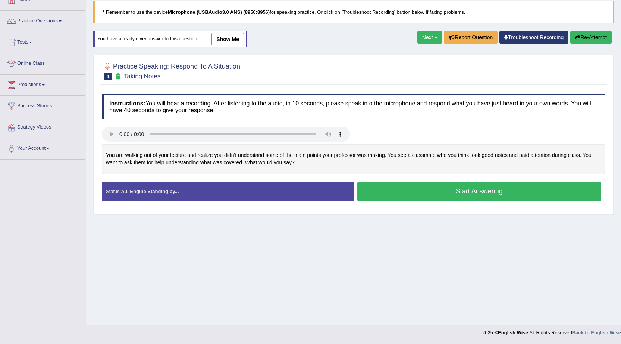
drag, startPoint x: 228, startPoint y: 38, endPoint x: 234, endPoint y: 38, distance: 5.6
click at [228, 39] on link "show me" at bounding box center [228, 39] width 32 height 13
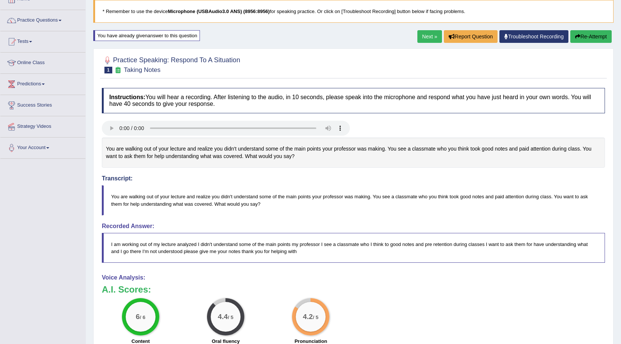
scroll to position [47, 0]
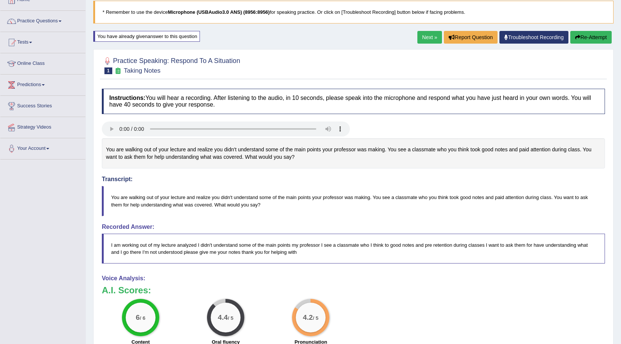
click at [425, 38] on link "Next »" at bounding box center [430, 37] width 25 height 13
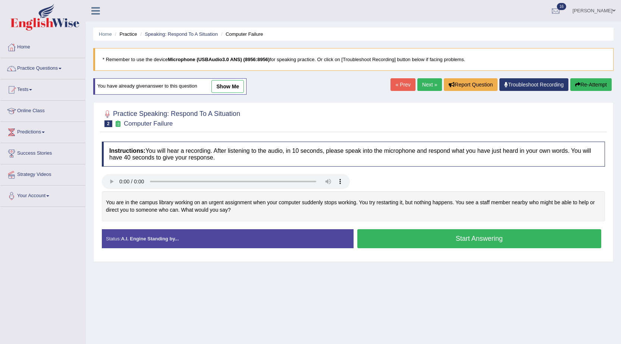
click at [223, 85] on link "show me" at bounding box center [228, 86] width 32 height 13
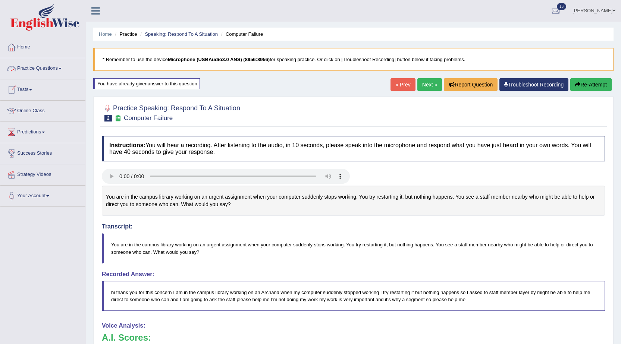
click at [32, 90] on span at bounding box center [30, 89] width 3 height 1
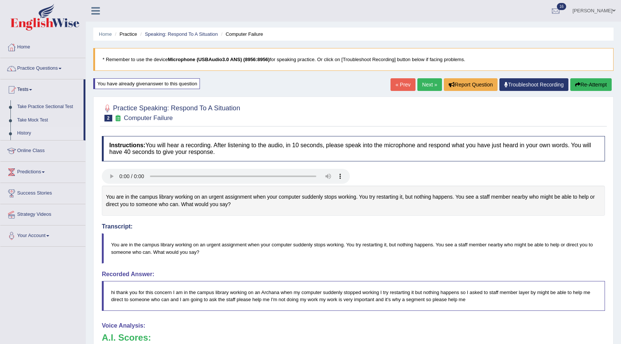
click at [28, 132] on link "History" at bounding box center [49, 133] width 70 height 13
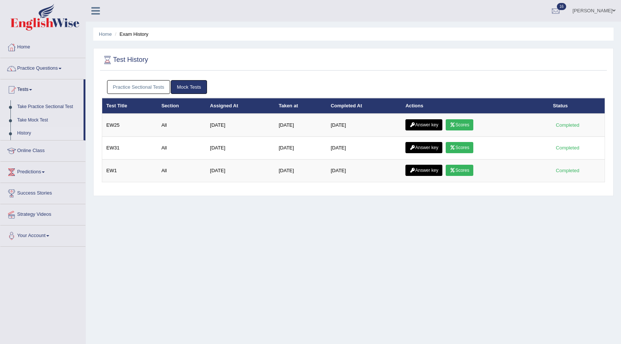
click at [126, 87] on link "Practice Sectional Tests" at bounding box center [138, 87] width 63 height 14
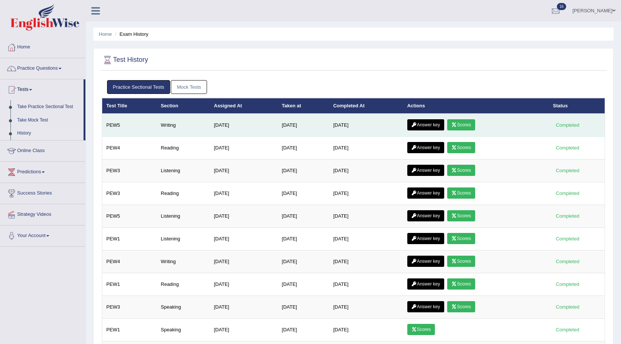
click at [437, 125] on link "Answer key" at bounding box center [426, 124] width 37 height 11
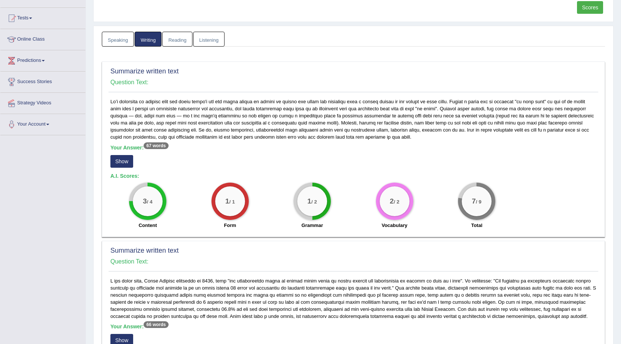
scroll to position [112, 0]
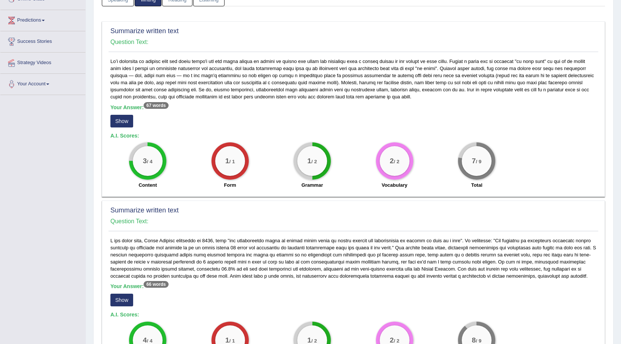
drag, startPoint x: 117, startPoint y: 116, endPoint x: 123, endPoint y: 115, distance: 5.9
click at [123, 115] on button "Show" at bounding box center [121, 121] width 23 height 13
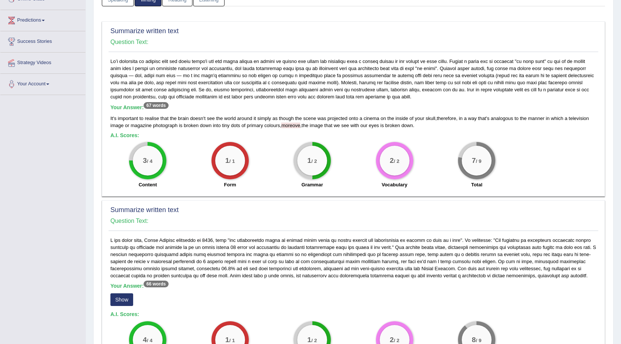
click at [300, 125] on span "moreove" at bounding box center [290, 126] width 19 height 6
click at [291, 134] on h5 "A.I. Scores:" at bounding box center [353, 136] width 486 height 6
click at [302, 126] on div "It ' s important to realise that the brain doesn ' t see the world around it si…" at bounding box center [353, 122] width 486 height 14
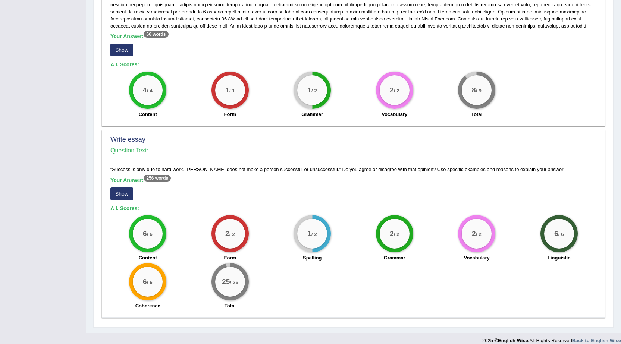
scroll to position [370, 0]
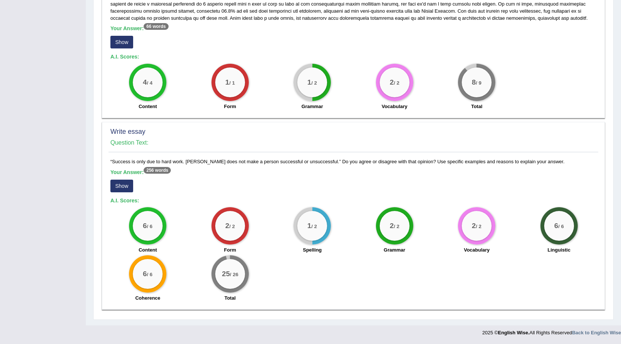
click at [123, 187] on button "Show" at bounding box center [121, 186] width 23 height 13
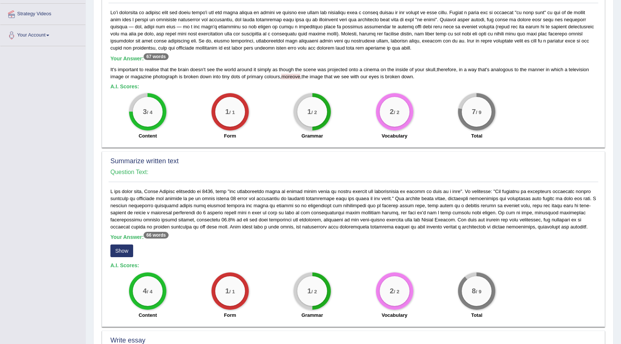
scroll to position [261, 0]
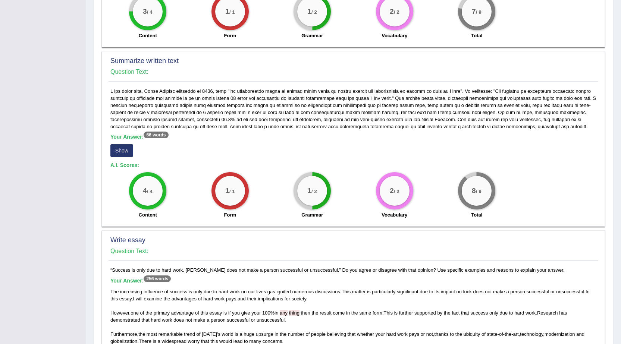
click at [113, 150] on button "Show" at bounding box center [121, 150] width 23 height 13
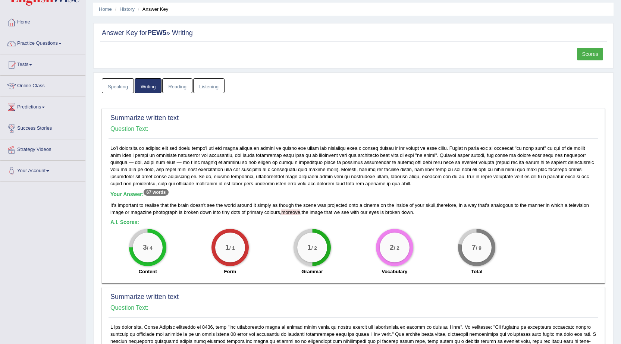
scroll to position [0, 0]
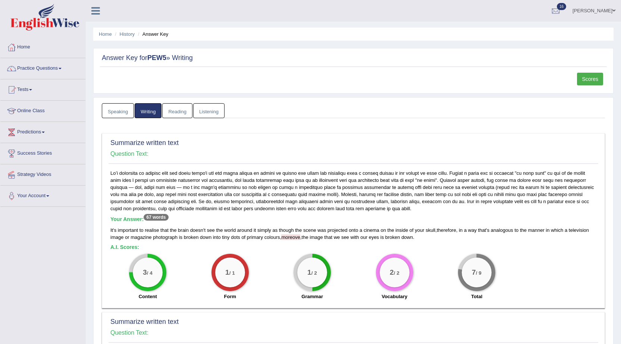
click at [613, 7] on link "Surbhi" at bounding box center [594, 9] width 54 height 19
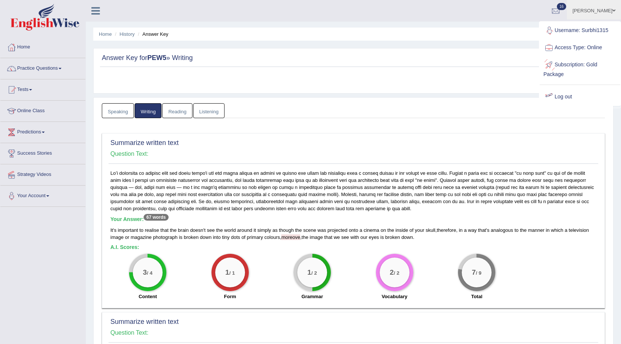
click at [565, 97] on link "Log out" at bounding box center [580, 96] width 81 height 17
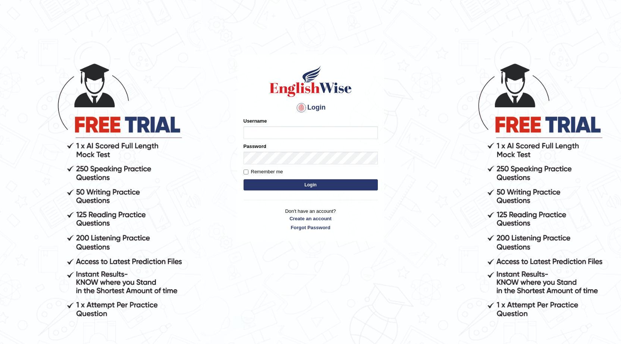
drag, startPoint x: 297, startPoint y: 134, endPoint x: 293, endPoint y: 131, distance: 4.7
click at [294, 132] on input "Username" at bounding box center [311, 133] width 134 height 13
type input "prabhhsiimransingh"
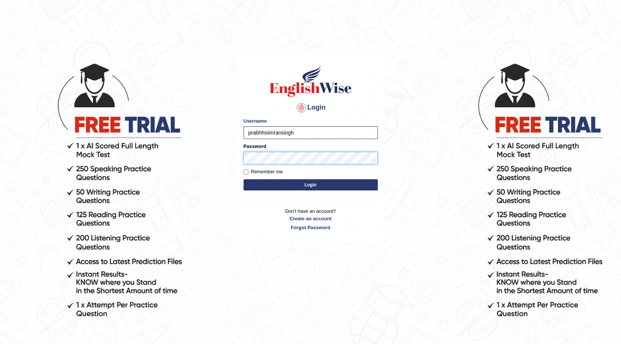
click at [244, 180] on button "Login" at bounding box center [311, 185] width 134 height 11
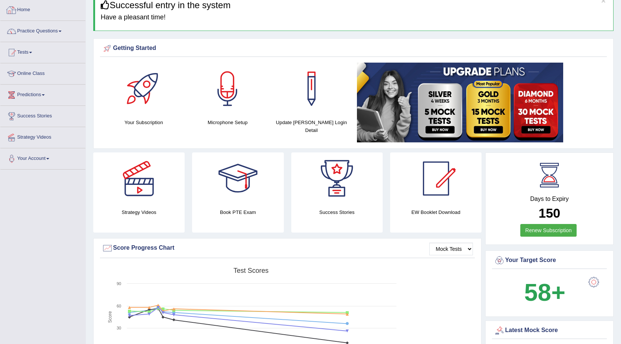
click at [46, 28] on link "Practice Questions" at bounding box center [42, 30] width 85 height 19
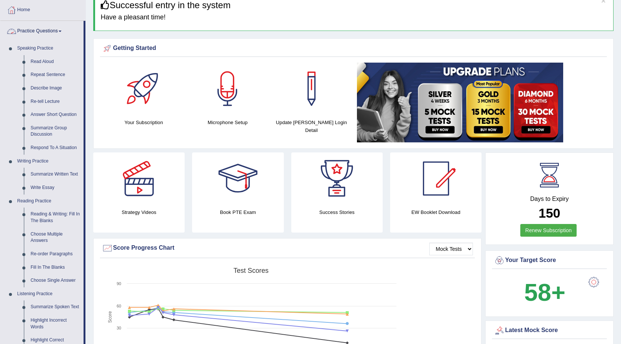
click at [53, 28] on link "Practice Questions" at bounding box center [41, 30] width 83 height 19
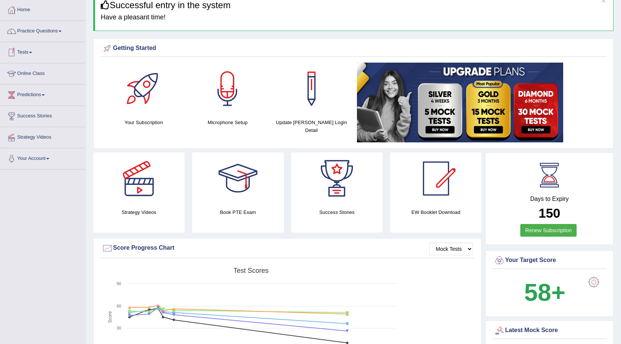
click at [32, 52] on span at bounding box center [30, 52] width 3 height 1
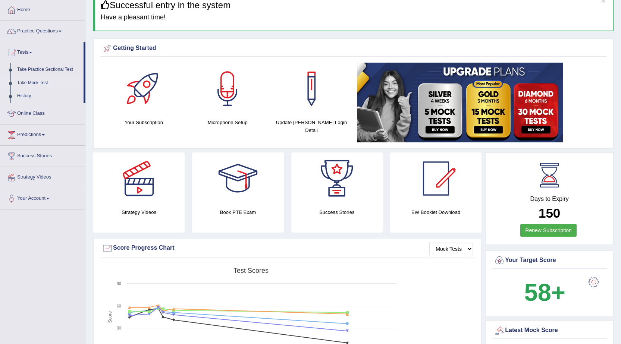
click at [35, 83] on link "Take Mock Test" at bounding box center [49, 83] width 70 height 13
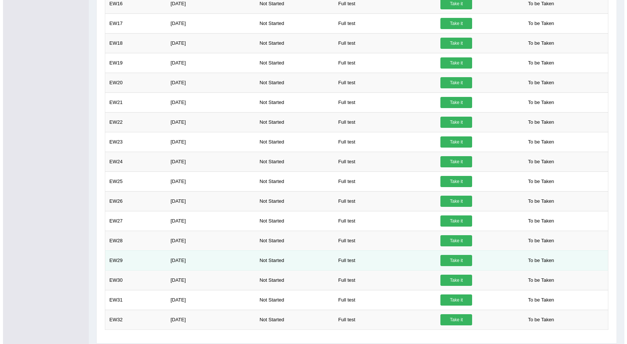
scroll to position [390, 0]
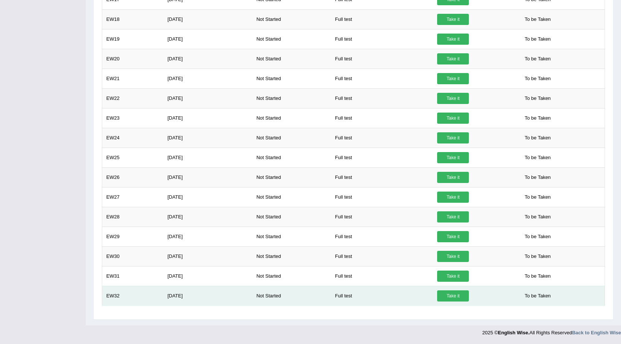
click at [451, 297] on link "Take it" at bounding box center [453, 296] width 32 height 11
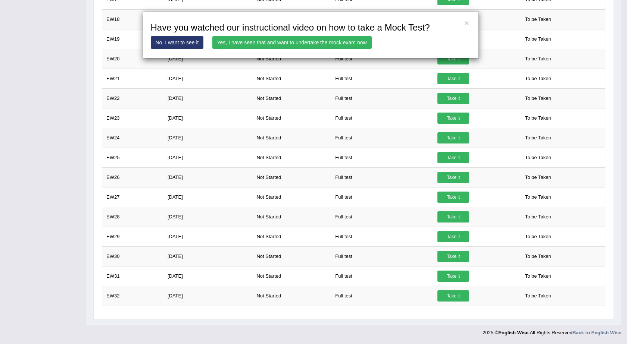
click at [301, 44] on link "Yes, I have seen that and want to undertake the mock exam now" at bounding box center [291, 42] width 159 height 13
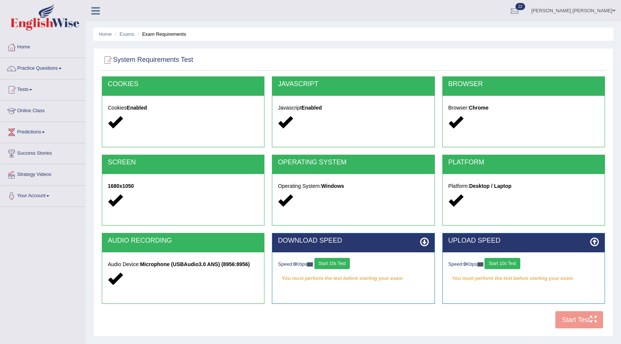
click at [330, 261] on button "Start 10s Test" at bounding box center [332, 263] width 35 height 11
click at [514, 264] on button "Start 10s Test" at bounding box center [502, 263] width 35 height 11
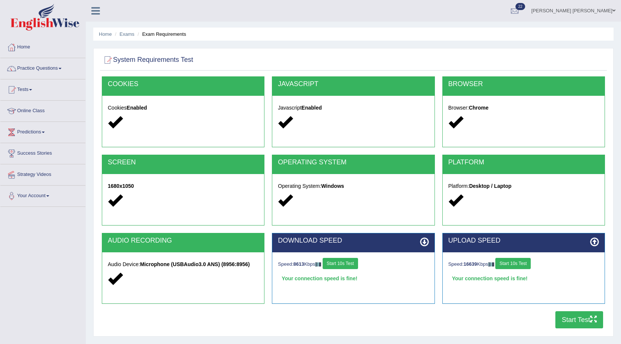
click at [568, 324] on button "Start Test" at bounding box center [580, 320] width 48 height 17
